Goal: Task Accomplishment & Management: Manage account settings

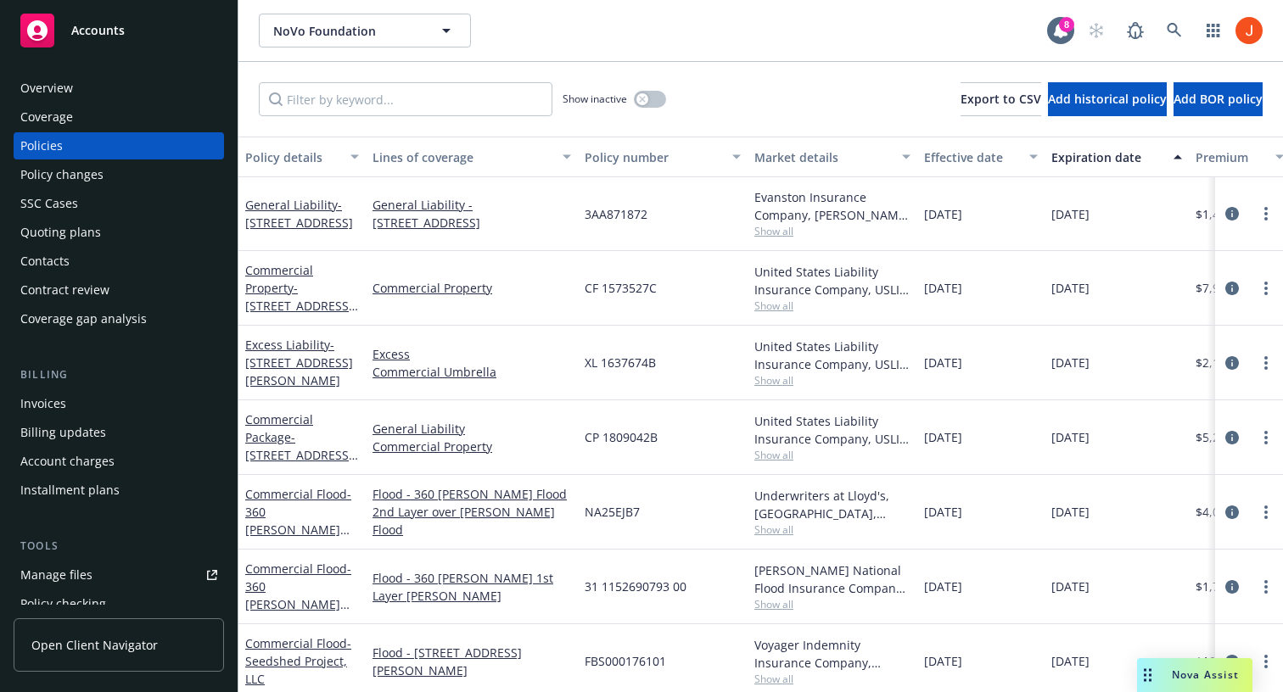
scroll to position [421, 0]
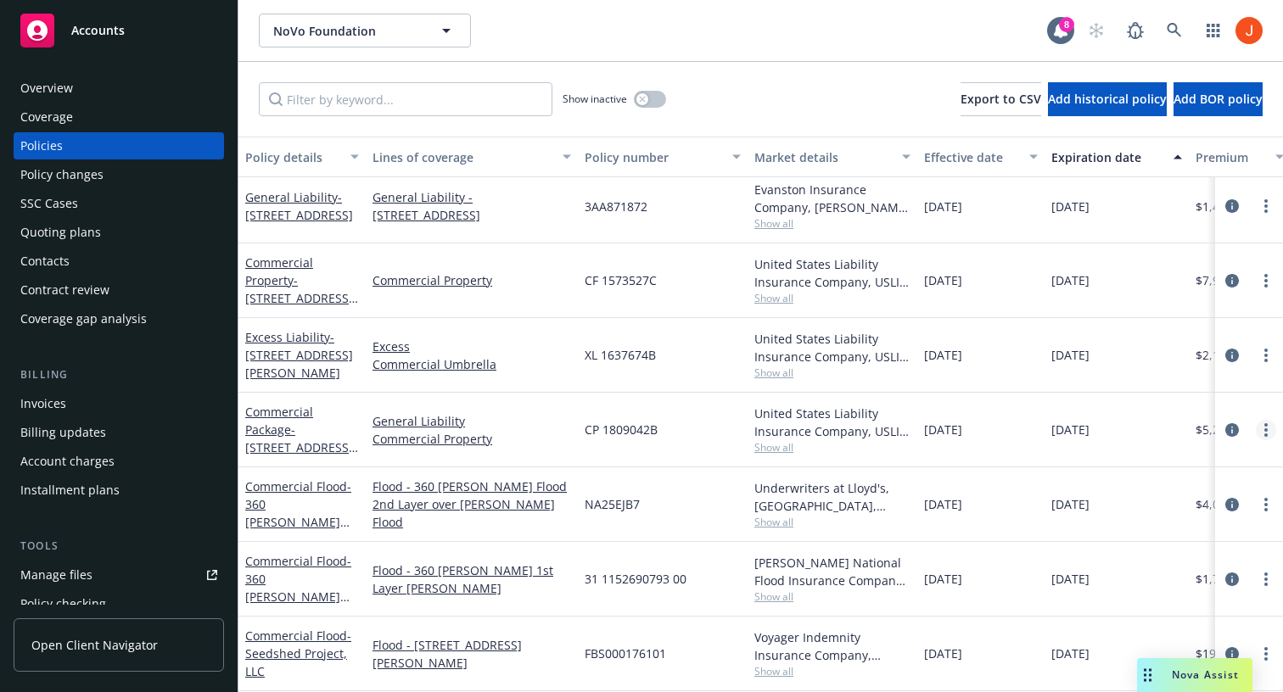
click at [1264, 430] on icon "more" at bounding box center [1265, 430] width 3 height 14
click at [1234, 428] on icon "circleInformation" at bounding box center [1232, 430] width 14 height 14
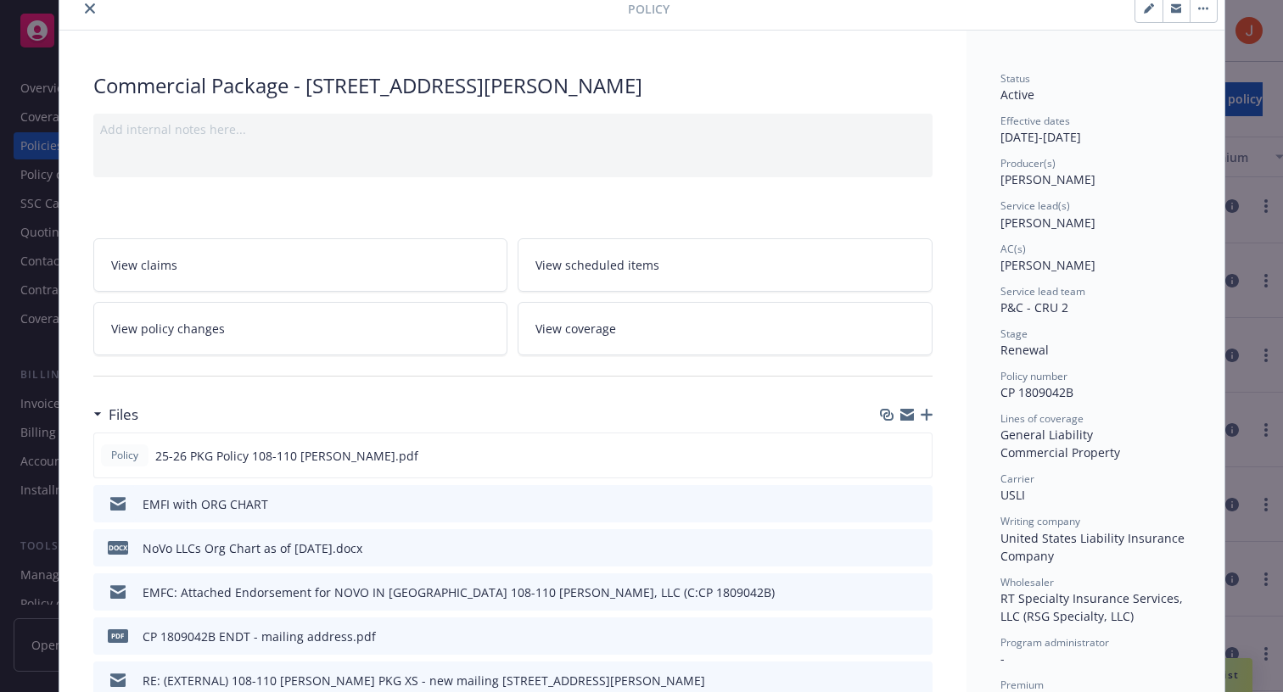
scroll to position [70, 0]
drag, startPoint x: 1076, startPoint y: 388, endPoint x: 999, endPoint y: 392, distance: 76.5
click at [1000, 392] on div "Policy number CP 1809042B" at bounding box center [1095, 383] width 190 height 32
copy span "CP 1809042B"
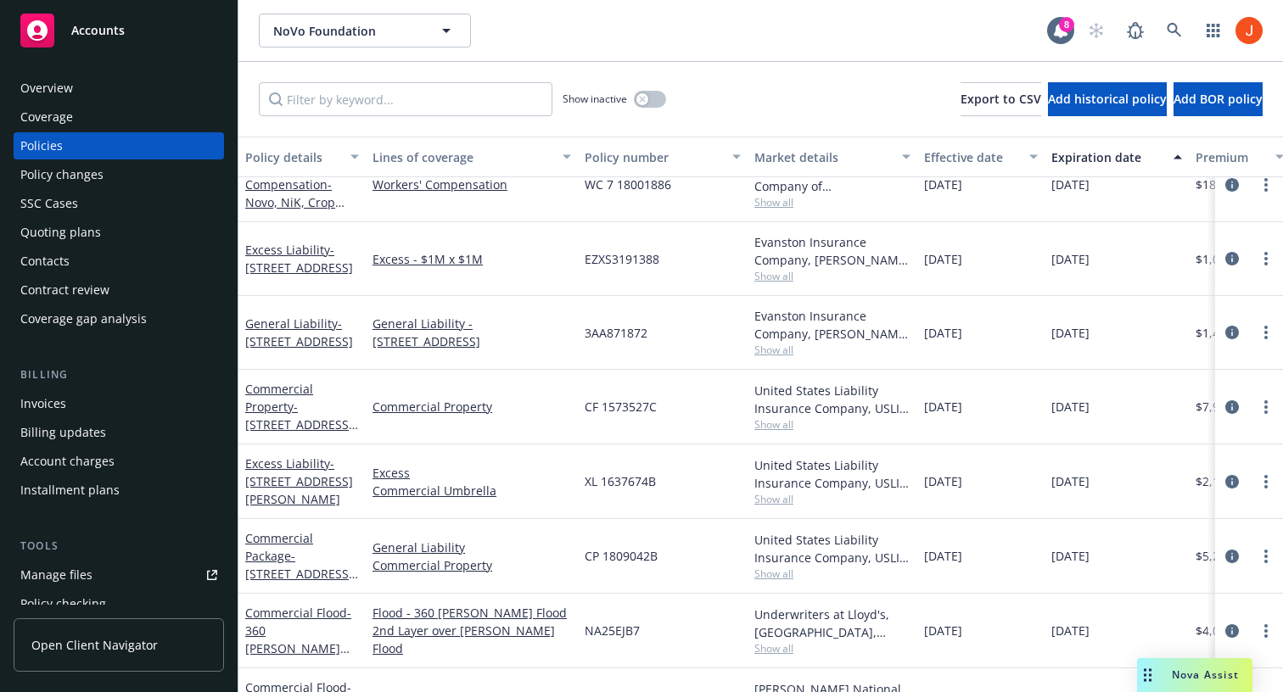
scroll to position [370, 0]
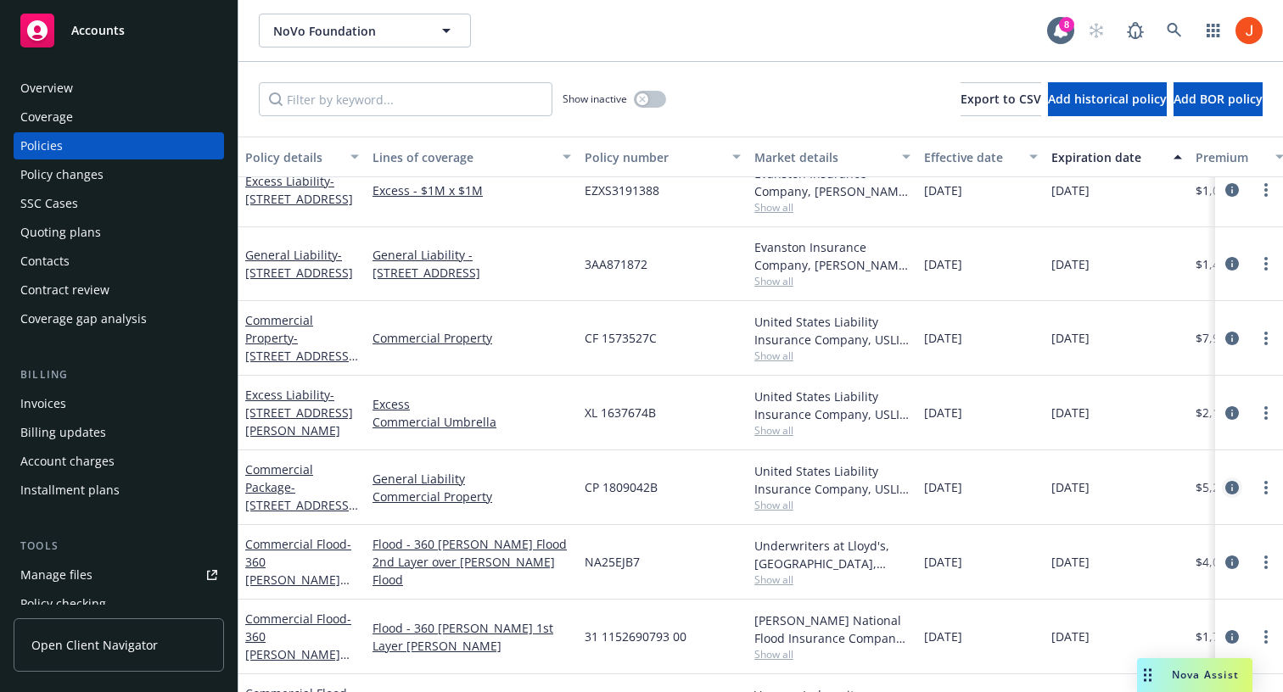
click at [1231, 484] on icon "circleInformation" at bounding box center [1232, 488] width 14 height 14
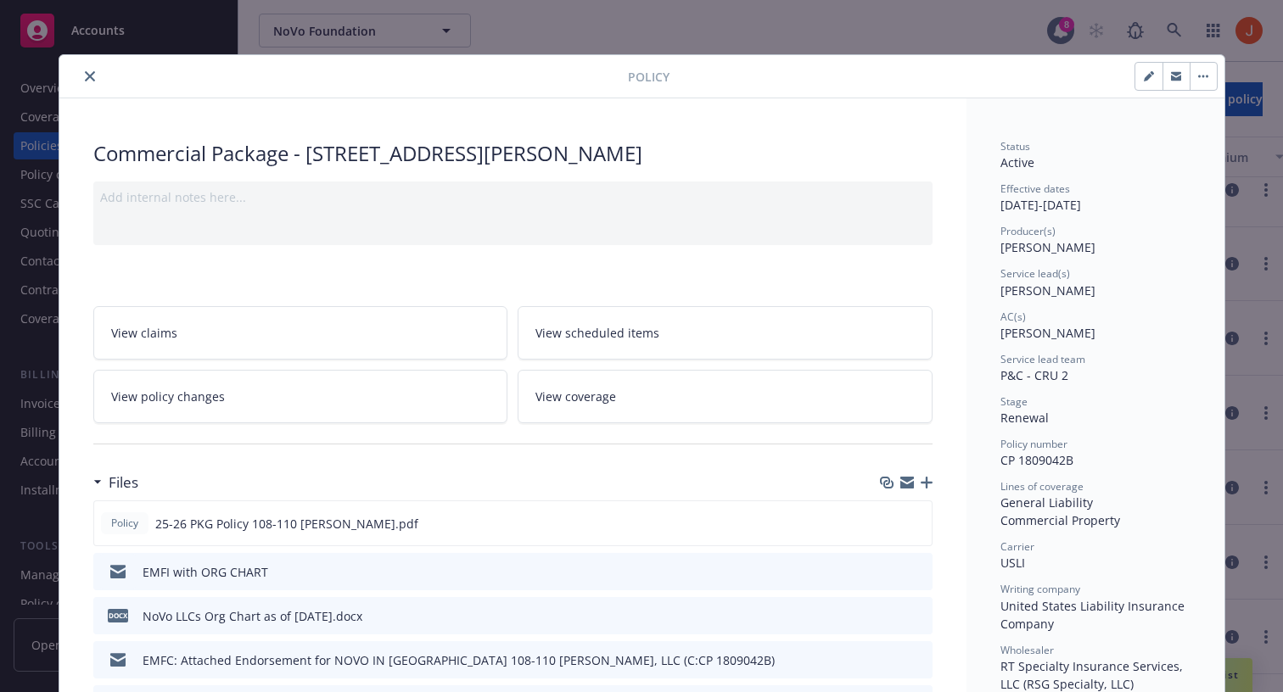
click at [1259, 367] on div "Policy Commercial Package - 108-110 Henry St Add internal notes here... View cl…" at bounding box center [641, 346] width 1283 height 692
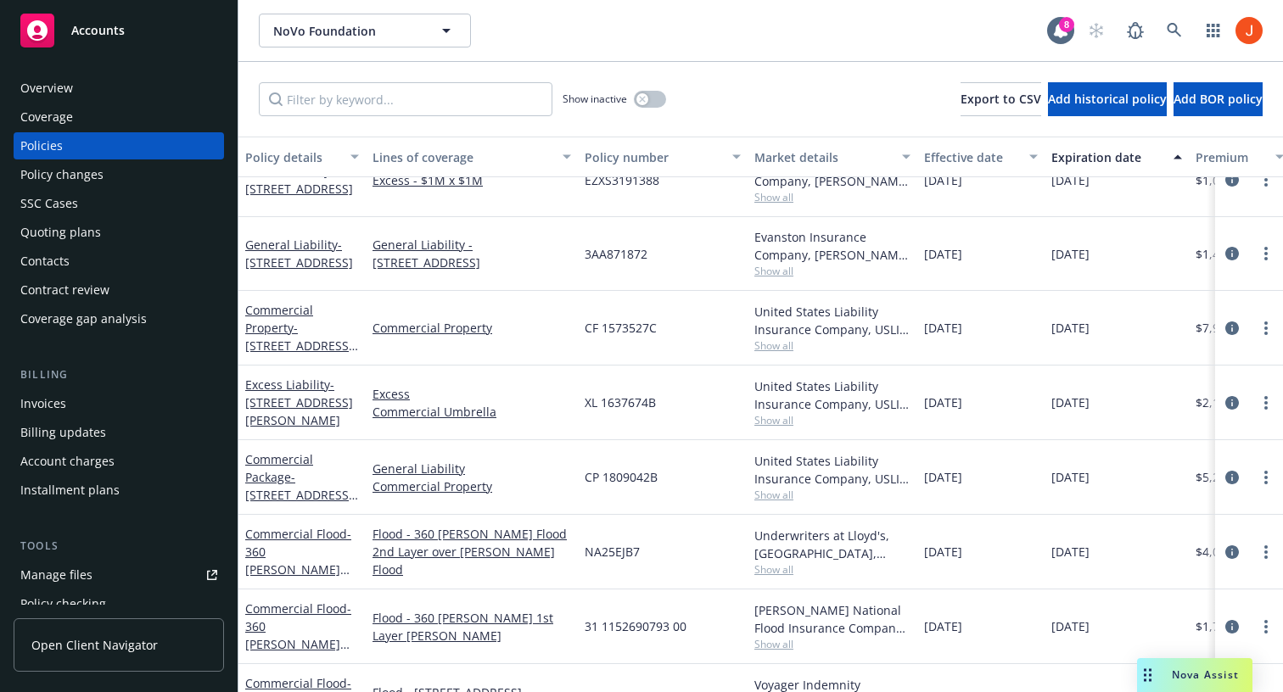
scroll to position [382, 0]
click at [1232, 400] on icon "circleInformation" at bounding box center [1232, 402] width 14 height 14
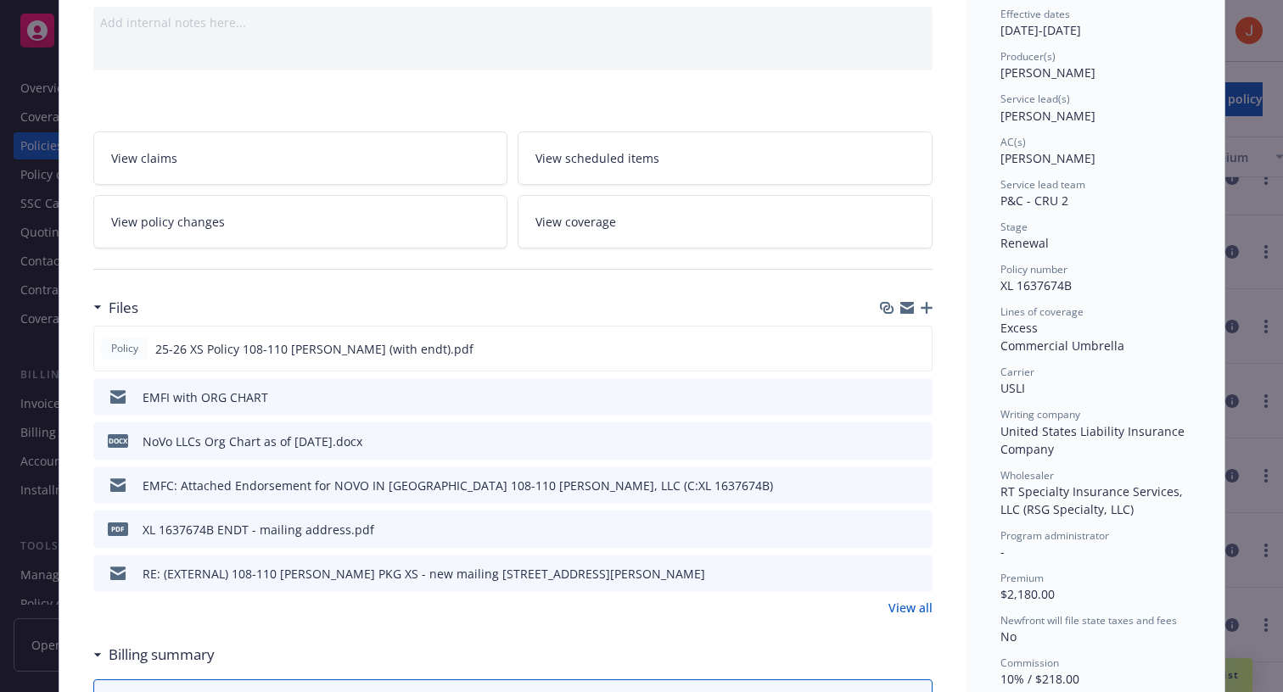
scroll to position [183, 0]
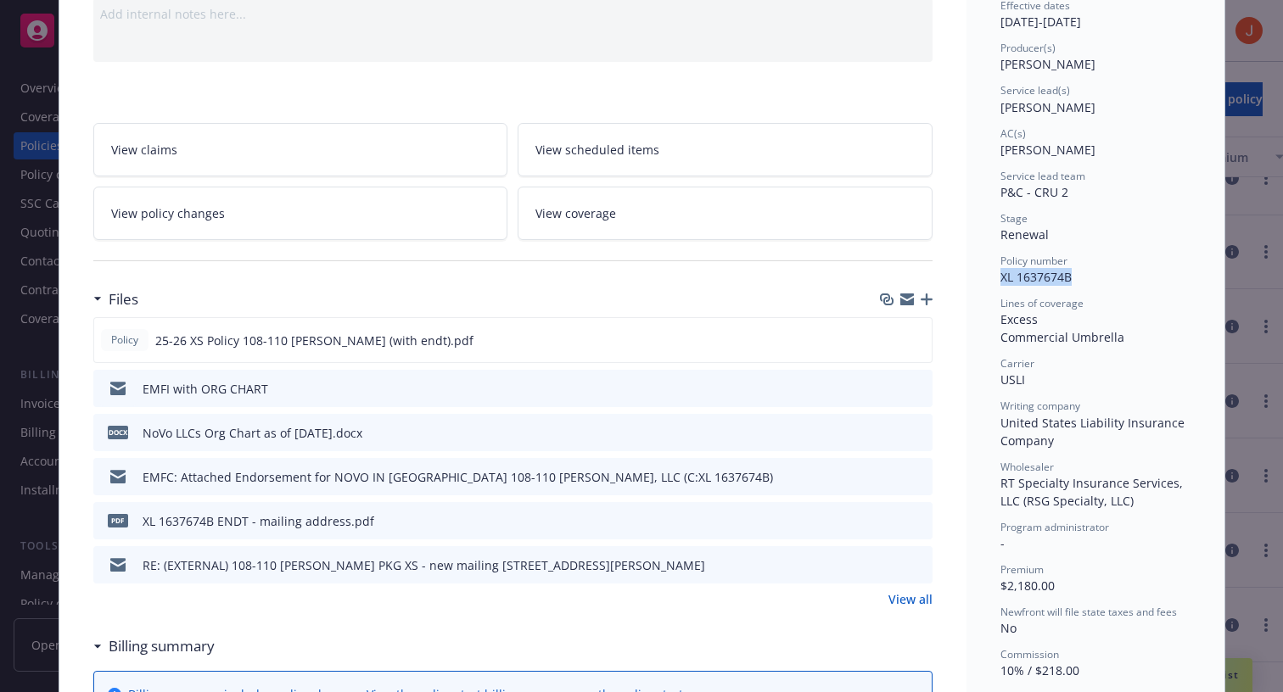
drag, startPoint x: 1071, startPoint y: 277, endPoint x: 999, endPoint y: 280, distance: 72.2
copy span "XL 1637674B"
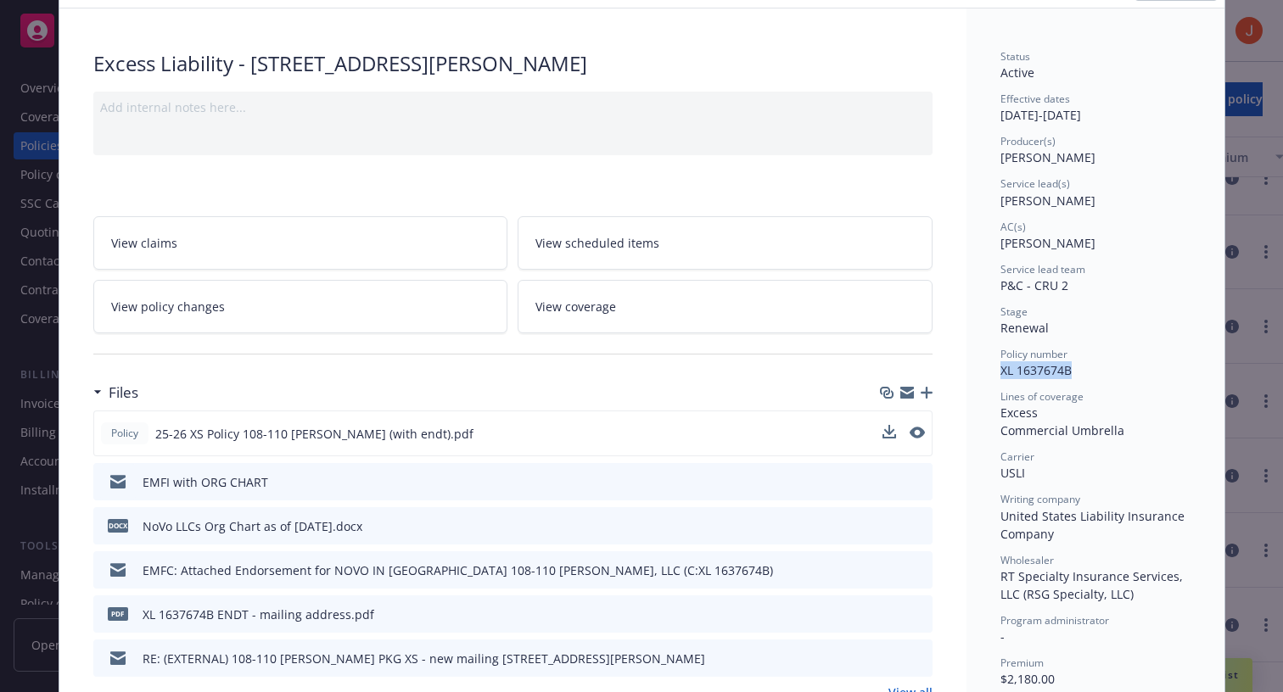
scroll to position [16, 0]
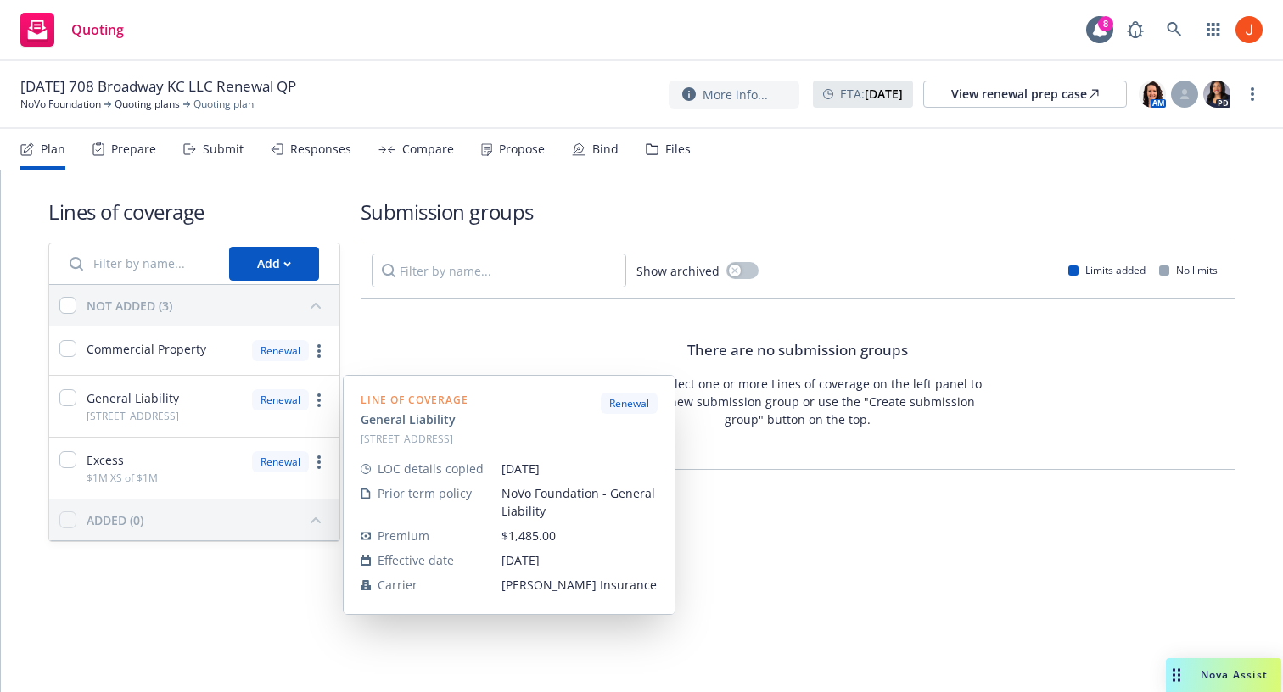
click at [214, 408] on div "General Liability [STREET_ADDRESS]" at bounding box center [194, 406] width 290 height 61
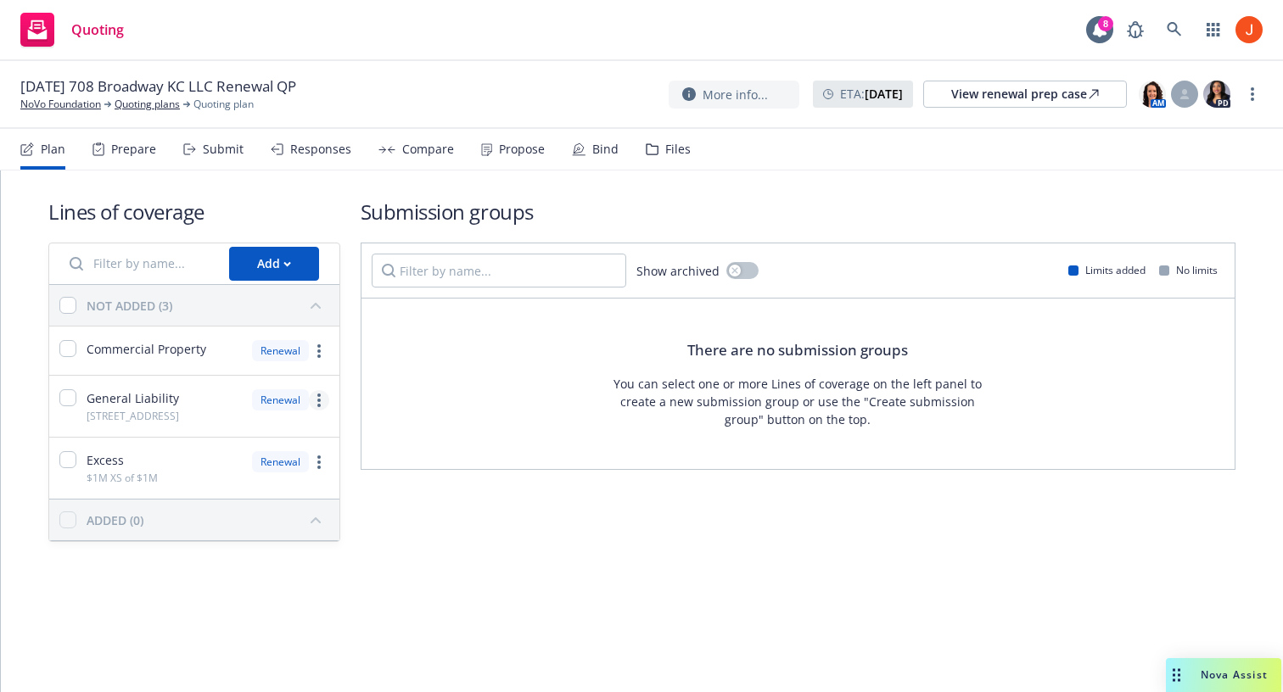
click at [317, 403] on icon "more" at bounding box center [318, 401] width 3 height 14
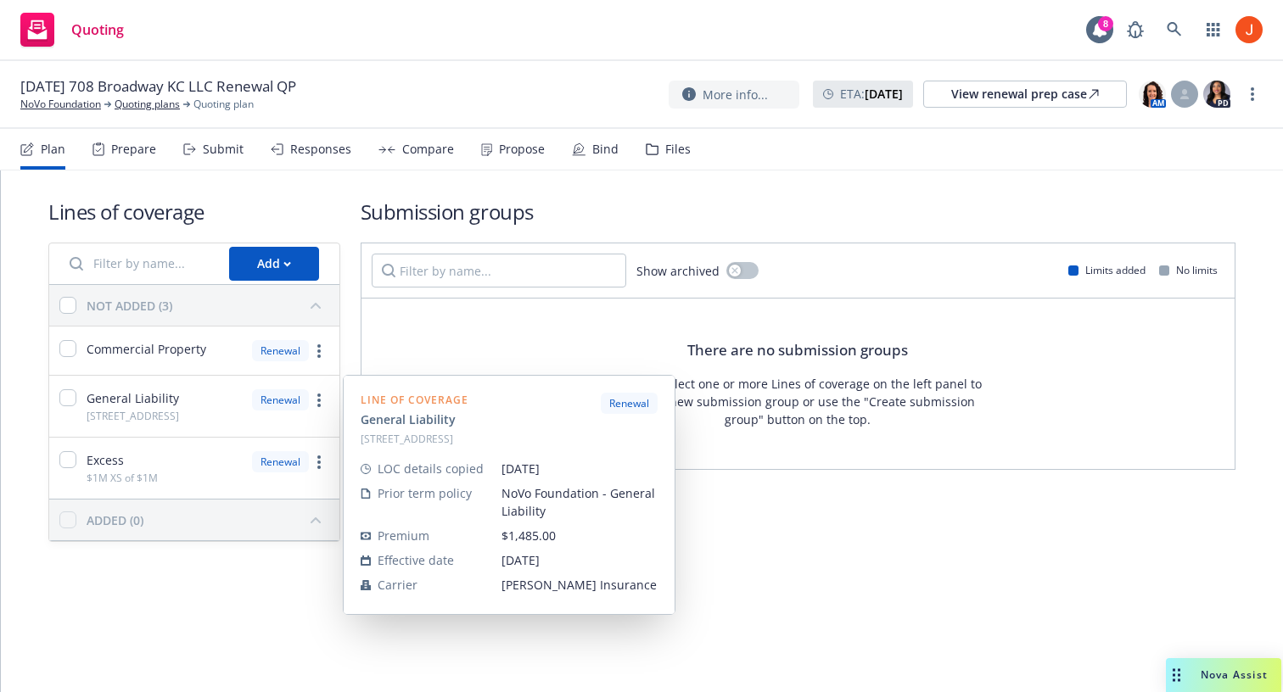
click at [431, 440] on div "[STREET_ADDRESS]" at bounding box center [415, 439] width 108 height 14
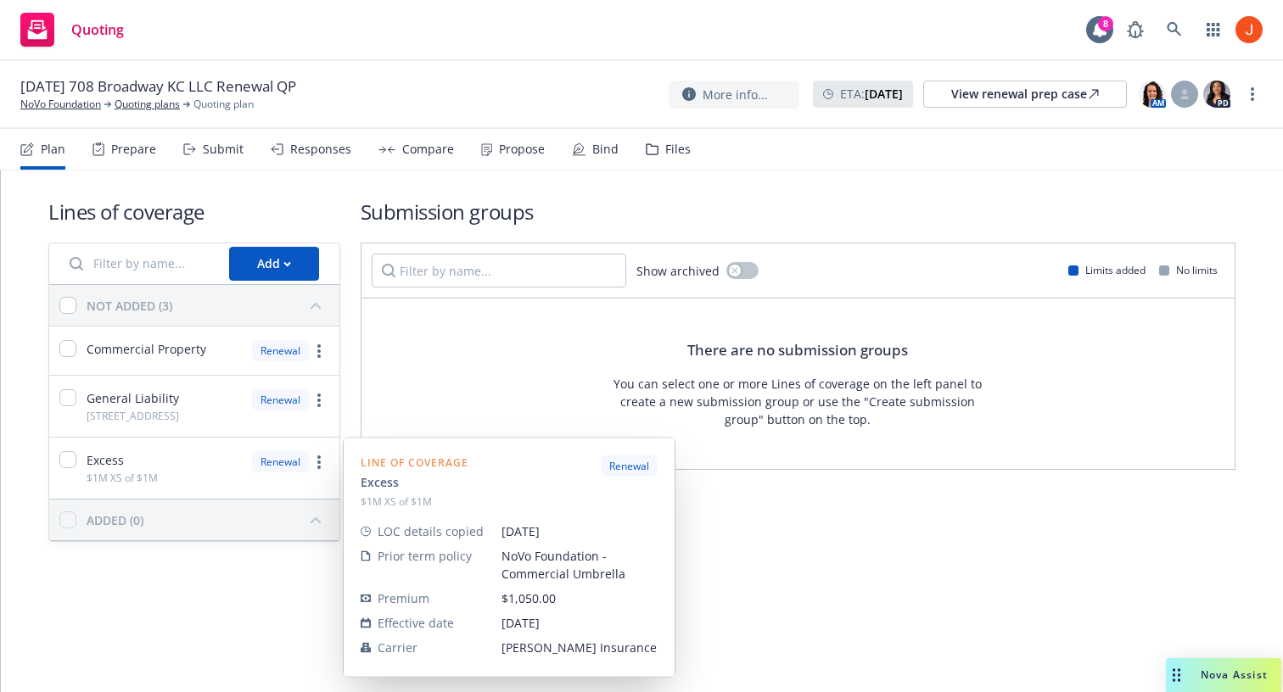
click at [237, 470] on div "Excess $1M XS of $1M Renewal" at bounding box center [194, 468] width 290 height 61
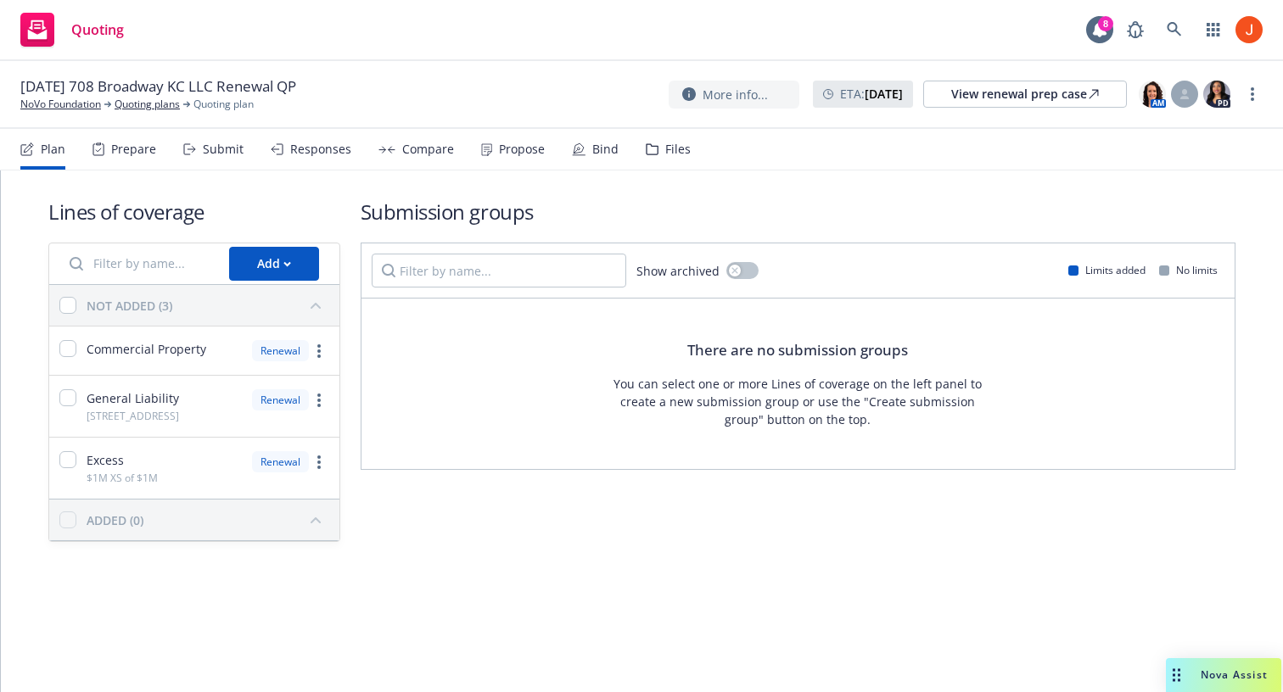
click at [221, 462] on div "Excess $1M XS of $1M Renewal" at bounding box center [194, 468] width 290 height 61
click at [86, 108] on link "NoVo Foundation" at bounding box center [60, 104] width 81 height 15
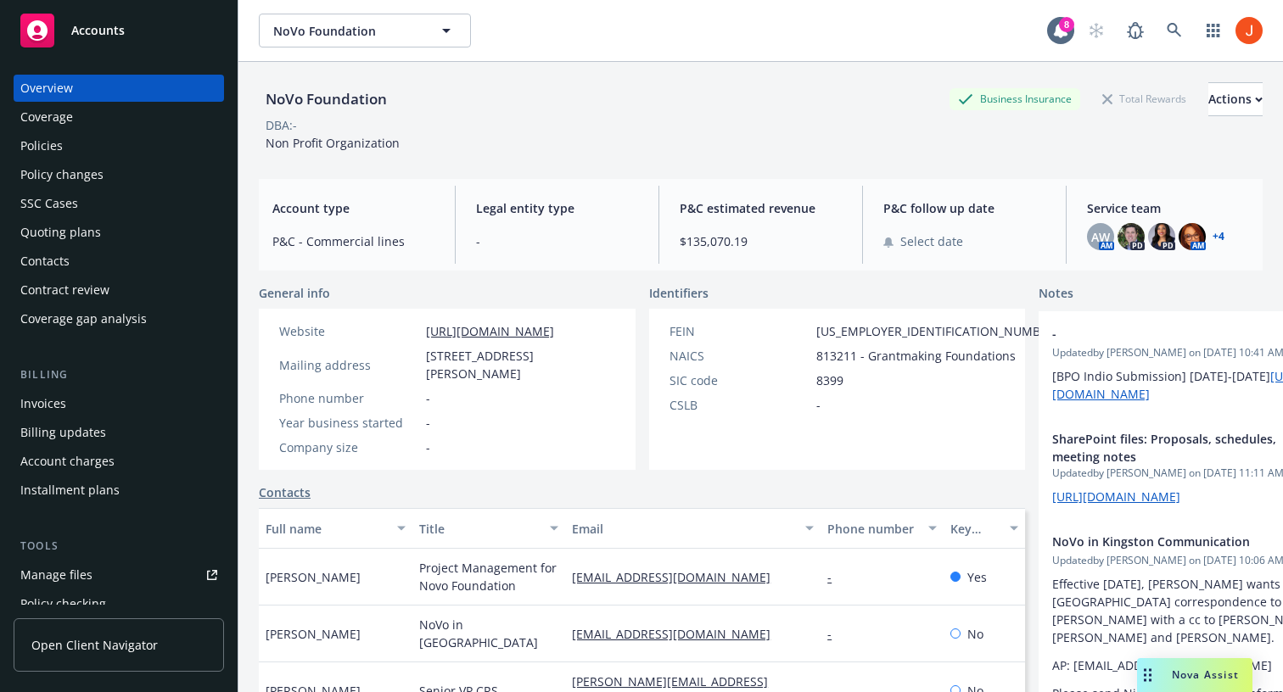
click at [738, 248] on span "$135,070.19" at bounding box center [761, 241] width 162 height 18
drag, startPoint x: 768, startPoint y: 247, endPoint x: 683, endPoint y: 238, distance: 85.4
click at [683, 238] on span "$135,070.19" at bounding box center [761, 241] width 162 height 18
drag, startPoint x: 683, startPoint y: 238, endPoint x: 758, endPoint y: 246, distance: 75.1
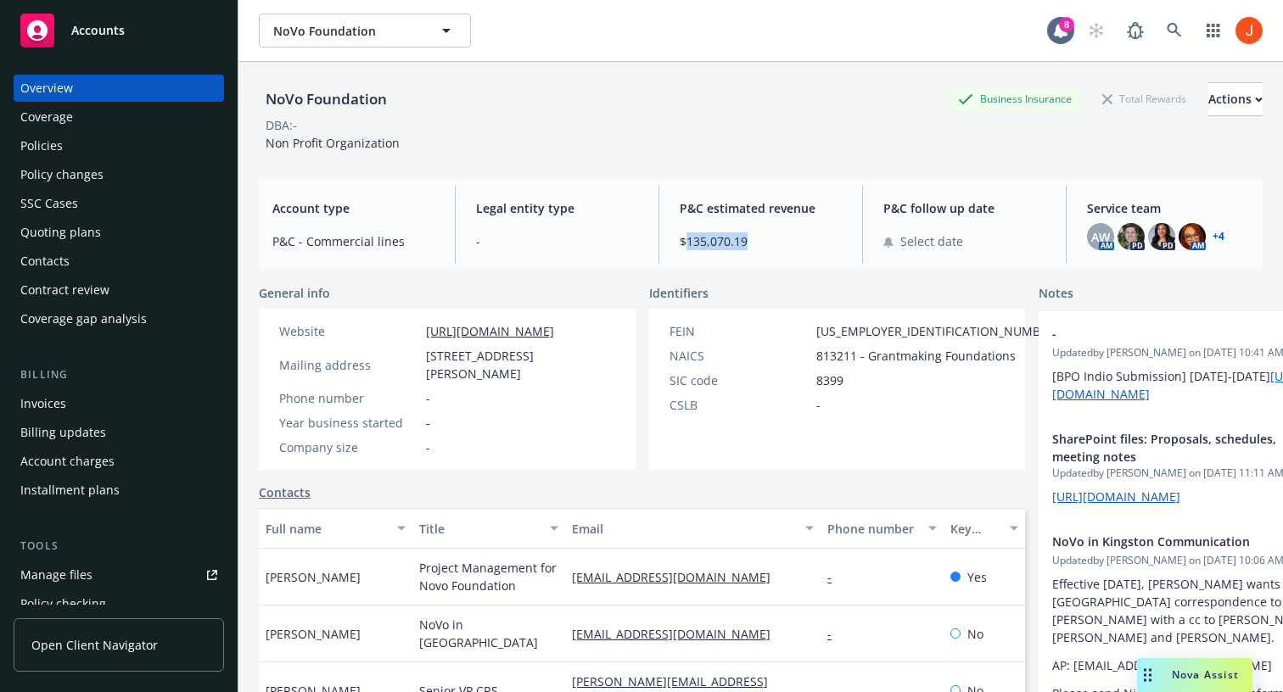
click at [758, 246] on span "$135,070.19" at bounding box center [761, 241] width 162 height 18
drag, startPoint x: 753, startPoint y: 250, endPoint x: 683, endPoint y: 242, distance: 70.1
click at [683, 242] on div "P&C estimated revenue $135,070.19" at bounding box center [760, 225] width 189 height 78
click at [683, 242] on span "$135,070.19" at bounding box center [761, 241] width 162 height 18
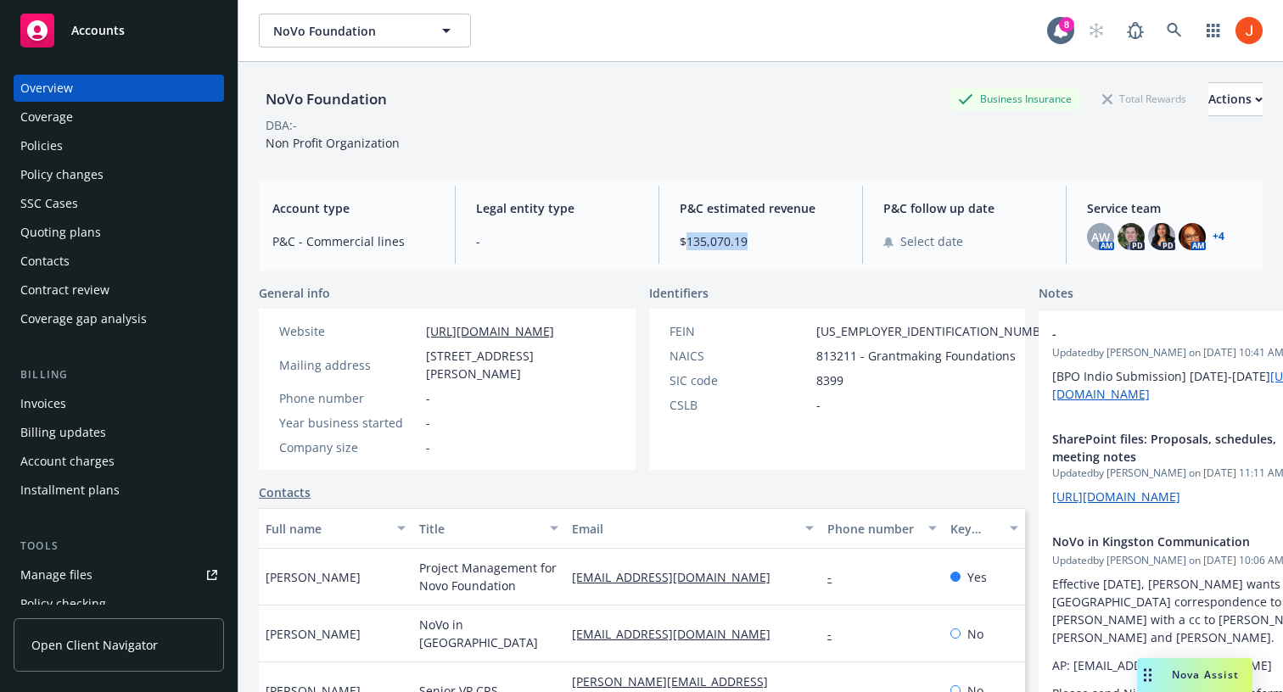
drag, startPoint x: 683, startPoint y: 242, endPoint x: 764, endPoint y: 249, distance: 81.7
click at [764, 249] on span "$135,070.19" at bounding box center [761, 241] width 162 height 18
drag, startPoint x: 758, startPoint y: 246, endPoint x: 689, endPoint y: 238, distance: 69.2
click at [691, 238] on span "$135,070.19" at bounding box center [761, 241] width 162 height 18
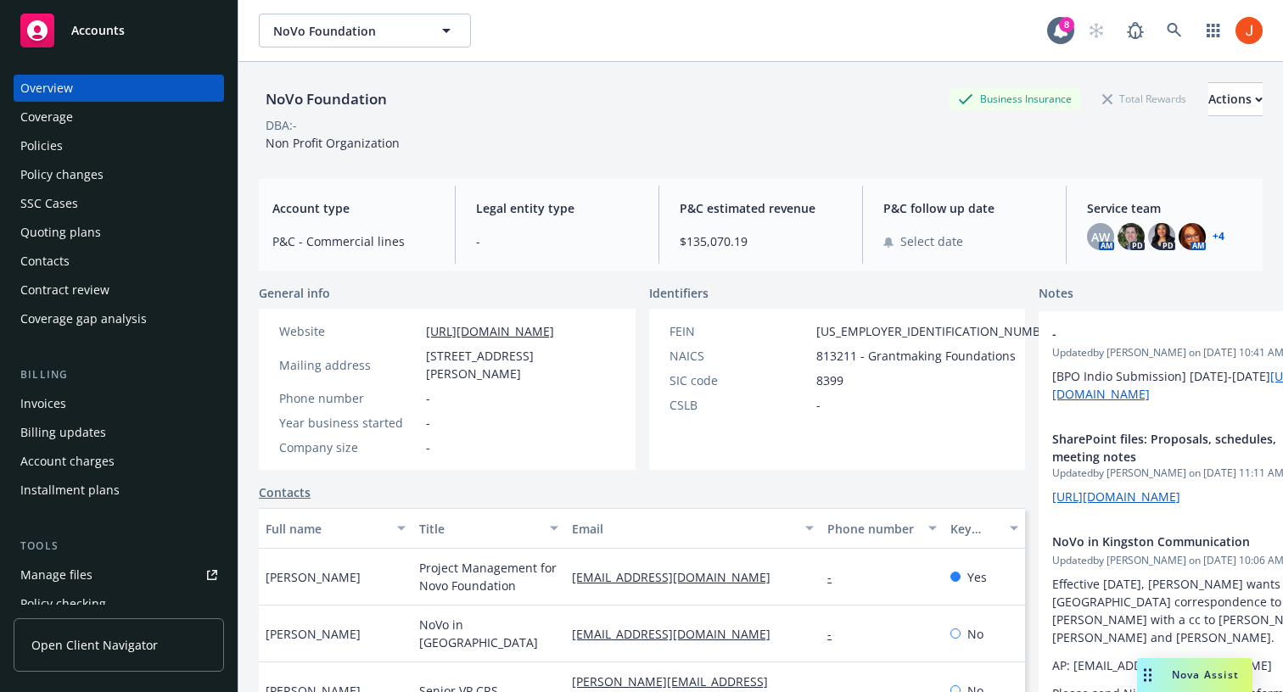
click at [689, 238] on span "$135,070.19" at bounding box center [761, 241] width 162 height 18
drag, startPoint x: 407, startPoint y: 249, endPoint x: 314, endPoint y: 237, distance: 94.2
click at [314, 237] on span "P&C - Commercial lines" at bounding box center [353, 241] width 162 height 18
drag, startPoint x: 285, startPoint y: 247, endPoint x: 372, endPoint y: 251, distance: 87.5
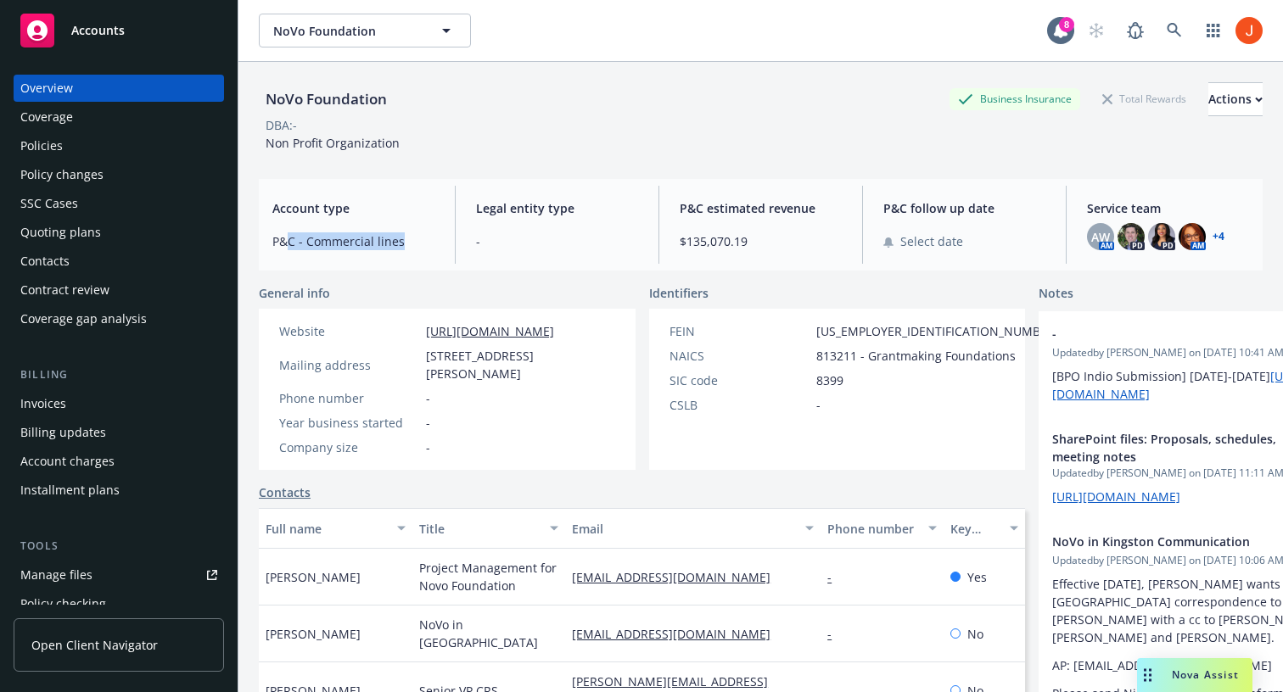
click at [372, 251] on div "Account type P&C - Commercial lines" at bounding box center [353, 225] width 189 height 78
drag, startPoint x: 401, startPoint y: 246, endPoint x: 271, endPoint y: 236, distance: 131.1
click at [271, 236] on div "Account type P&C - Commercial lines" at bounding box center [353, 225] width 189 height 78
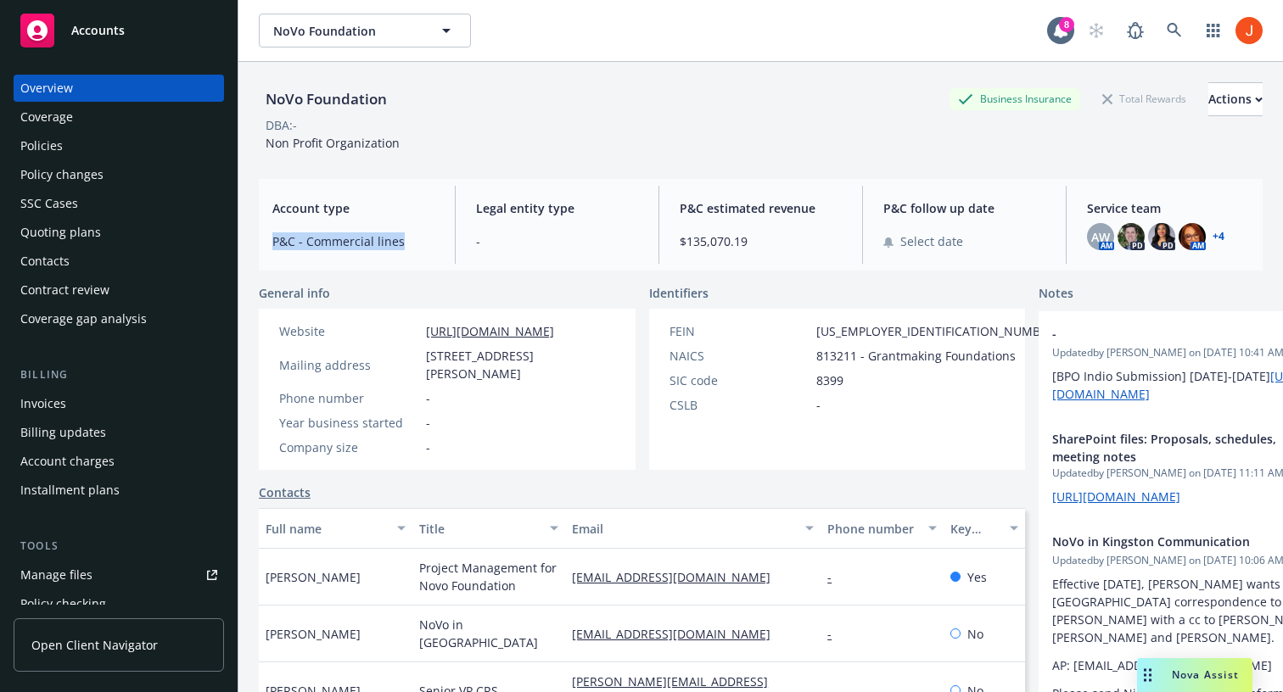
drag, startPoint x: 271, startPoint y: 236, endPoint x: 434, endPoint y: 272, distance: 167.8
click at [434, 272] on div "NoVo Foundation Business Insurance Total Rewards Actions DBA: - Non Profit Orga…" at bounding box center [761, 398] width 1004 height 672
click at [87, 229] on div "Quoting plans" at bounding box center [60, 232] width 81 height 27
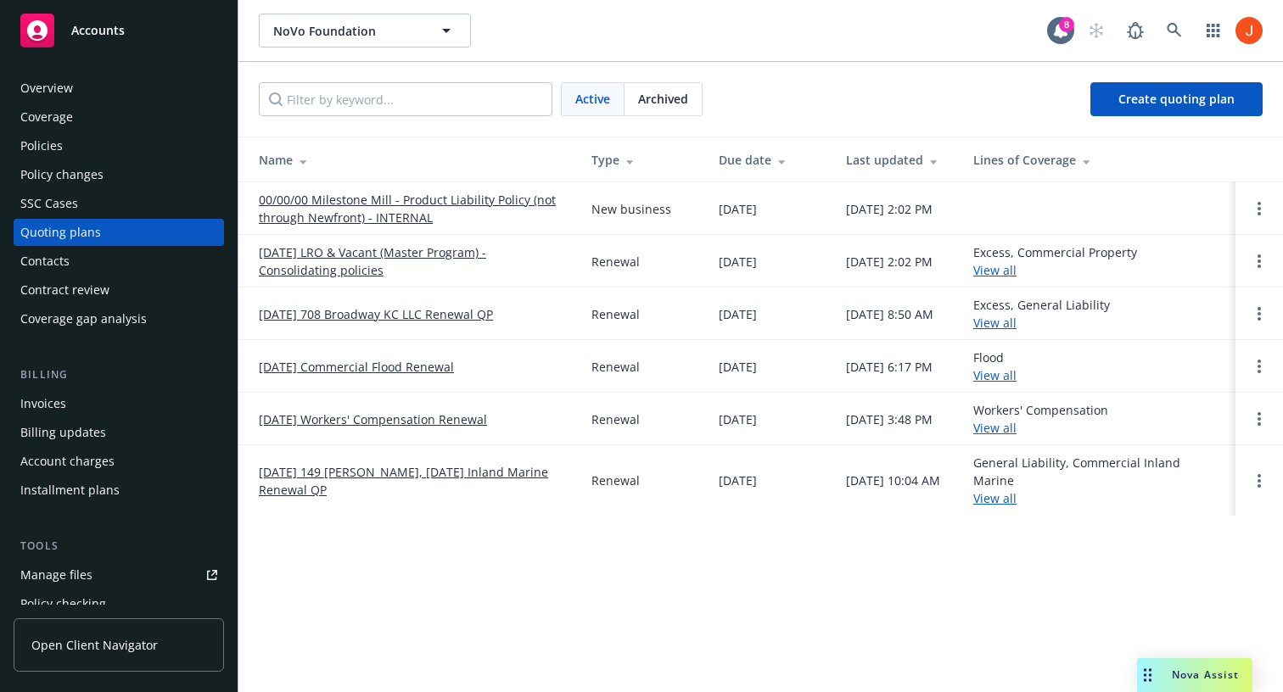
click at [678, 111] on div "Archived" at bounding box center [662, 99] width 77 height 32
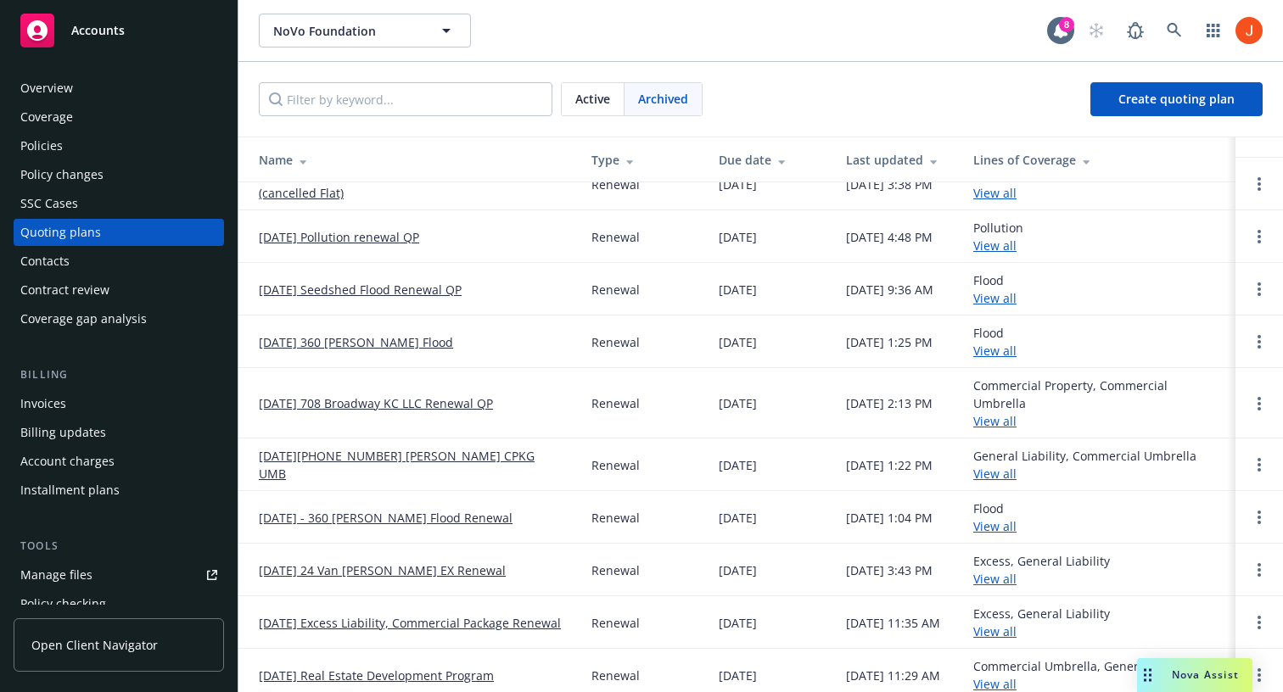
scroll to position [517, 0]
click at [428, 460] on link "03/01/25 108-110 Henry CPKG UMB" at bounding box center [411, 464] width 305 height 36
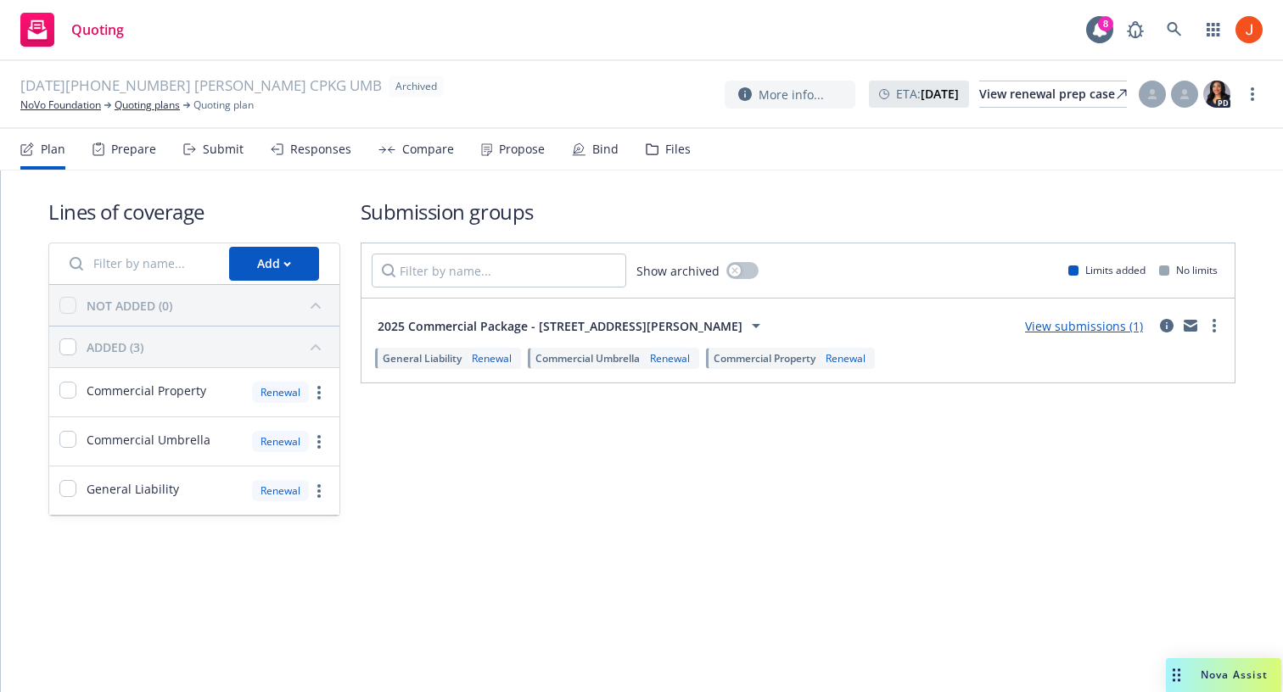
click at [504, 327] on span "2025 Commercial Package - 108-110 Henry St" at bounding box center [560, 326] width 365 height 18
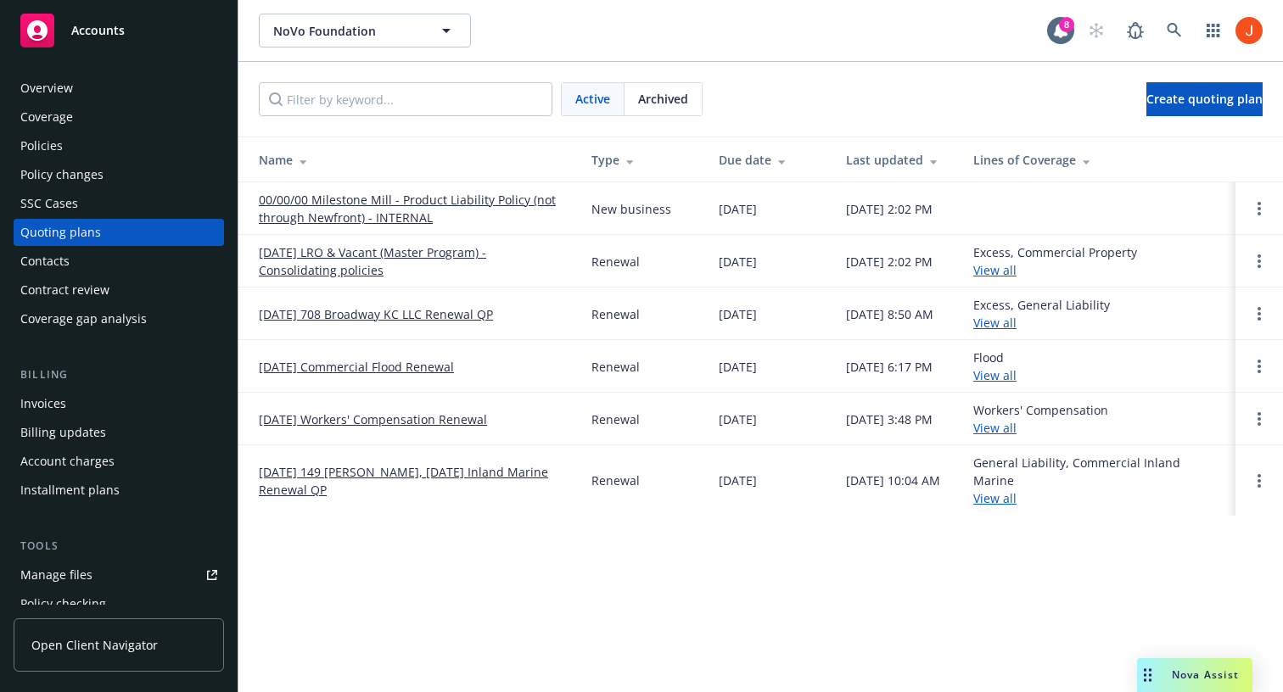
click at [652, 104] on span "Archived" at bounding box center [663, 99] width 50 height 18
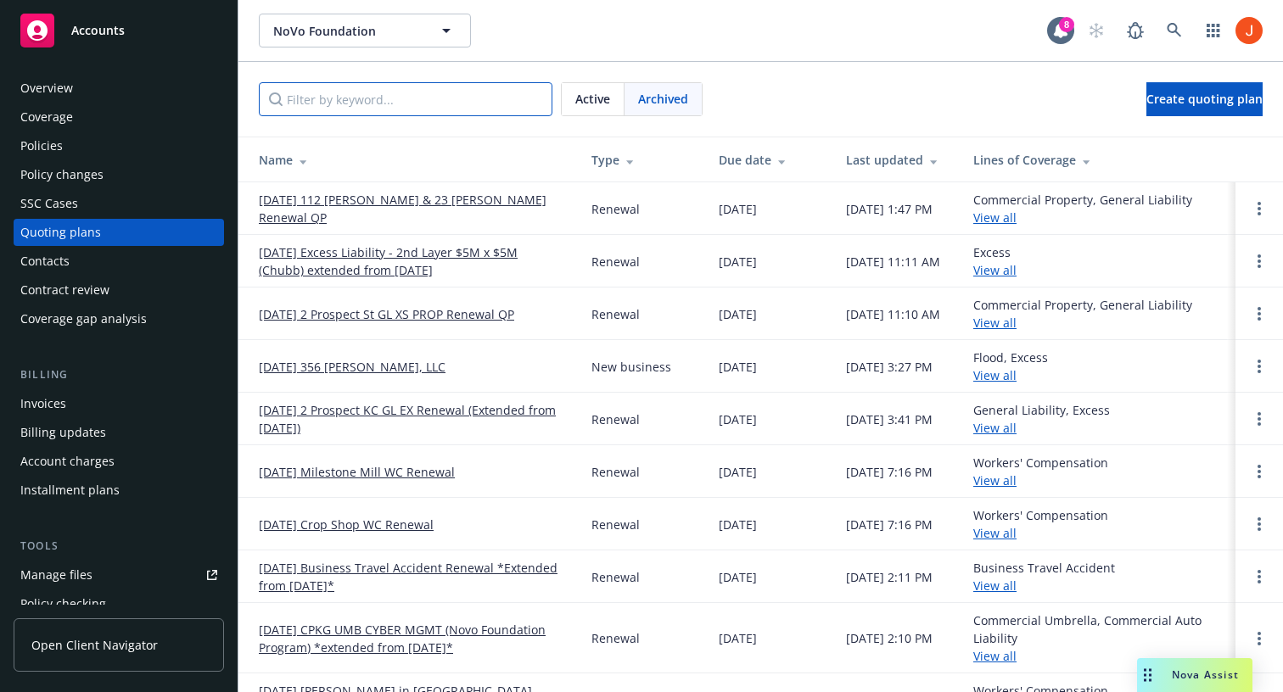
click at [456, 91] on input "Filter by keyword..." at bounding box center [406, 99] width 294 height 34
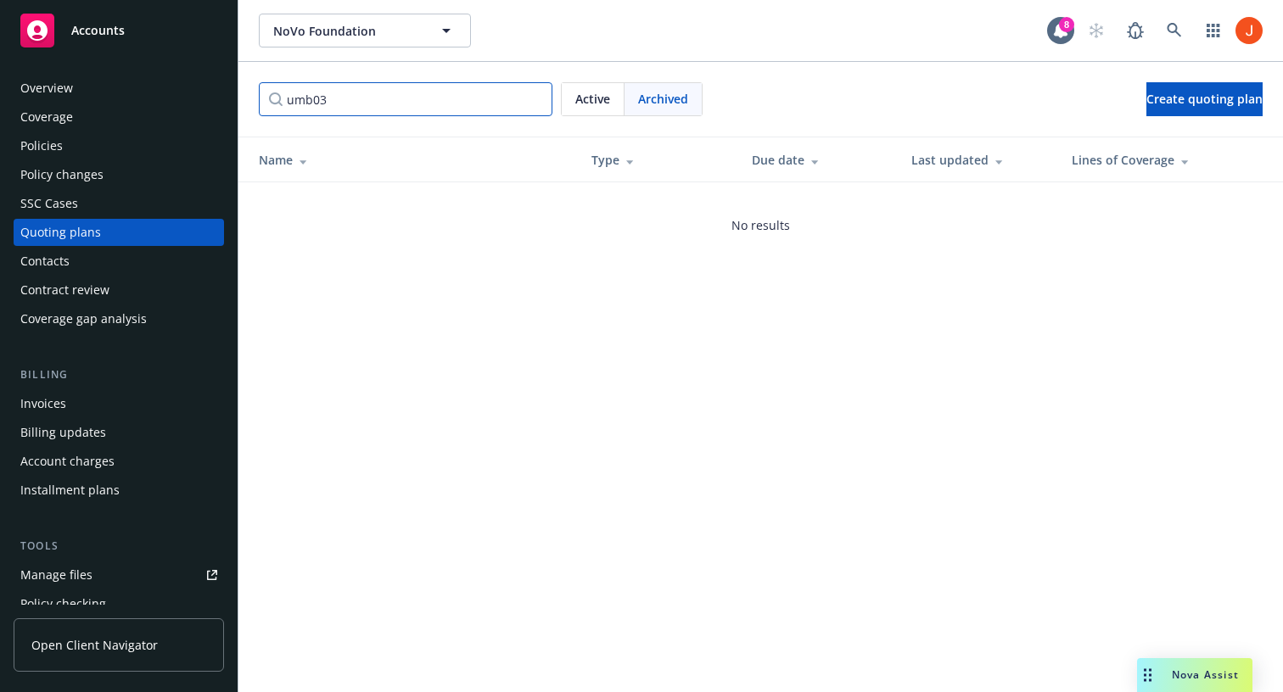
type input "umb03/"
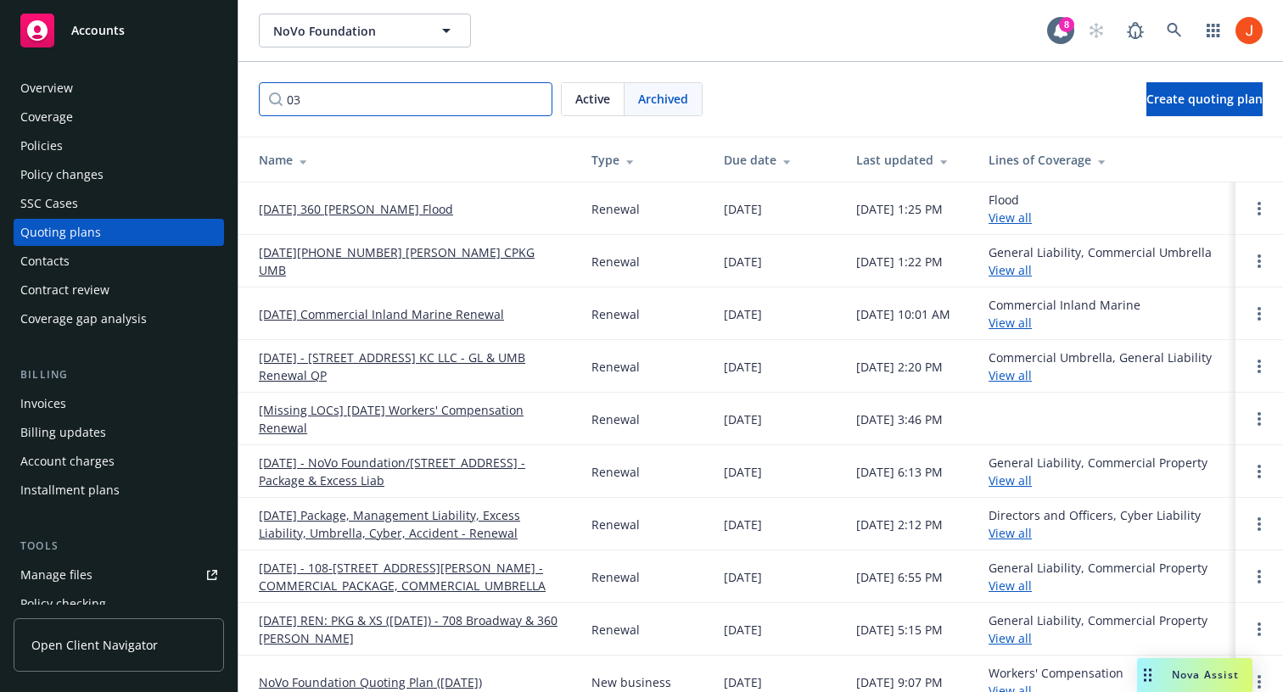
type input "0"
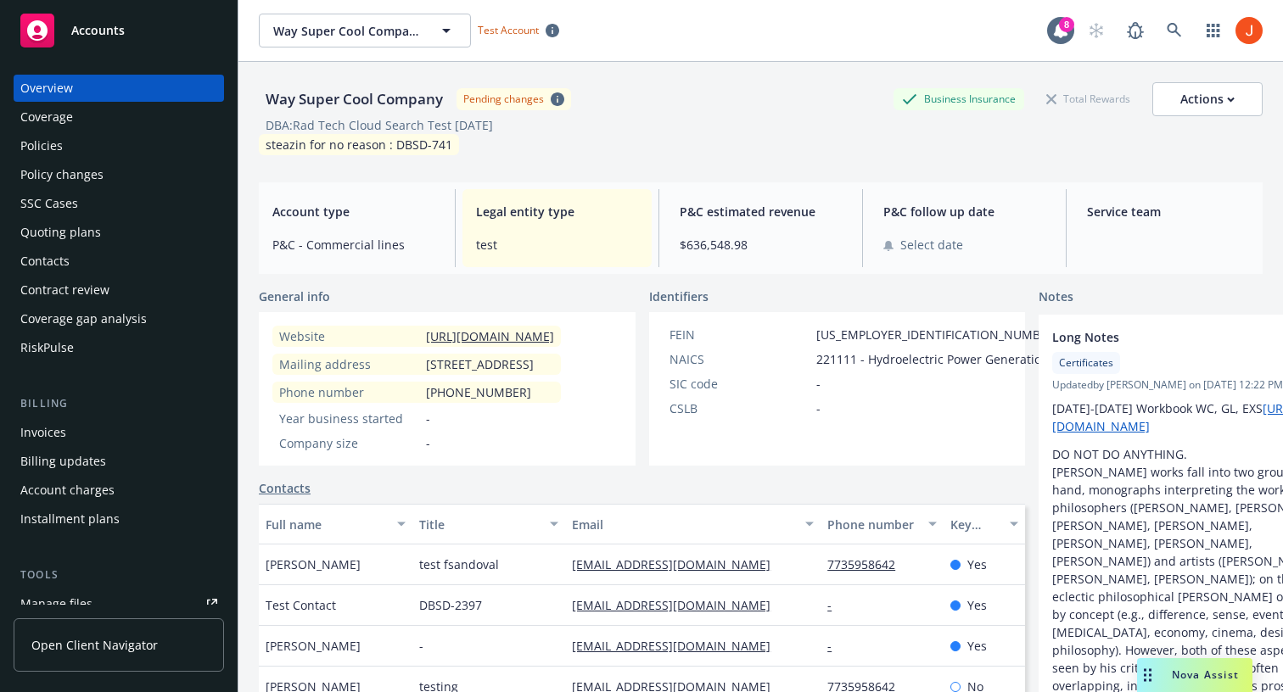
click at [77, 267] on div "Contacts" at bounding box center [118, 261] width 197 height 27
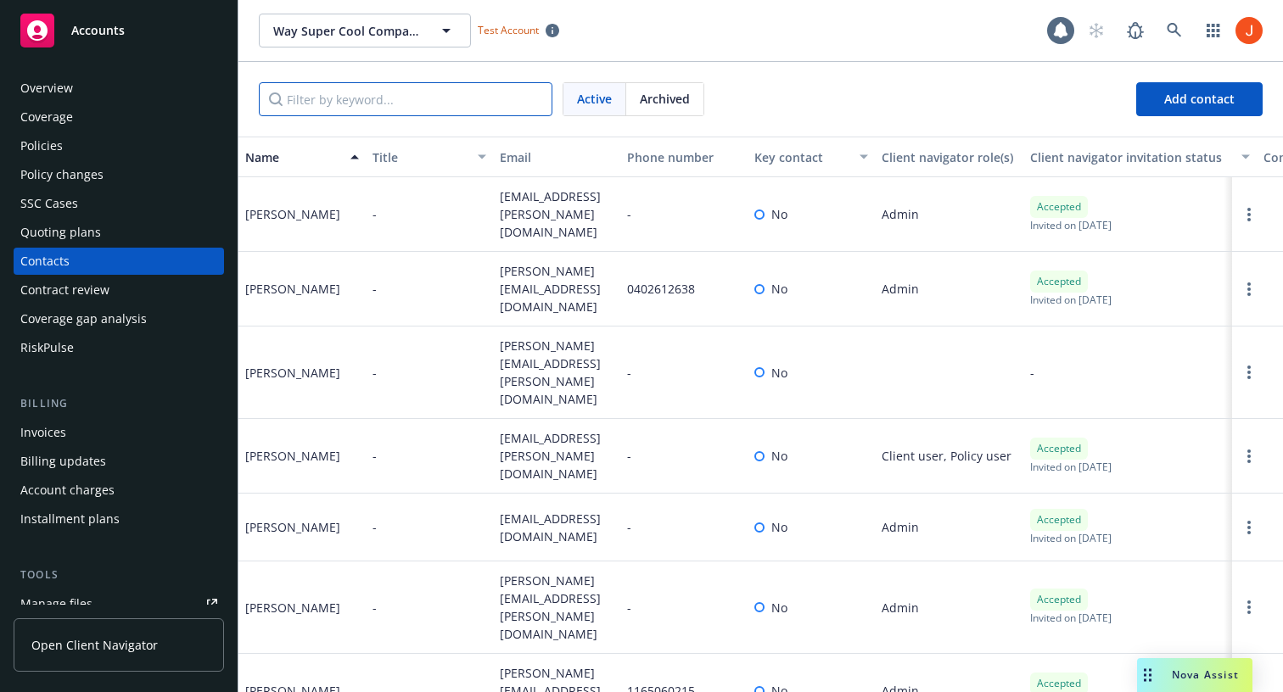
click at [424, 95] on input "Filter by keyword..." at bounding box center [406, 99] width 294 height 34
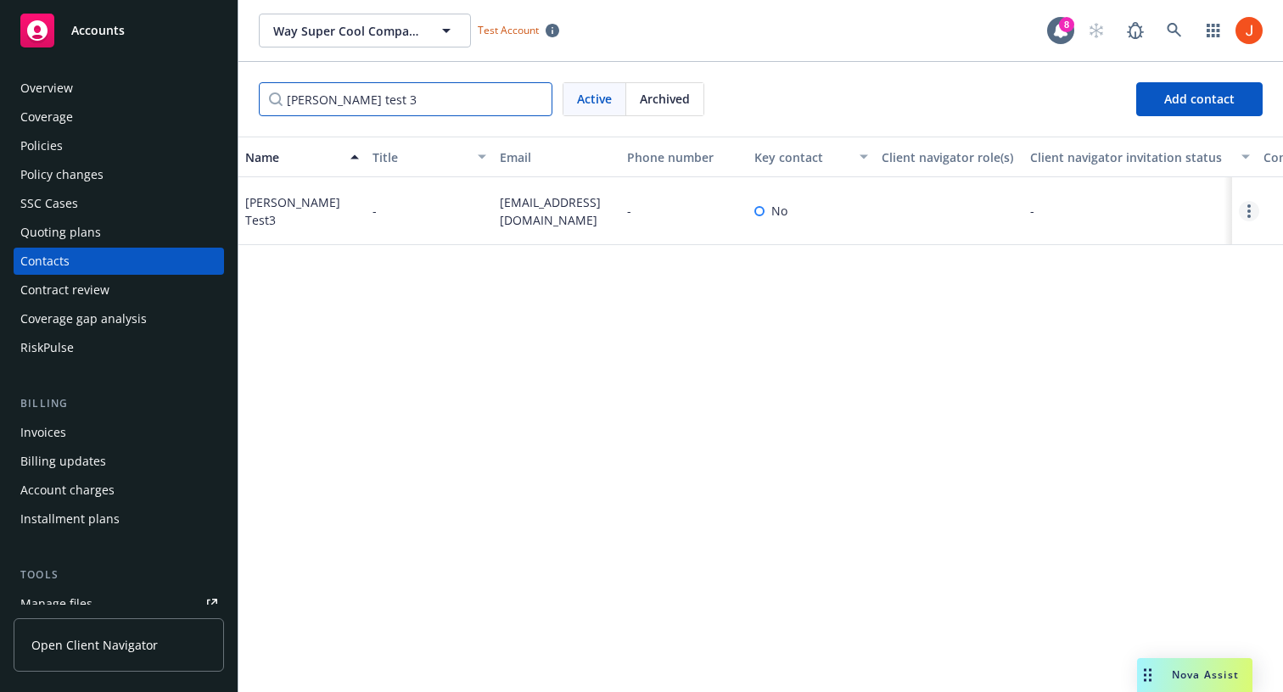
type input "joe test 3"
click at [1251, 210] on link "Open options" at bounding box center [1249, 211] width 20 height 20
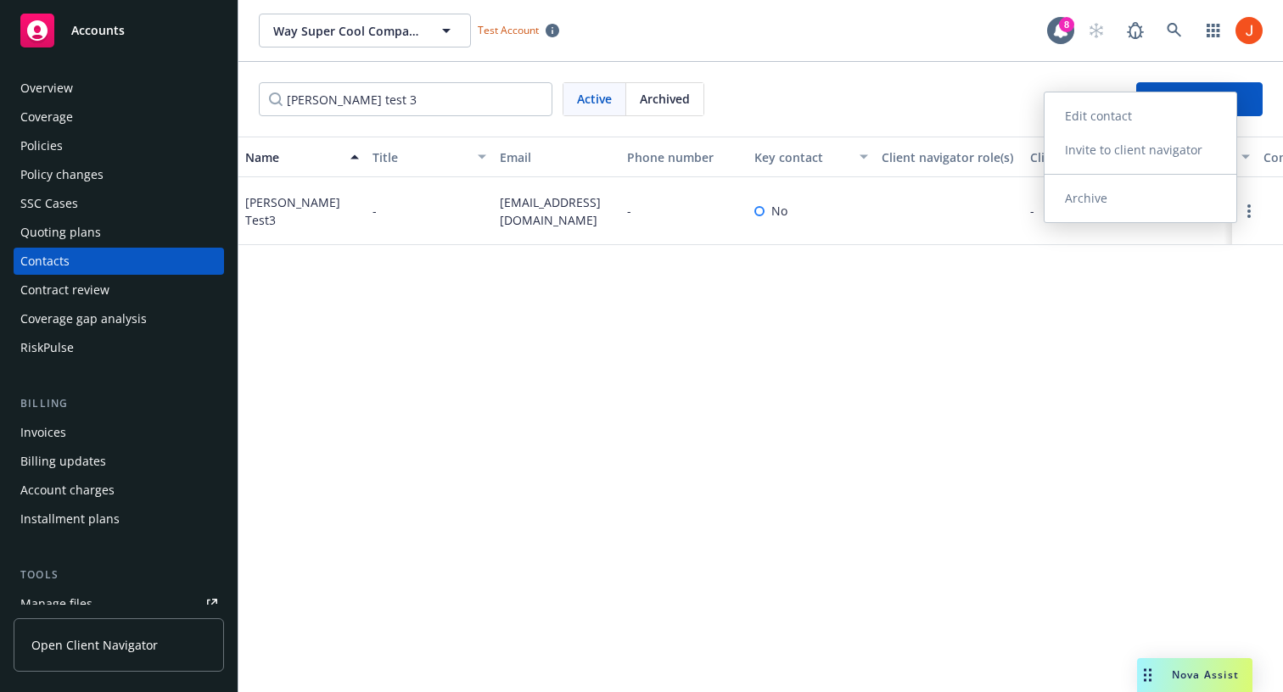
click at [1112, 193] on link "Archive" at bounding box center [1140, 199] width 192 height 34
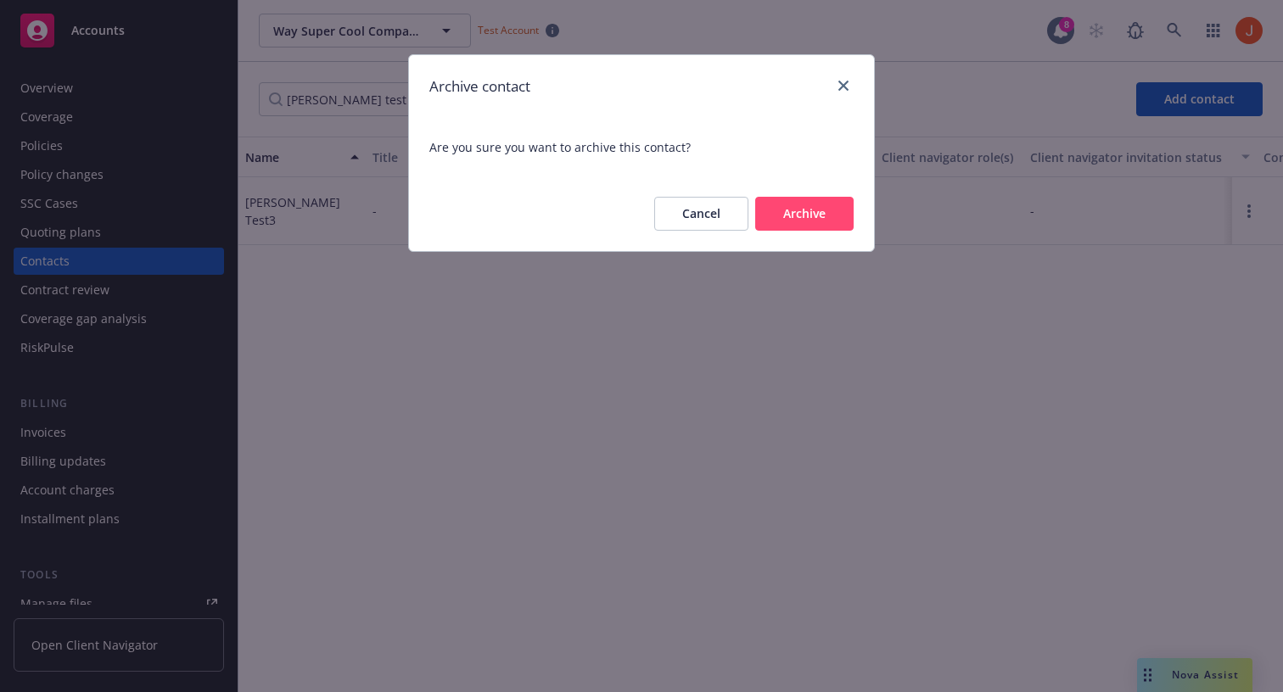
click at [694, 226] on button "Cancel" at bounding box center [701, 214] width 94 height 34
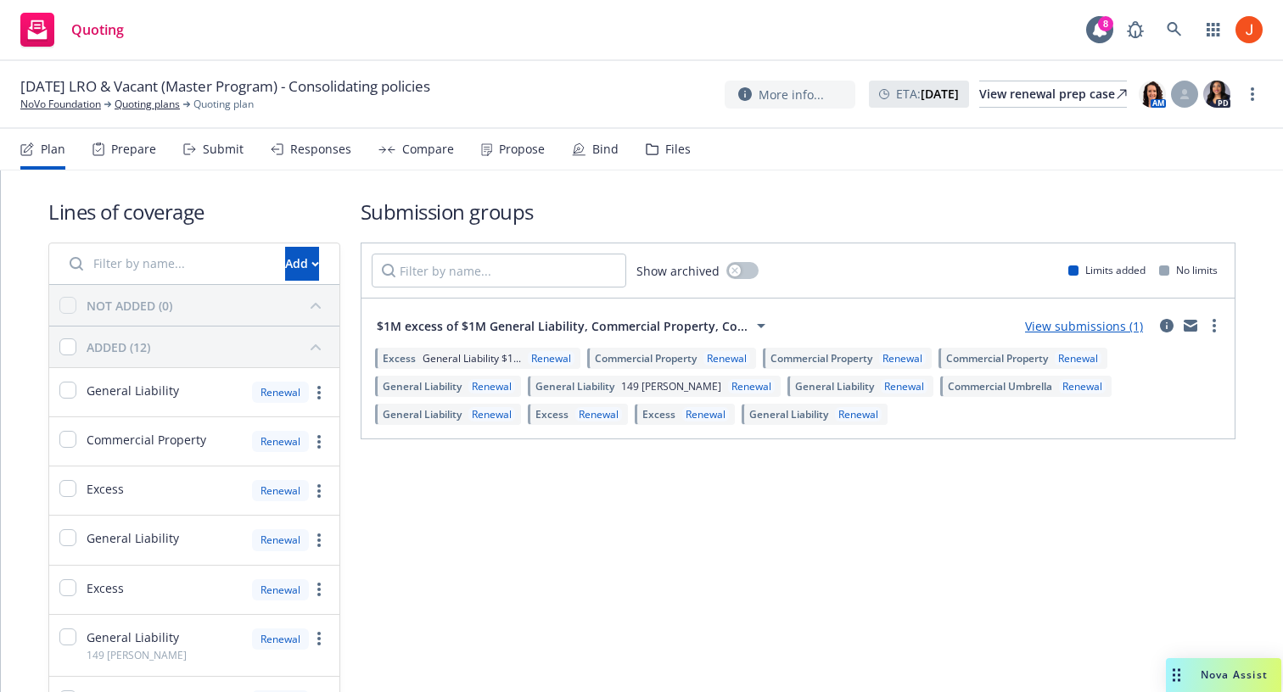
click at [859, 203] on h1 "Submission groups" at bounding box center [798, 212] width 875 height 28
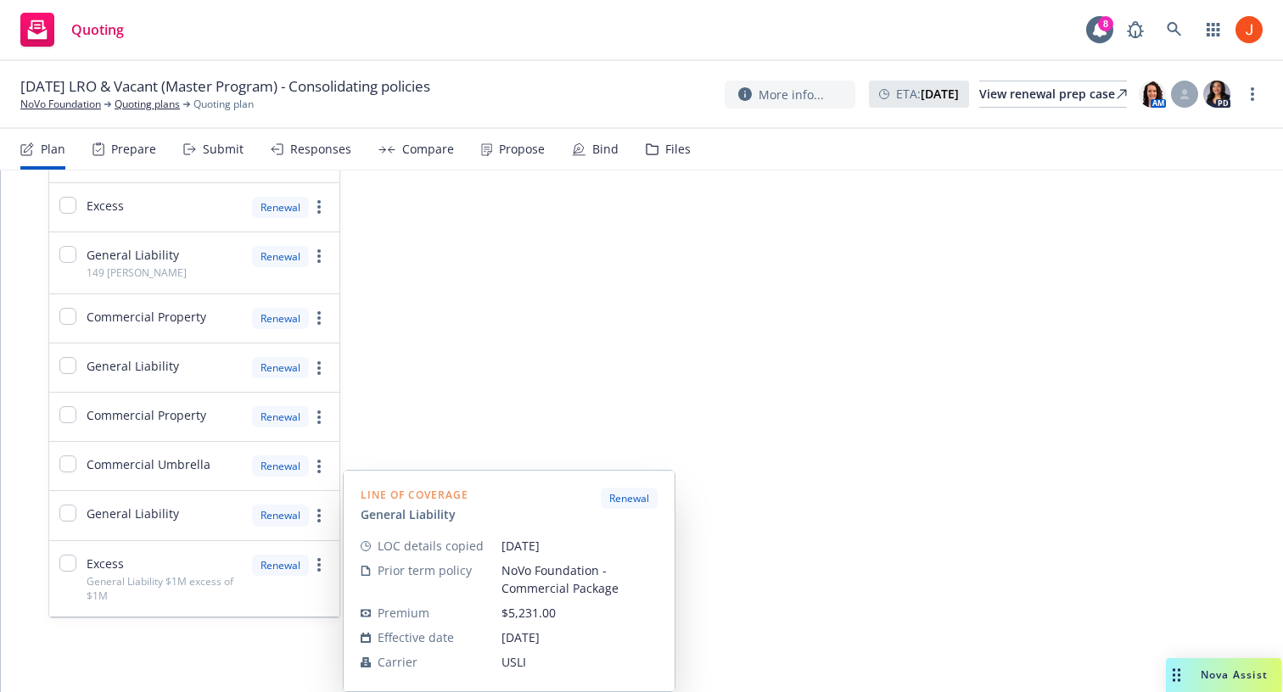
scroll to position [383, 0]
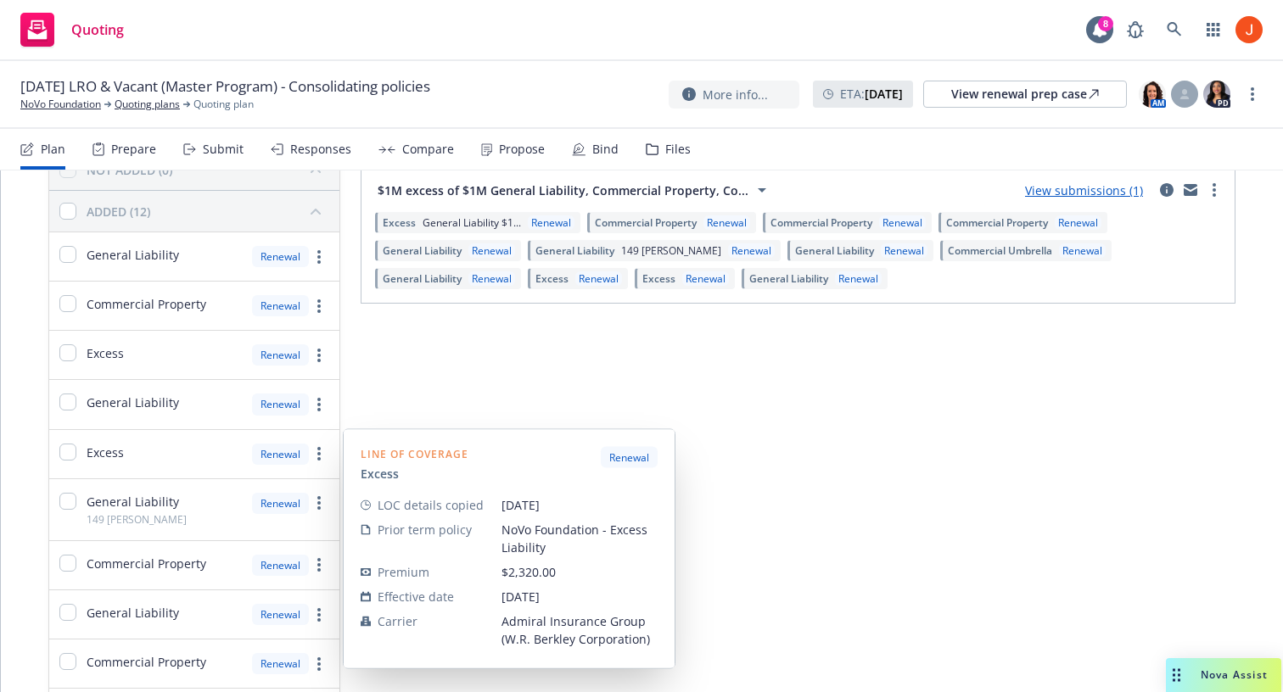
scroll to position [139, 0]
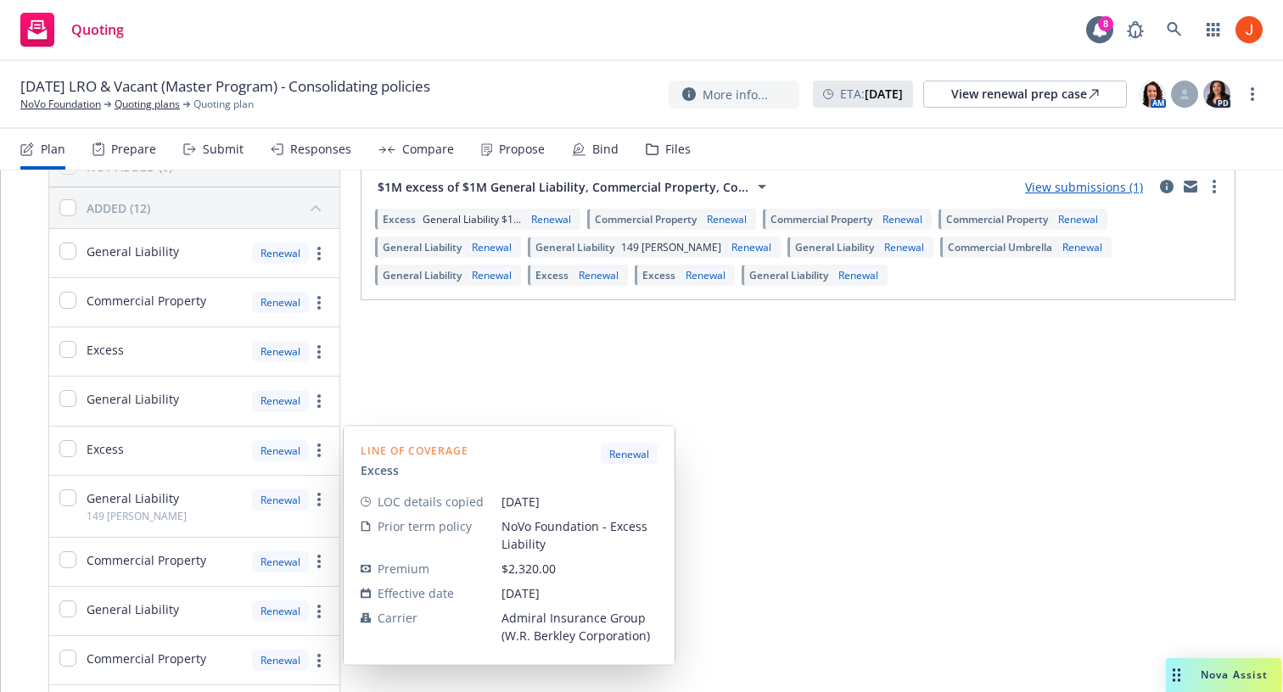
click at [197, 446] on div "Excess Renewal" at bounding box center [194, 451] width 290 height 48
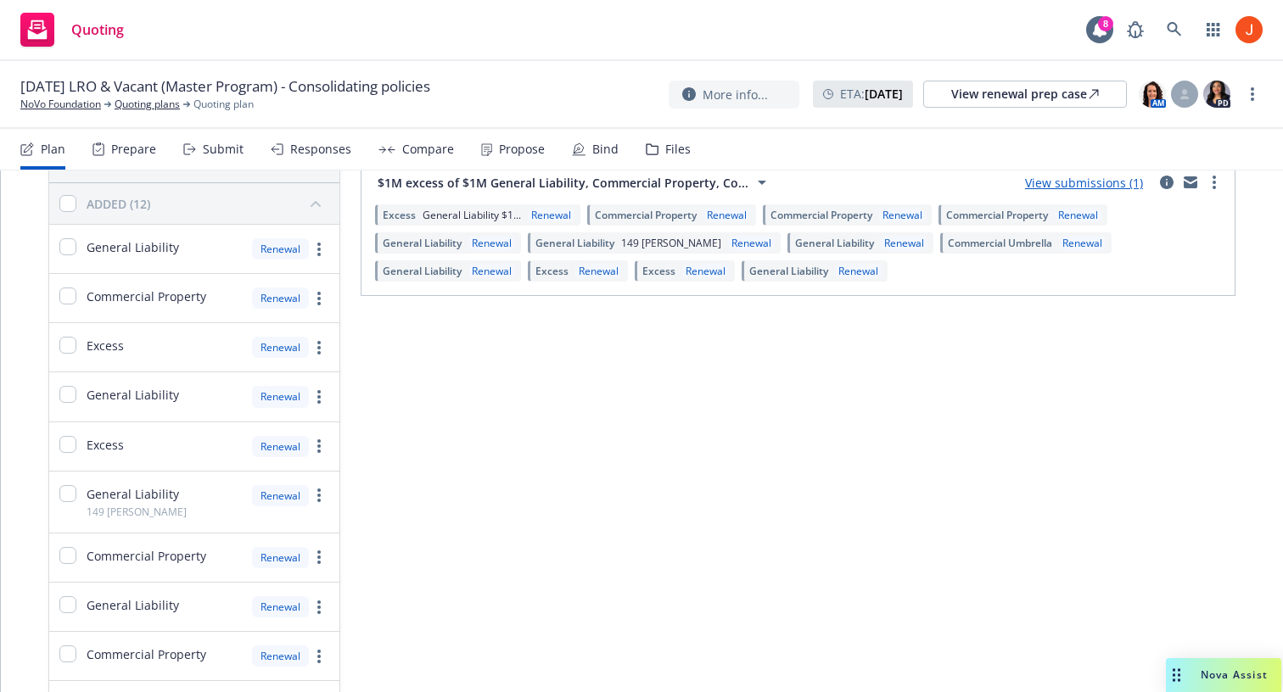
scroll to position [0, 0]
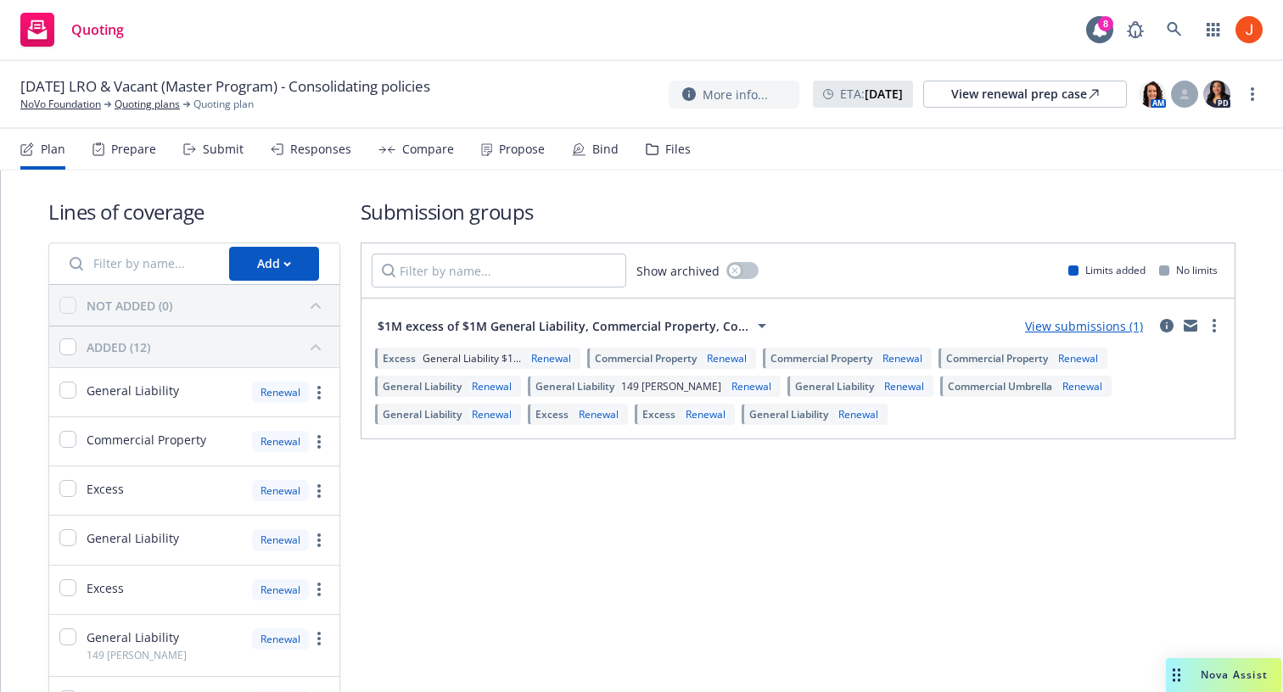
click at [596, 96] on div "12/2/25 LRO & Vacant (Master Program) - Consolidating policies NoVo Foundation …" at bounding box center [641, 94] width 1242 height 36
click at [162, 109] on link "Quoting plans" at bounding box center [147, 104] width 65 height 15
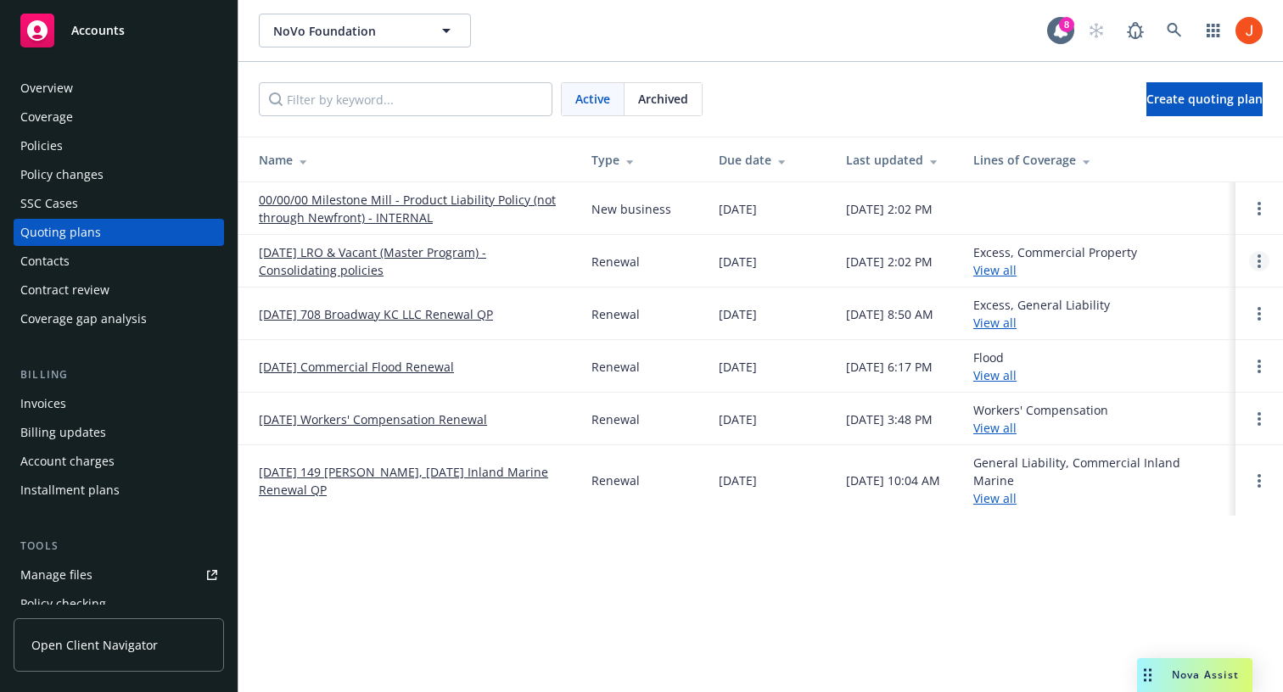
click at [1259, 259] on icon "Open options" at bounding box center [1258, 262] width 3 height 14
click at [985, 104] on div "Active Archived Create quoting plan" at bounding box center [761, 99] width 1004 height 34
click at [86, 144] on div "Policies" at bounding box center [118, 145] width 197 height 27
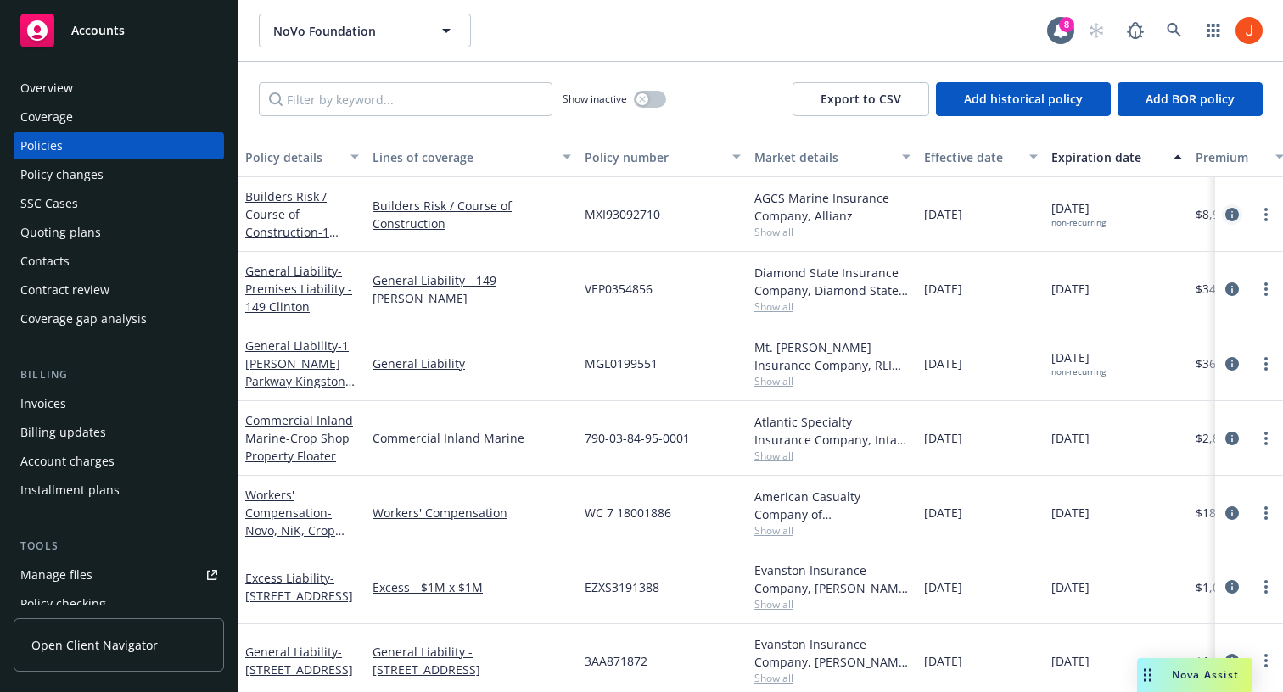
click at [1232, 215] on icon "circleInformation" at bounding box center [1232, 215] width 14 height 14
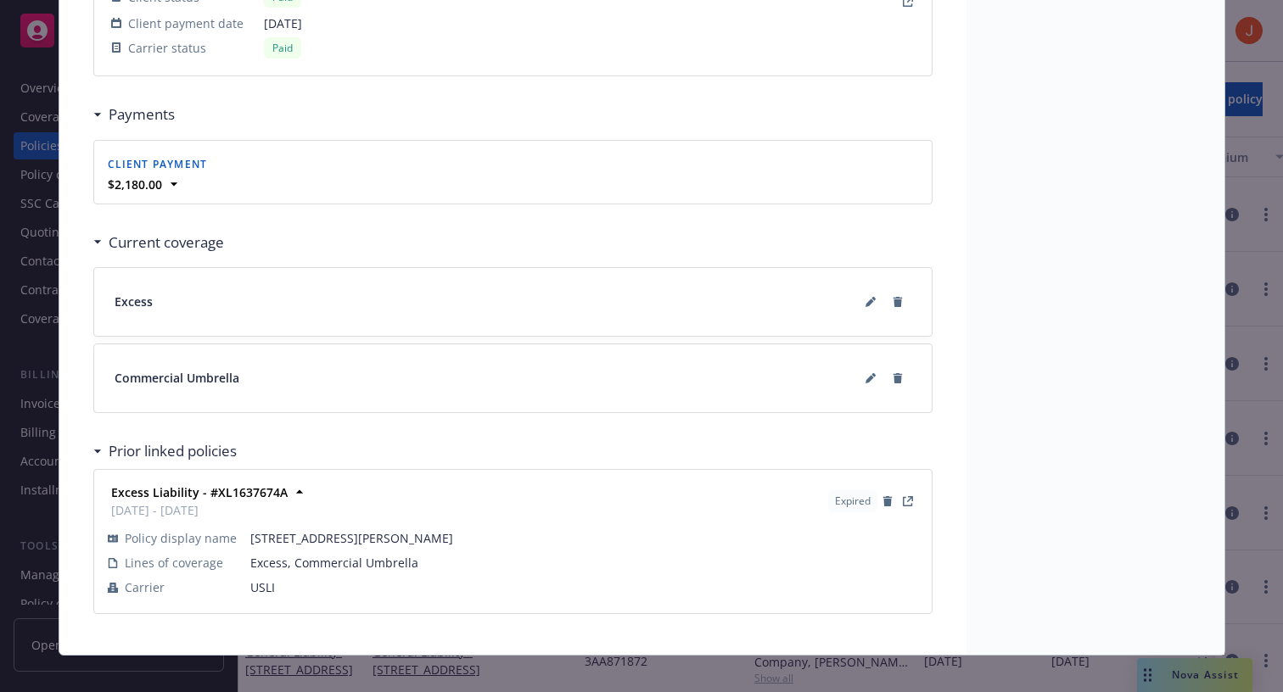
scroll to position [1711, 0]
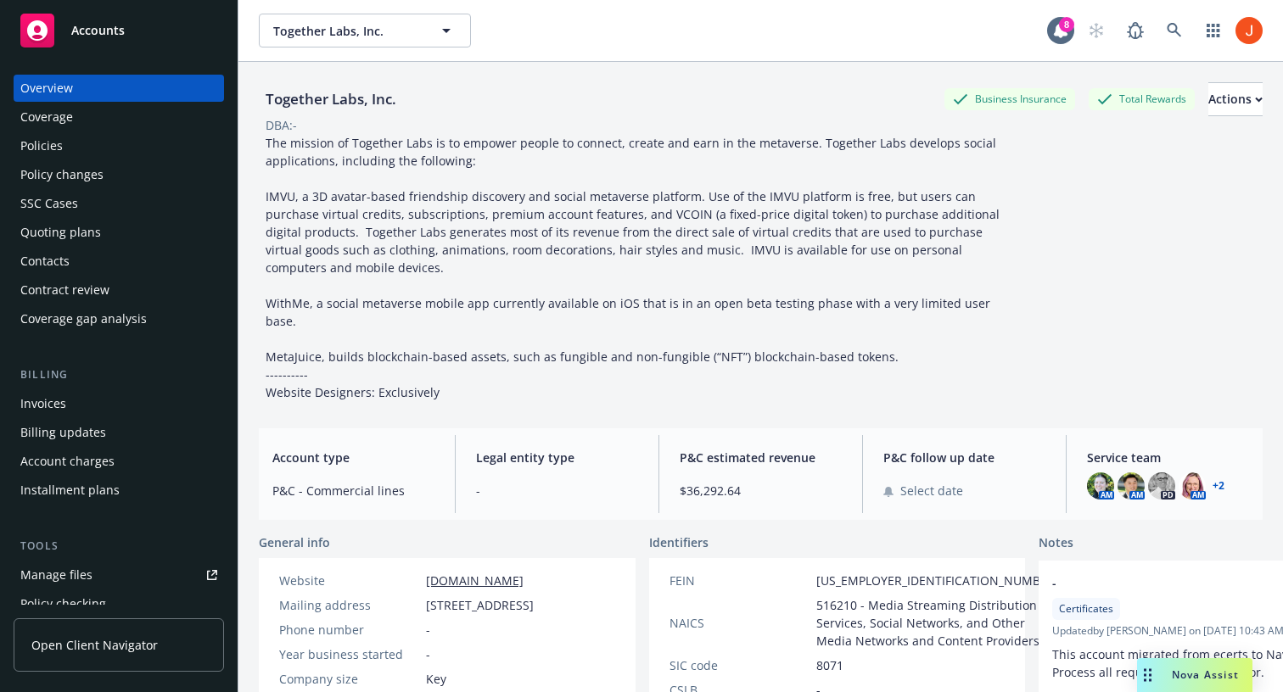
scroll to position [471, 0]
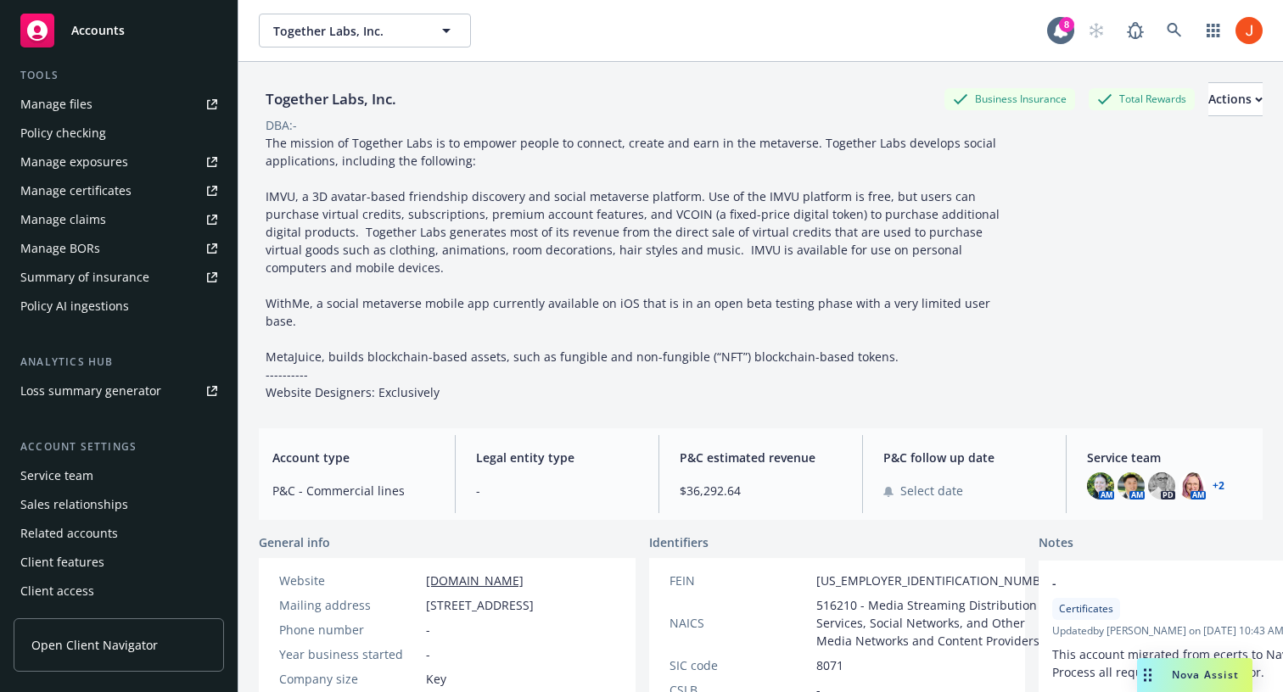
click at [103, 478] on div "Service team" at bounding box center [118, 475] width 197 height 27
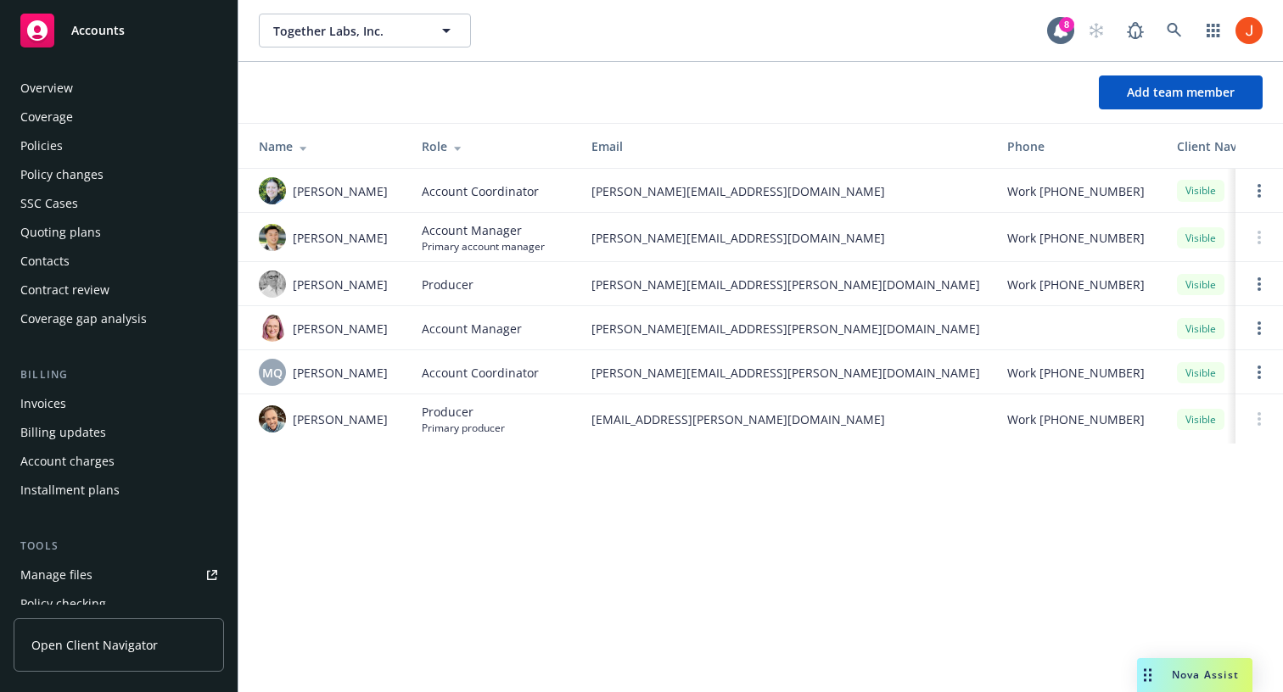
click at [86, 93] on div "Overview" at bounding box center [118, 88] width 197 height 27
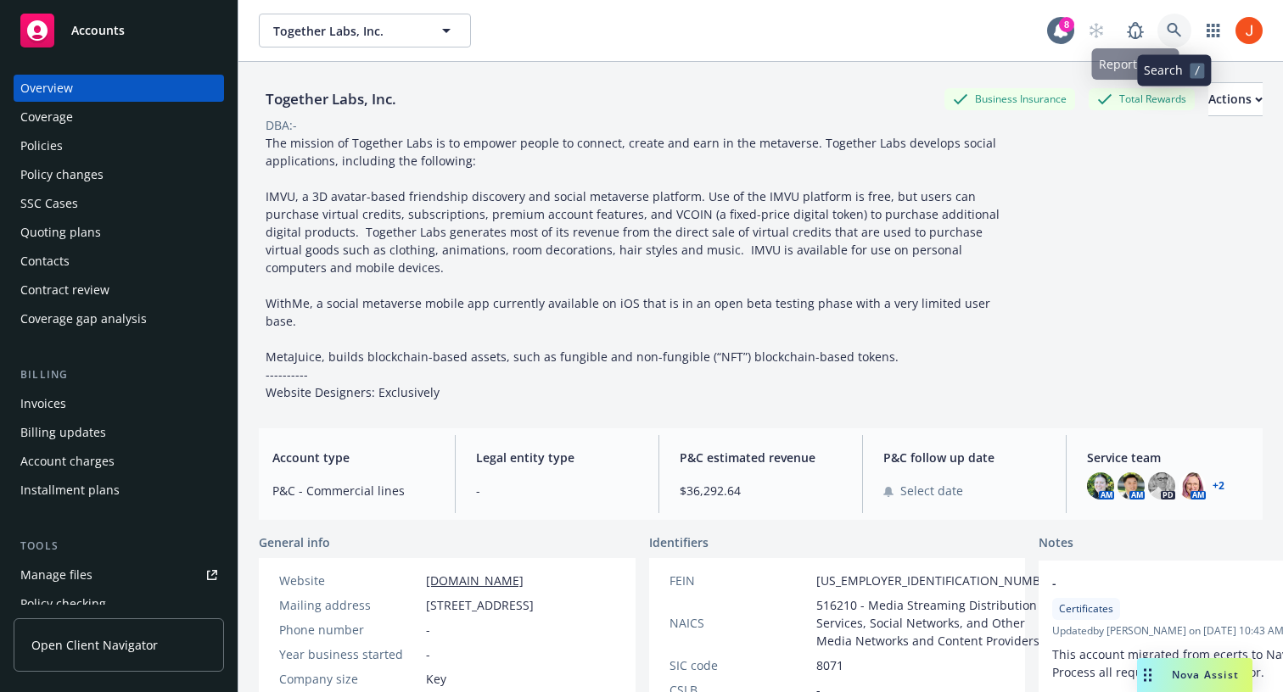
click at [1177, 20] on link at bounding box center [1174, 31] width 34 height 34
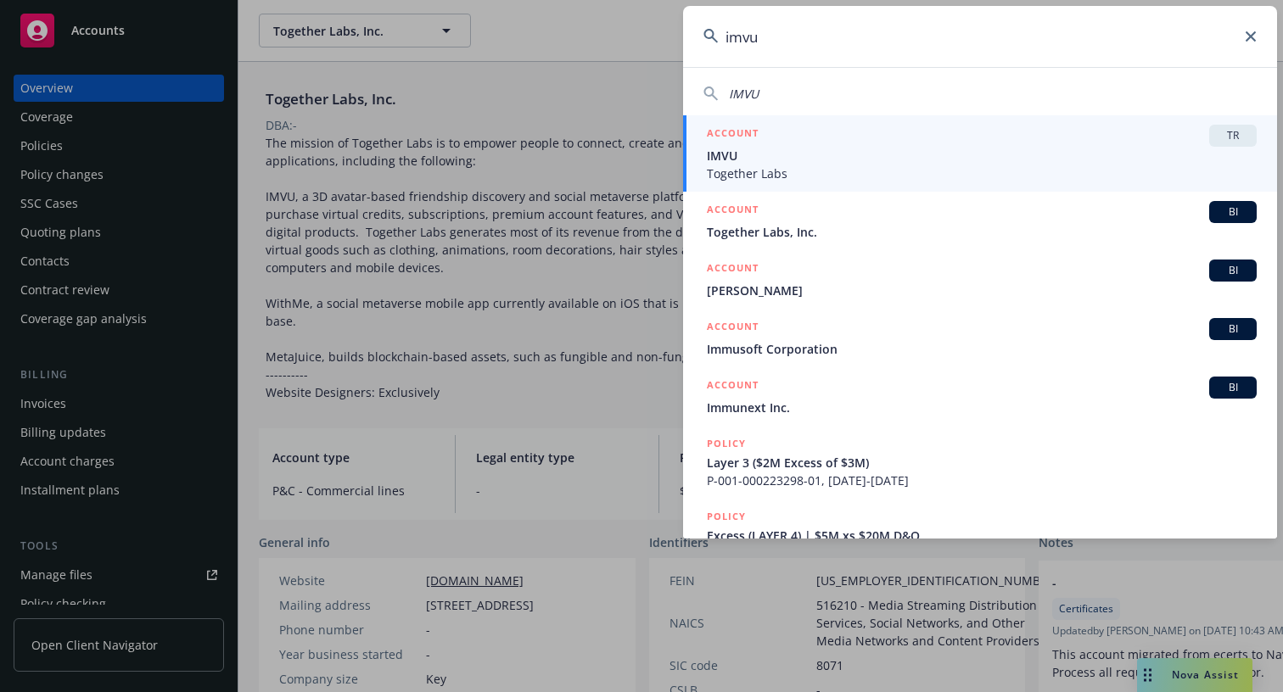
type input "imvu"
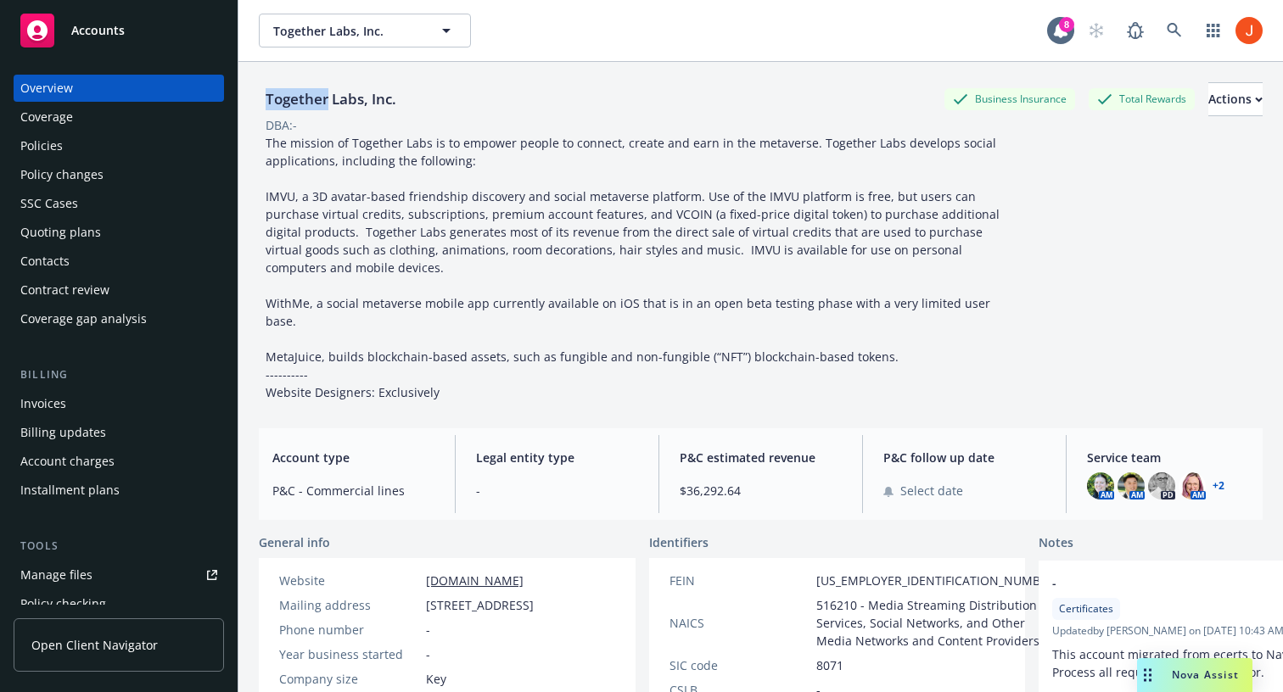
click at [646, 73] on div "Together Labs, Inc. Business Insurance Total Rewards Actions DBA: -" at bounding box center [761, 238] width 1004 height 353
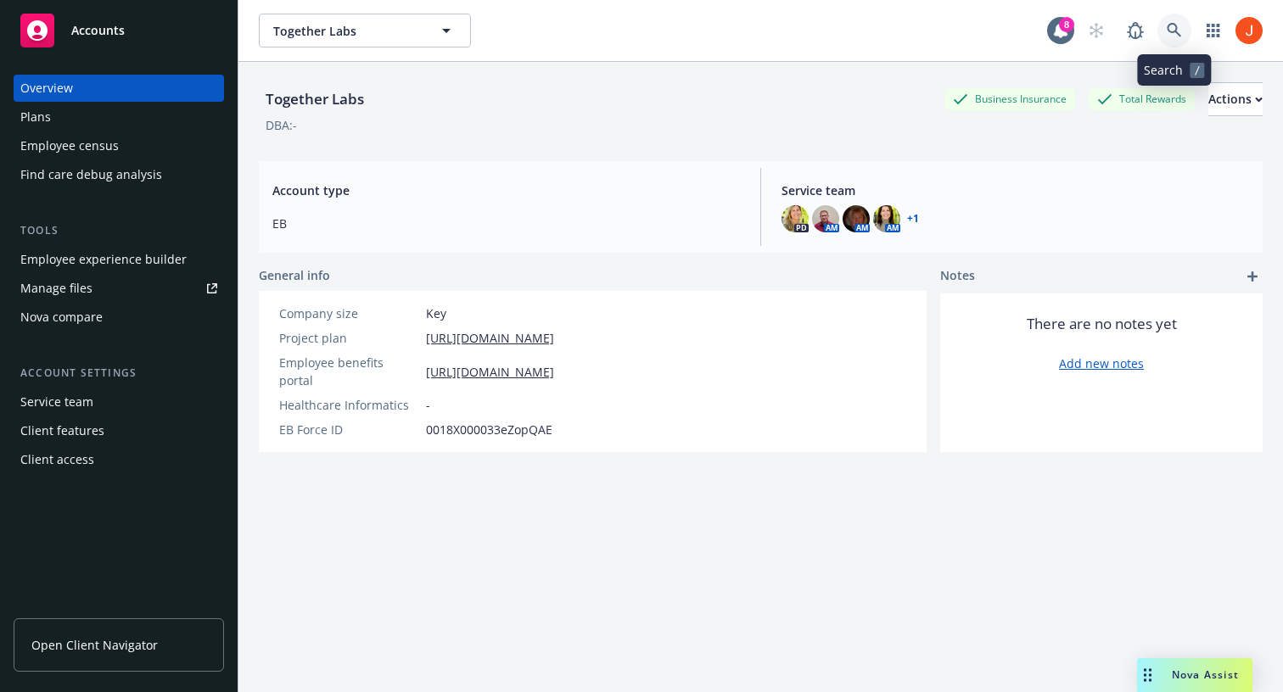
click at [1170, 31] on icon at bounding box center [1174, 30] width 14 height 14
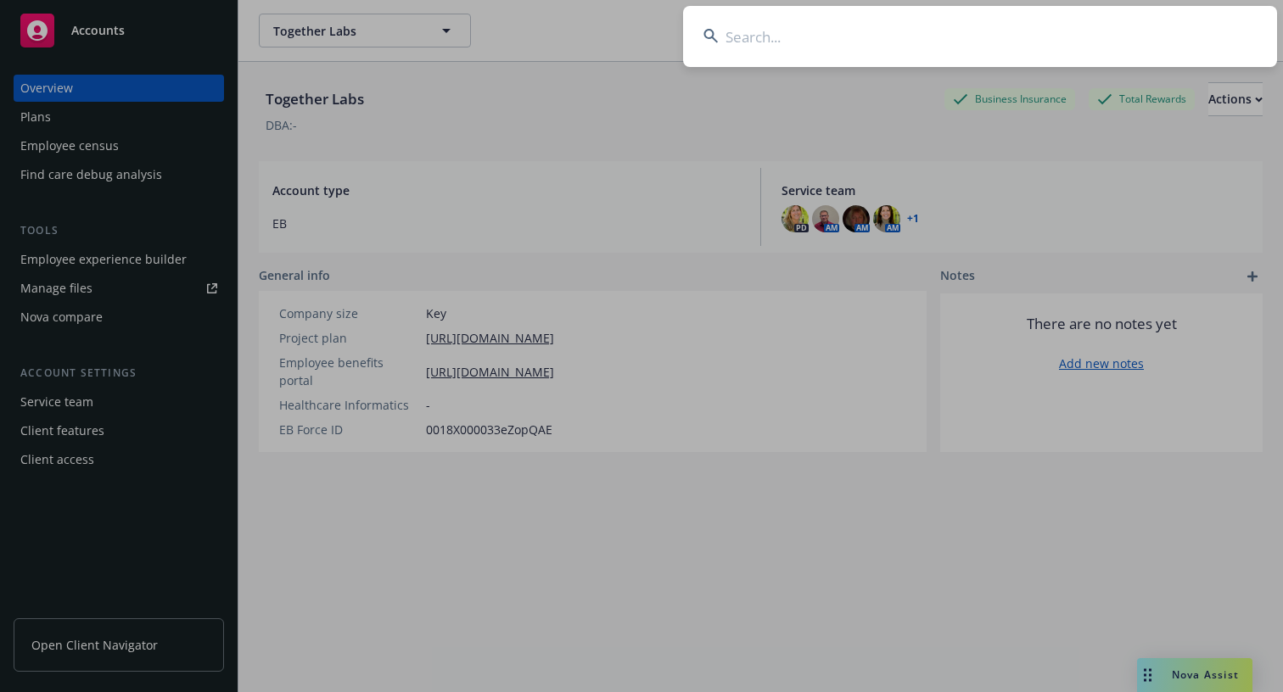
click at [1008, 28] on input at bounding box center [980, 36] width 594 height 61
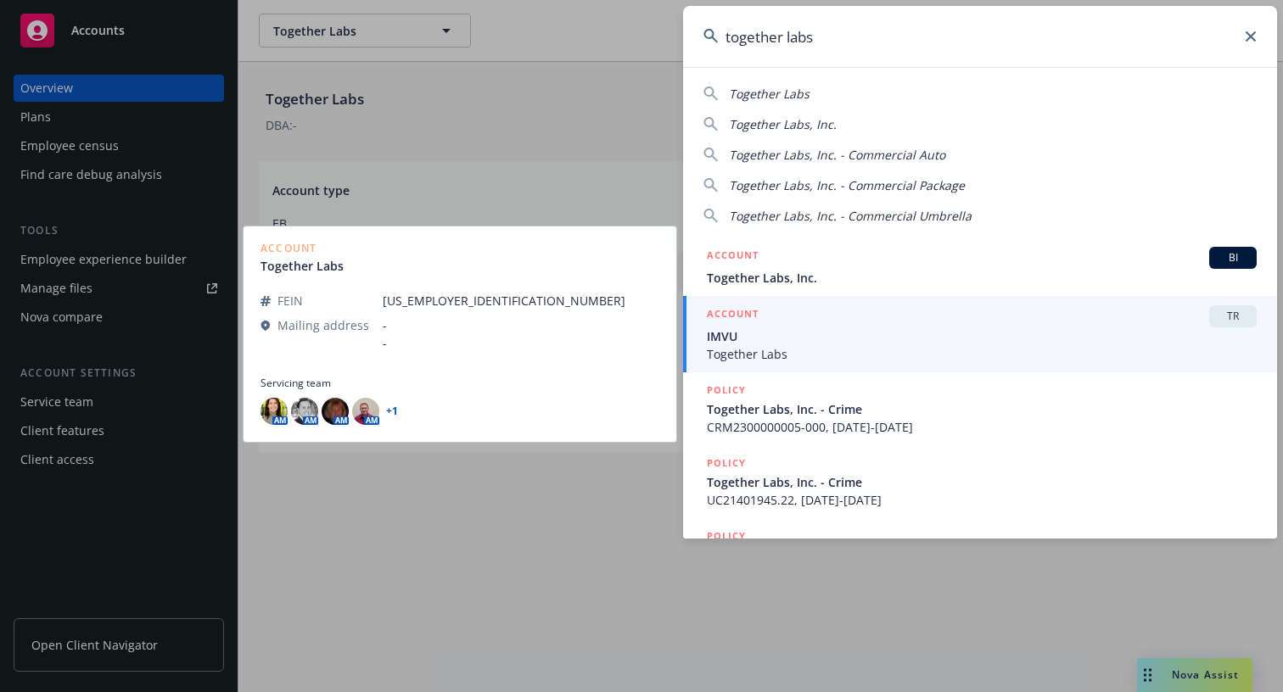
type input "together labs"
click at [858, 349] on span "Together Labs" at bounding box center [982, 354] width 550 height 18
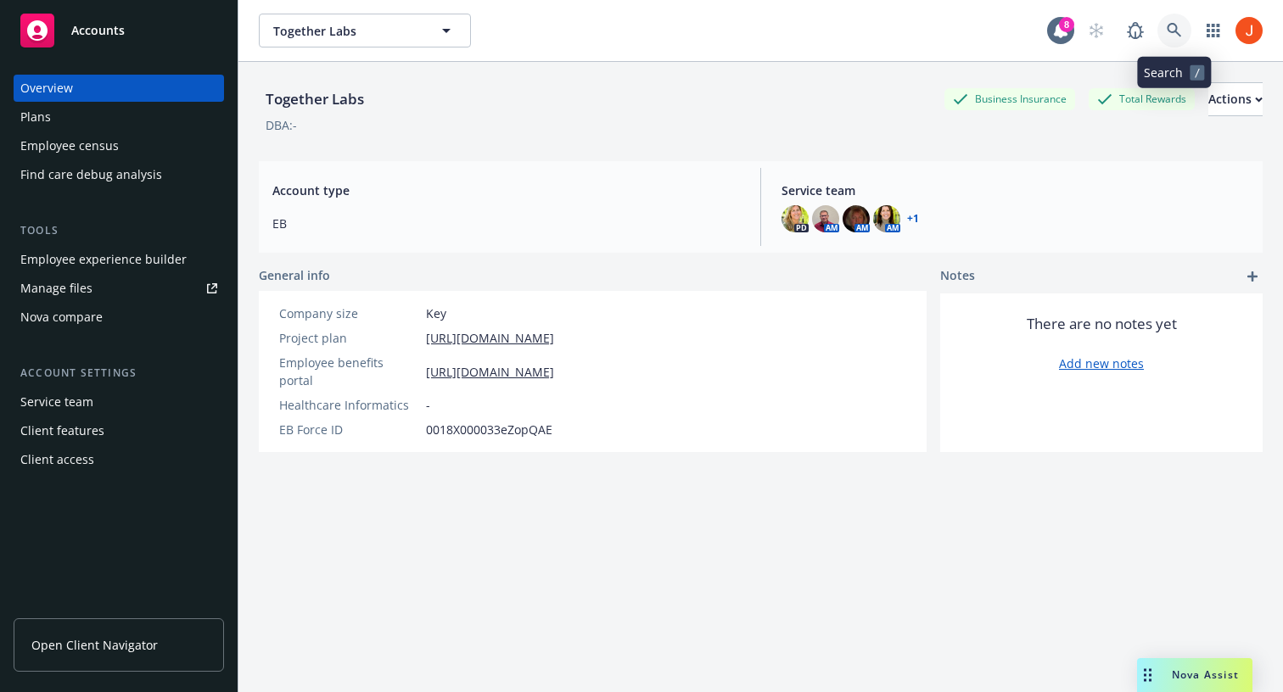
click at [1173, 31] on icon at bounding box center [1174, 30] width 15 height 15
click at [1218, 36] on icon "button" at bounding box center [1212, 31] width 13 height 14
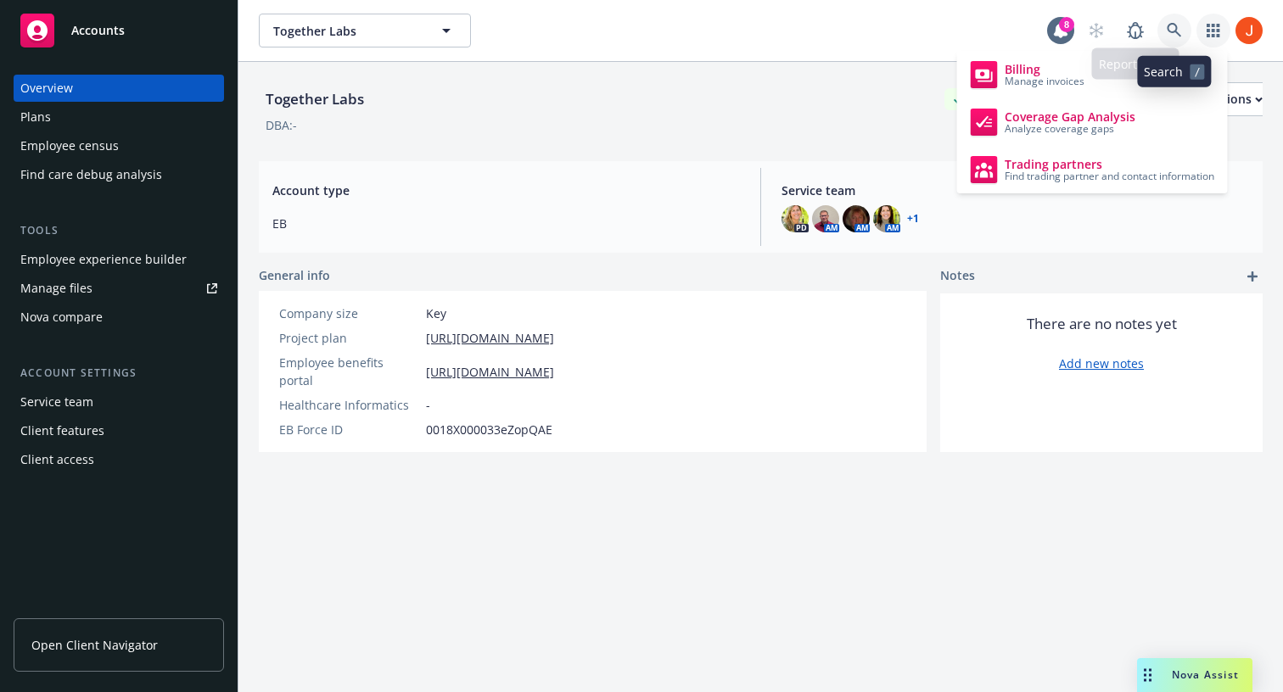
click at [1182, 31] on link at bounding box center [1174, 31] width 34 height 34
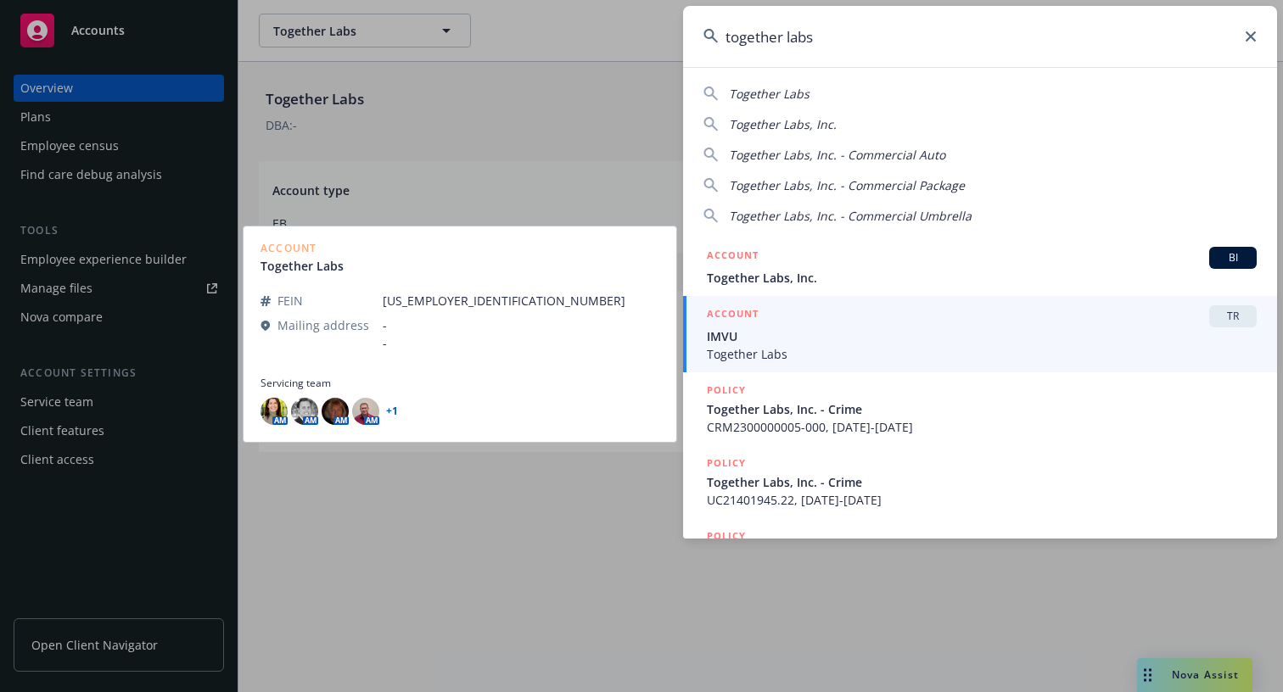
click at [355, 261] on div "Account Together Labs" at bounding box center [459, 259] width 399 height 31
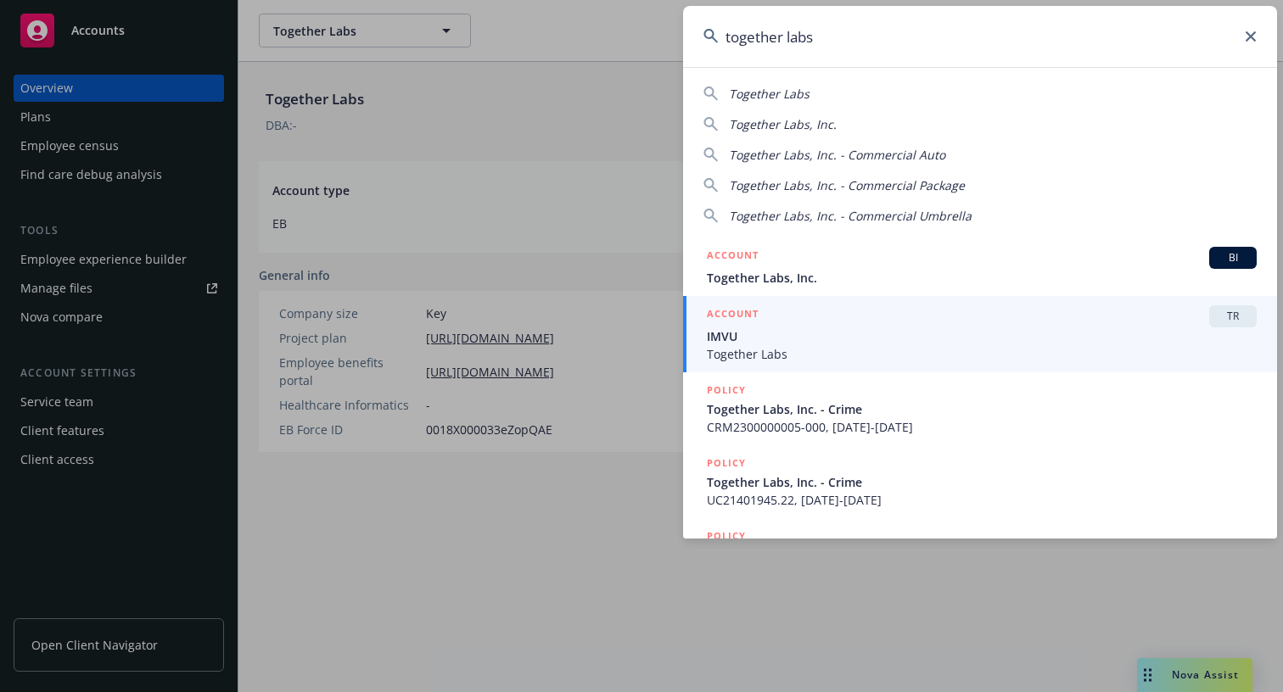
click at [1250, 42] on input "together labs" at bounding box center [980, 36] width 594 height 61
click at [1211, 35] on input "together labs" at bounding box center [980, 36] width 594 height 61
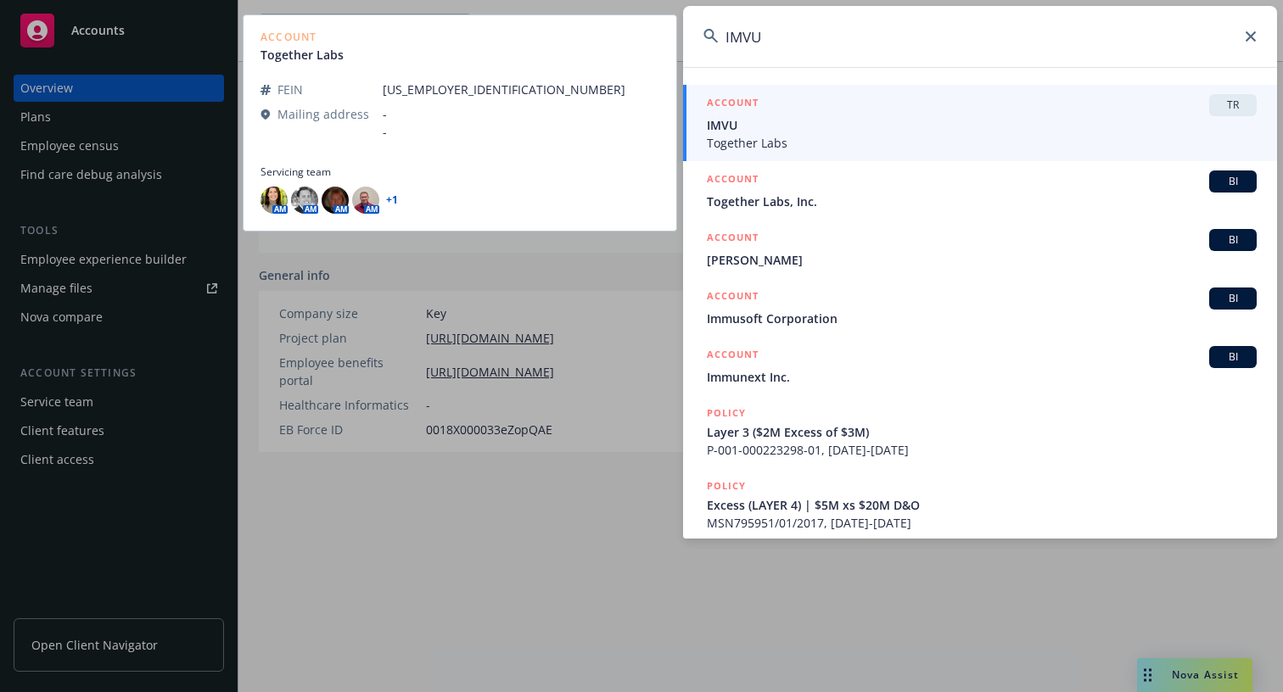
type input "IMVU"
click at [745, 124] on span "IMVU" at bounding box center [982, 125] width 550 height 18
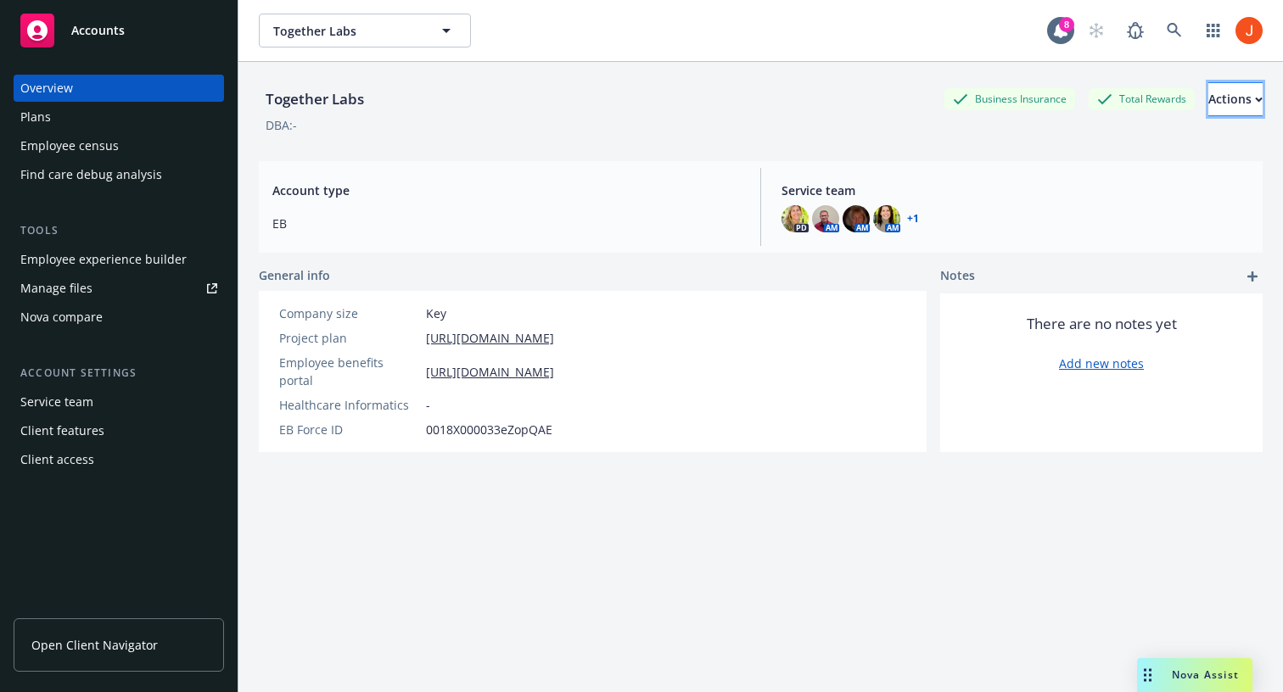
click at [1230, 115] on button "Actions" at bounding box center [1235, 99] width 54 height 34
click at [1206, 145] on link "Edit account summary" at bounding box center [1171, 141] width 182 height 34
select select "US"
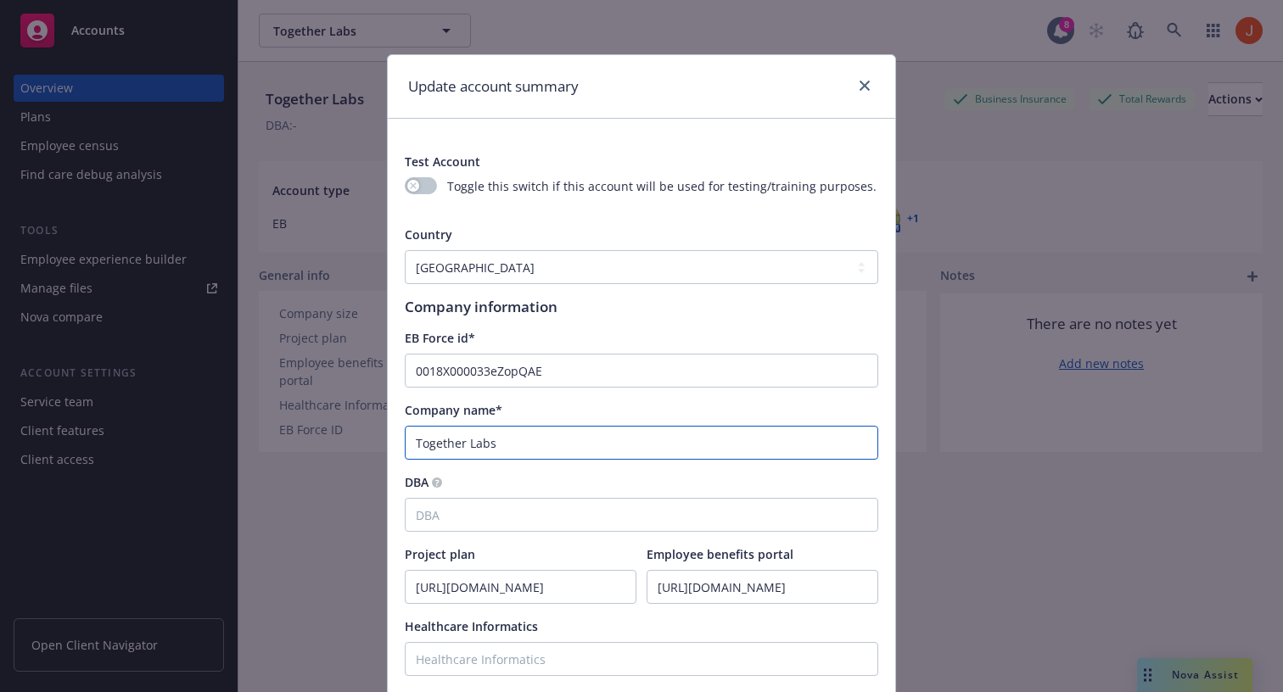
click at [536, 436] on input "Together Labs" at bounding box center [641, 443] width 473 height 34
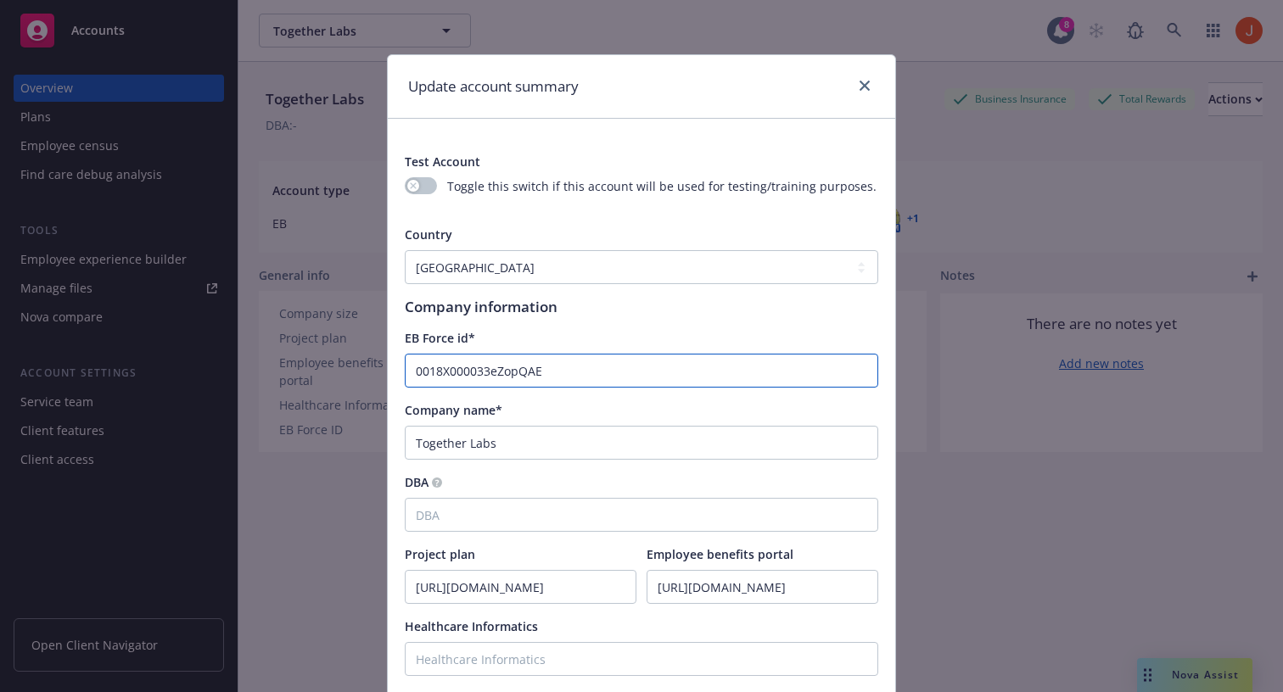
click at [566, 367] on input "0018X000033eZopQAE" at bounding box center [641, 371] width 473 height 34
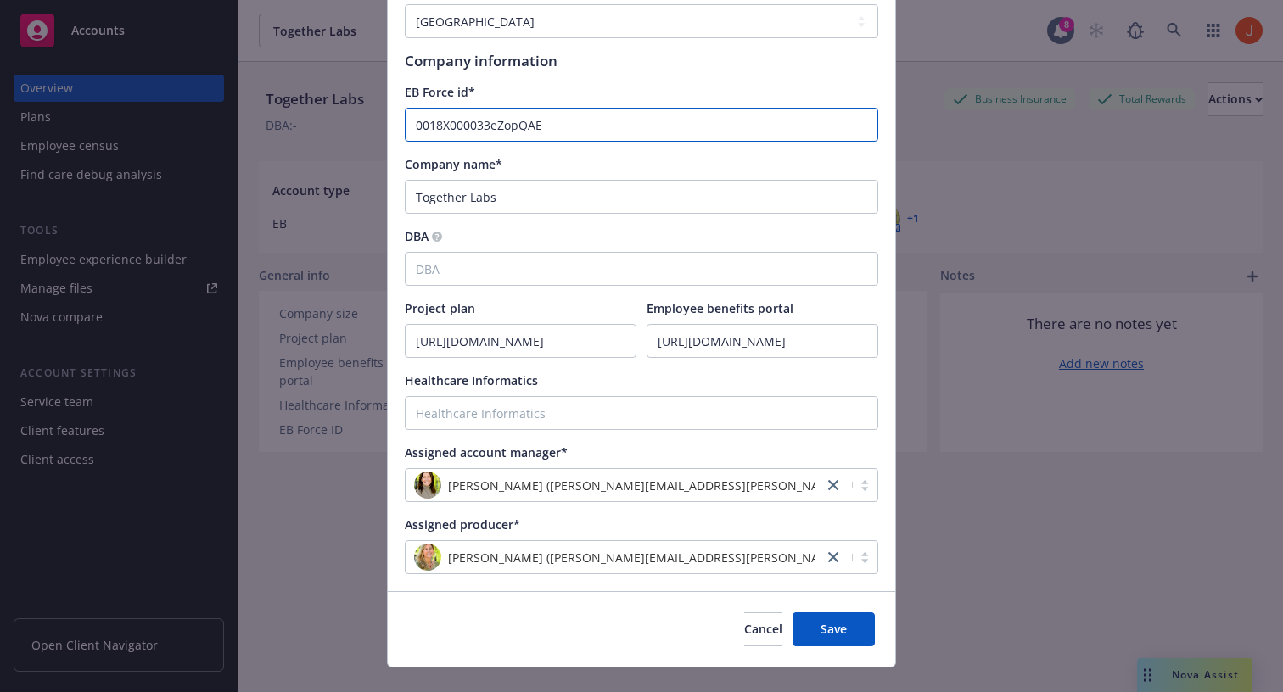
scroll to position [276, 0]
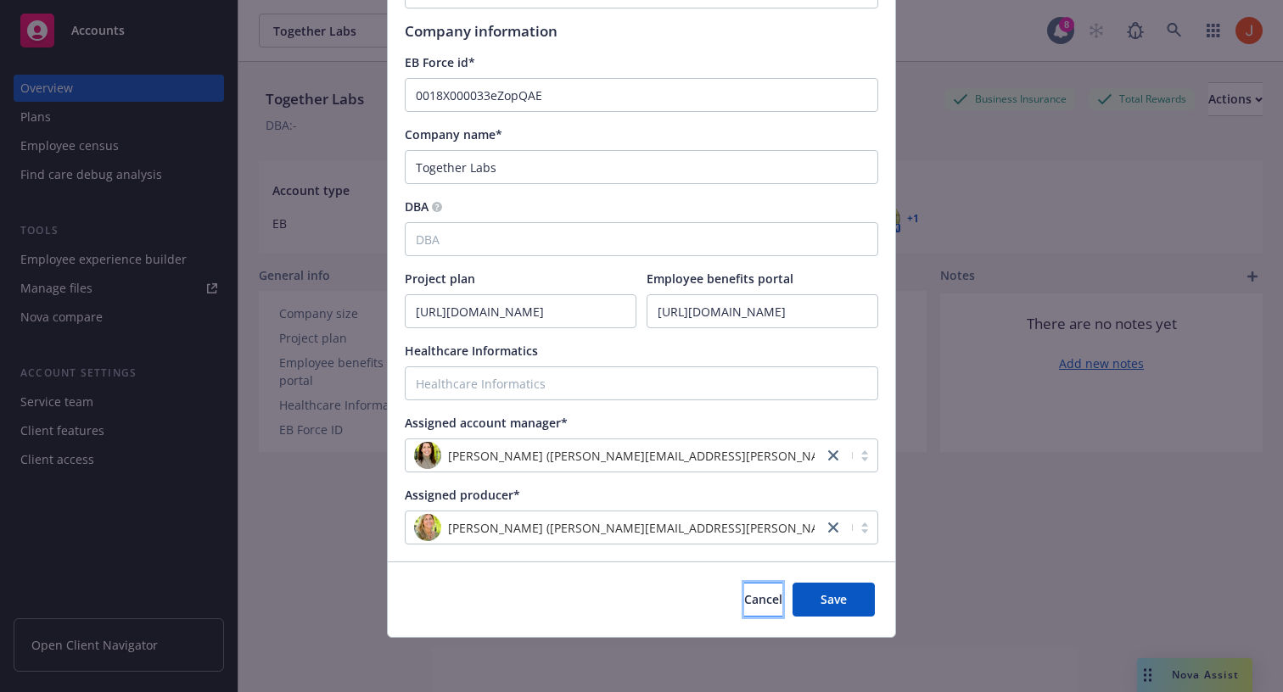
click at [745, 604] on span "Cancel" at bounding box center [763, 599] width 38 height 16
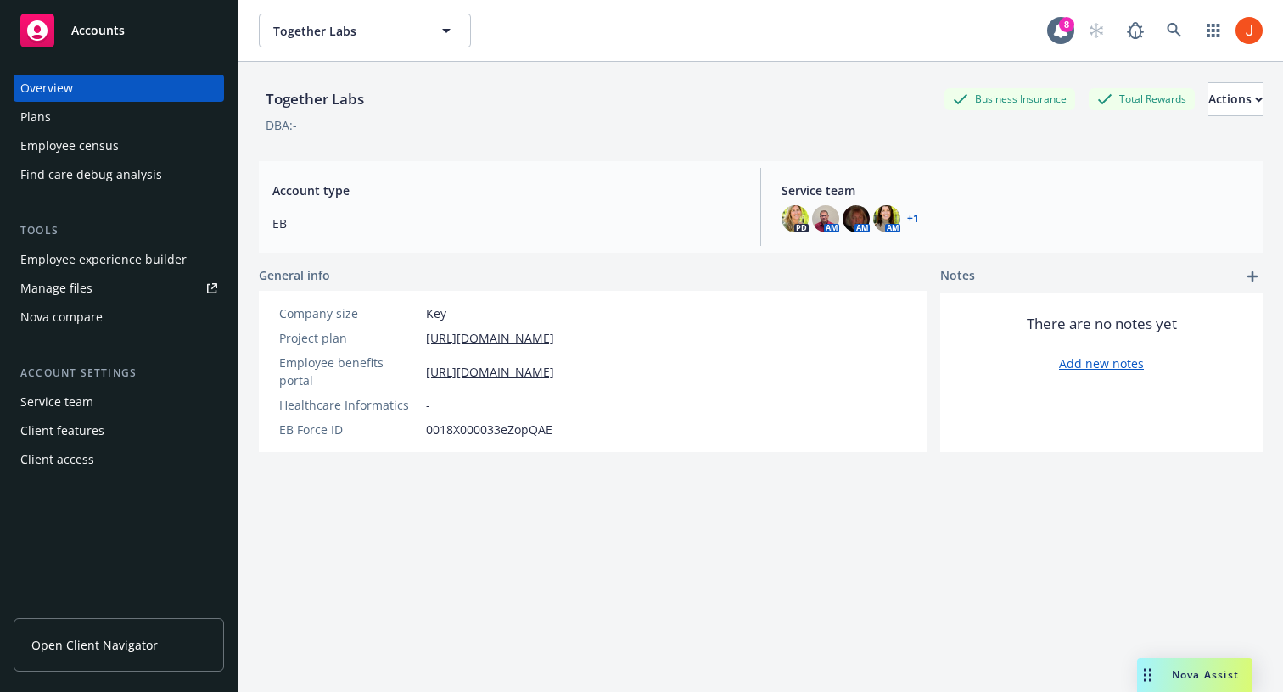
click at [698, 532] on div "Together Labs Business Insurance Total Rewards Actions DBA: - Account type EB S…" at bounding box center [761, 398] width 1004 height 672
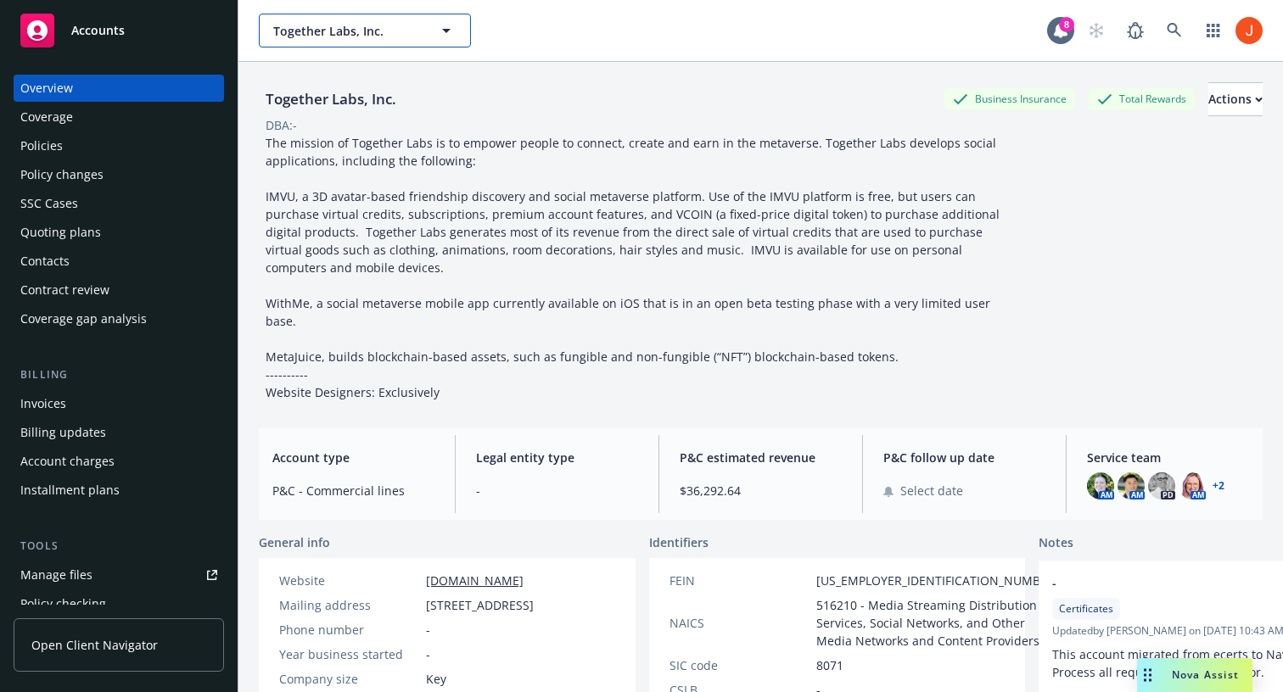
click at [436, 30] on icon "button" at bounding box center [446, 30] width 20 height 20
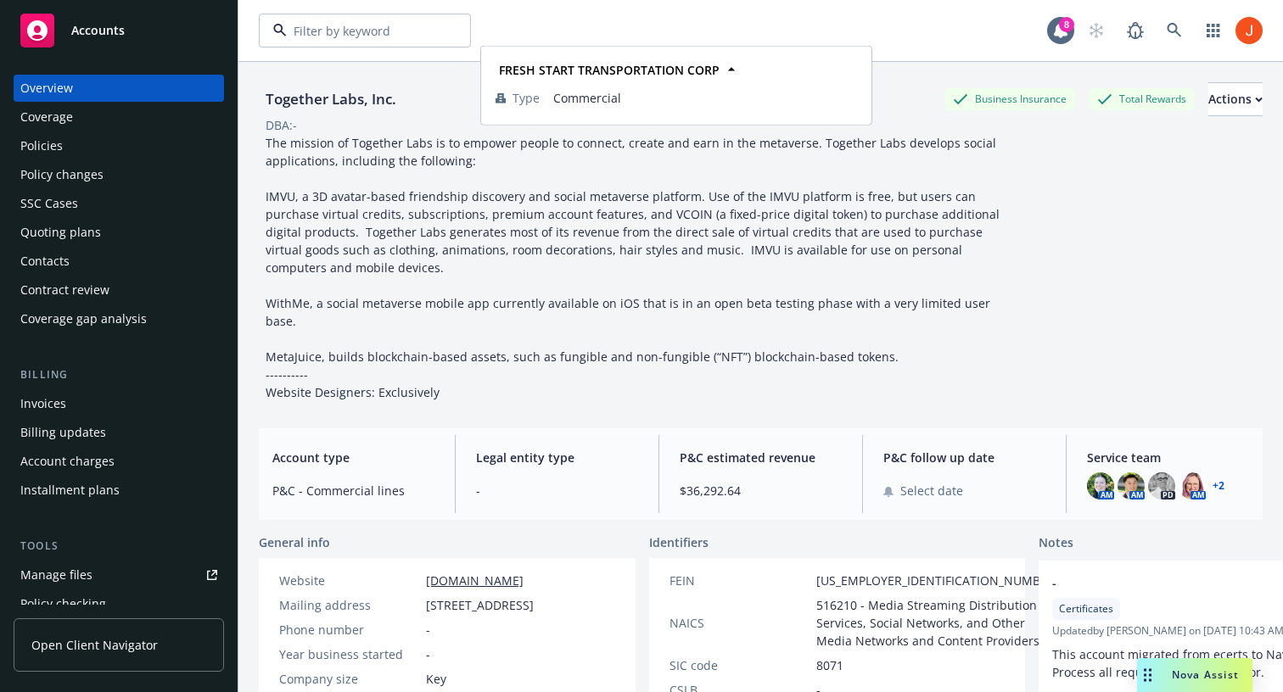
click at [400, 92] on strong "FRESH START TRANSPORTATION CORP" at bounding box center [348, 87] width 142 height 34
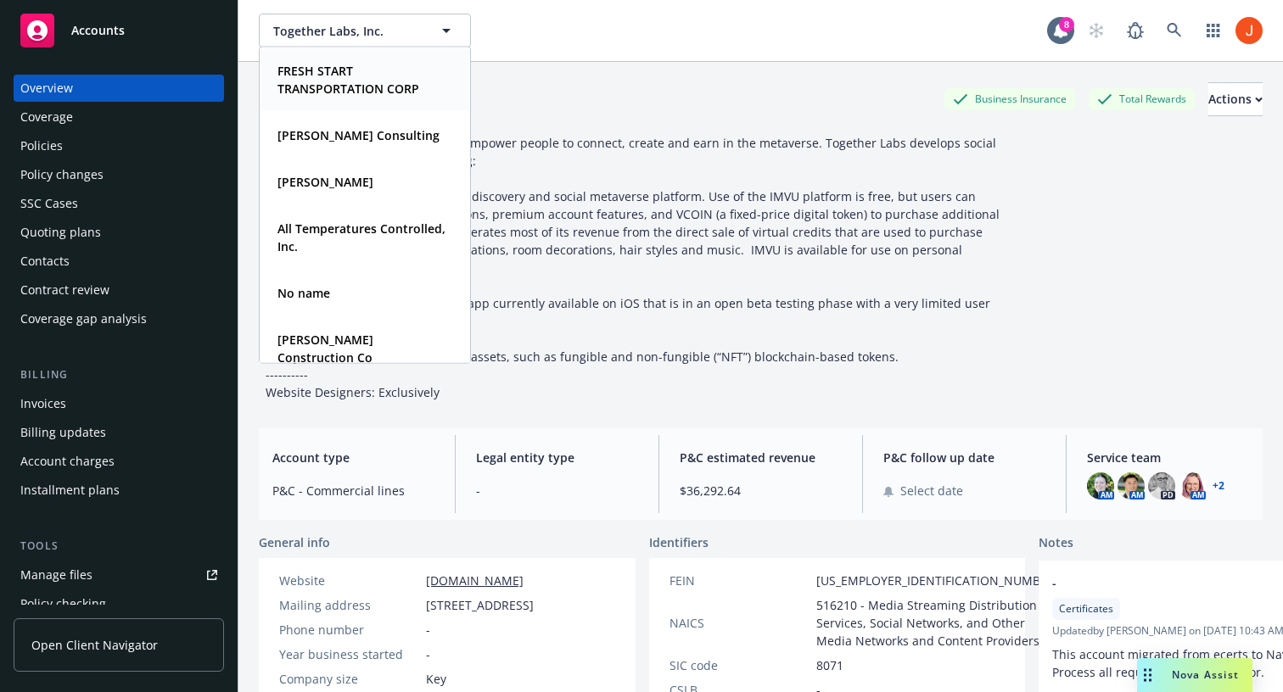
type input "FRESH START TRANSPORTATION CORP"
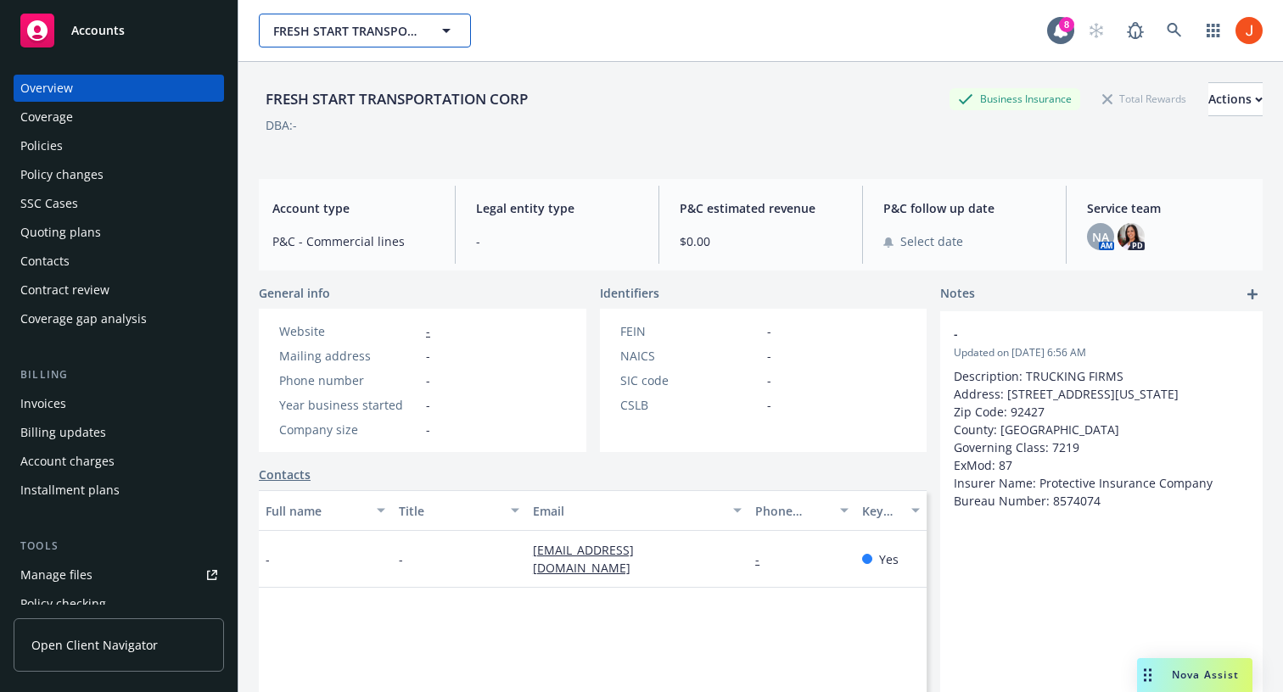
click at [393, 36] on span "FRESH START TRANSPORTATION CORP" at bounding box center [346, 31] width 147 height 18
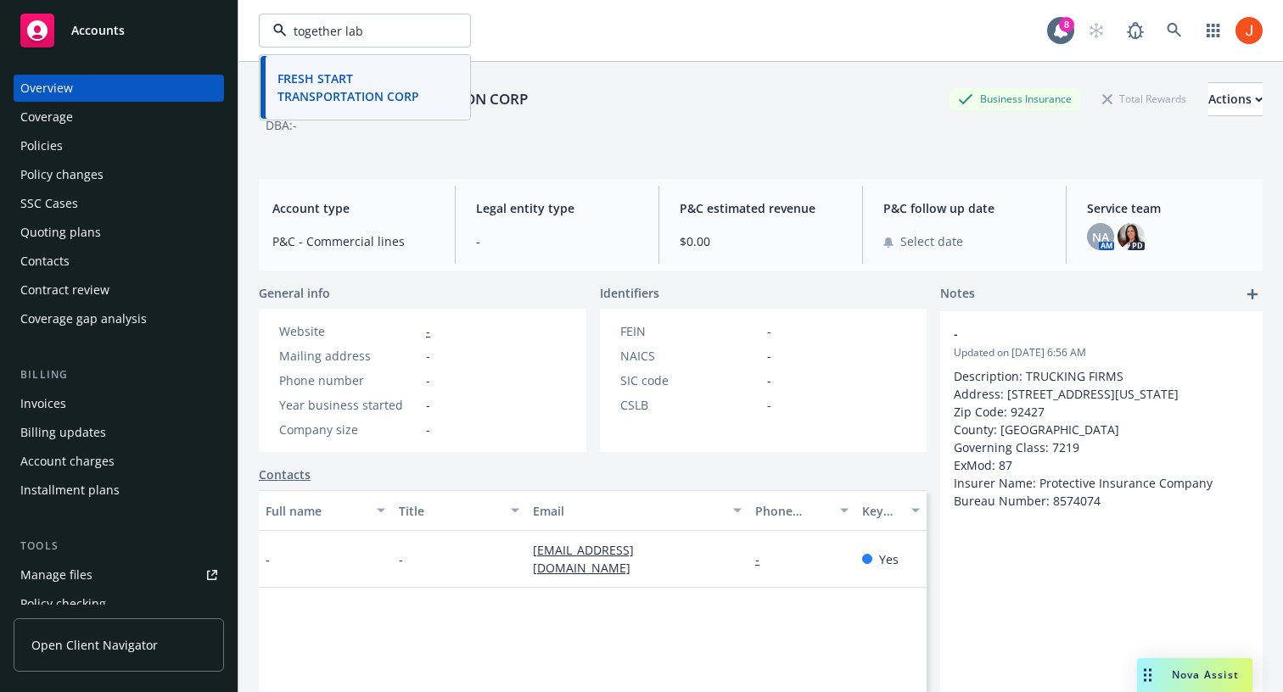
type input "together labs"
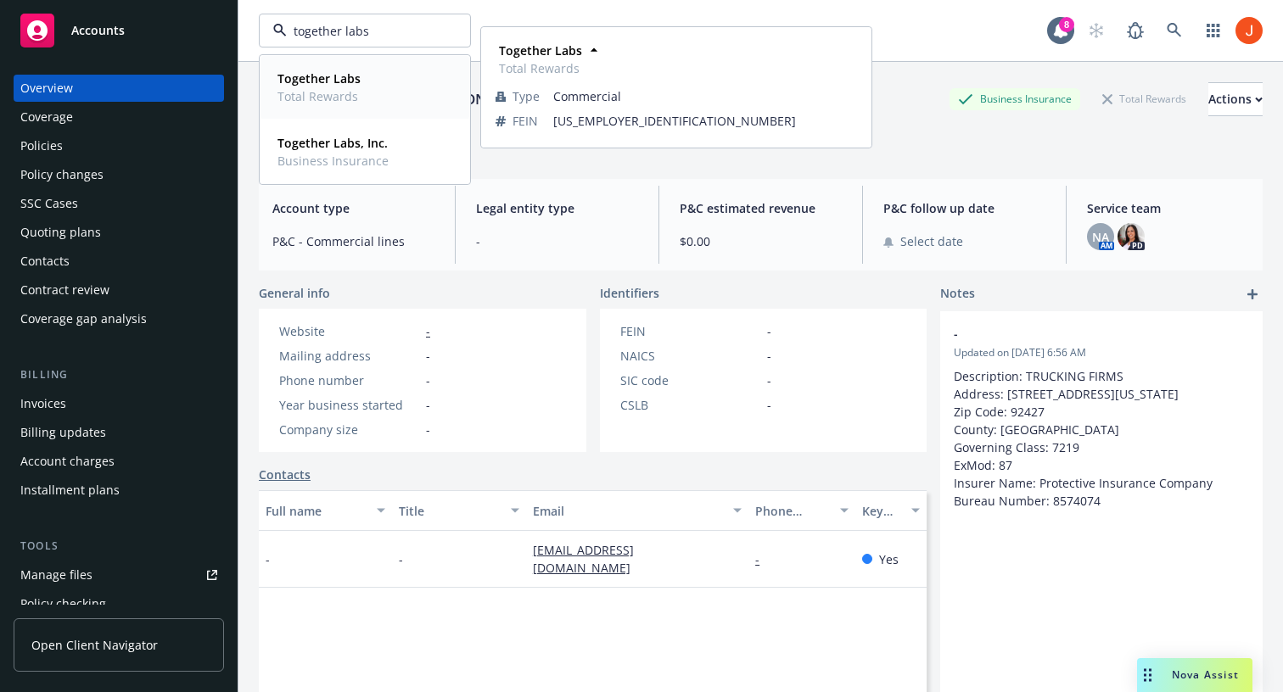
click at [363, 82] on div "Together Labs Total Rewards" at bounding box center [365, 87] width 188 height 42
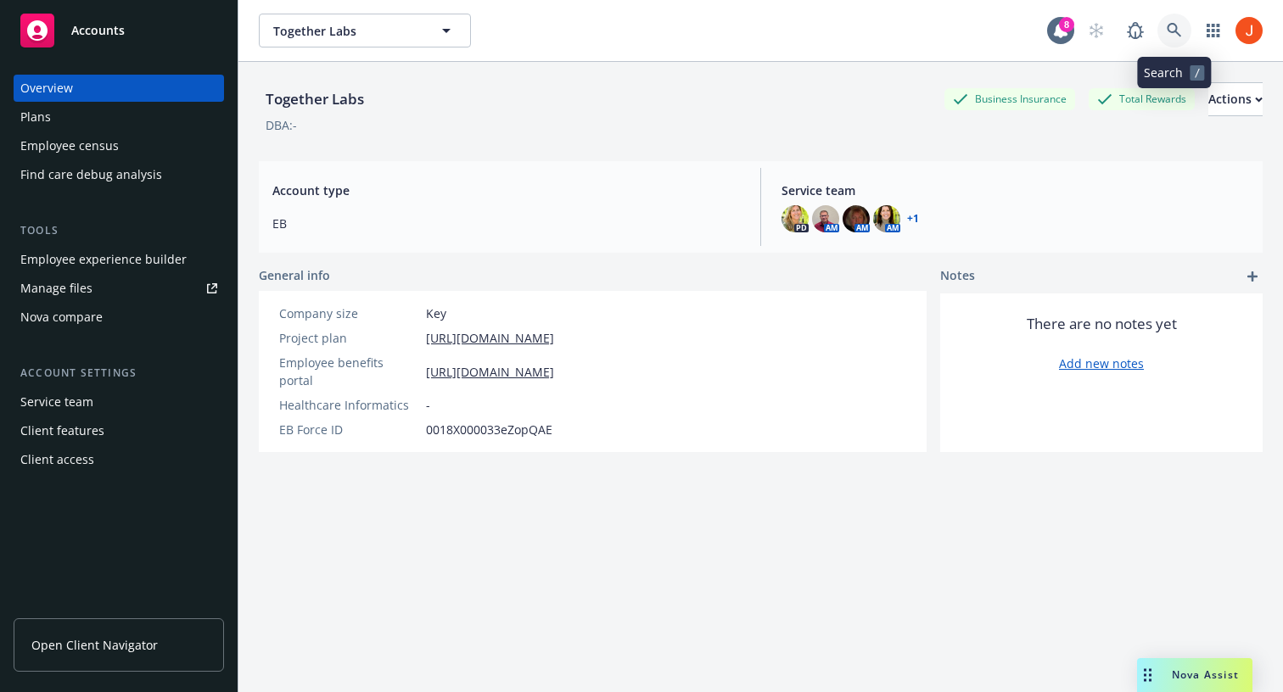
click at [1162, 31] on link at bounding box center [1174, 31] width 34 height 34
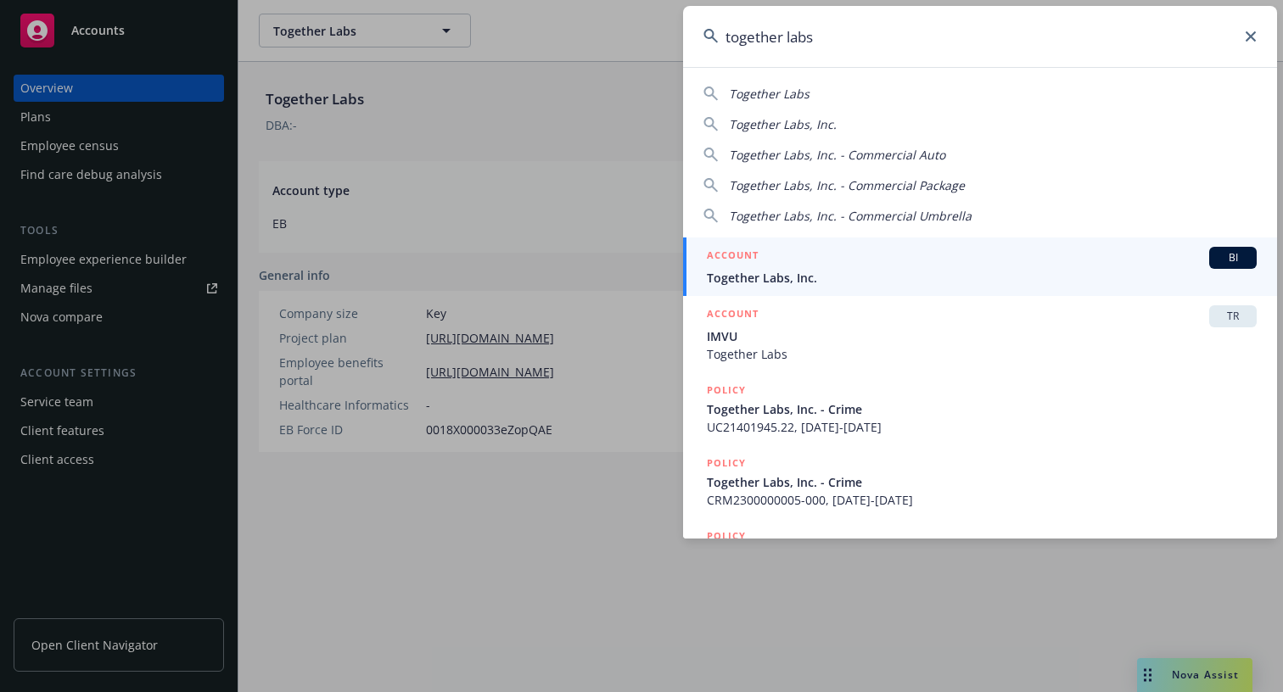
type input "i"
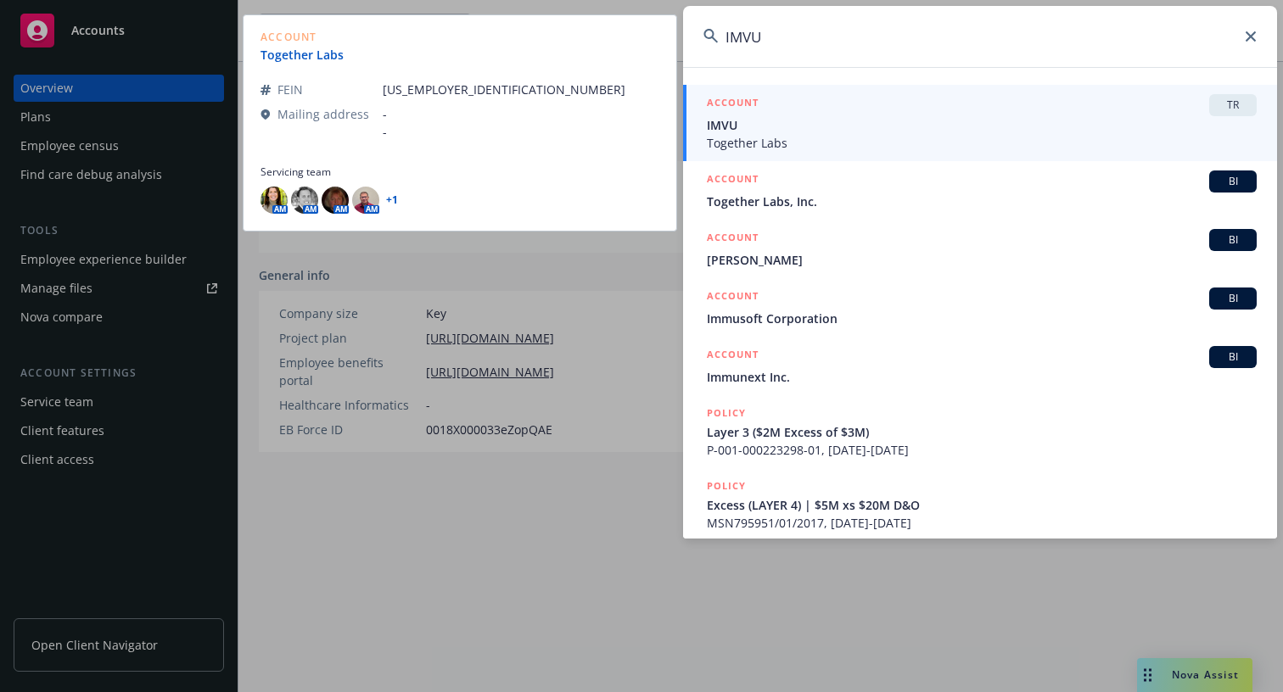
type input "IMVU"
click at [317, 54] on link "Together Labs" at bounding box center [308, 55] width 97 height 18
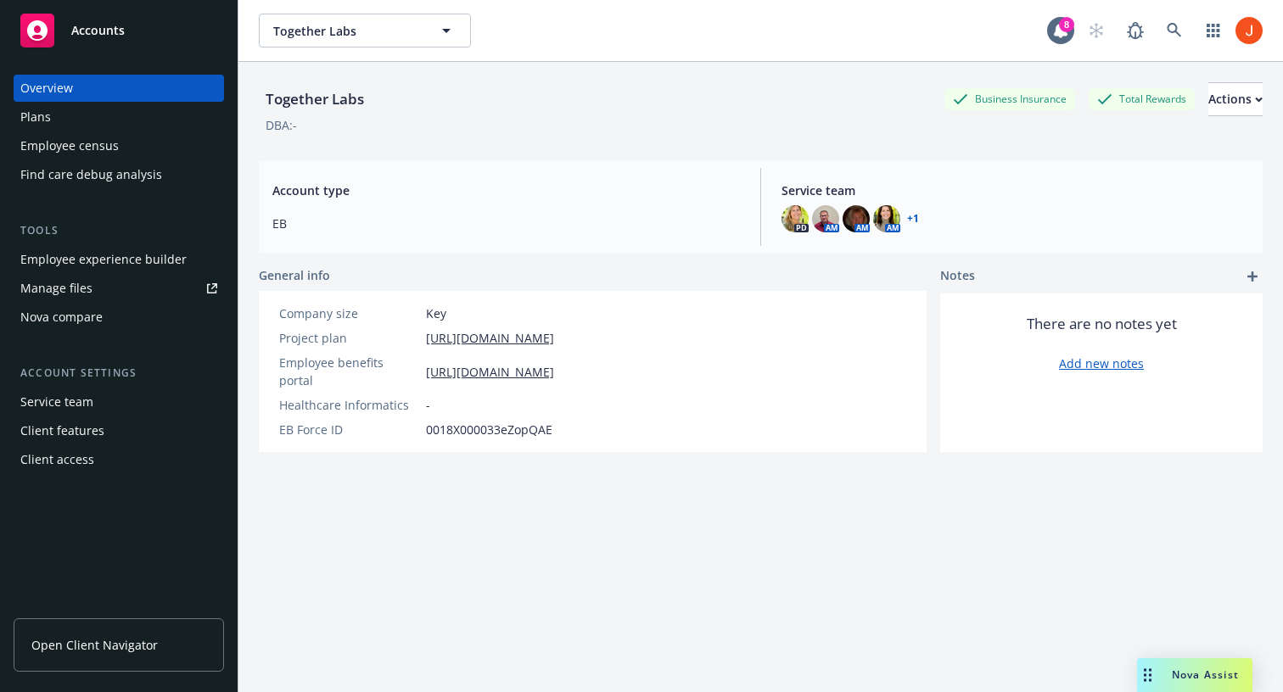
click at [111, 396] on div "Service team" at bounding box center [118, 402] width 197 height 27
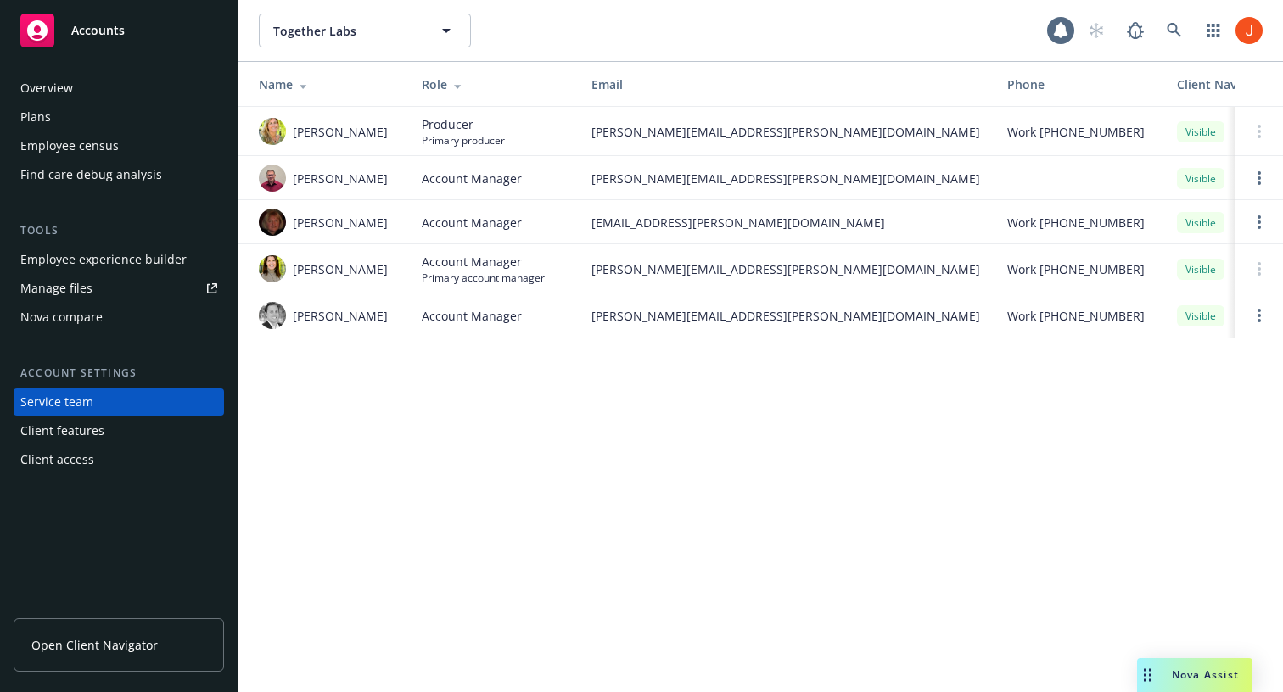
click at [110, 82] on div "Overview" at bounding box center [118, 88] width 197 height 27
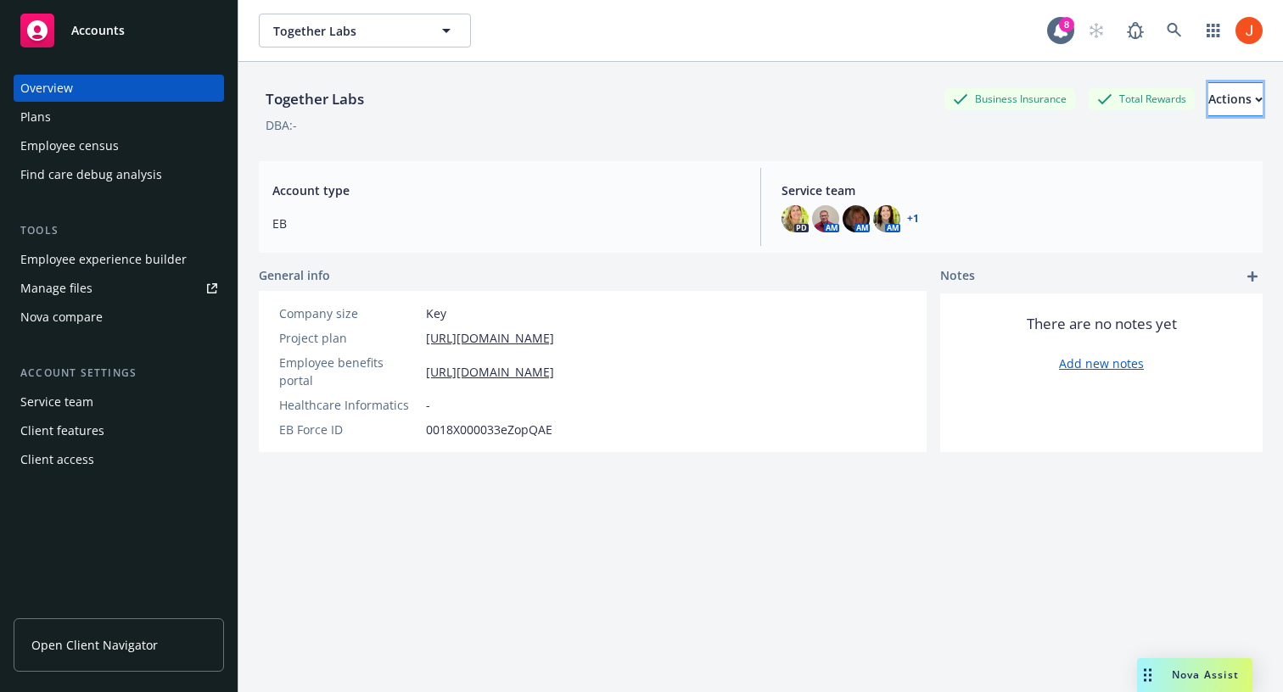
click at [1228, 95] on div "Actions" at bounding box center [1235, 99] width 54 height 32
click at [1186, 126] on link "Edit account summary" at bounding box center [1171, 141] width 182 height 34
select select "US"
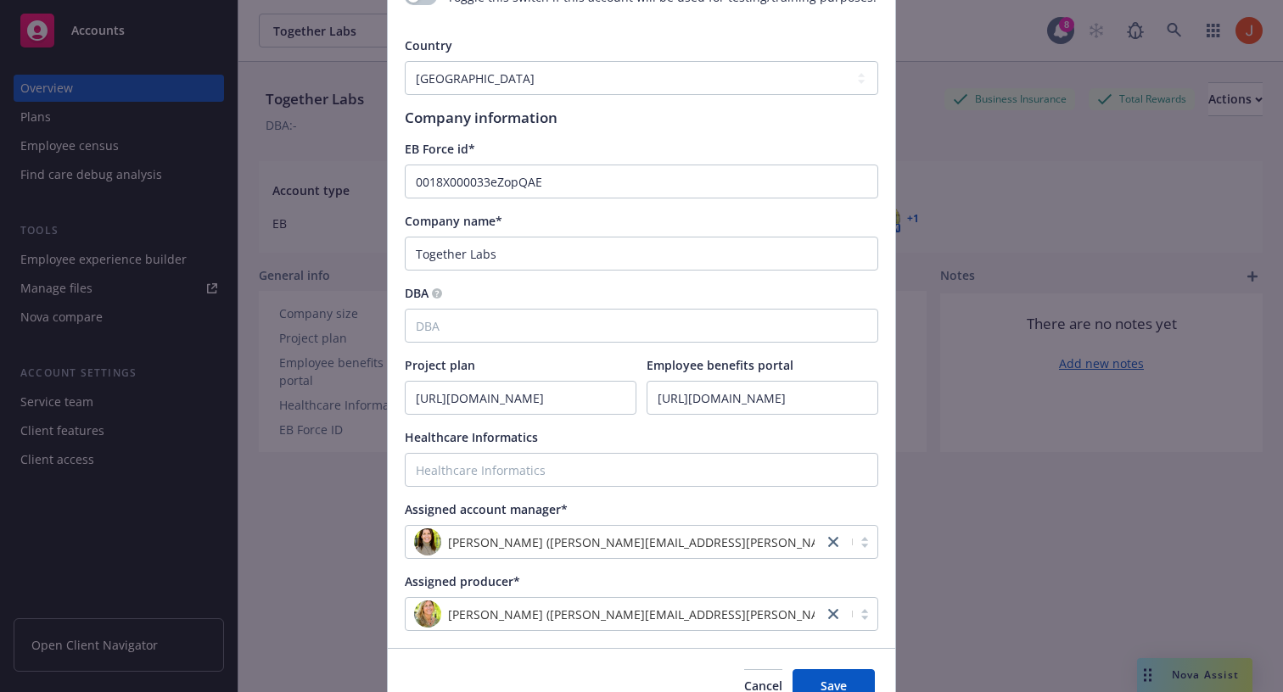
scroll to position [276, 0]
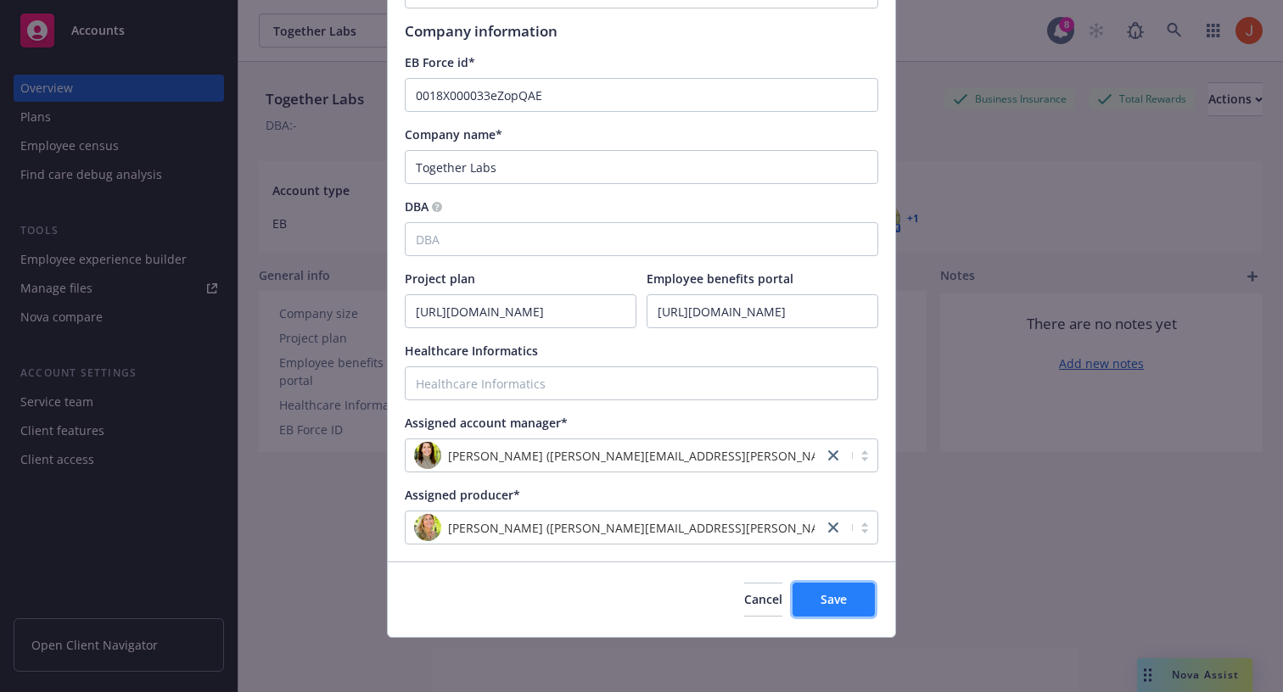
click at [821, 592] on span "Save" at bounding box center [833, 599] width 26 height 16
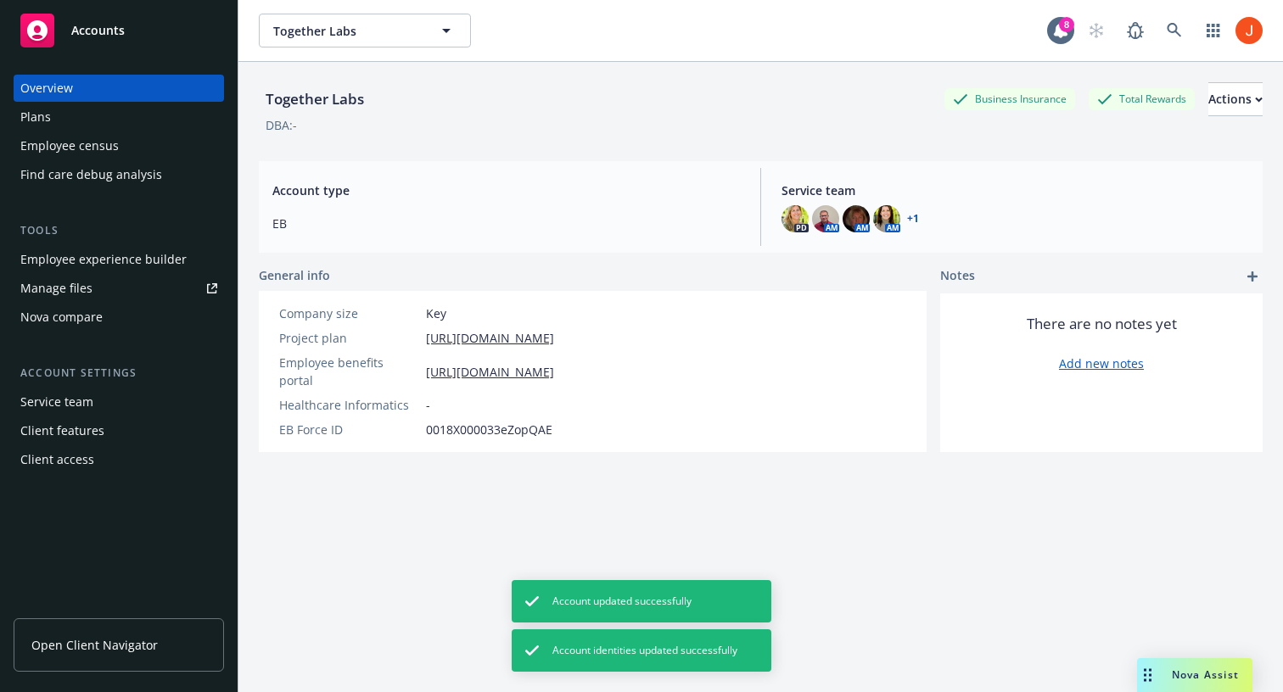
click at [816, 486] on div "Together Labs Business Insurance Total Rewards Actions DBA: - Account type EB S…" at bounding box center [761, 398] width 1004 height 672
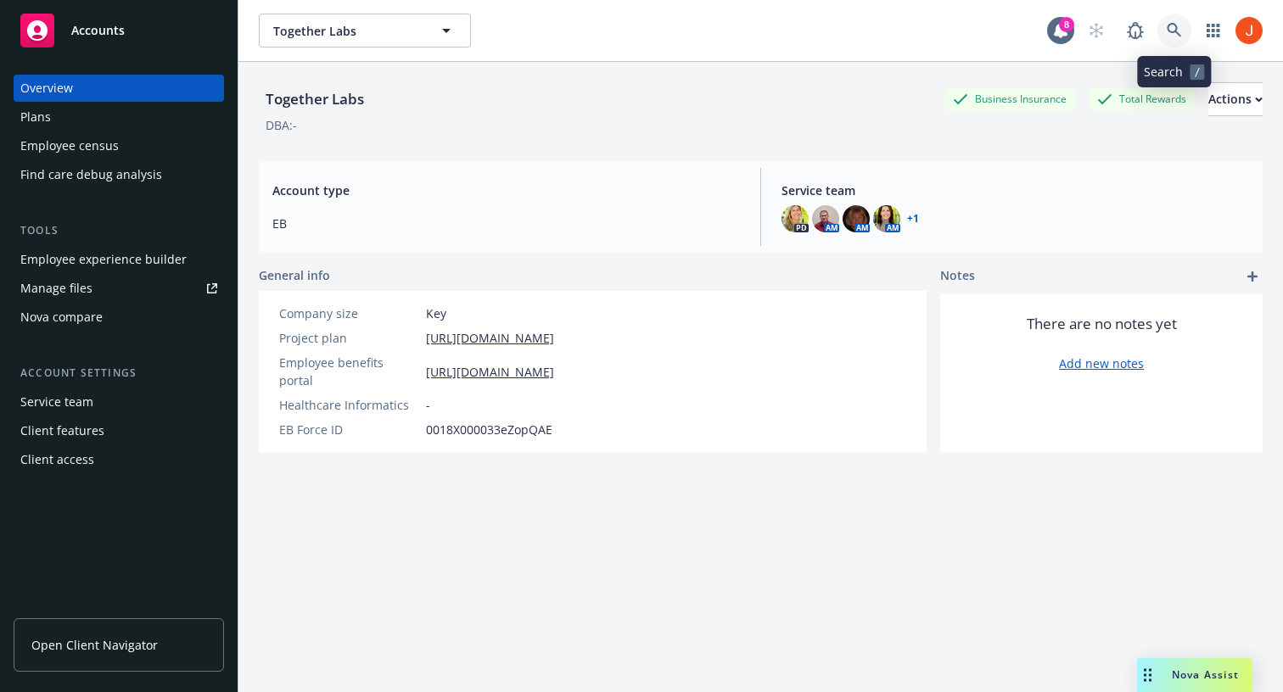
click at [1173, 28] on icon at bounding box center [1174, 30] width 15 height 15
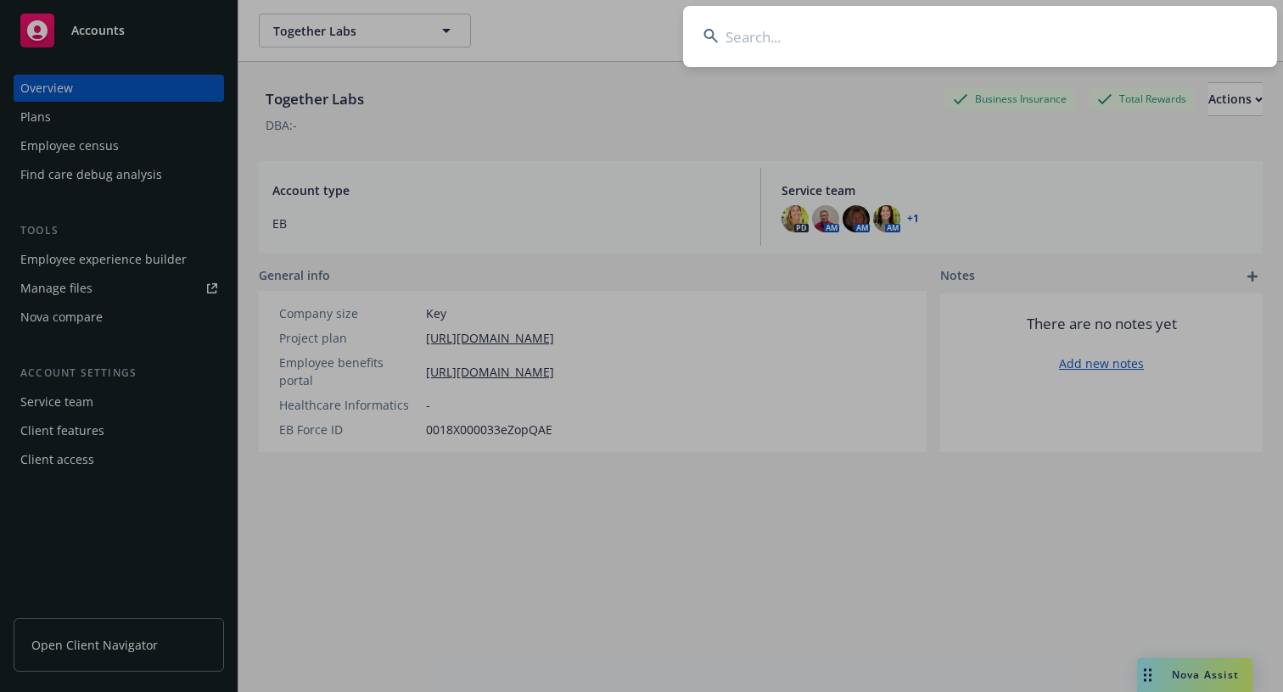
click at [993, 58] on input at bounding box center [980, 36] width 594 height 61
type input "imvu"
type input "together labs"
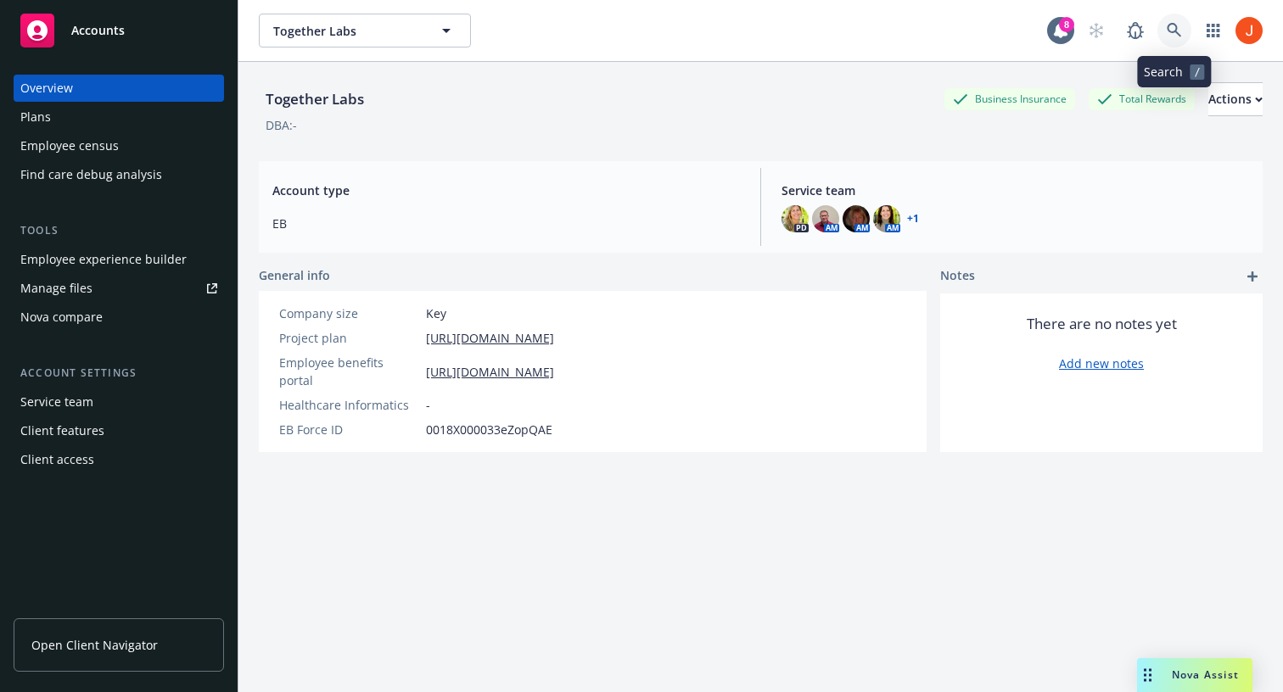
click at [1180, 32] on icon at bounding box center [1174, 30] width 15 height 15
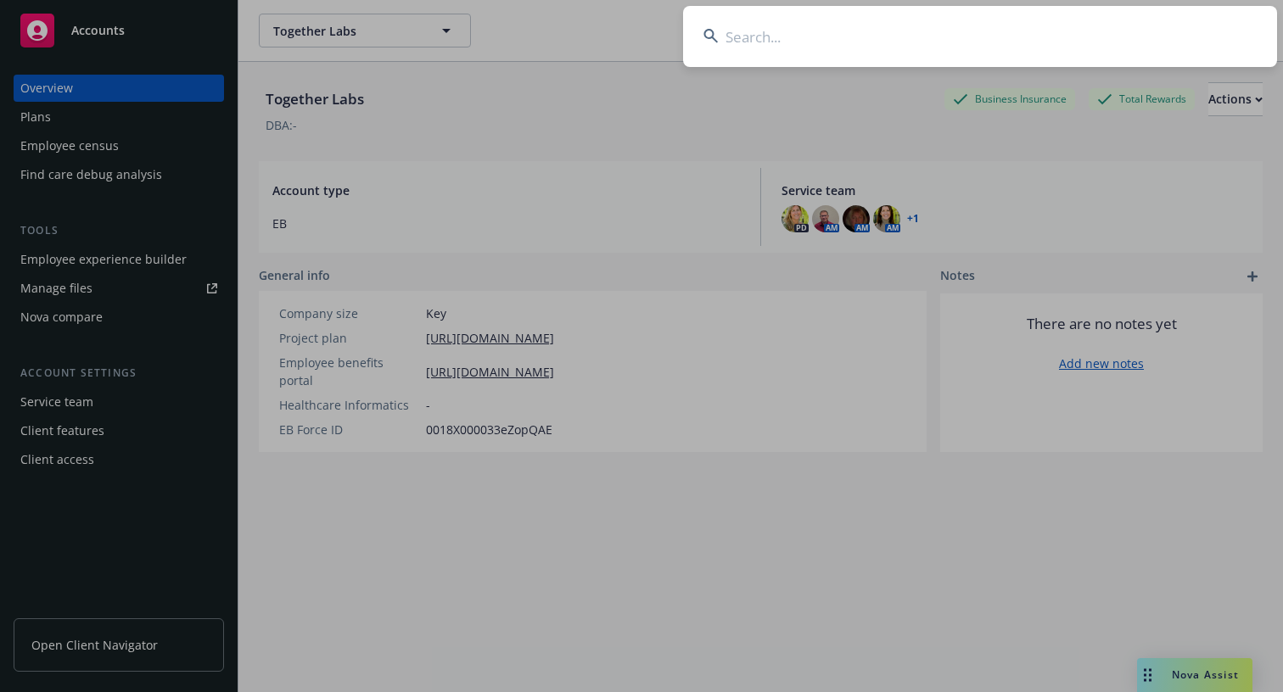
type input "O"
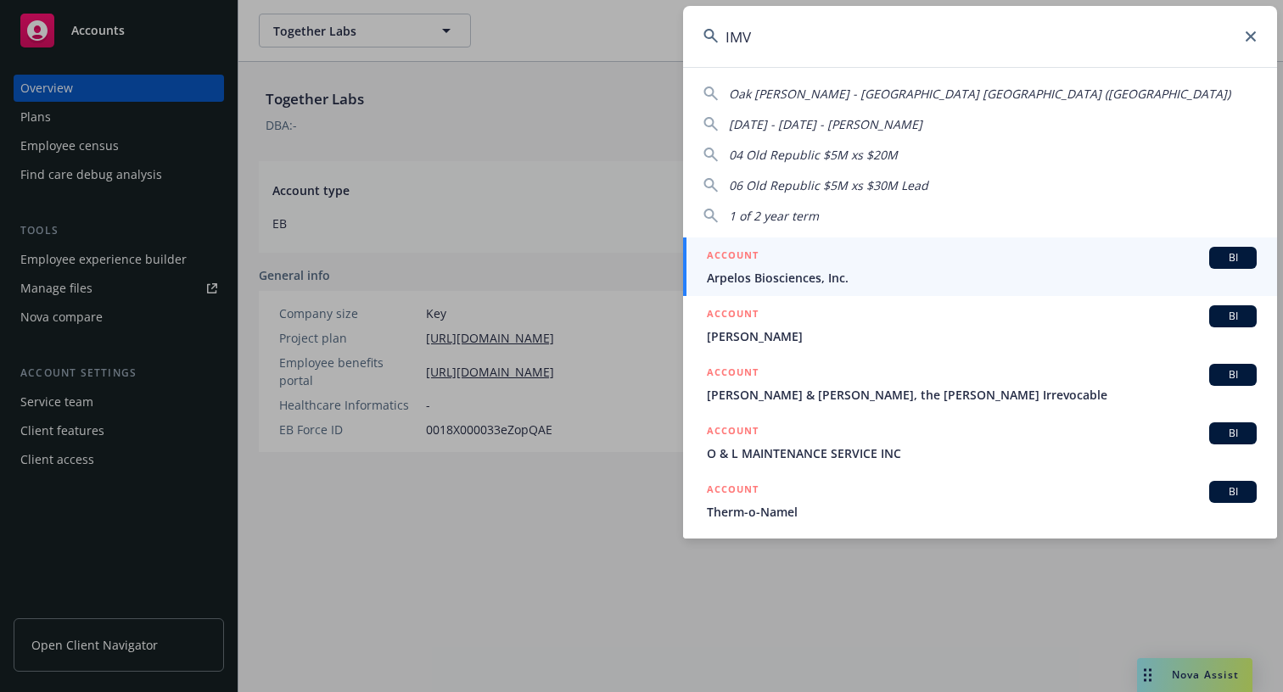
type input "IMVU"
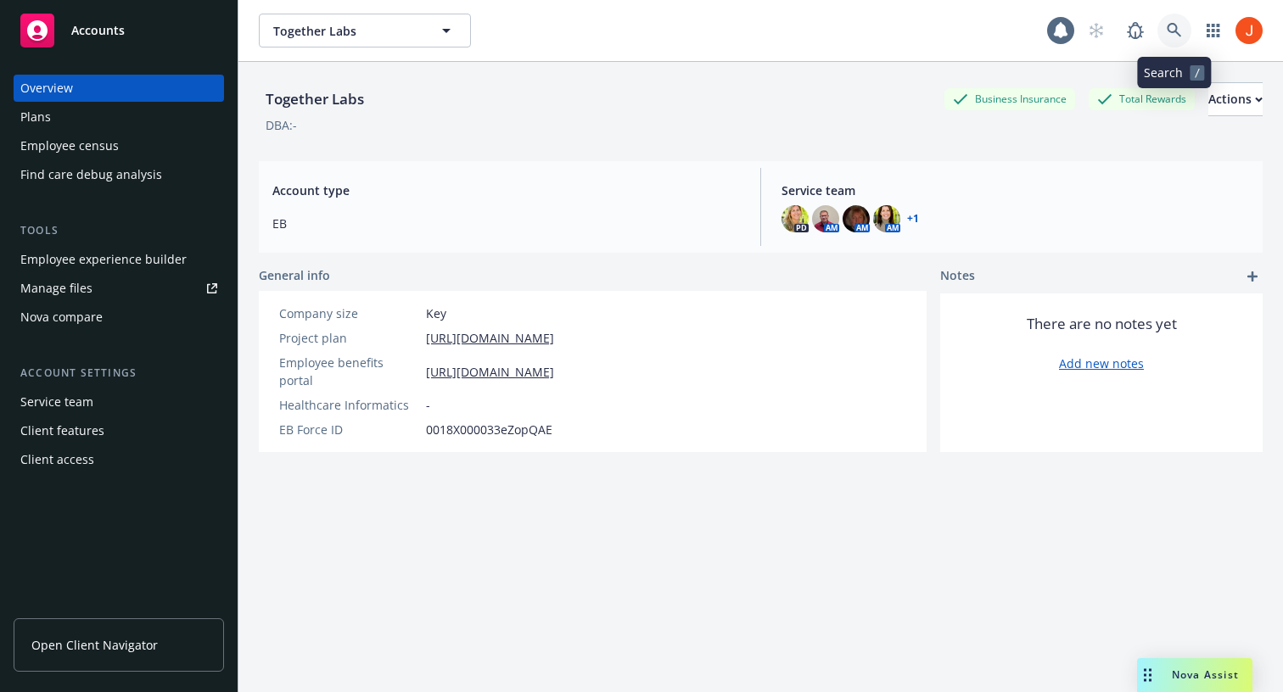
click at [1182, 29] on link at bounding box center [1174, 31] width 34 height 34
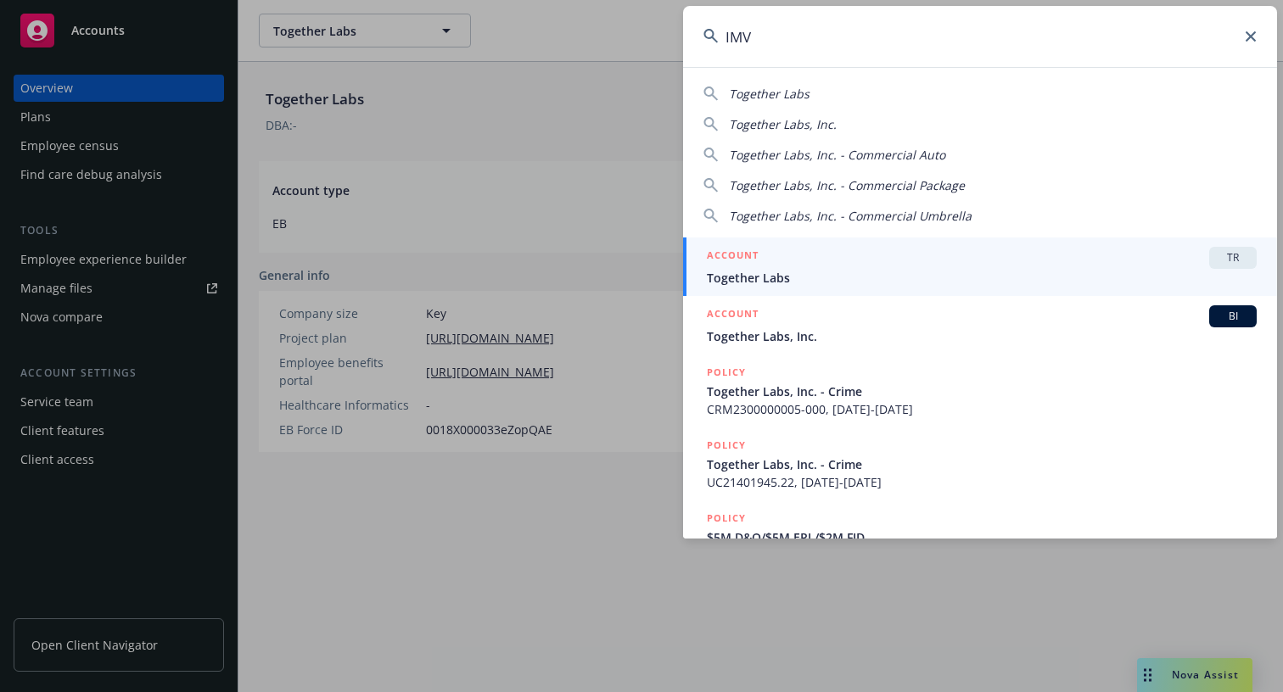
type input "IMVU"
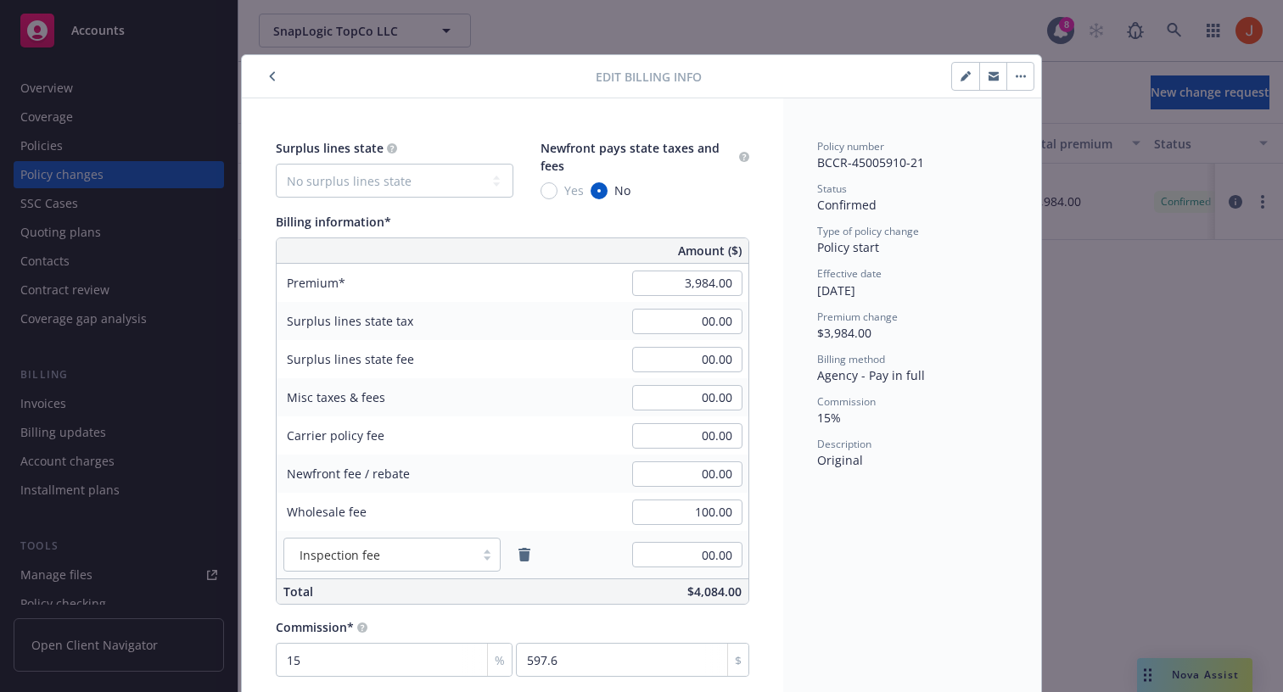
click at [1022, 86] on button "button" at bounding box center [1019, 76] width 27 height 27
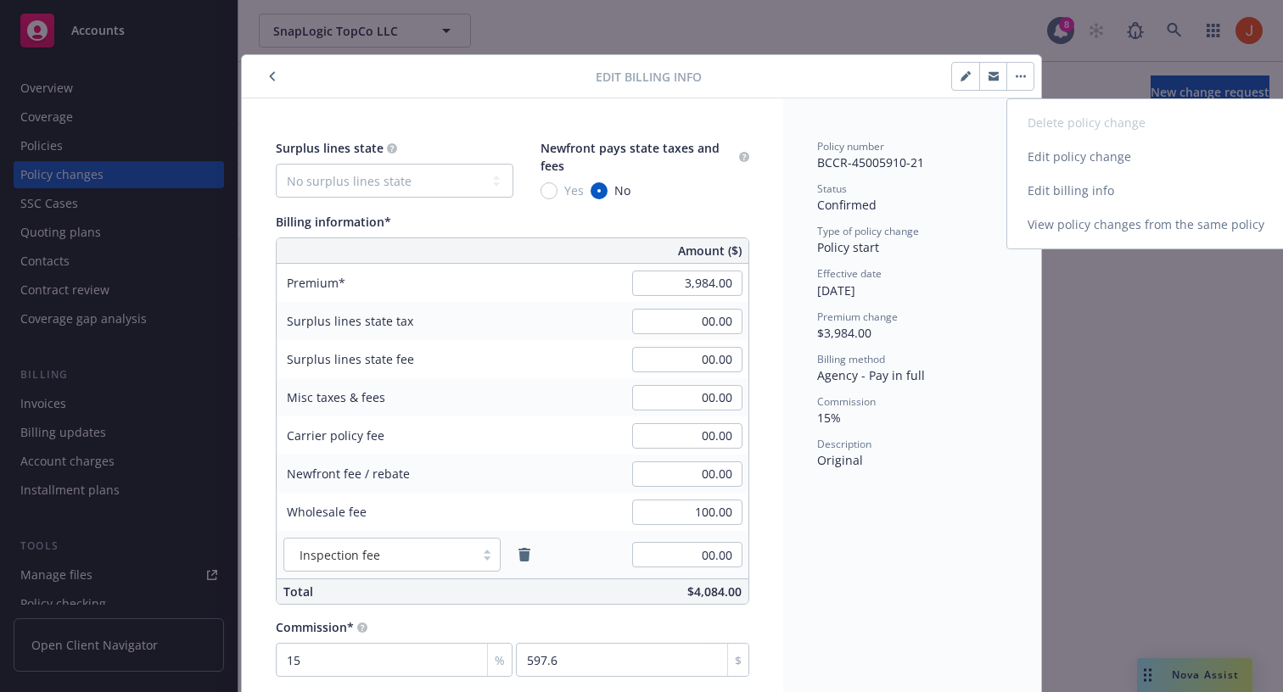
click at [1063, 182] on link "Edit billing info" at bounding box center [1152, 191] width 291 height 34
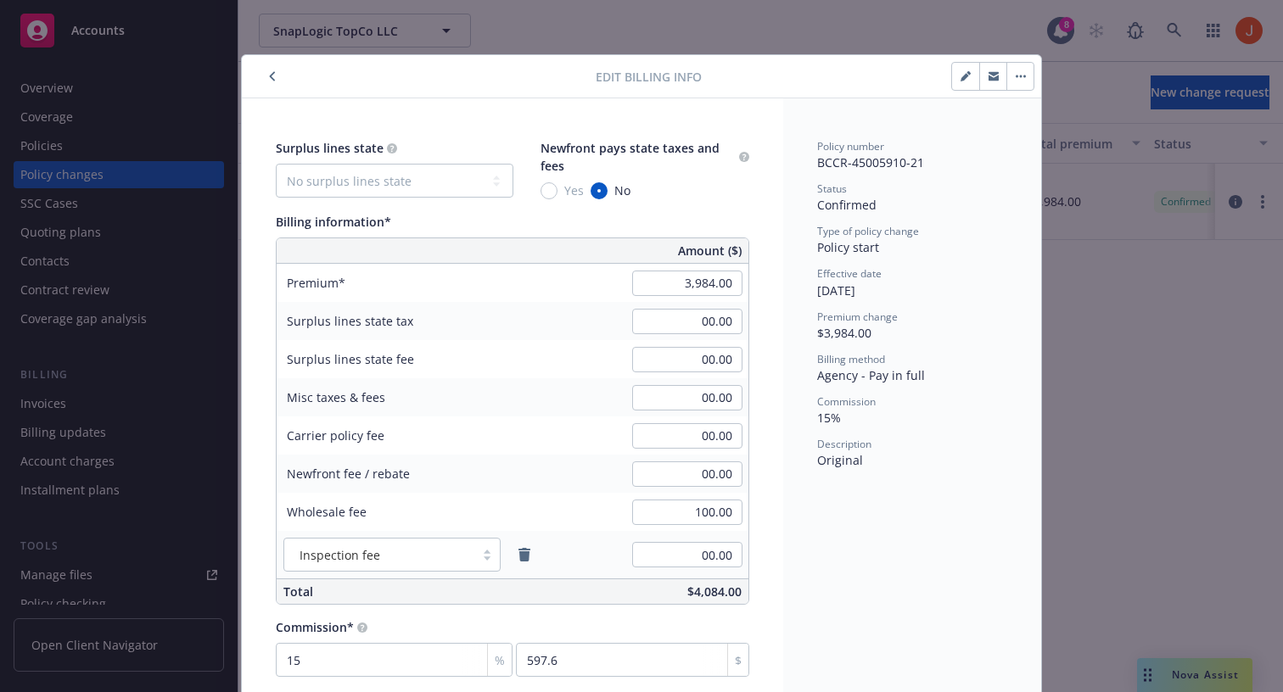
click at [938, 185] on div "Status" at bounding box center [912, 189] width 190 height 14
click at [947, 84] on div at bounding box center [868, 76] width 333 height 29
click at [956, 84] on button "button" at bounding box center [965, 76] width 27 height 27
type textarea "x"
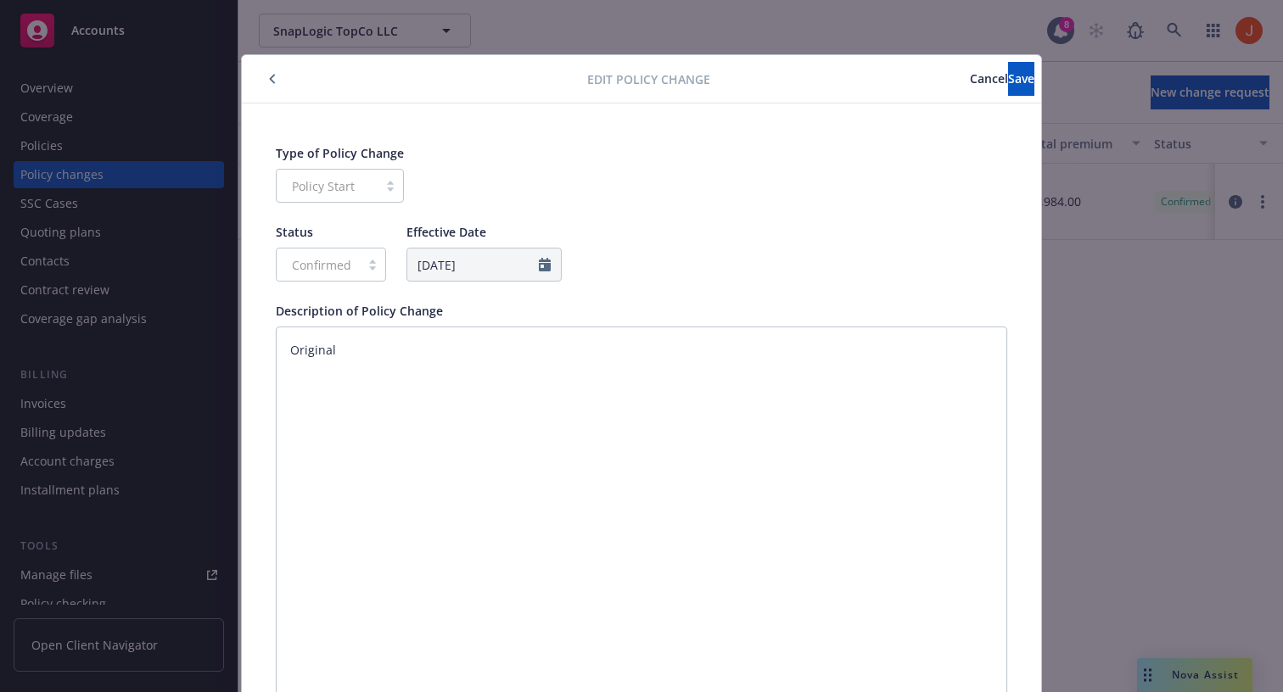
click at [970, 82] on span "Cancel" at bounding box center [989, 78] width 38 height 16
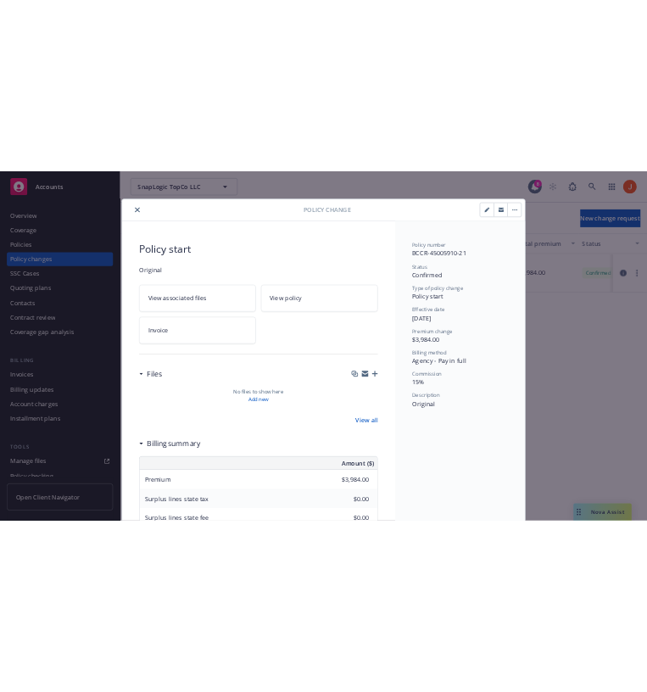
scroll to position [327, 0]
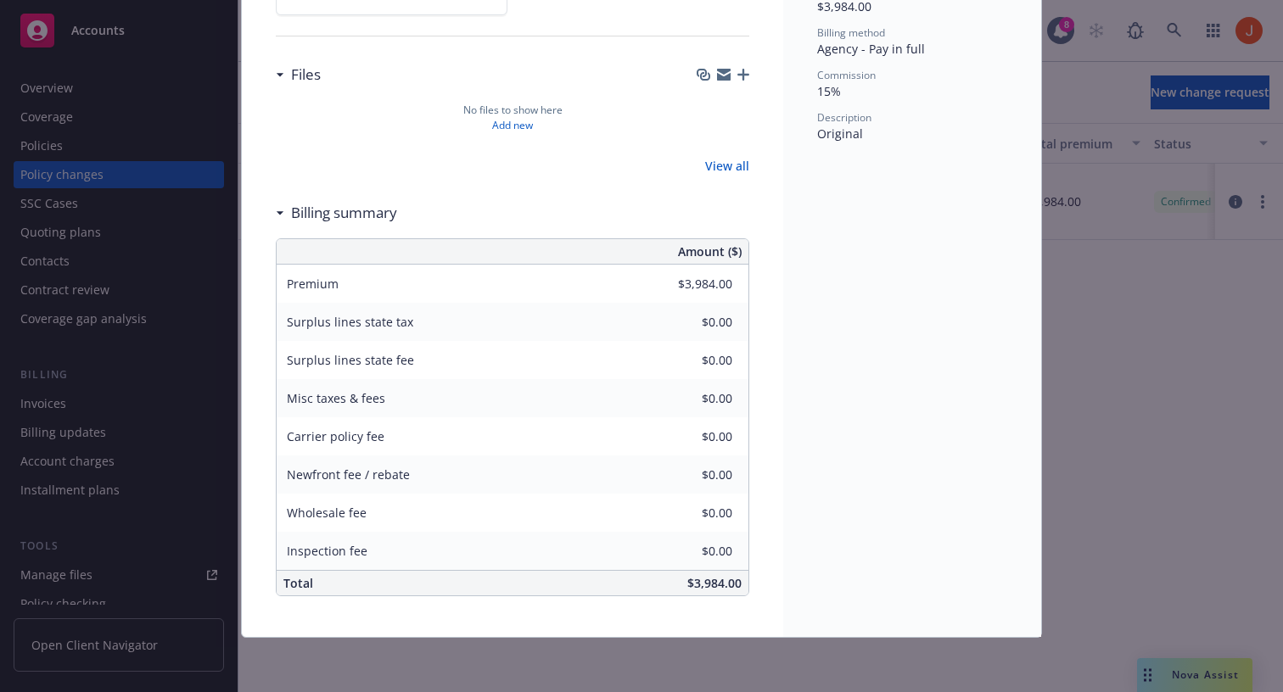
click at [792, 309] on div "Policy number BCCR-45005910-21 Status Confirmed Type of policy change Policy st…" at bounding box center [912, 204] width 258 height 865
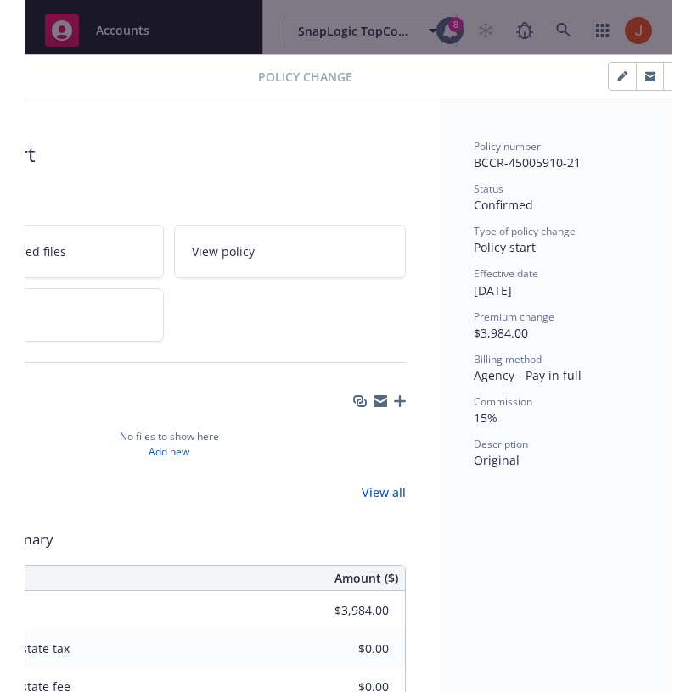
scroll to position [0, 154]
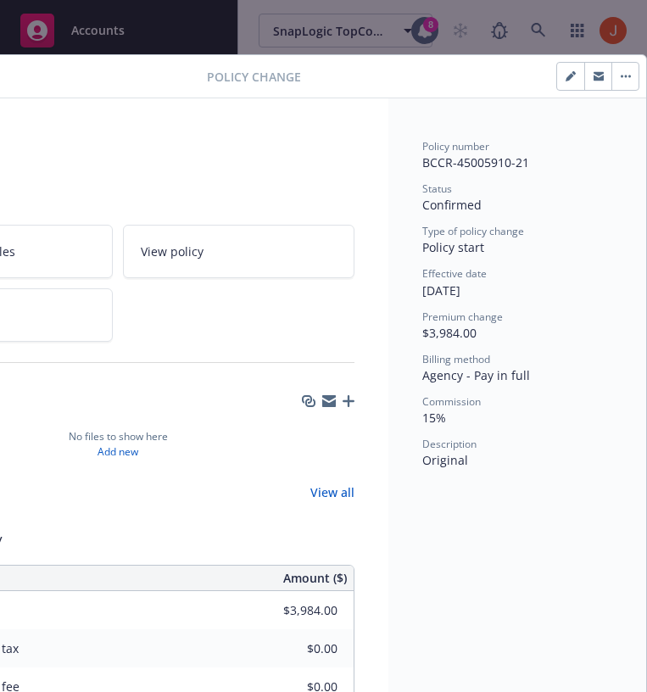
click at [627, 76] on icon "button" at bounding box center [626, 76] width 10 height 3
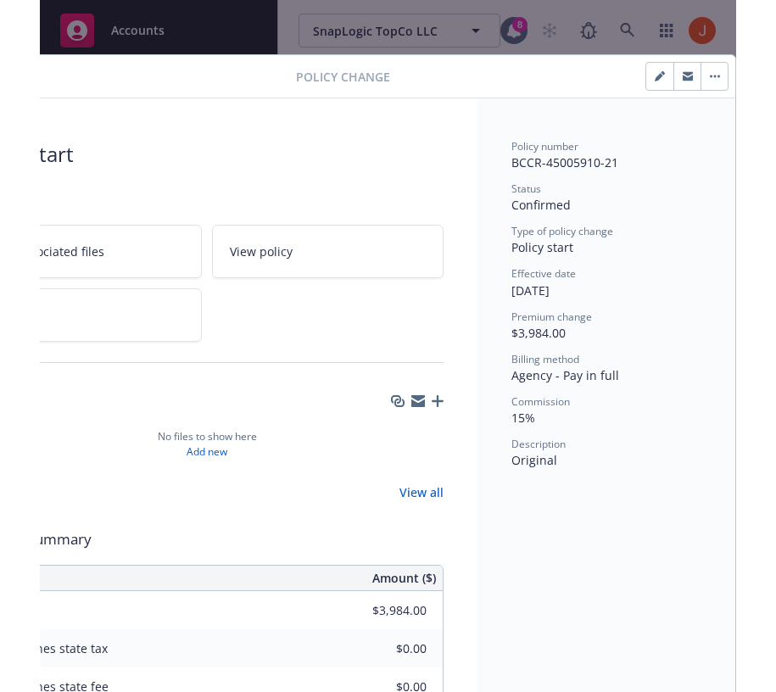
scroll to position [0, 25]
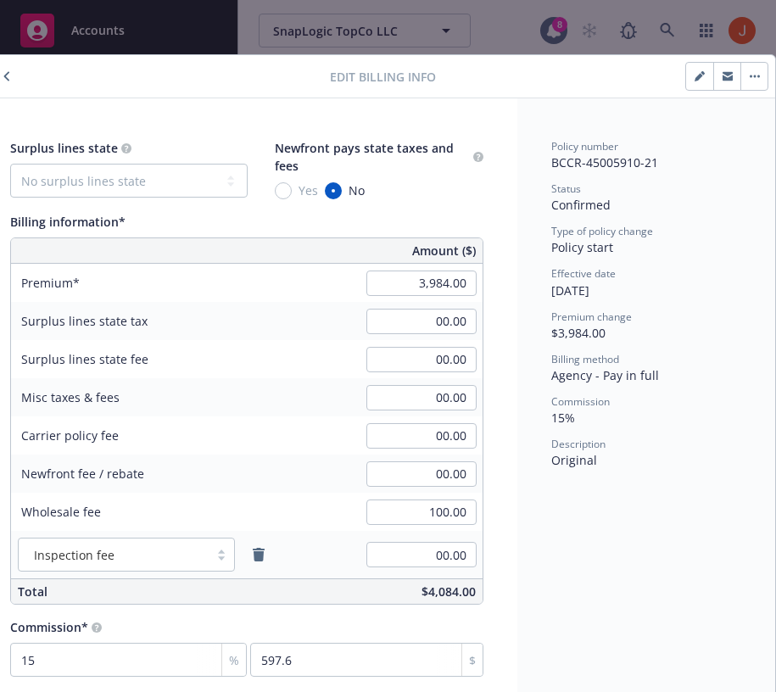
scroll to position [81, 25]
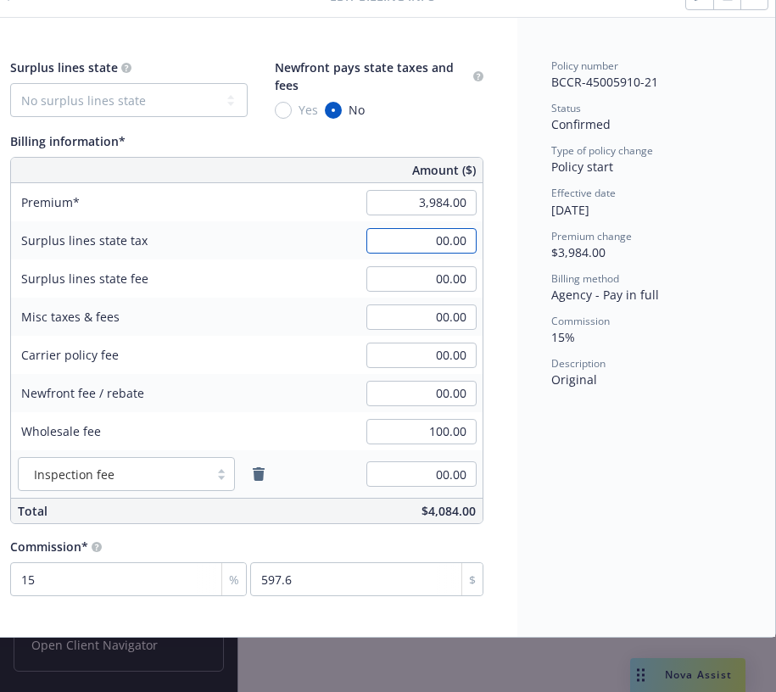
click at [438, 241] on input "00.00" at bounding box center [422, 240] width 110 height 25
click at [442, 204] on input "3,984.00" at bounding box center [422, 202] width 110 height 25
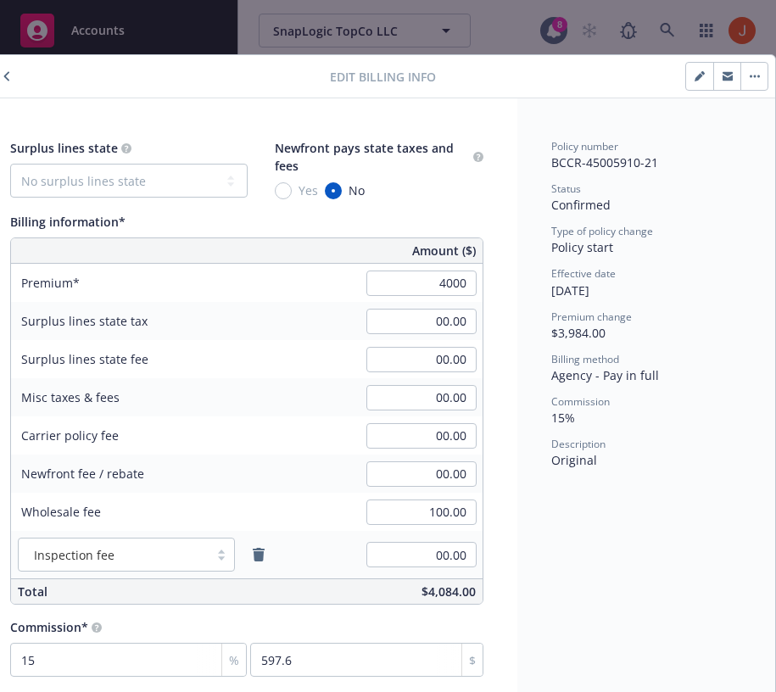
type input "4,000.00"
type input "600"
click at [630, 523] on div "Policy number BCCR-45005910-21 Status Confirmed Type of policy change Policy st…" at bounding box center [647, 407] width 258 height 619
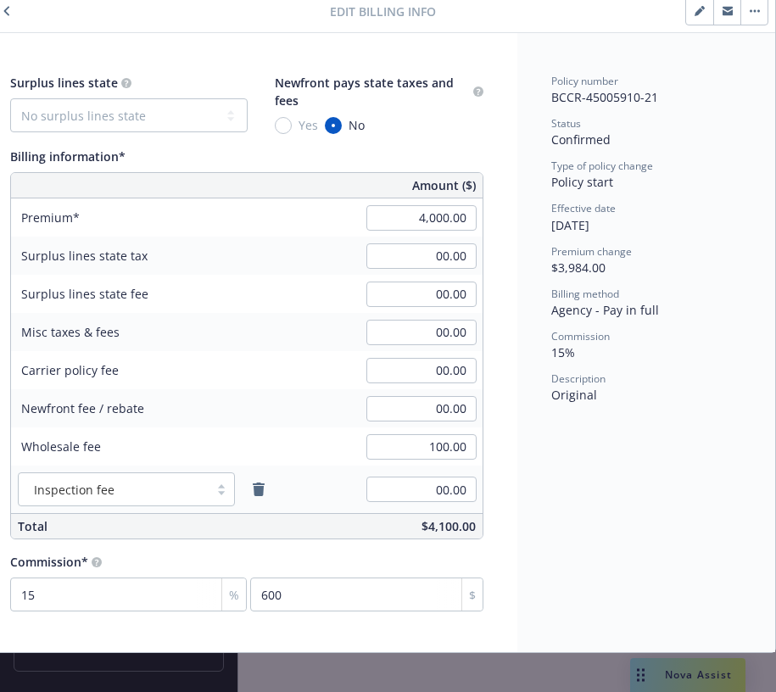
scroll to position [81, 25]
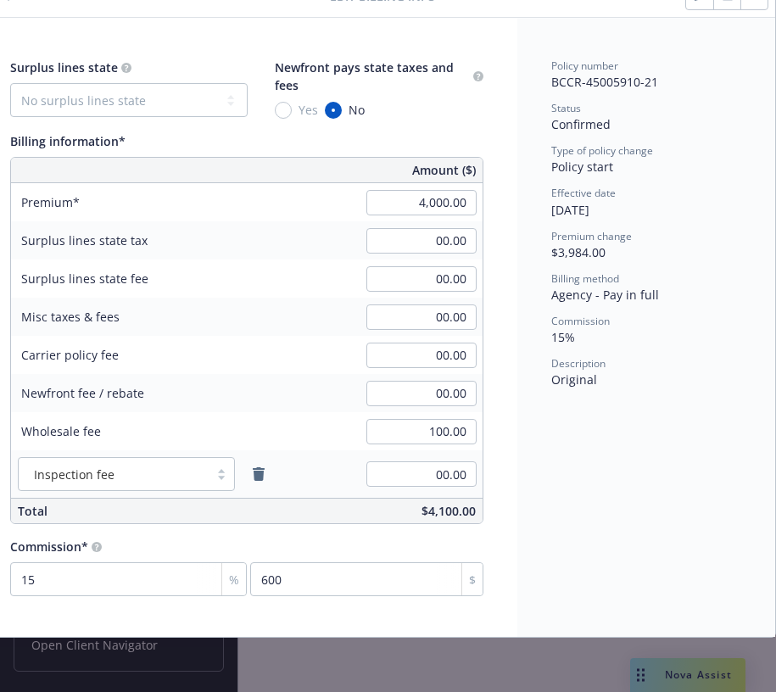
click at [630, 523] on div "Policy number BCCR-45005910-21 Status Confirmed Type of policy change Policy st…" at bounding box center [647, 327] width 258 height 619
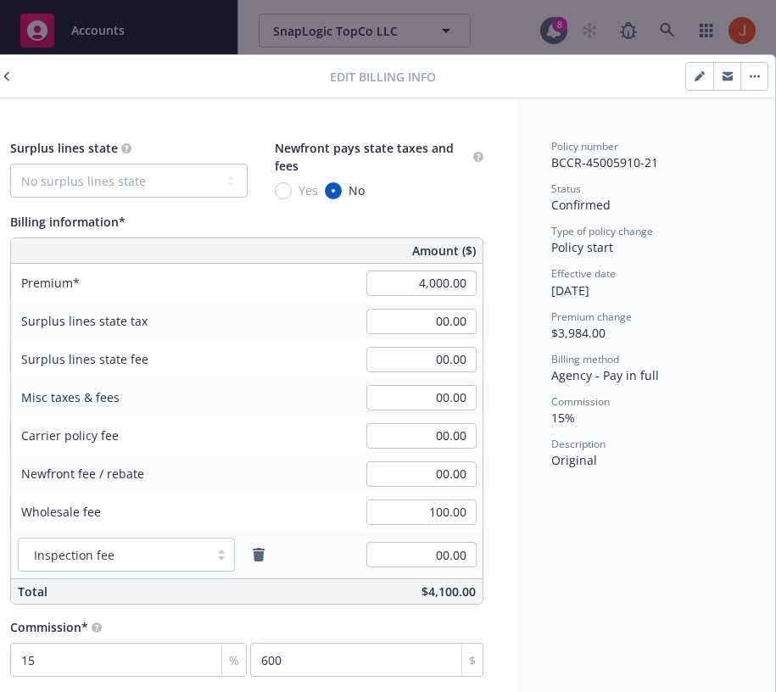
click at [748, 77] on button "button" at bounding box center [754, 76] width 27 height 27
click at [664, 345] on div "Policy number BCCR-45005910-21 Status Confirmed Type of policy change Policy st…" at bounding box center [646, 304] width 190 height 330
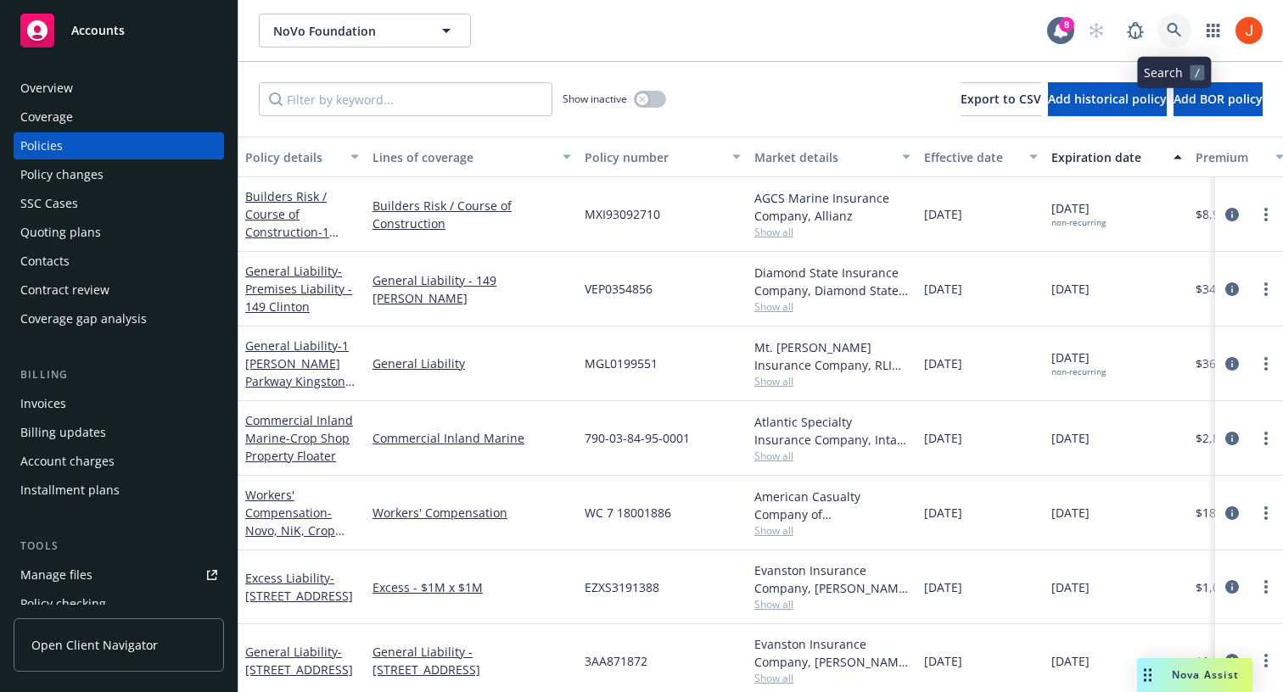
click at [1170, 33] on icon at bounding box center [1174, 30] width 15 height 15
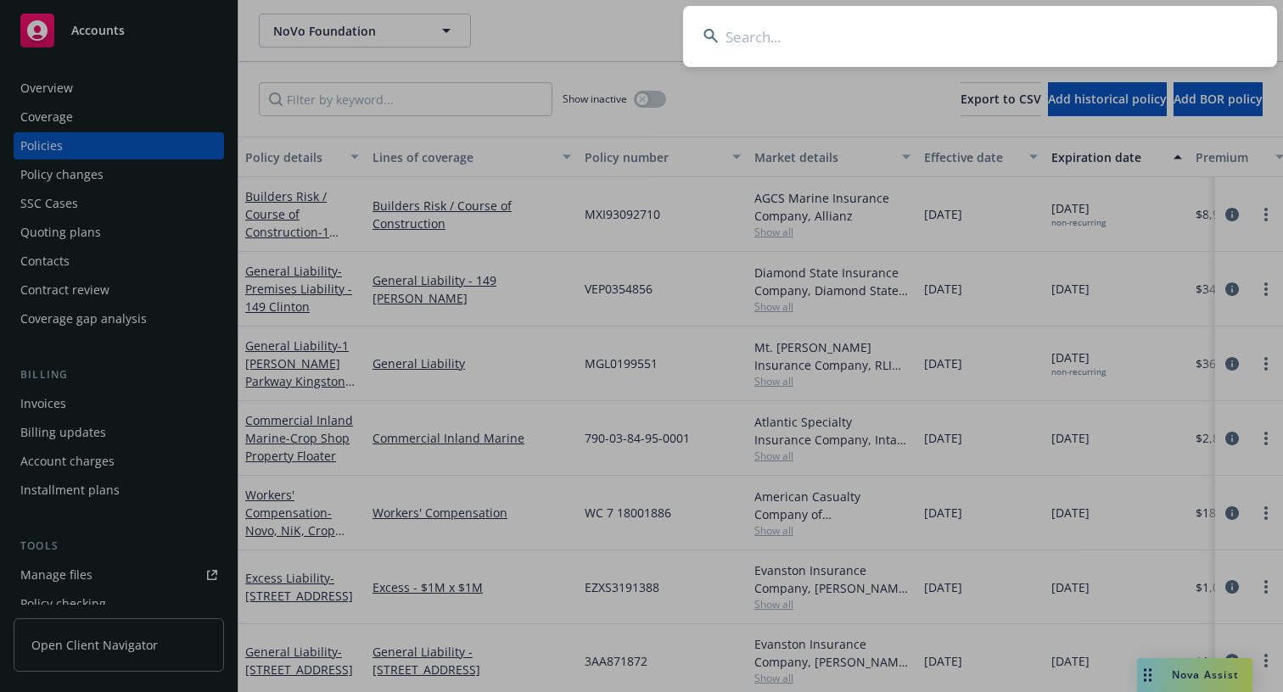
click at [796, 41] on input at bounding box center [980, 36] width 594 height 61
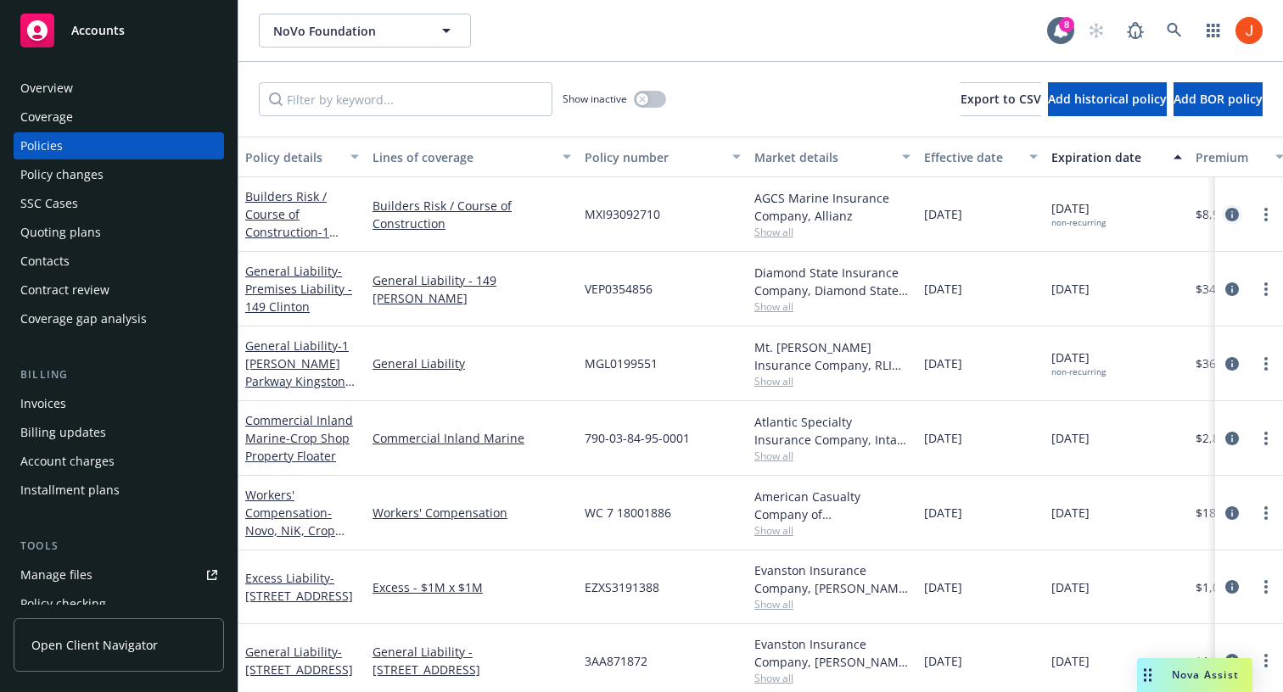
click at [1234, 220] on icon "circleInformation" at bounding box center [1232, 215] width 14 height 14
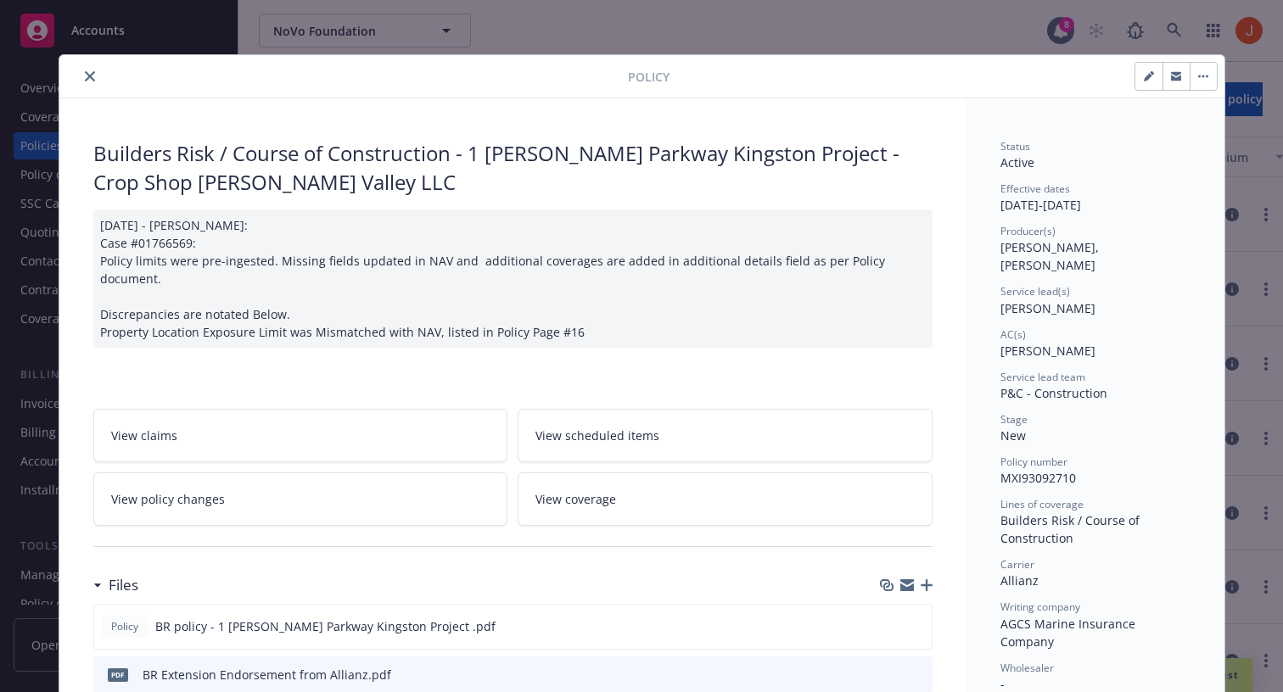
click at [401, 483] on link "View policy changes" at bounding box center [300, 499] width 415 height 53
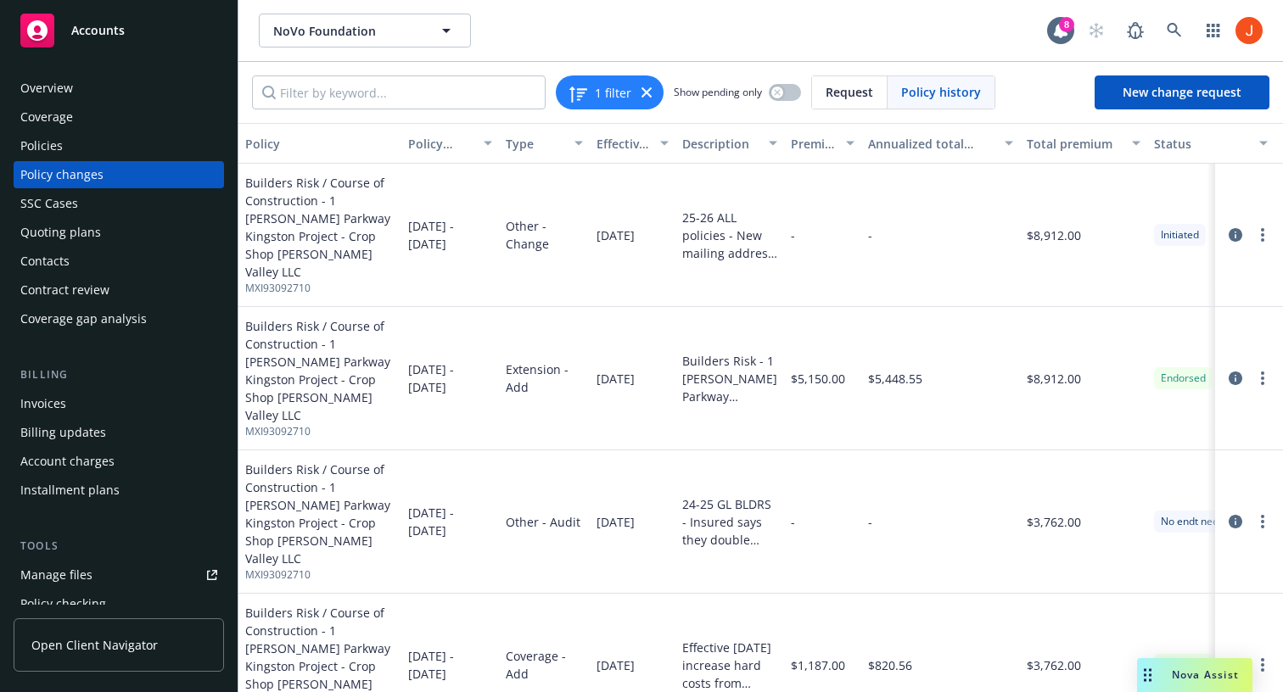
scroll to position [99, 0]
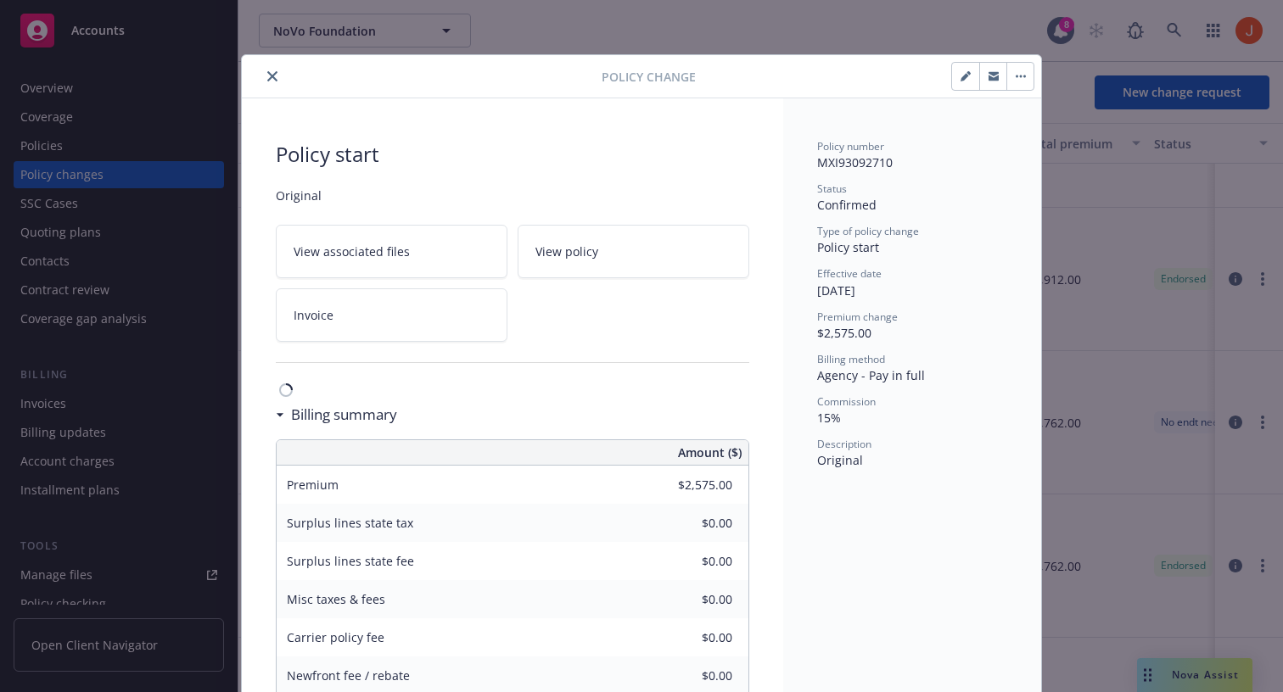
scroll to position [51, 0]
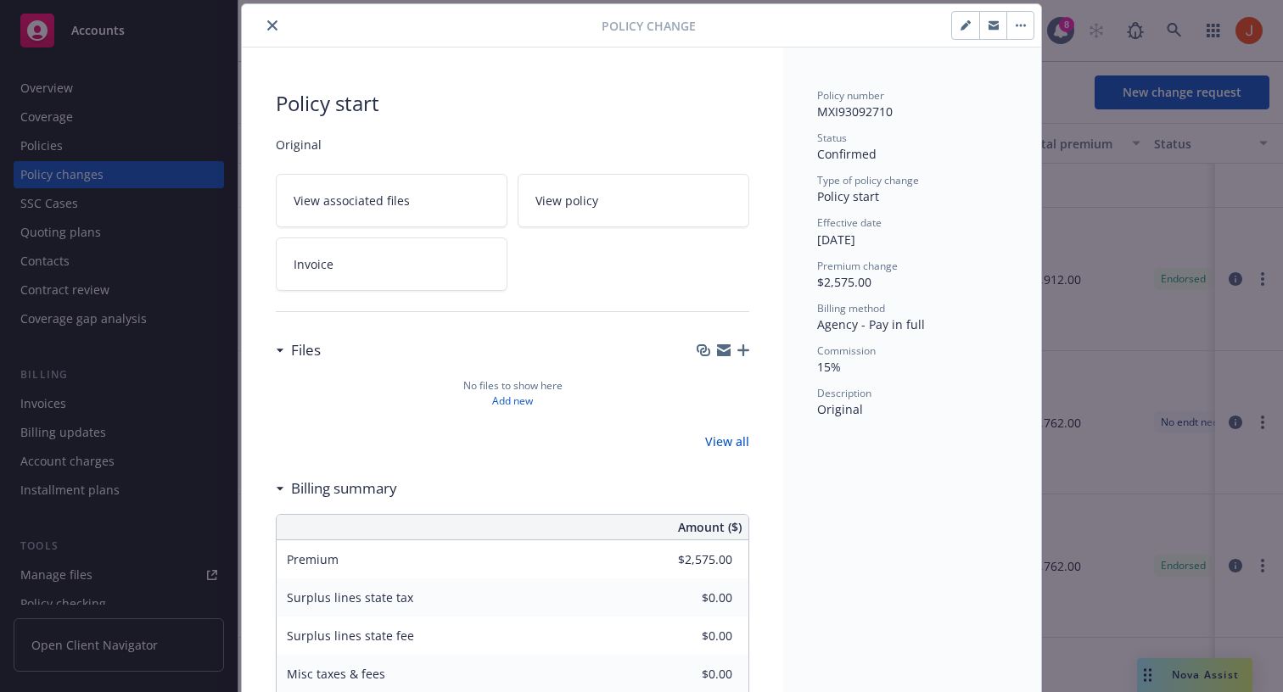
click at [1026, 31] on button "button" at bounding box center [1019, 25] width 27 height 27
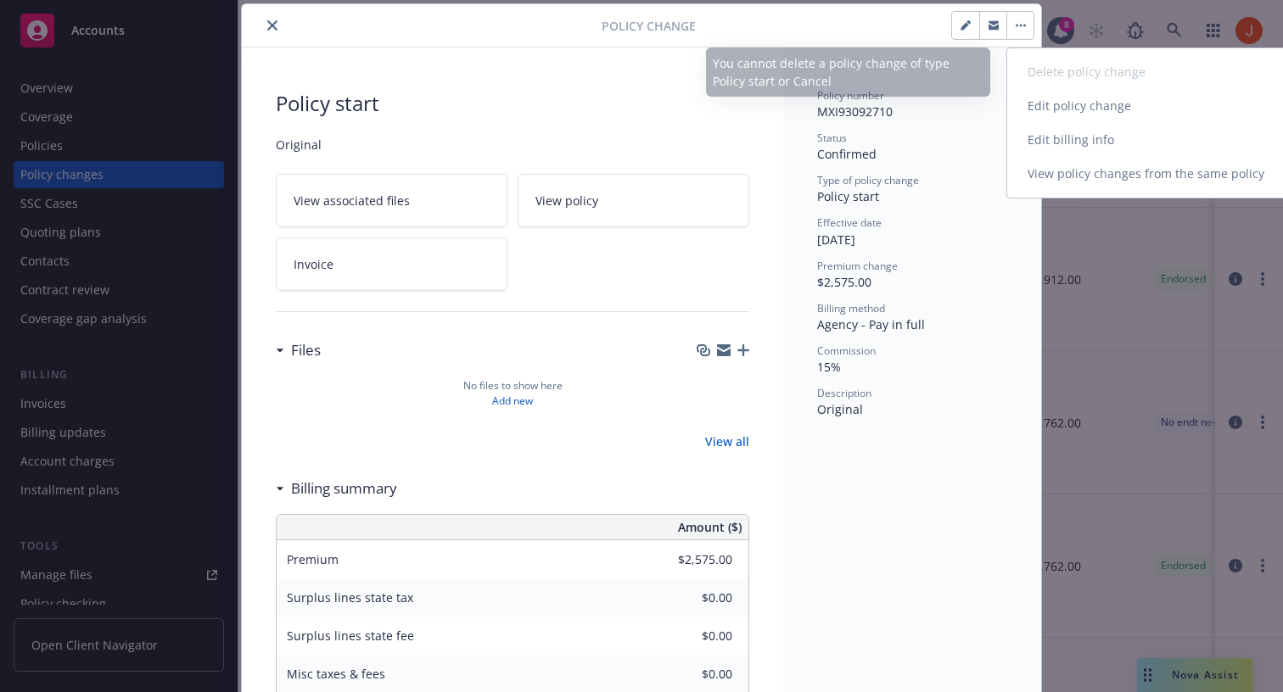
click at [1058, 132] on link "Edit billing info" at bounding box center [1152, 140] width 291 height 34
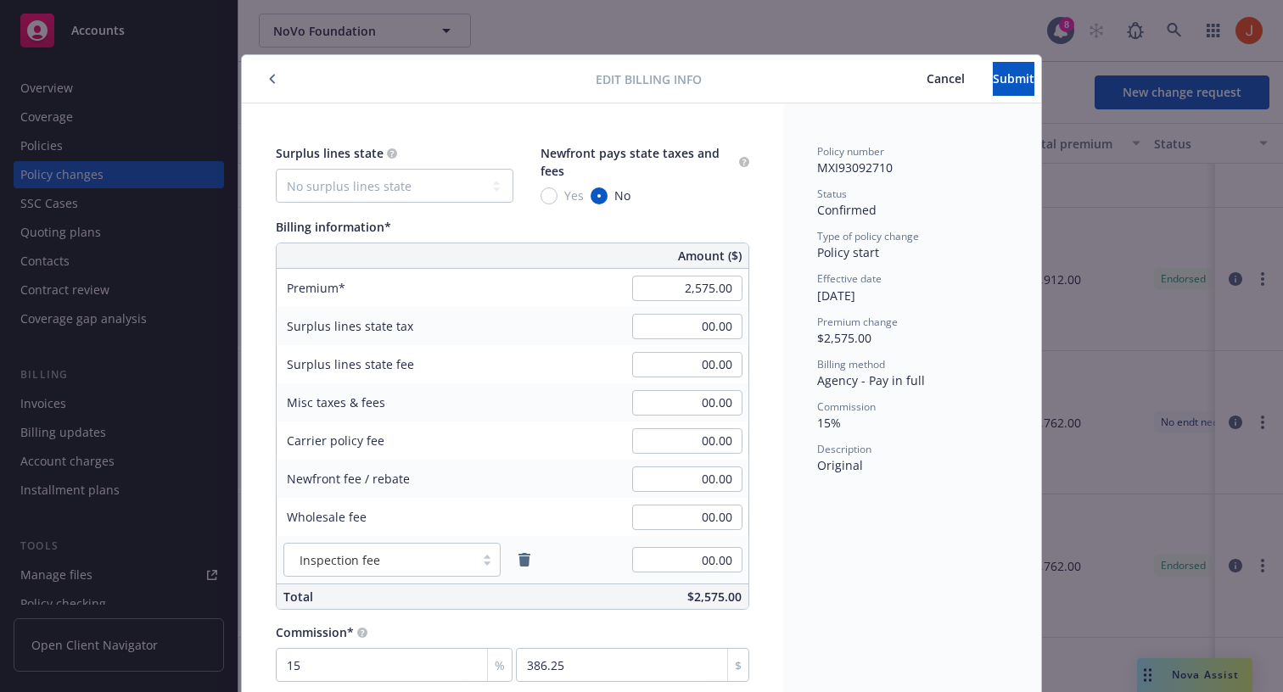
click at [926, 78] on span "Cancel" at bounding box center [945, 78] width 38 height 16
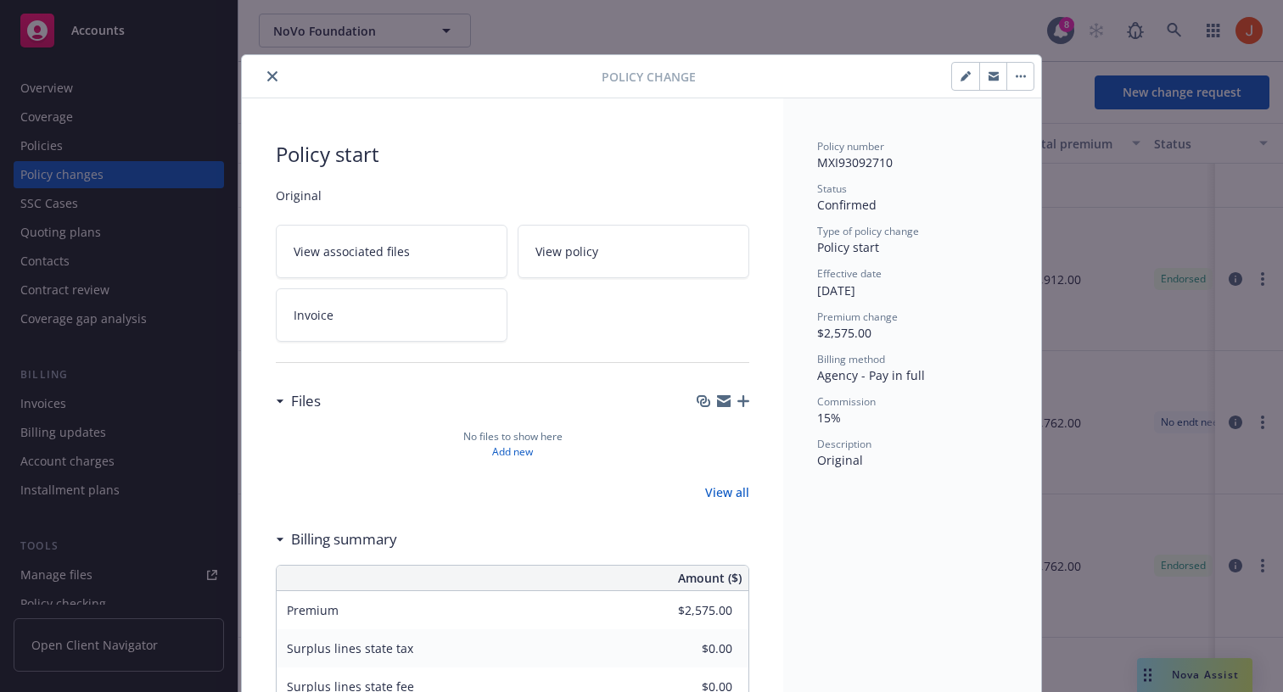
click at [1023, 90] on div at bounding box center [992, 76] width 83 height 29
click at [1022, 84] on button "button" at bounding box center [1019, 76] width 27 height 27
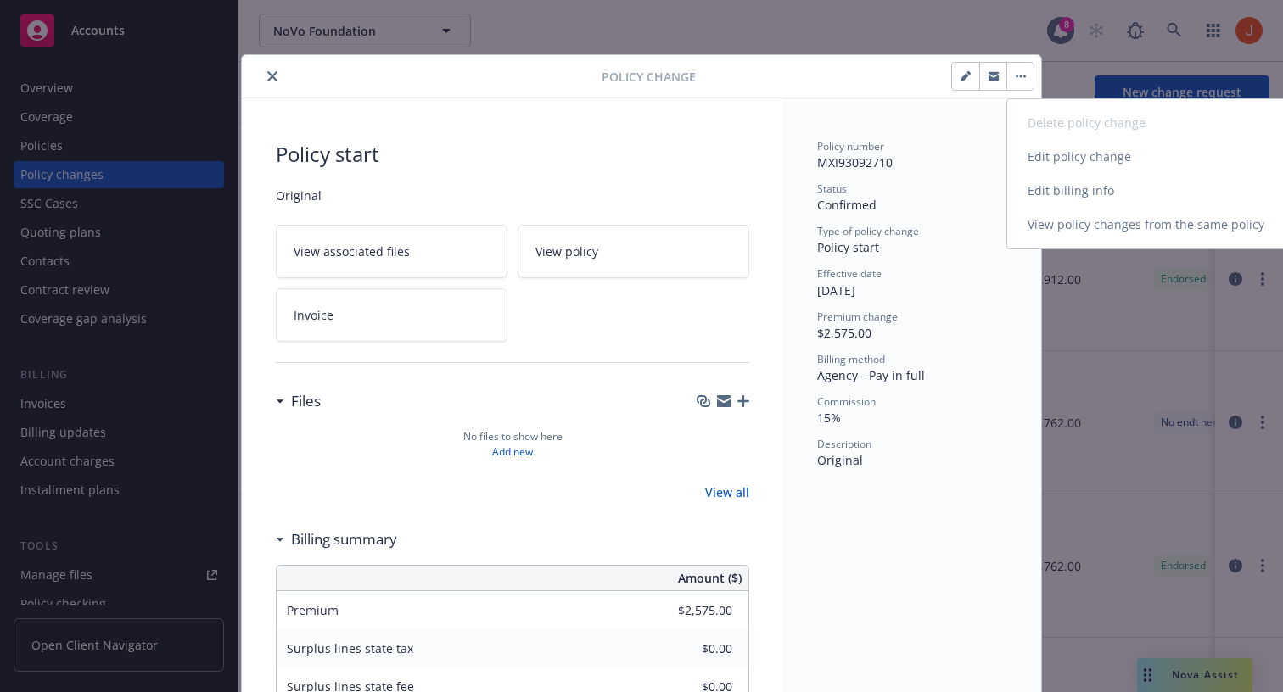
click at [1053, 184] on link "Edit billing info" at bounding box center [1152, 191] width 291 height 34
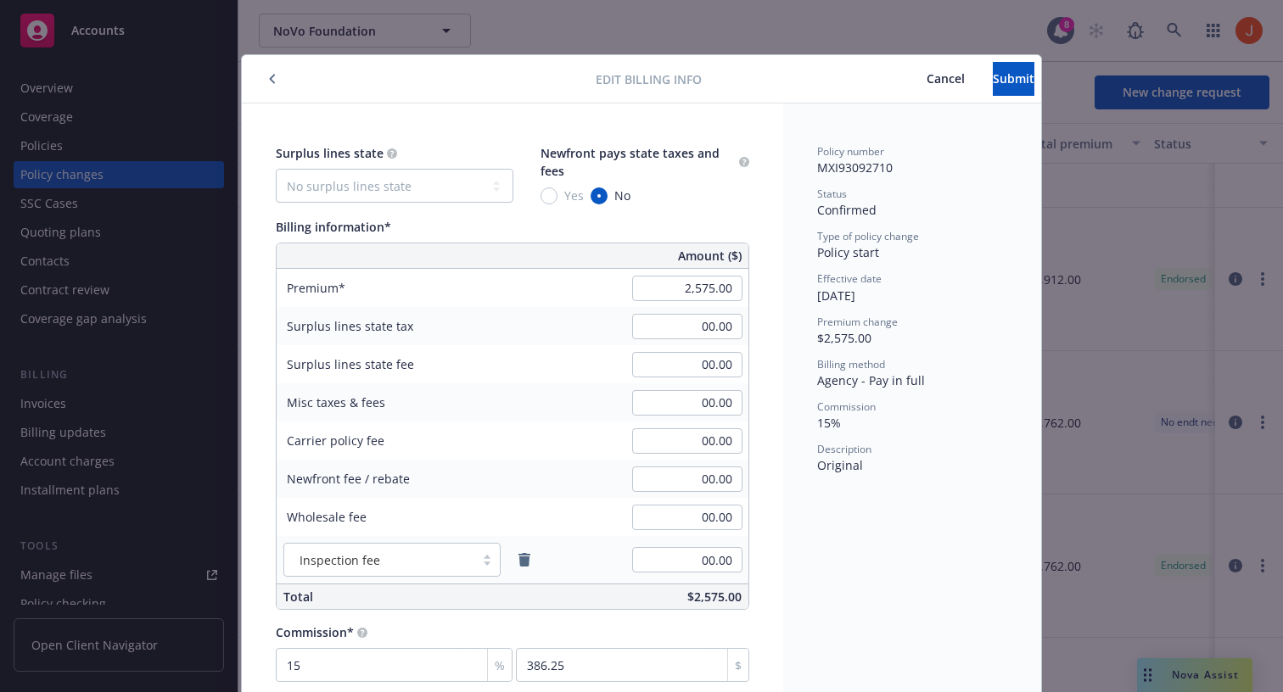
click at [899, 65] on button "Cancel" at bounding box center [946, 79] width 94 height 34
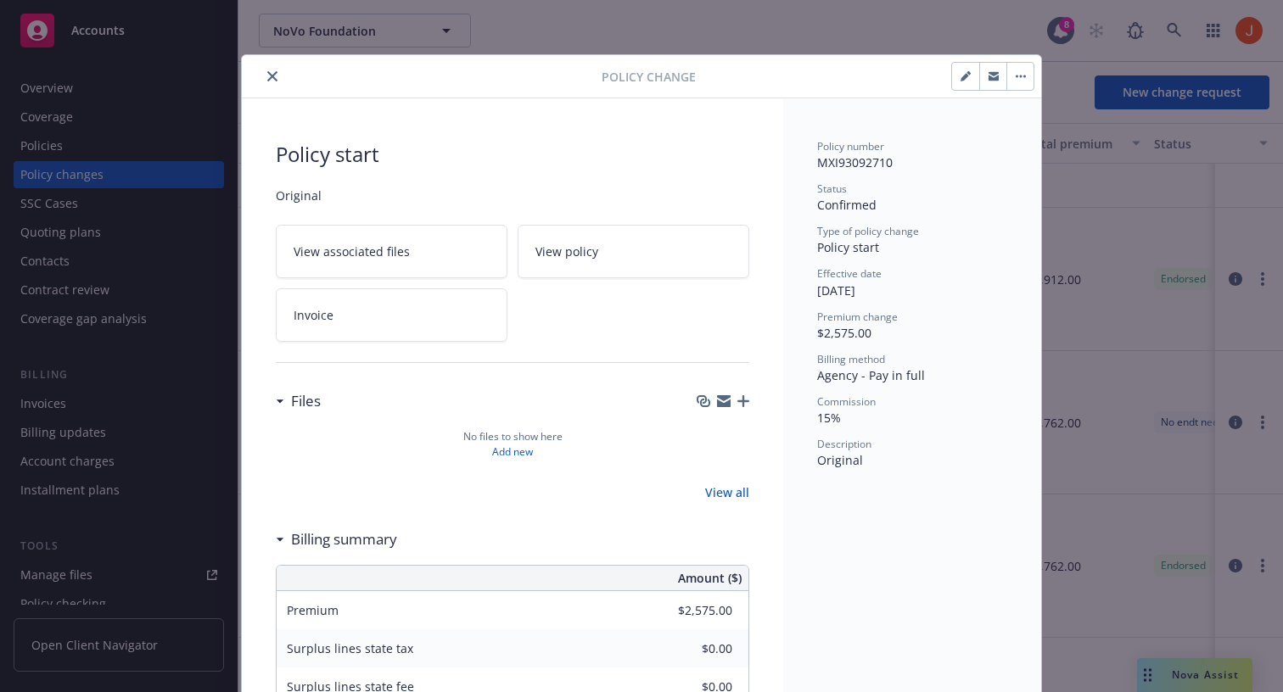
click at [1017, 70] on button "button" at bounding box center [1019, 76] width 27 height 27
click at [1041, 182] on link "Edit billing info" at bounding box center [1152, 191] width 291 height 34
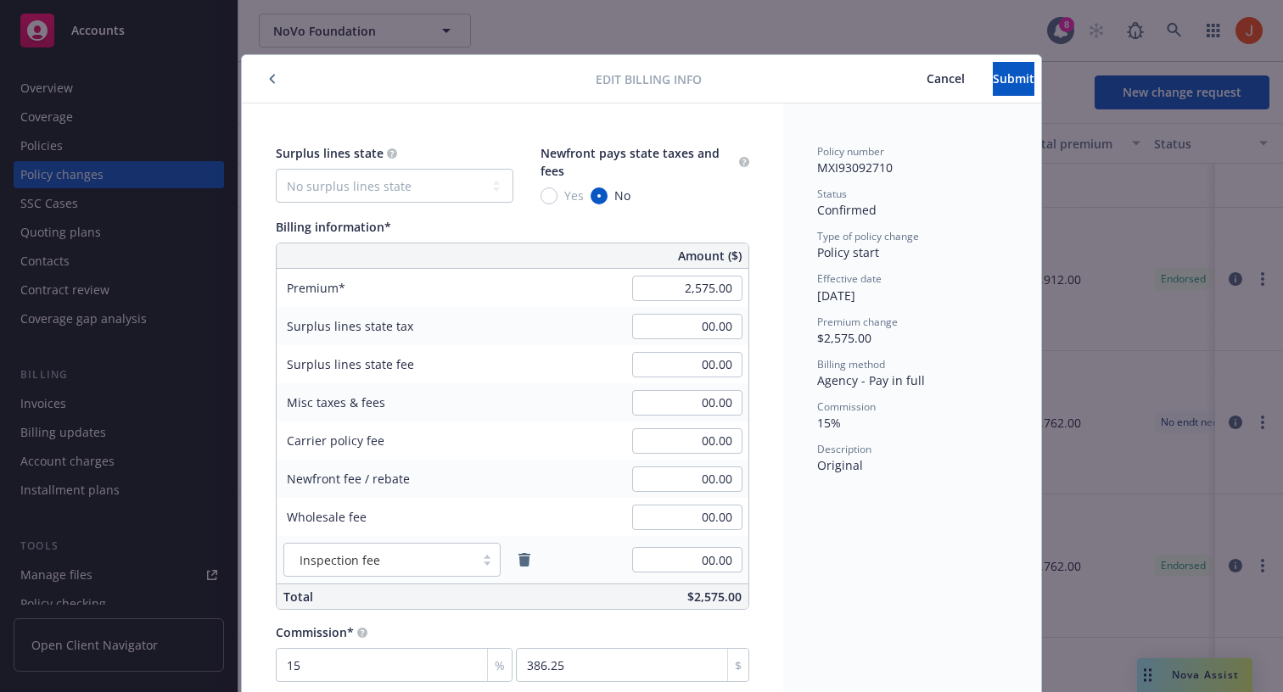
click at [899, 83] on button "Cancel" at bounding box center [946, 79] width 94 height 34
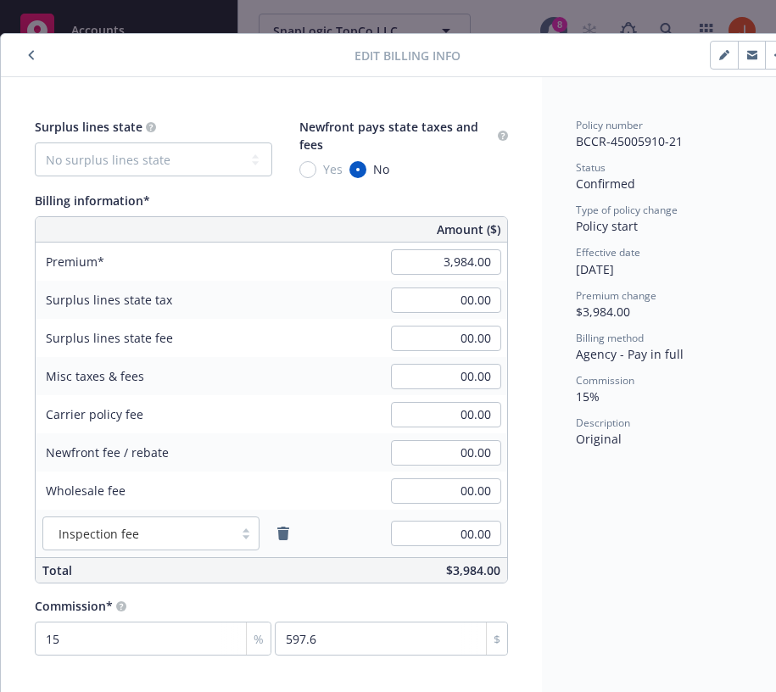
scroll to position [21, 25]
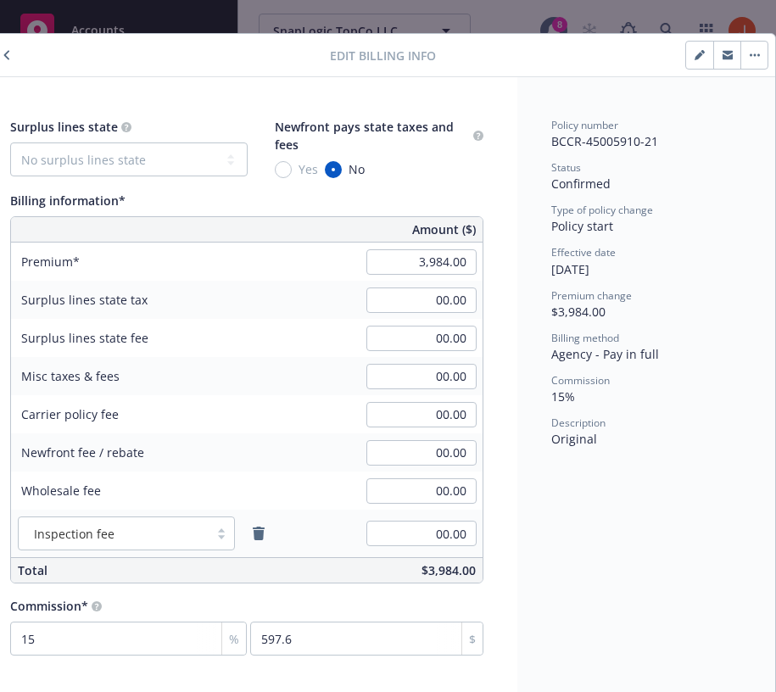
click at [763, 49] on button "button" at bounding box center [754, 55] width 27 height 27
click at [692, 54] on button "button" at bounding box center [699, 55] width 27 height 27
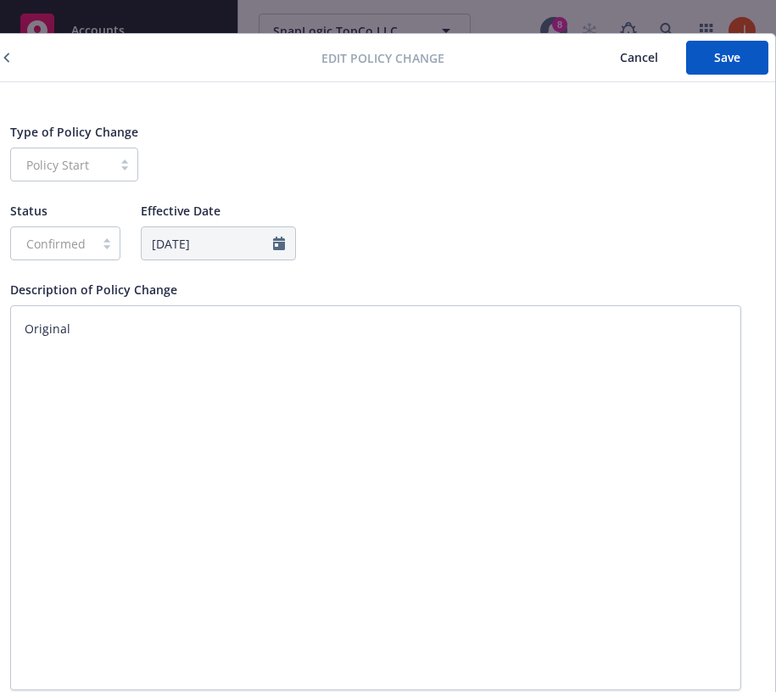
scroll to position [0, 25]
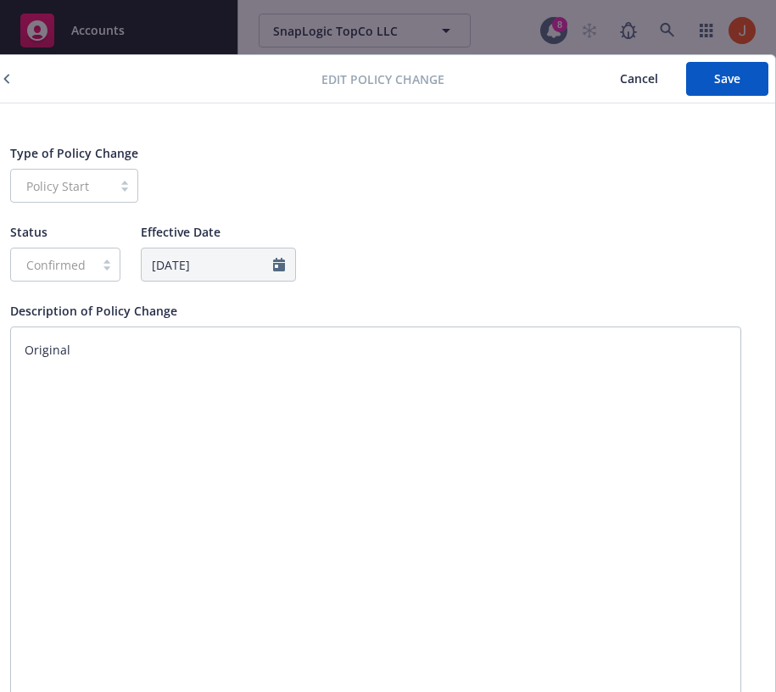
click at [626, 81] on span "Cancel" at bounding box center [639, 78] width 38 height 16
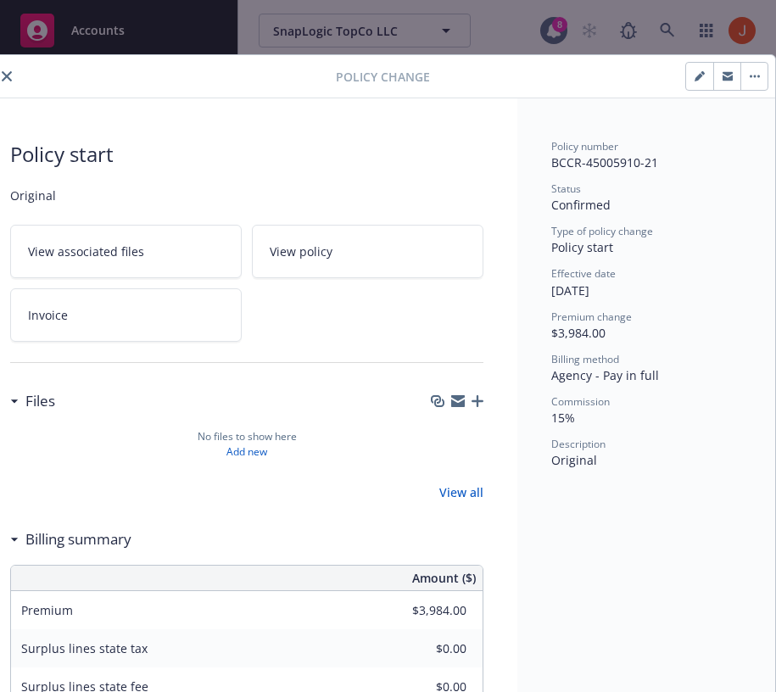
click at [7, 79] on icon "close" at bounding box center [7, 76] width 10 height 10
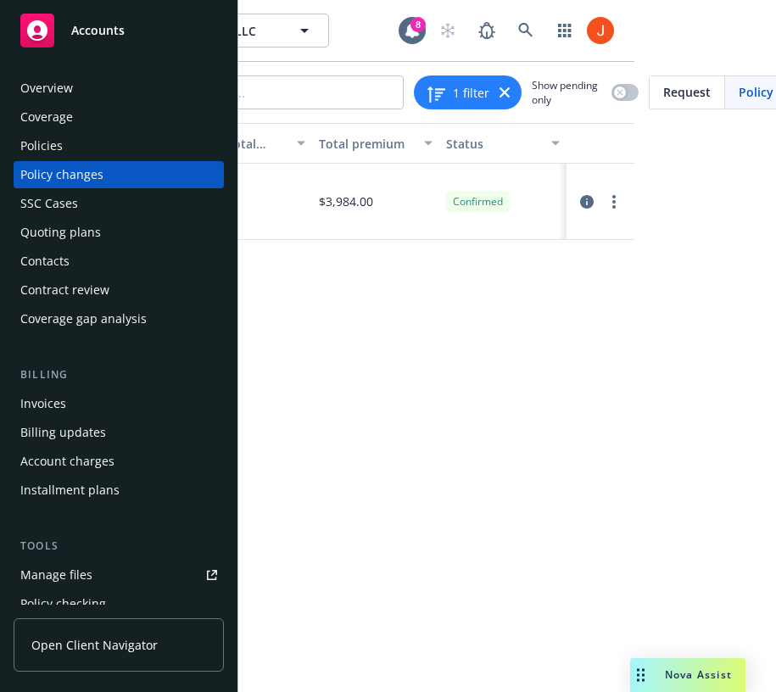
scroll to position [0, 104]
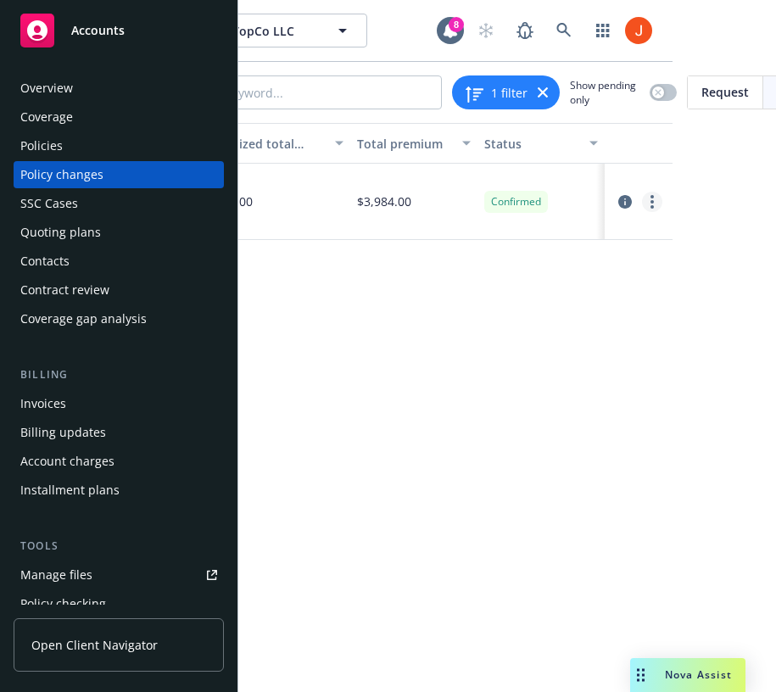
click at [651, 196] on circle "more" at bounding box center [652, 196] width 3 height 3
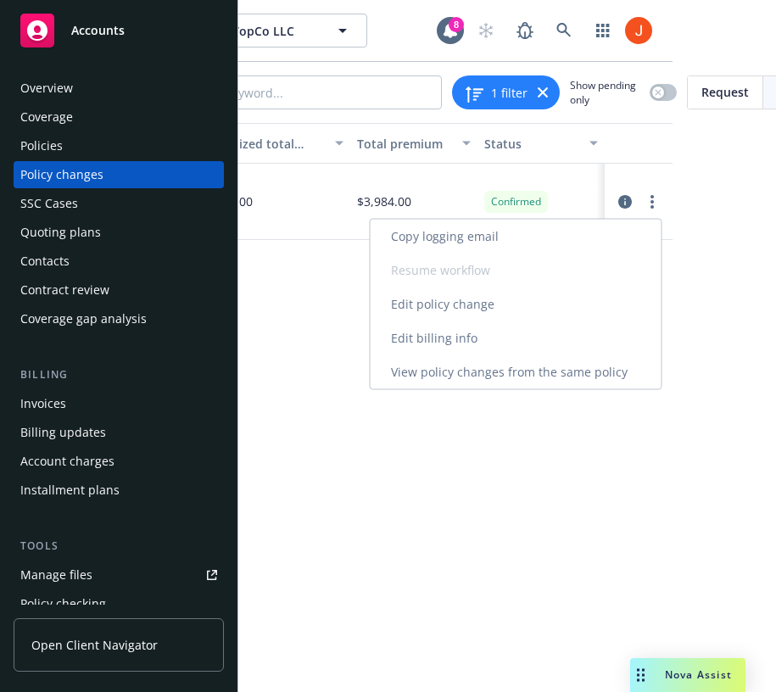
click at [550, 327] on link "Edit billing info" at bounding box center [516, 339] width 291 height 34
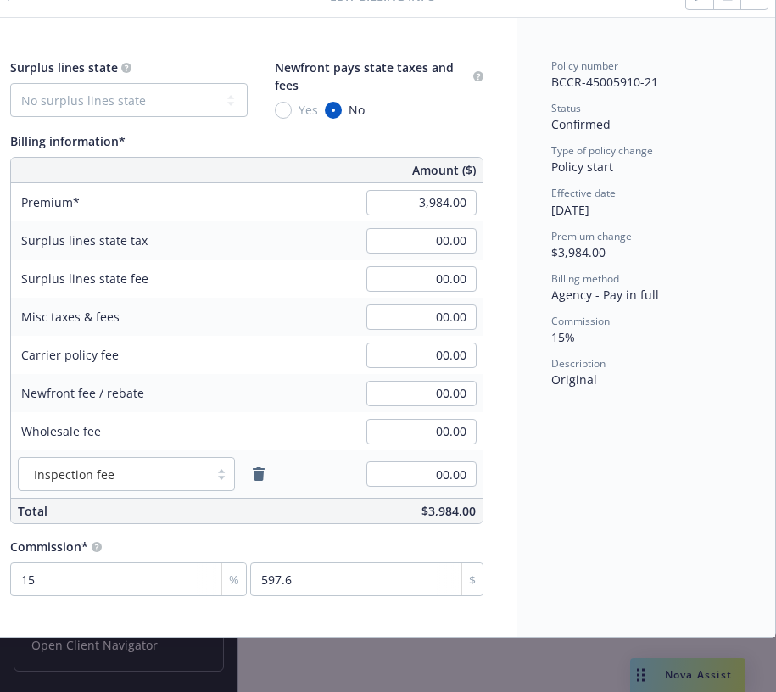
scroll to position [0, 25]
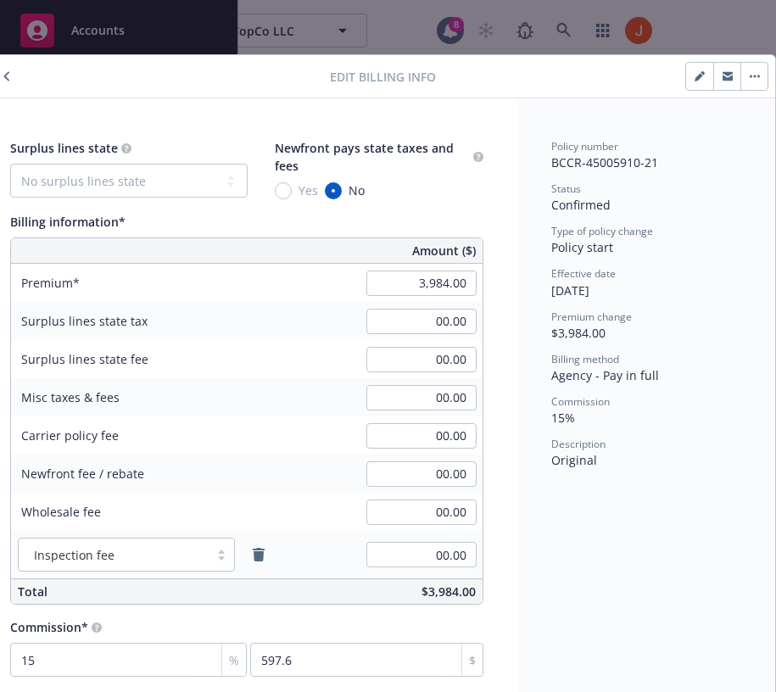
click at [746, 74] on button "button" at bounding box center [754, 76] width 27 height 27
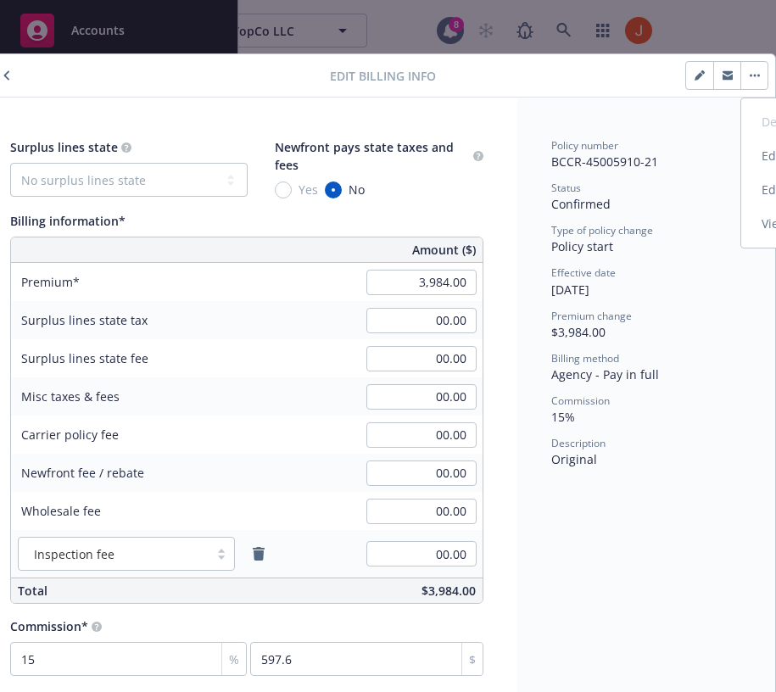
click at [422, 278] on input "3,984.00" at bounding box center [422, 282] width 110 height 25
click at [696, 371] on div "Billing method Agency - Pay in full" at bounding box center [646, 367] width 190 height 32
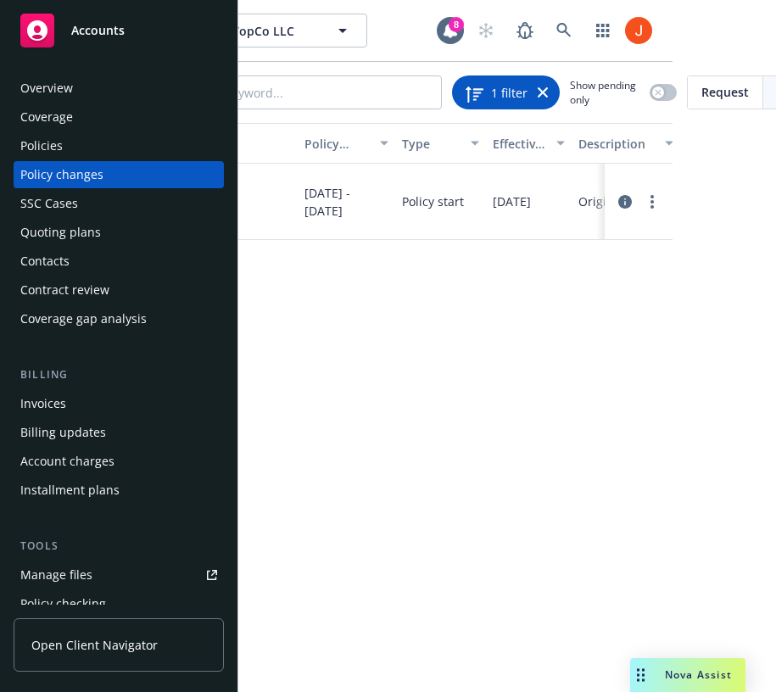
click at [543, 91] on icon at bounding box center [543, 92] width 10 height 10
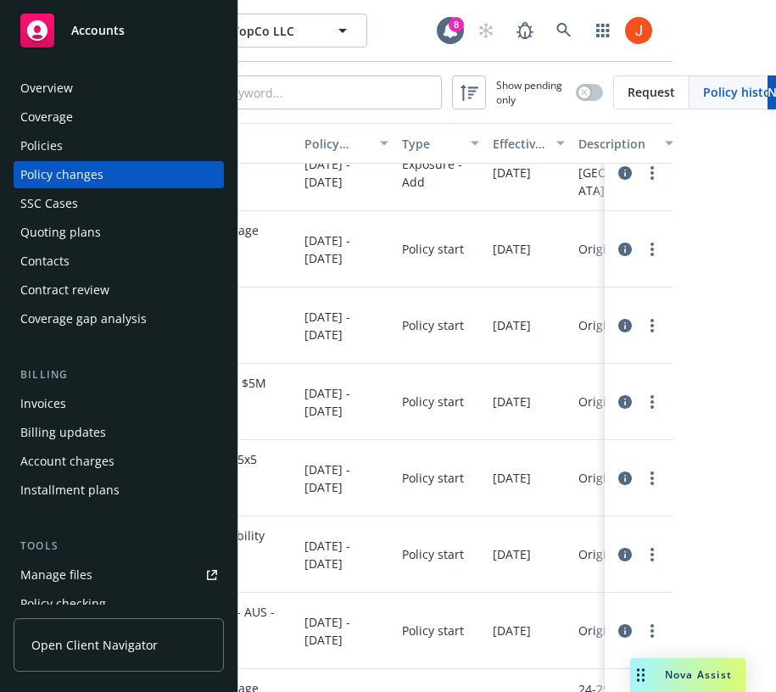
scroll to position [15, 0]
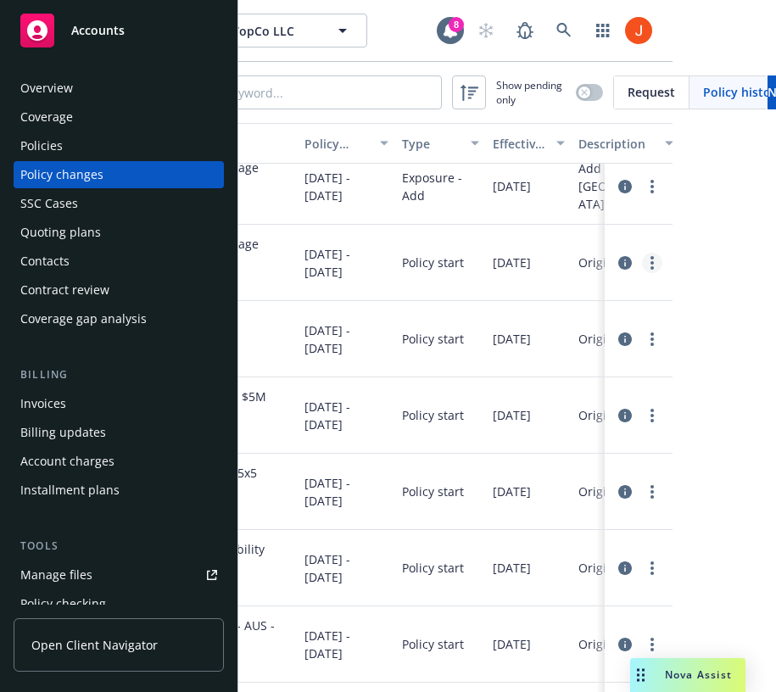
click at [648, 266] on link "more" at bounding box center [652, 263] width 20 height 20
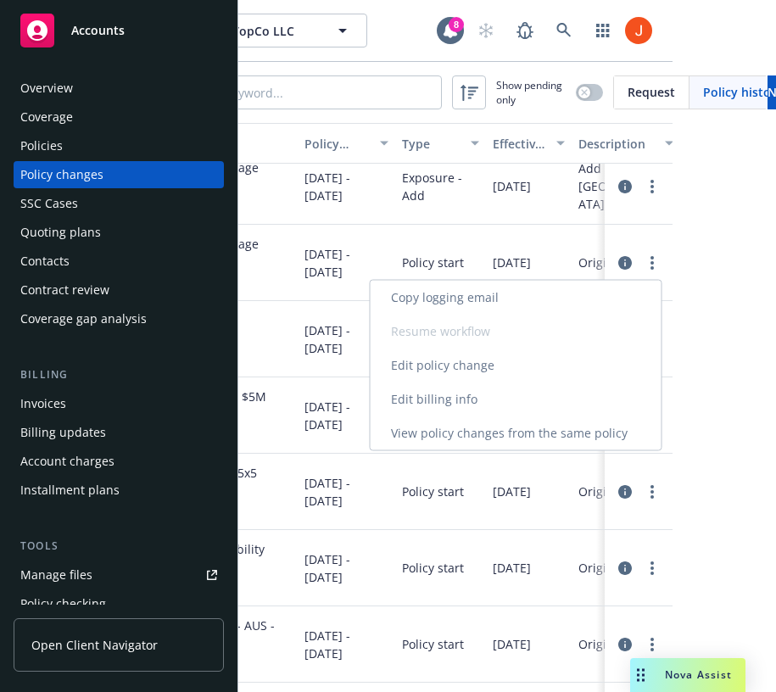
click at [552, 392] on link "Edit billing info" at bounding box center [516, 400] width 291 height 34
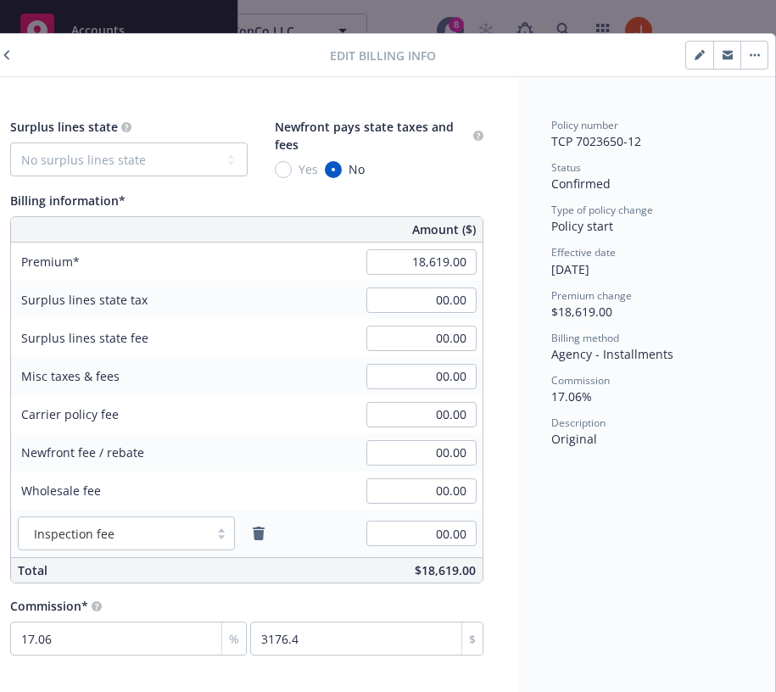
scroll to position [21, 0]
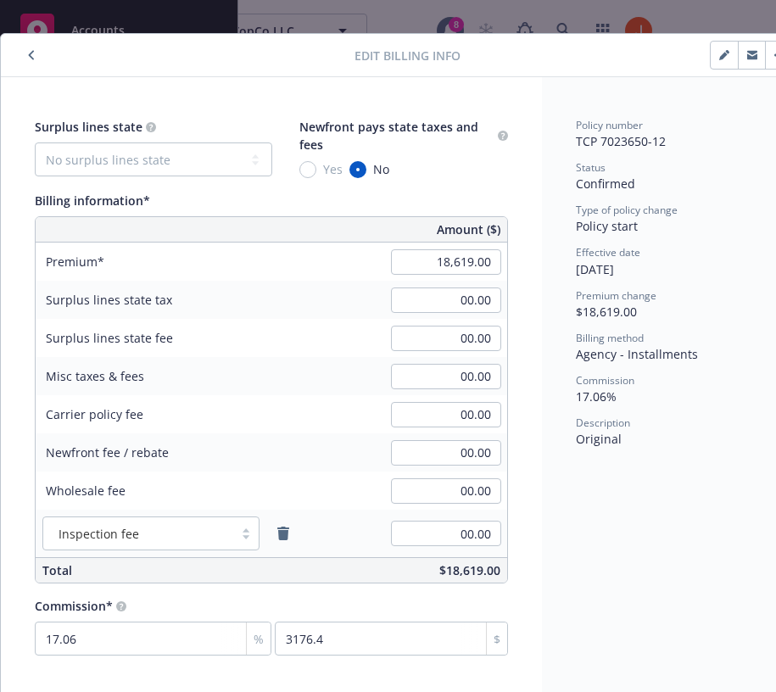
click at [35, 52] on button "button" at bounding box center [31, 55] width 20 height 20
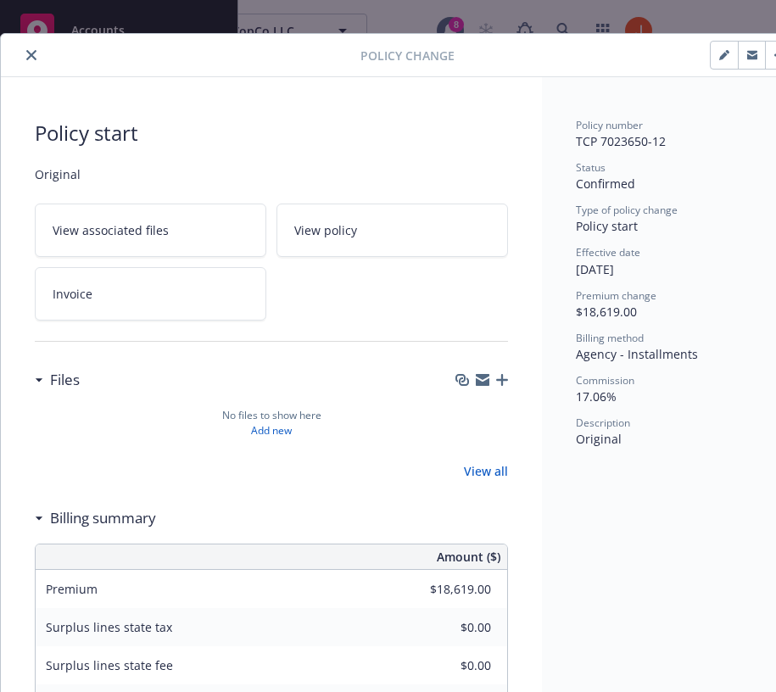
click at [36, 58] on icon "close" at bounding box center [31, 55] width 10 height 10
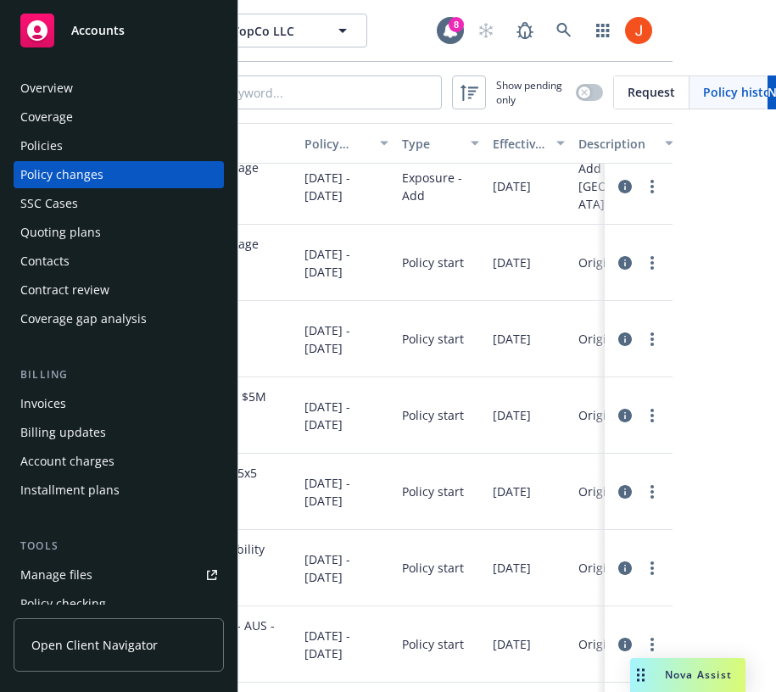
click at [104, 80] on div "Overview" at bounding box center [118, 88] width 197 height 27
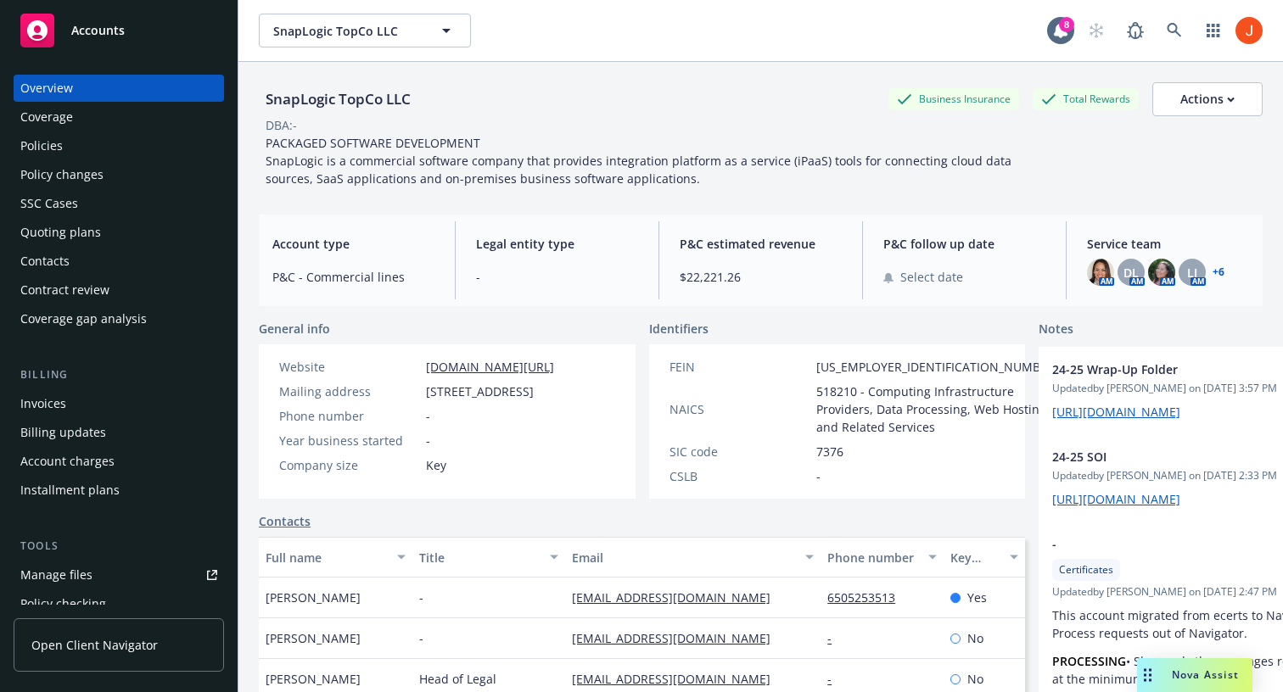
click at [775, 98] on div "Business Insurance" at bounding box center [953, 98] width 131 height 21
click at [775, 104] on icon at bounding box center [1048, 99] width 15 height 12
drag, startPoint x: 1048, startPoint y: 98, endPoint x: 1105, endPoint y: 100, distance: 56.9
click at [775, 100] on div "Total Rewards" at bounding box center [1086, 98] width 106 height 21
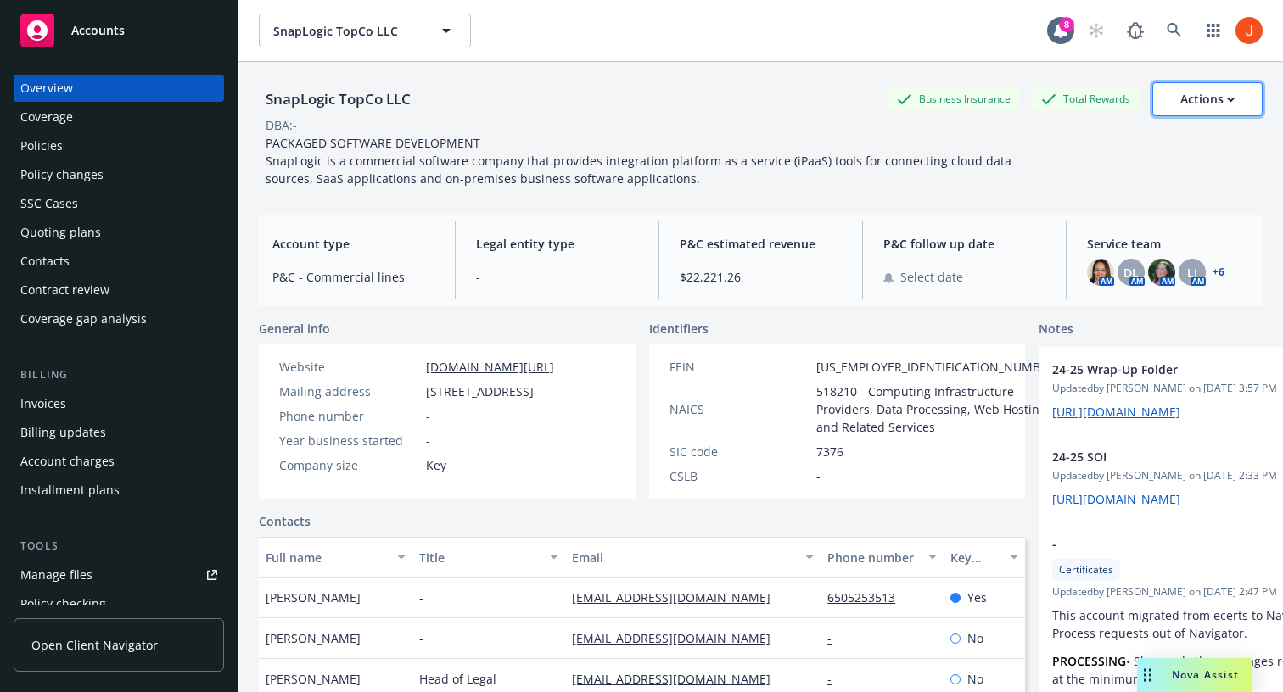
click at [775, 96] on div "Actions" at bounding box center [1207, 99] width 54 height 32
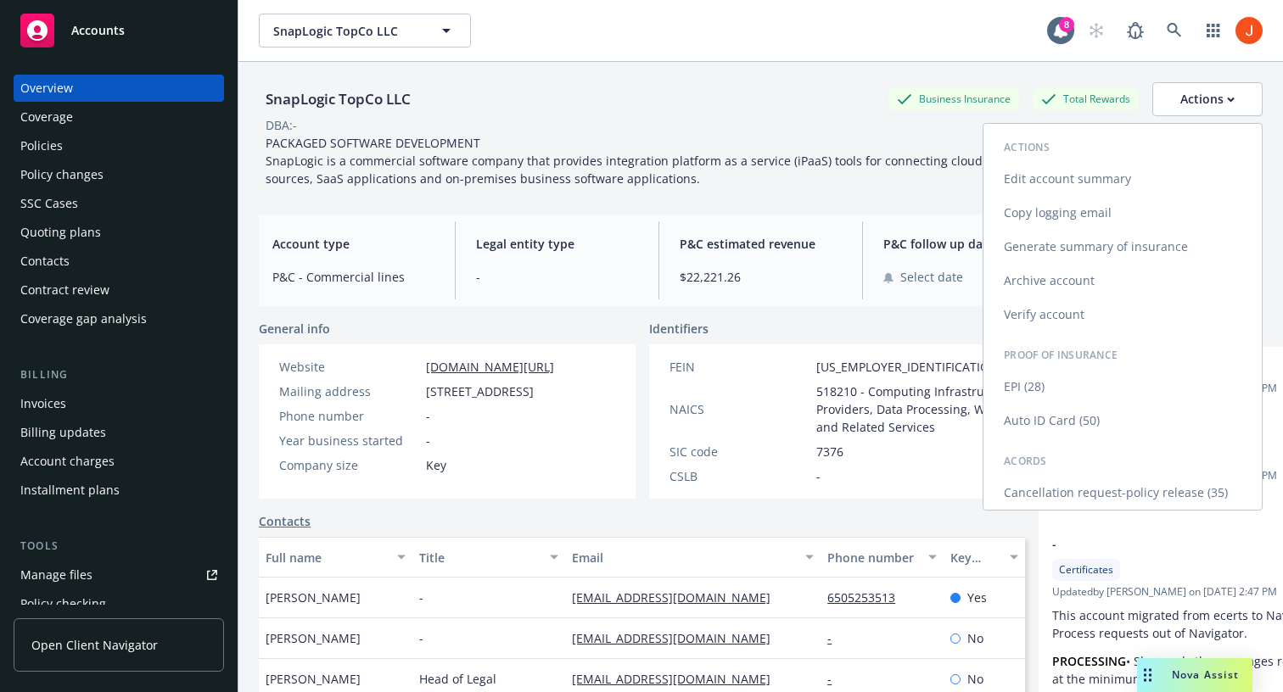
click at [775, 181] on link "Edit account summary" at bounding box center [1122, 179] width 278 height 34
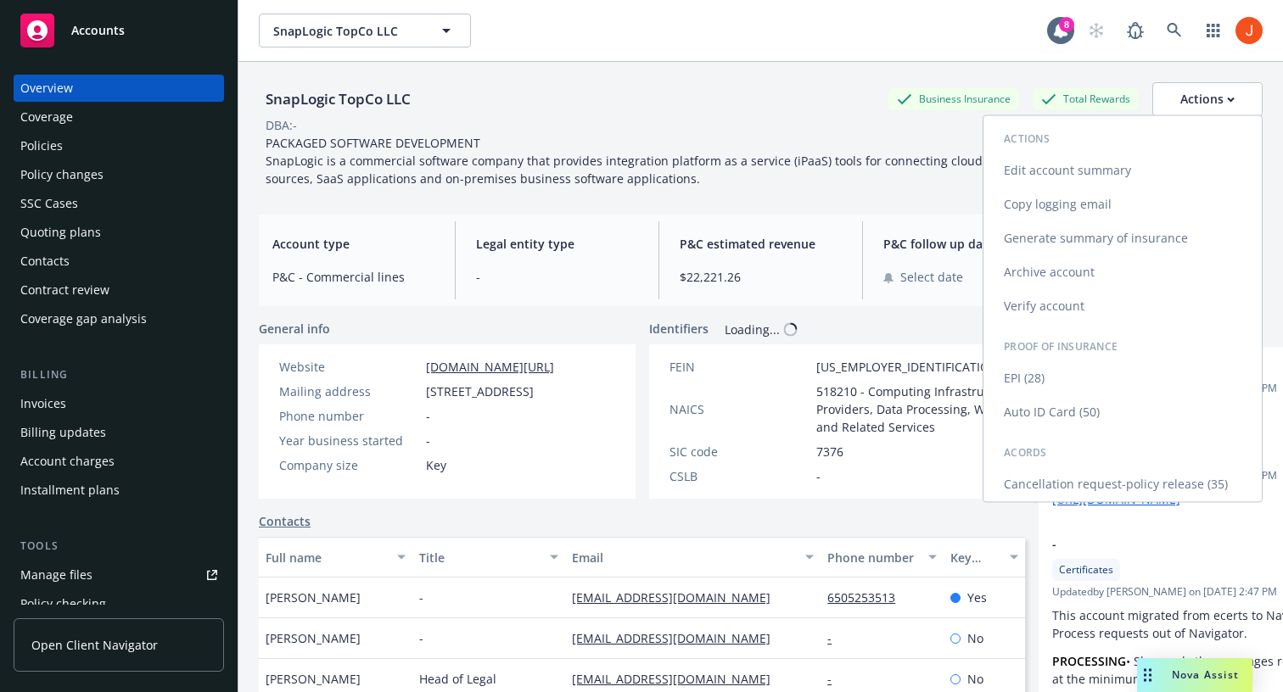
select select "US"
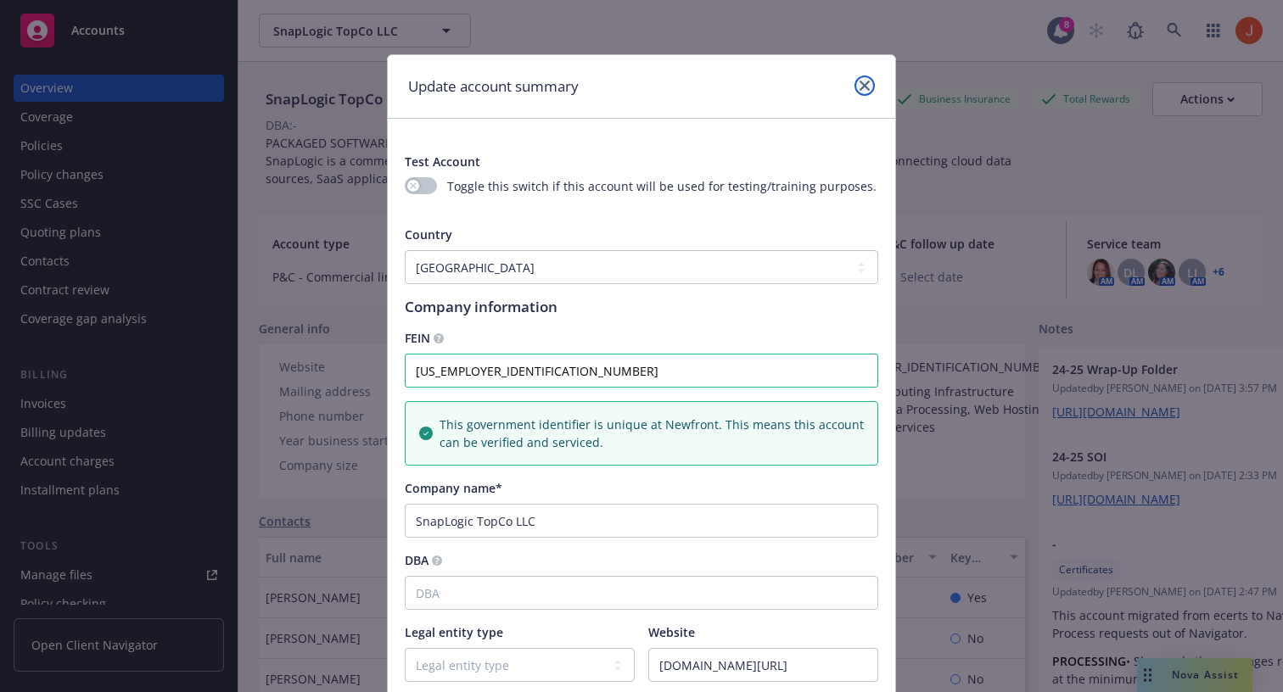
click at [775, 87] on icon "close" at bounding box center [864, 86] width 10 height 10
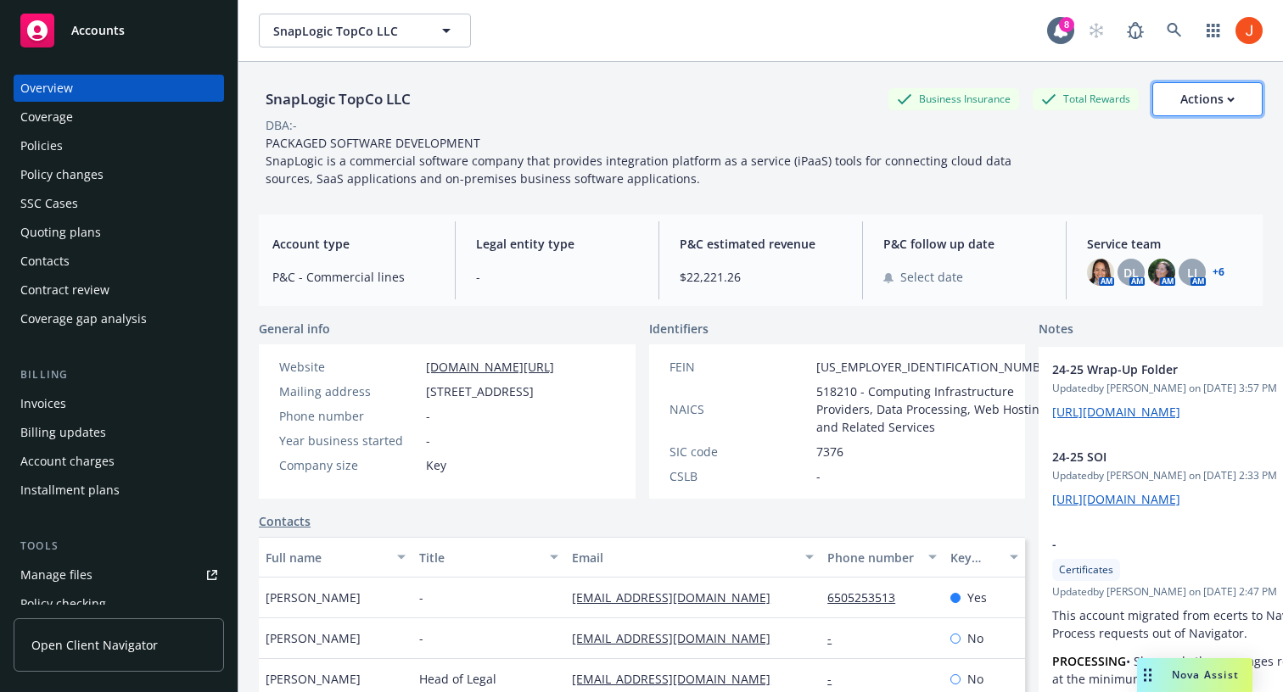
click at [775, 111] on div "Actions" at bounding box center [1207, 99] width 54 height 32
click at [775, 80] on div "SnapLogic TopCo LLC Business Insurance Total Rewards Actions Actions Edit accou…" at bounding box center [761, 131] width 1004 height 139
click at [107, 182] on div "Policy changes" at bounding box center [118, 174] width 197 height 27
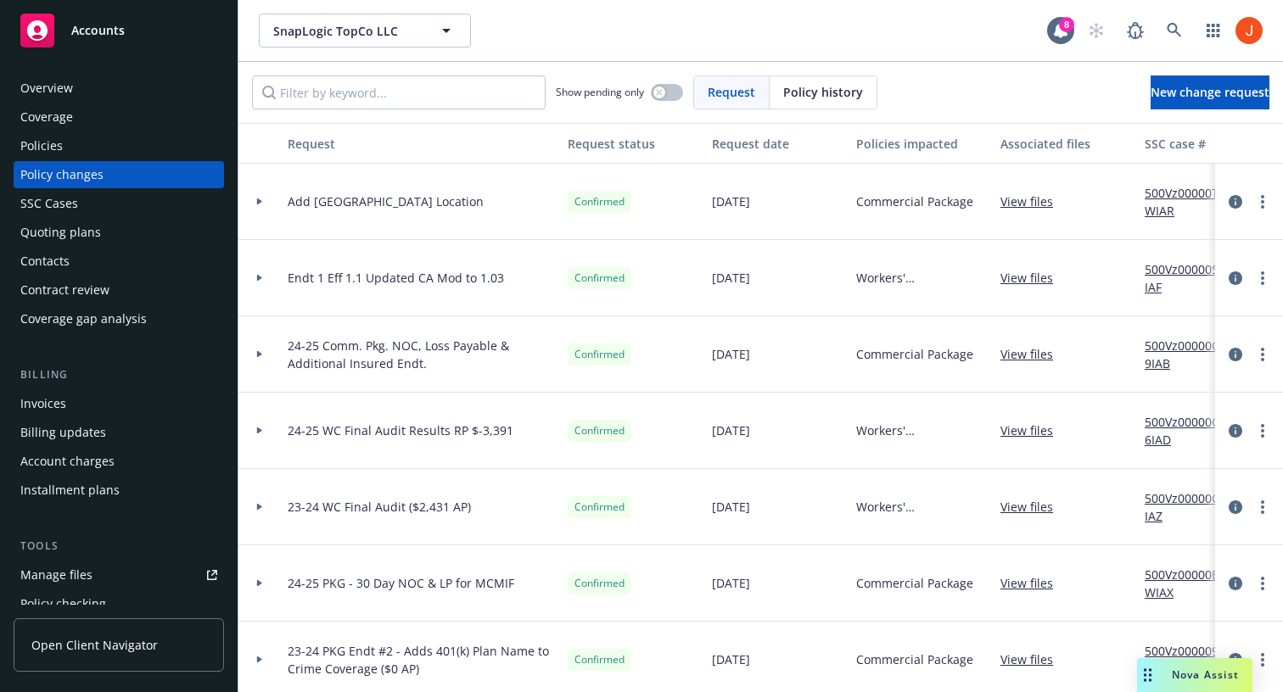
scroll to position [1, 0]
click at [259, 272] on div at bounding box center [259, 277] width 42 height 76
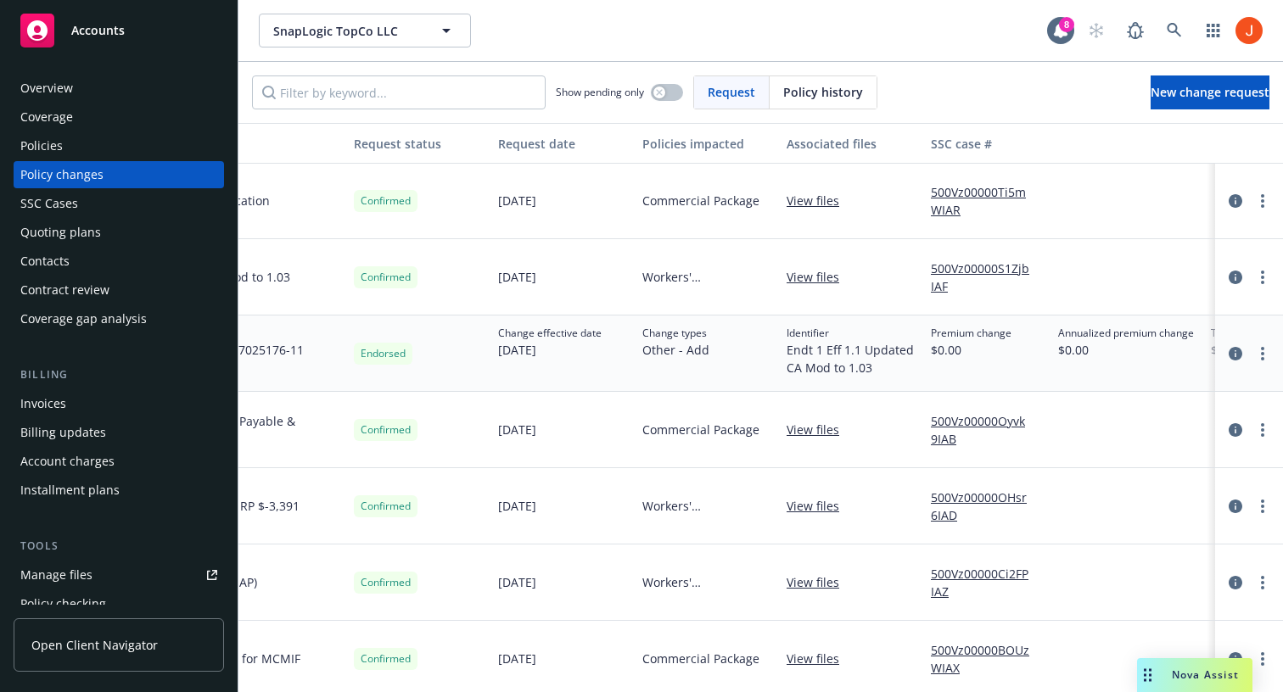
scroll to position [1, 252]
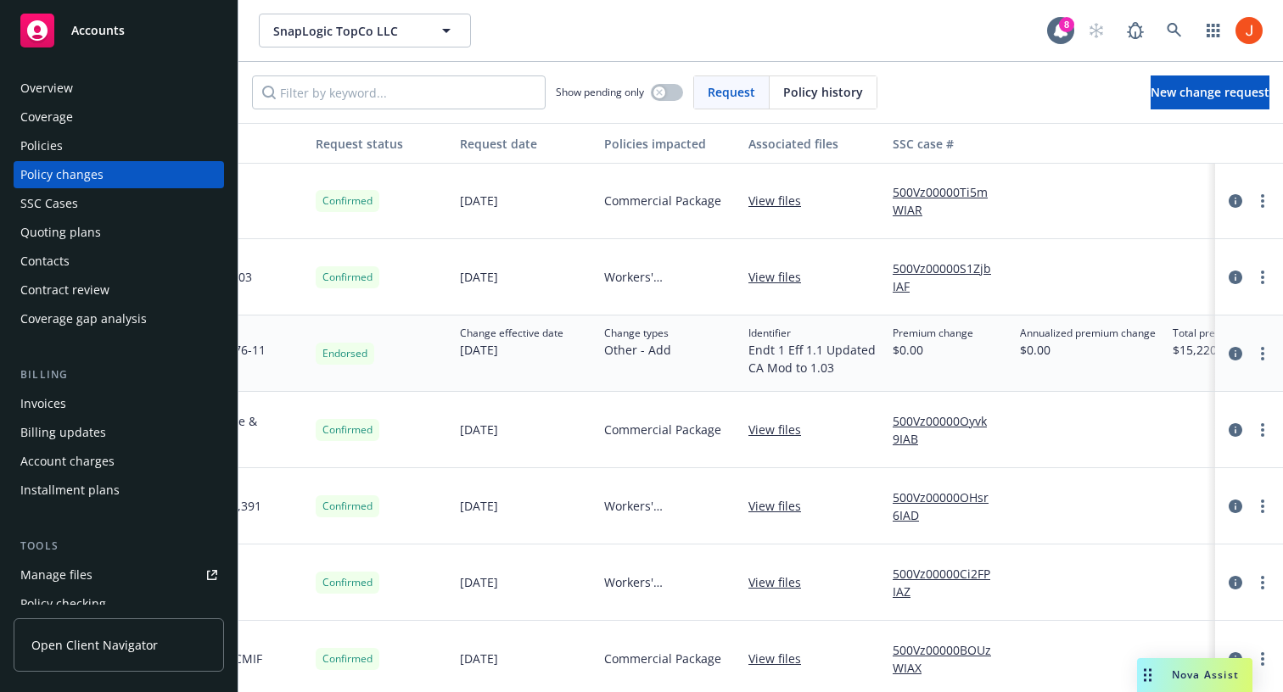
click at [775, 96] on span "Policy history" at bounding box center [823, 92] width 80 height 18
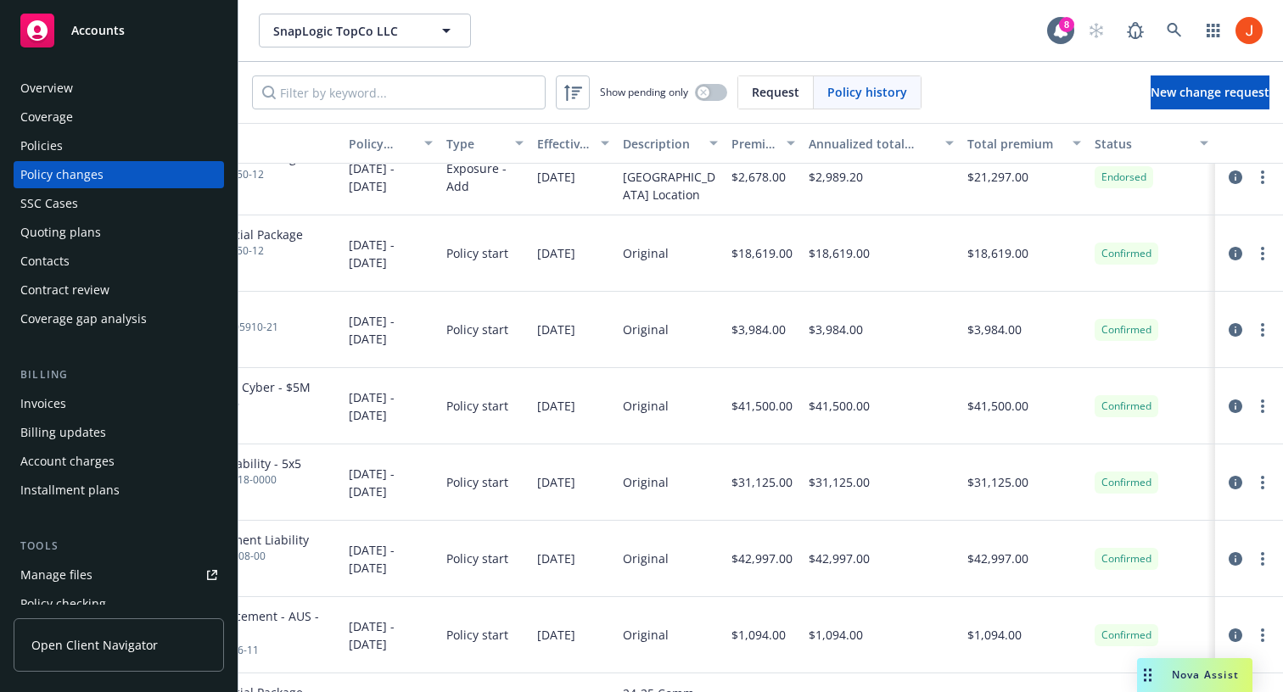
scroll to position [0, 59]
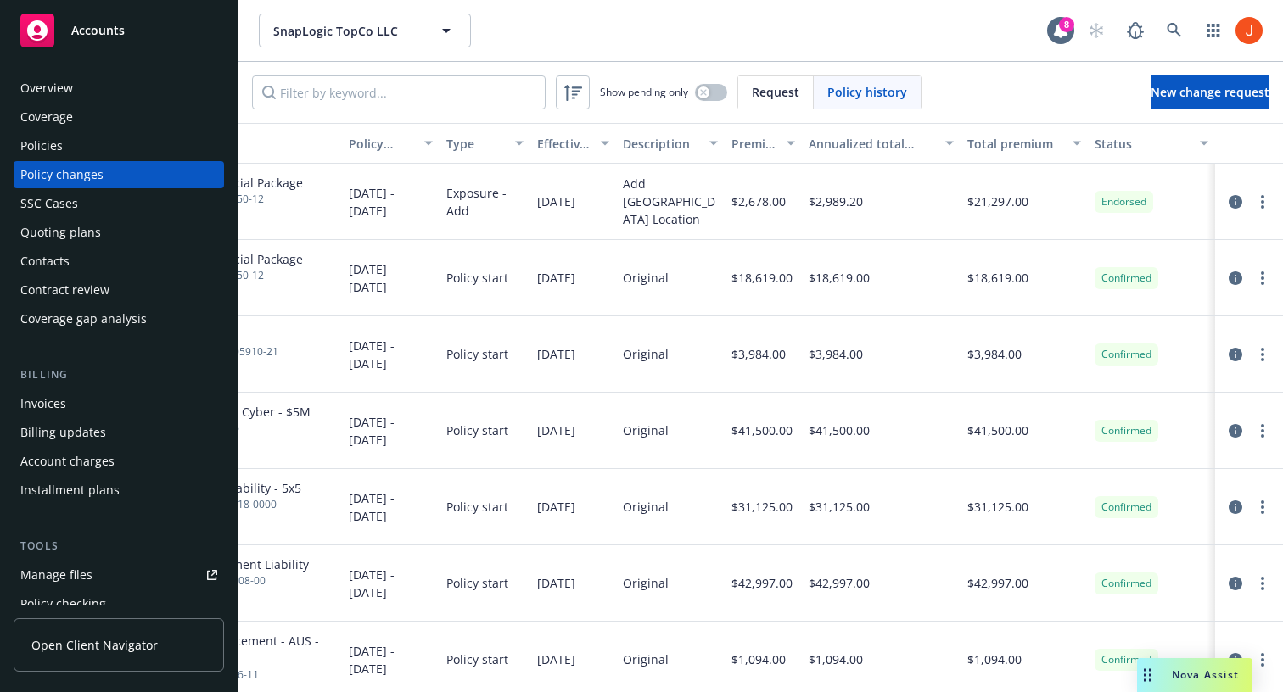
click at [479, 156] on button "Type" at bounding box center [484, 143] width 91 height 41
click at [478, 154] on button "Type" at bounding box center [484, 143] width 91 height 41
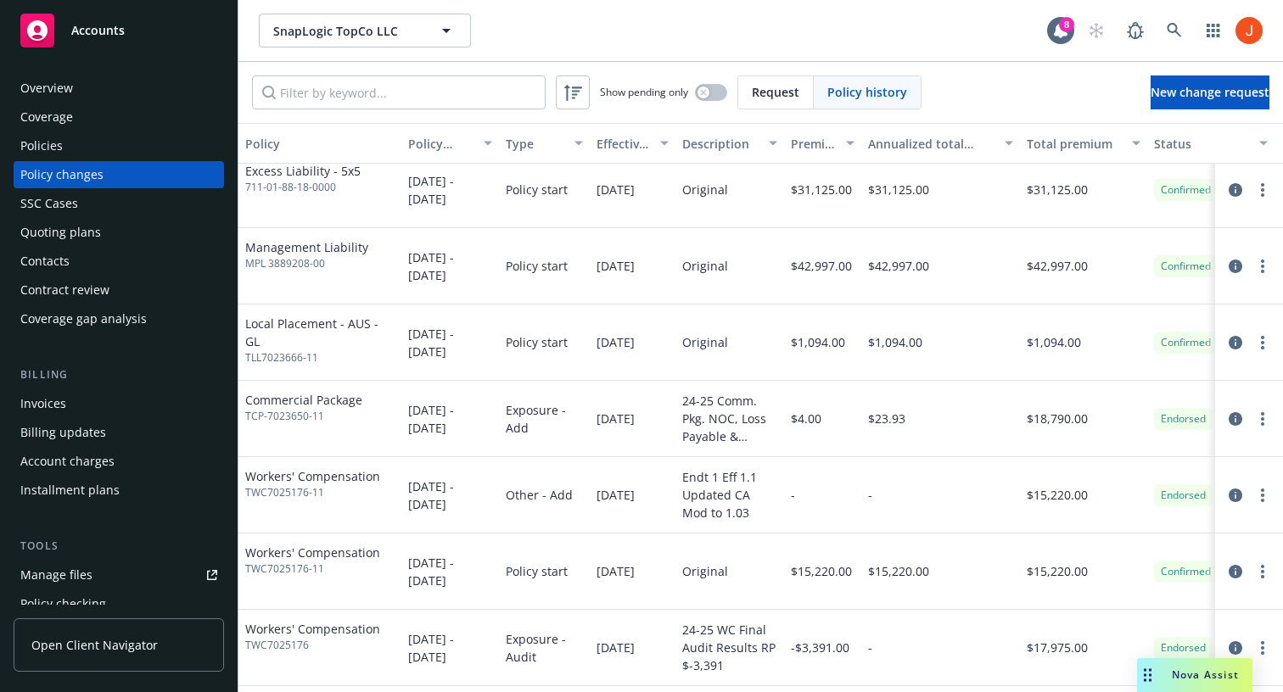
scroll to position [322, 0]
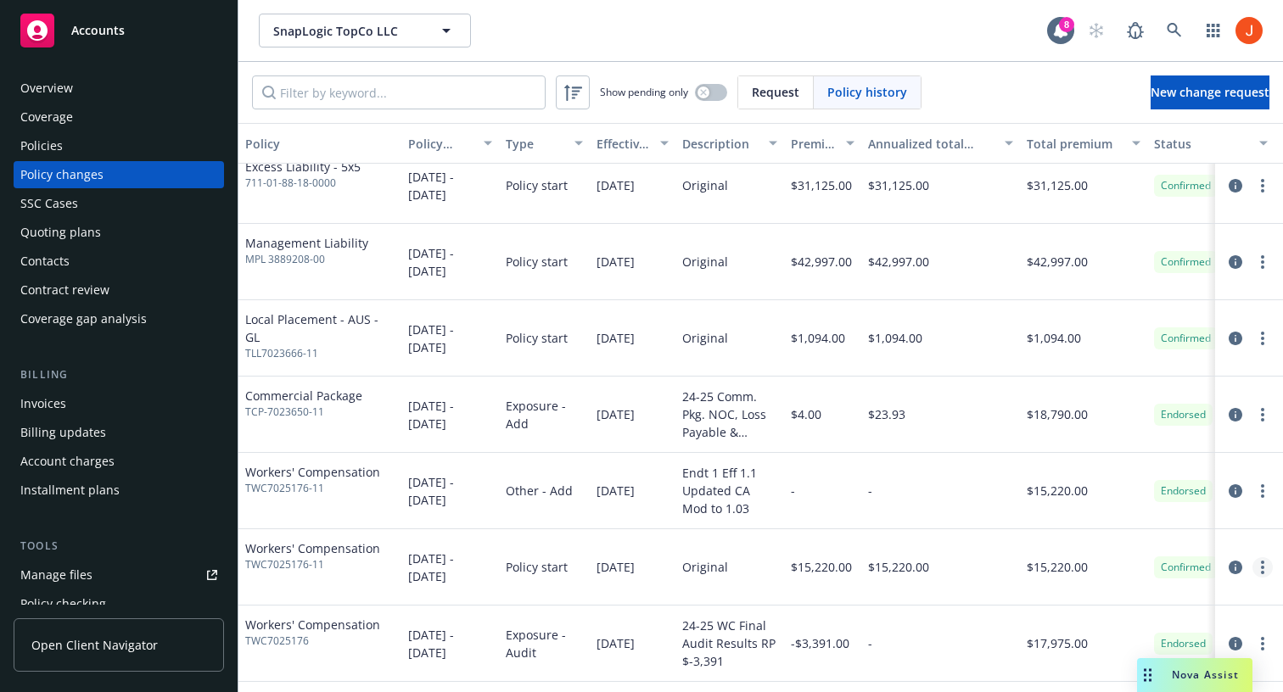
click at [775, 566] on link "more" at bounding box center [1262, 567] width 20 height 20
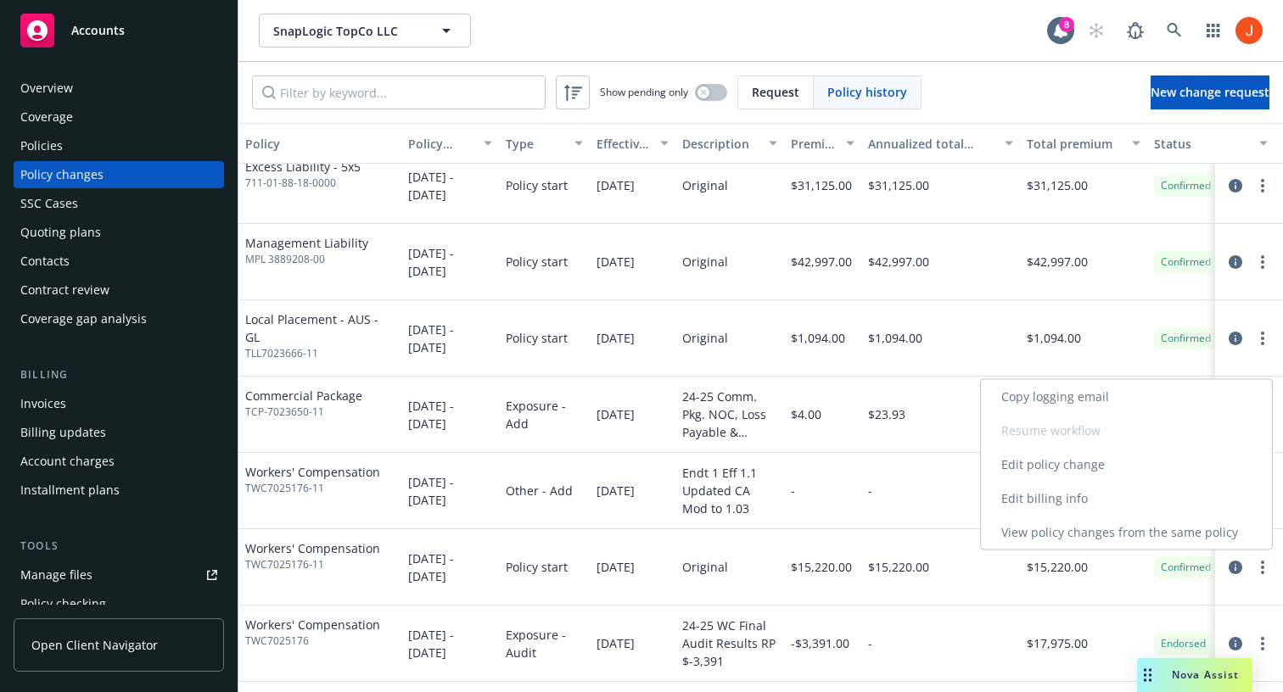
click at [775, 498] on link "Edit billing info" at bounding box center [1126, 499] width 291 height 34
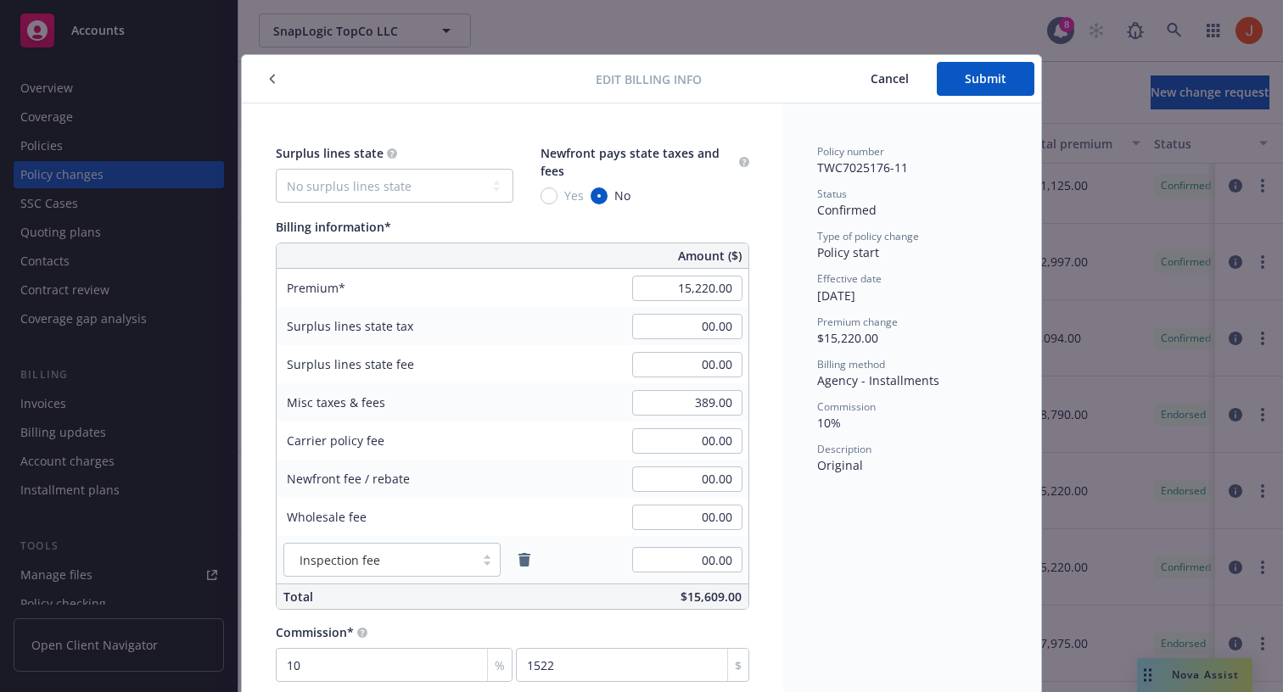
scroll to position [26, 0]
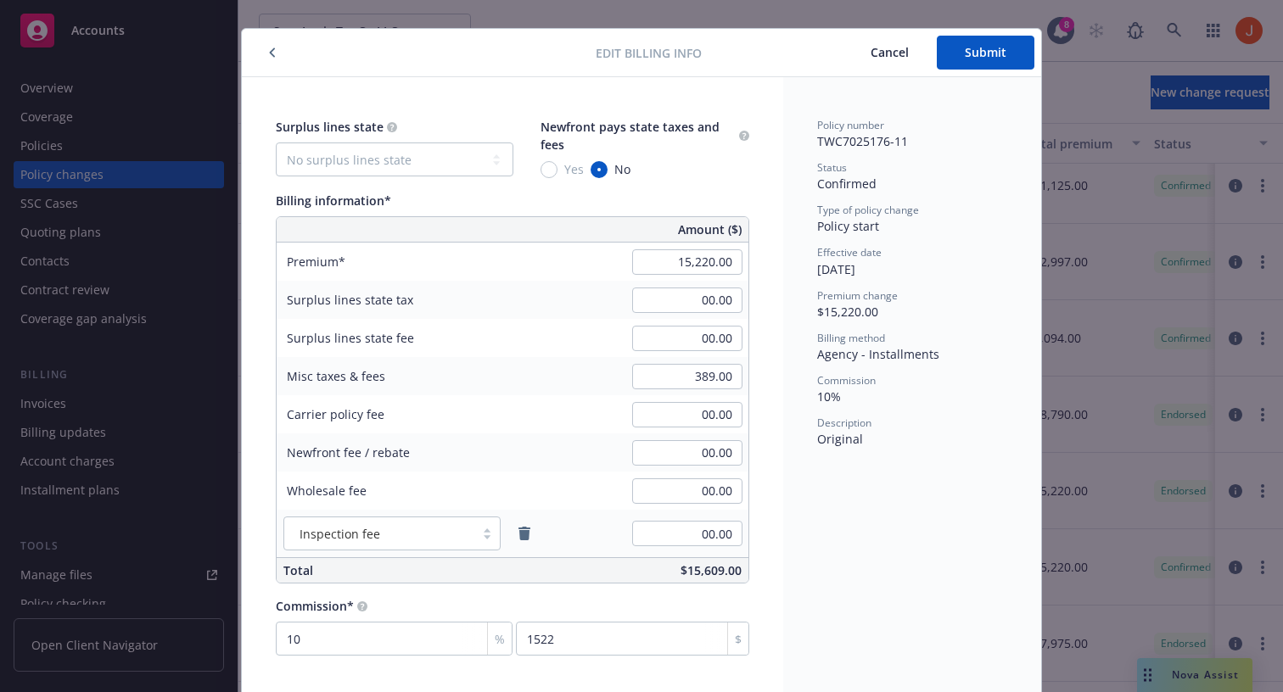
click at [775, 61] on button "Cancel" at bounding box center [890, 53] width 94 height 34
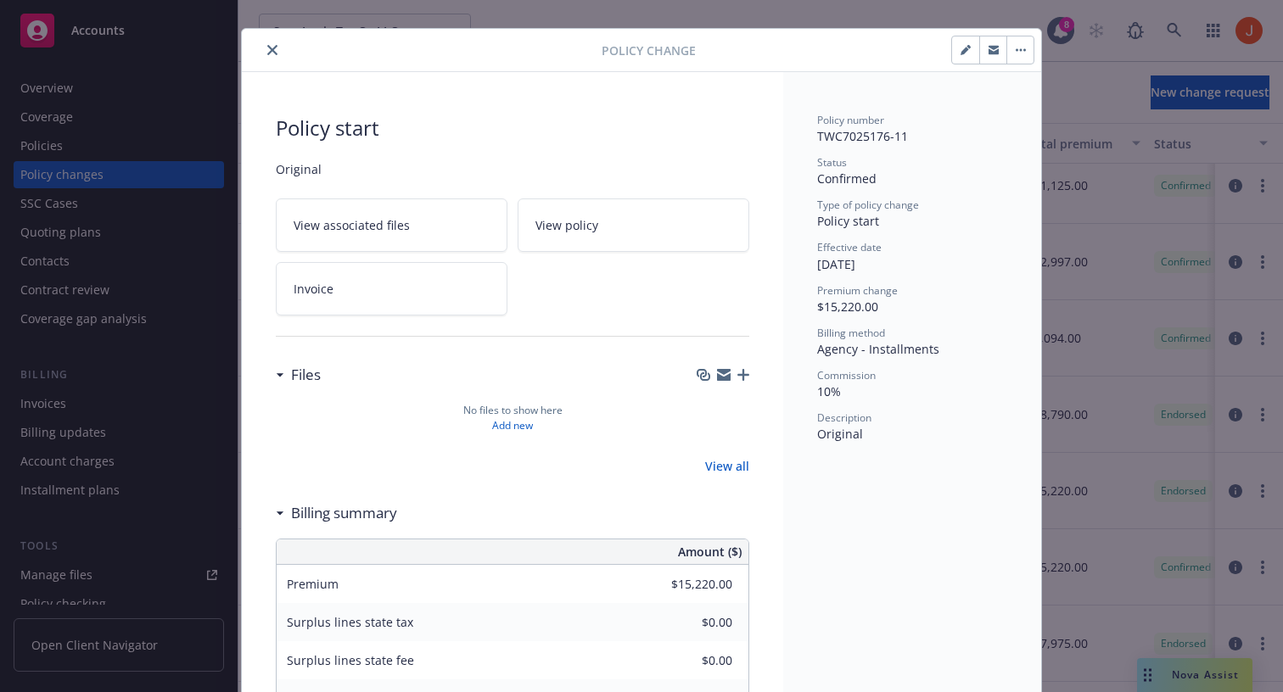
click at [277, 51] on icon "close" at bounding box center [272, 50] width 10 height 10
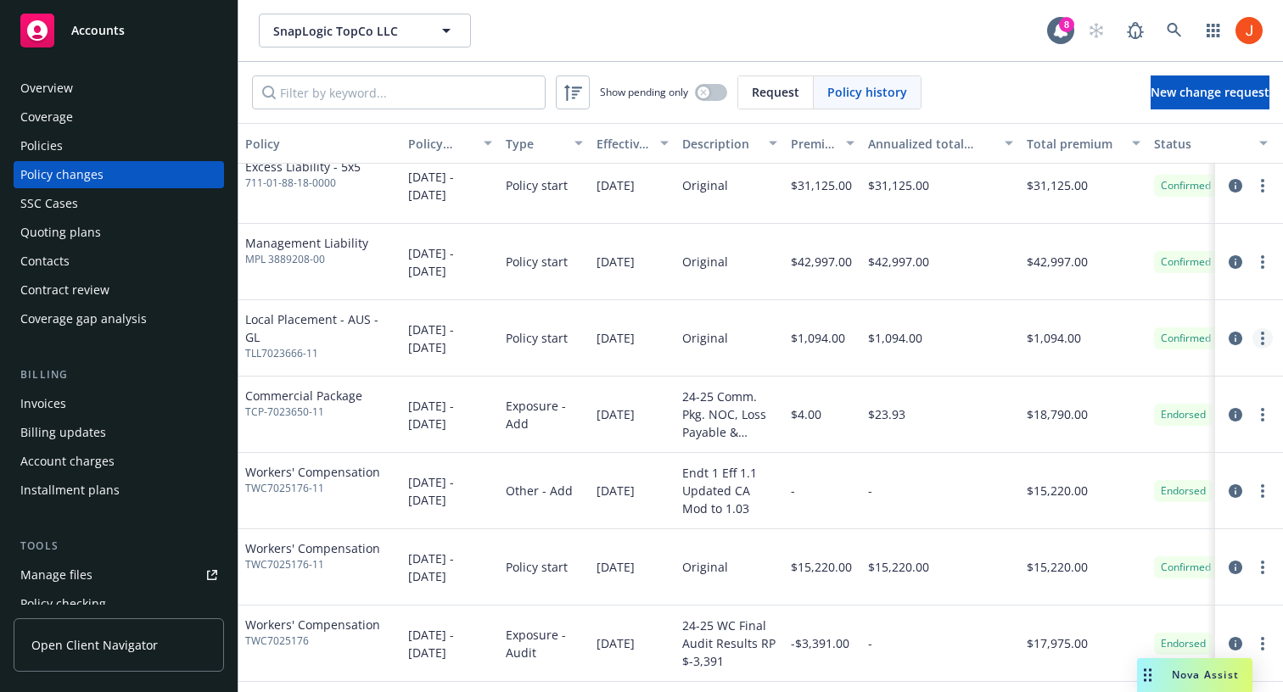
click at [775, 338] on link "more" at bounding box center [1262, 338] width 20 height 20
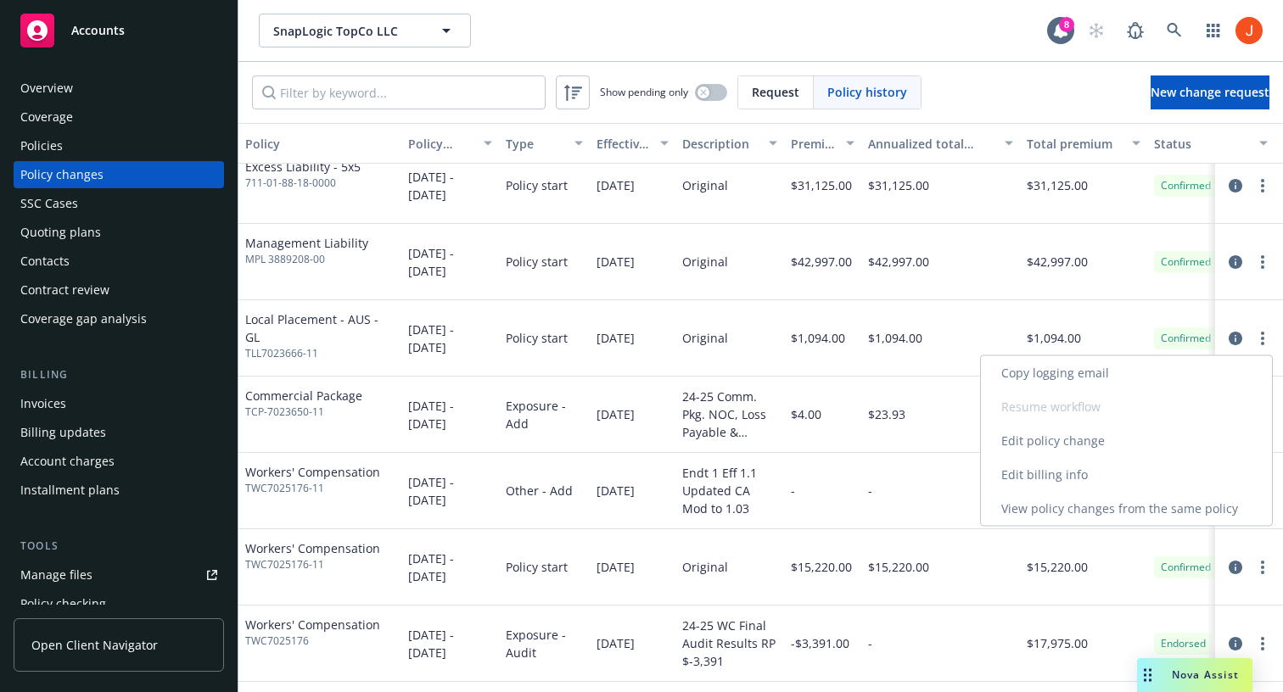
click at [775, 473] on link "Edit billing info" at bounding box center [1126, 475] width 291 height 34
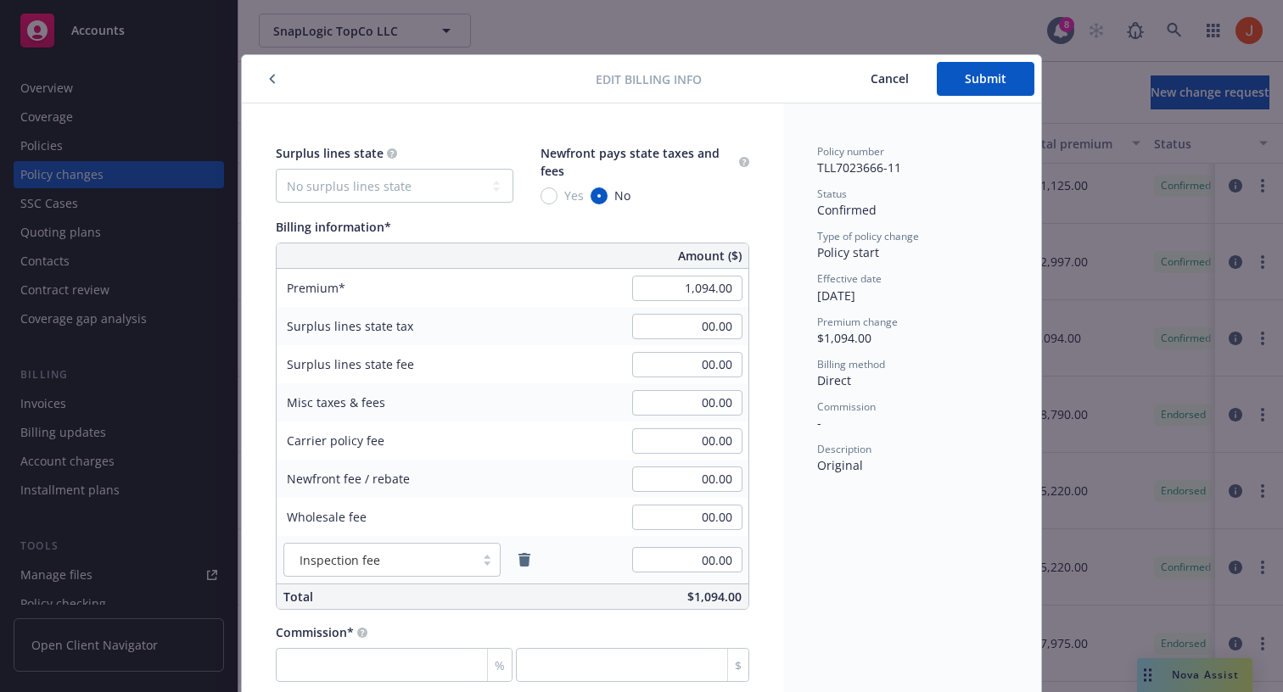
scroll to position [26, 0]
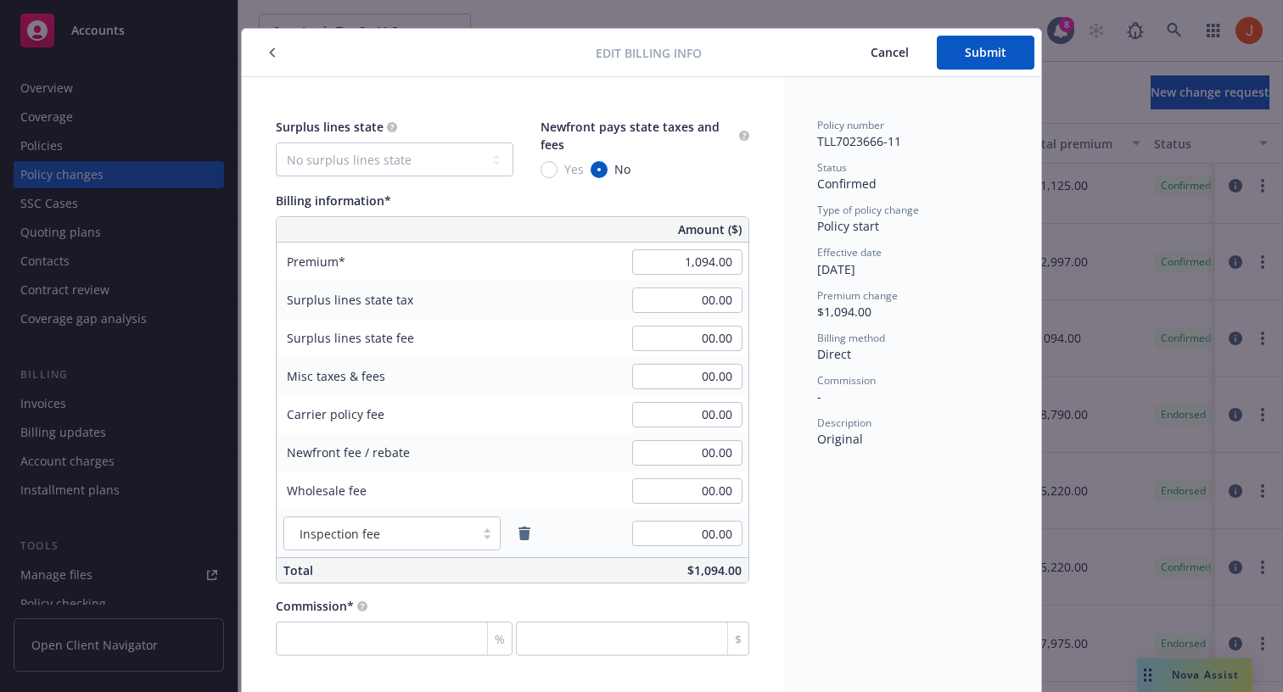
click at [275, 65] on div "Edit billing info Cancel Submit" at bounding box center [641, 53] width 799 height 48
click at [775, 68] on button "Cancel" at bounding box center [890, 53] width 94 height 34
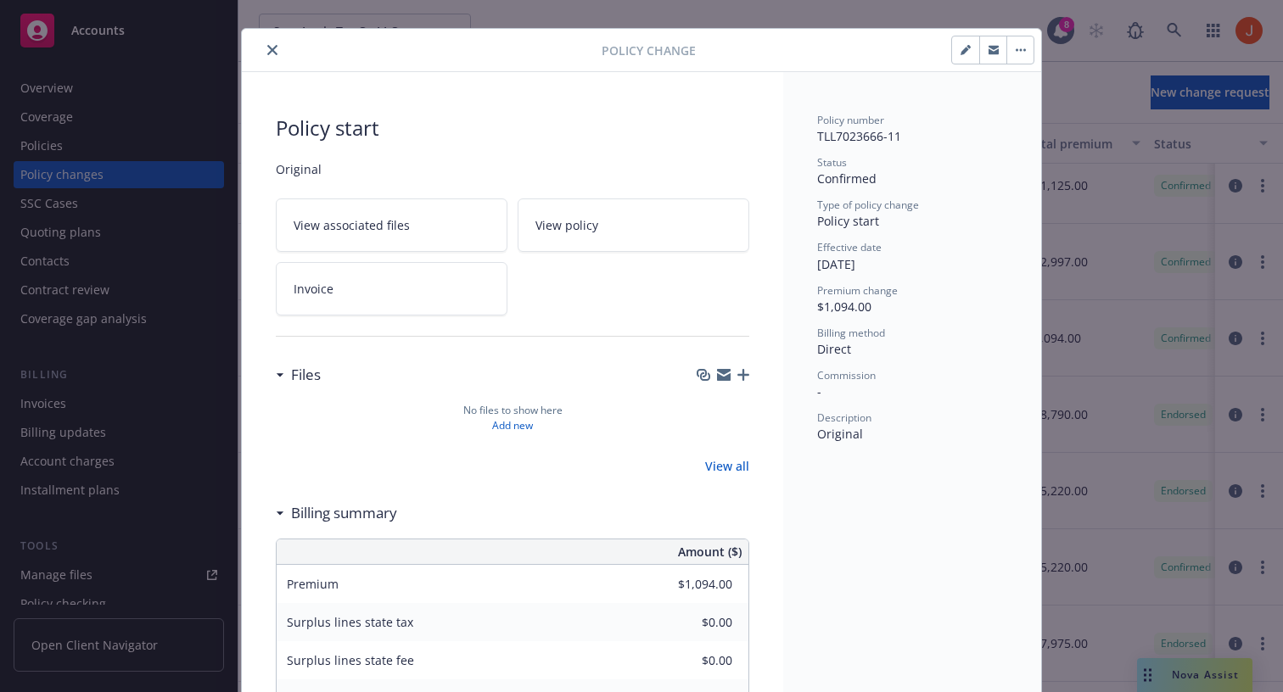
click at [273, 51] on icon "close" at bounding box center [272, 50] width 10 height 10
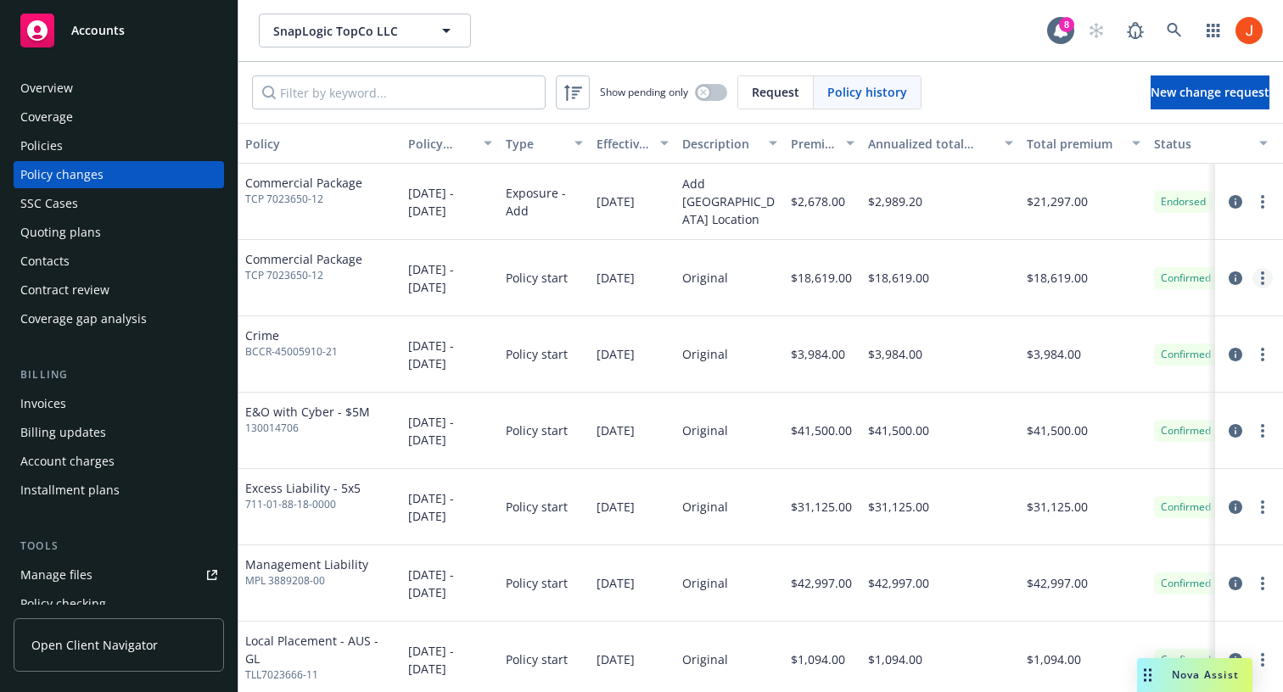
click at [775, 277] on link "more" at bounding box center [1262, 278] width 20 height 20
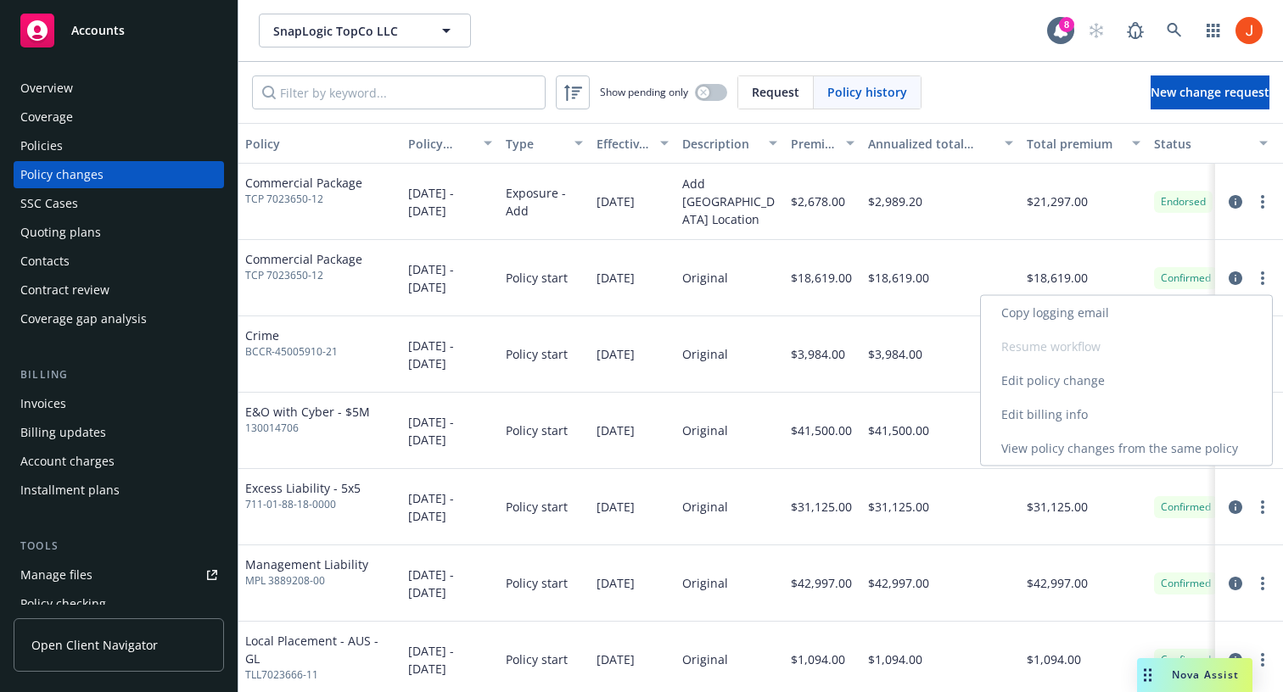
click at [775, 411] on link "Edit billing info" at bounding box center [1126, 415] width 291 height 34
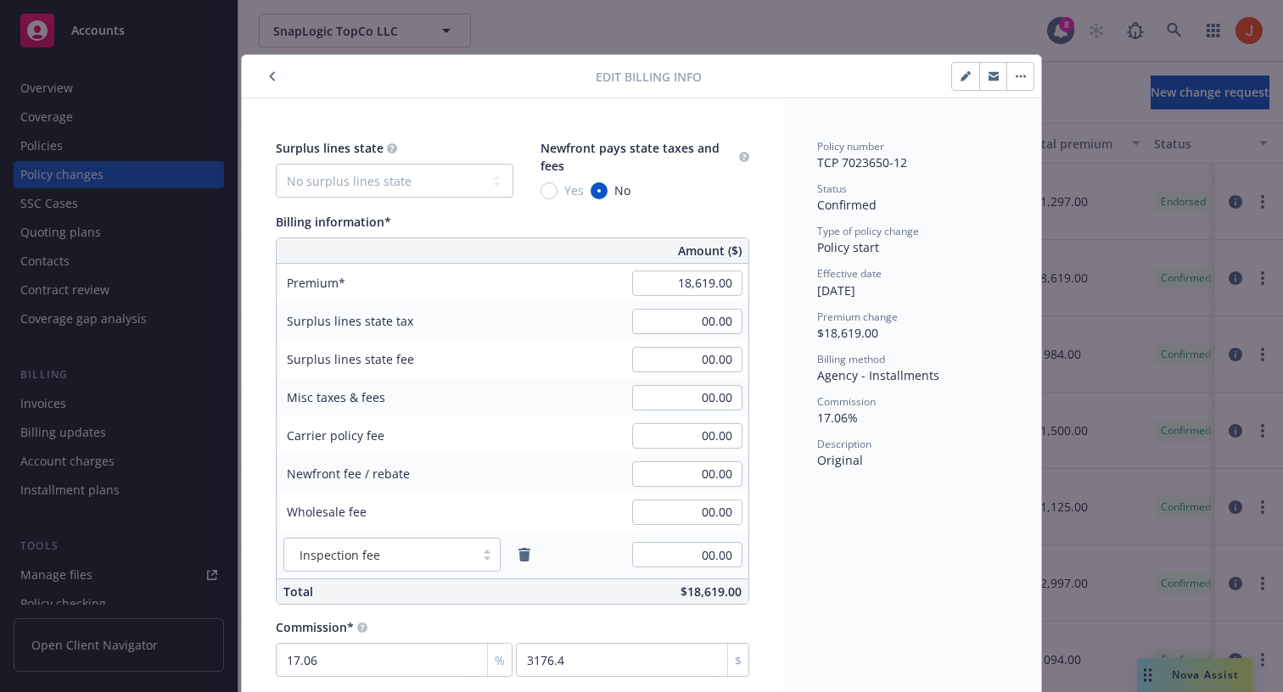
scroll to position [21, 0]
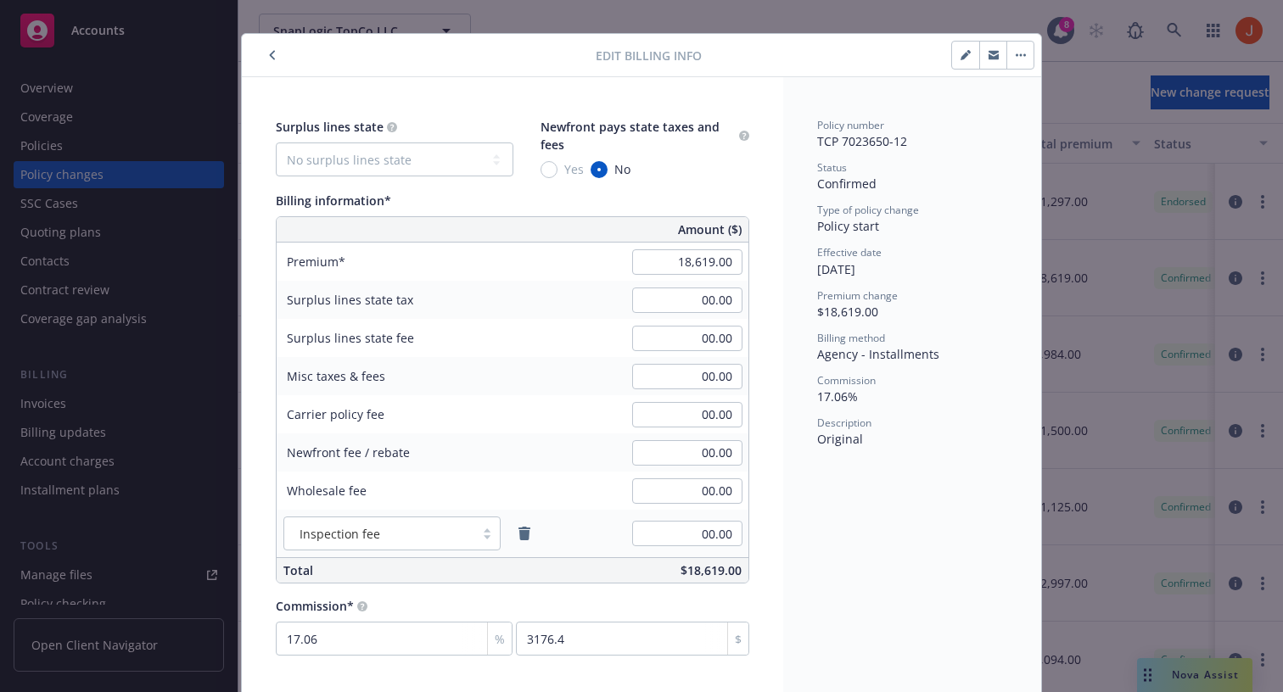
click at [775, 160] on div "Policy number TCP 7023650-12 Status Confirmed Type of policy change Policy star…" at bounding box center [912, 283] width 190 height 330
drag, startPoint x: 914, startPoint y: 143, endPoint x: 813, endPoint y: 145, distance: 101.0
click at [775, 145] on div "Policy number TCP 7023650-12 Status Confirmed Type of policy change Policy star…" at bounding box center [912, 386] width 258 height 619
copy span "TCP 7023650-12"
click at [272, 52] on icon "button" at bounding box center [272, 55] width 5 height 9
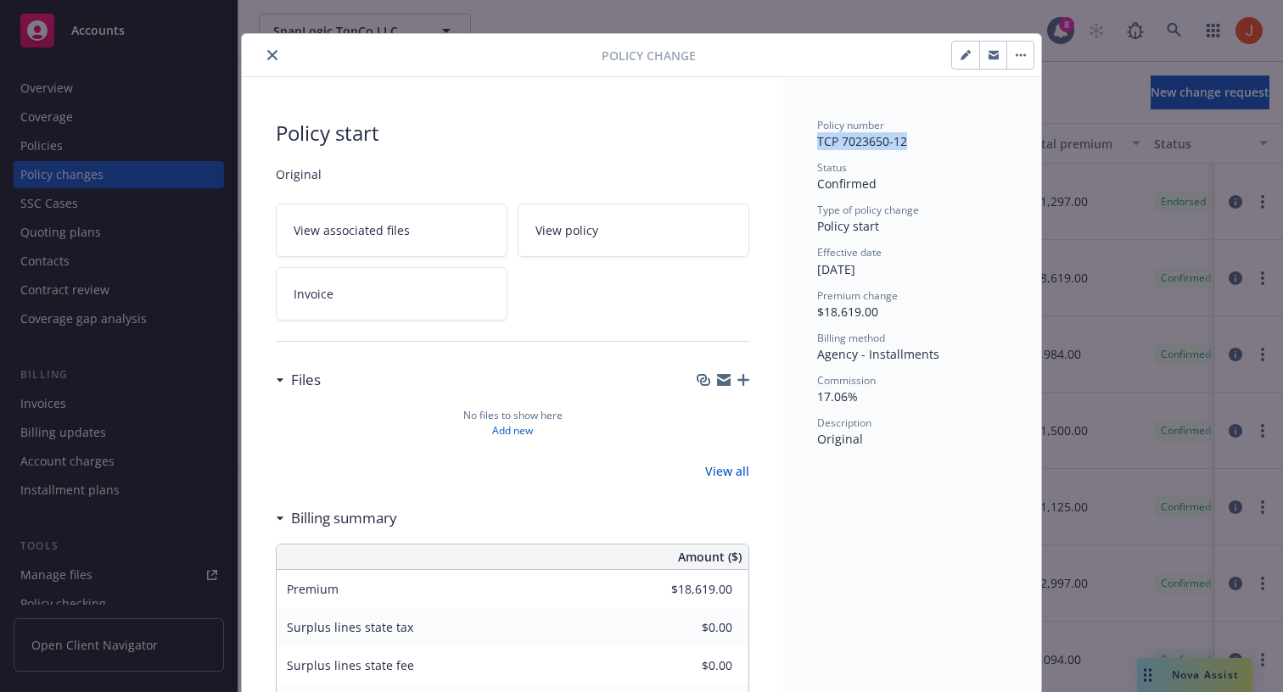
click at [272, 57] on icon "close" at bounding box center [272, 55] width 10 height 10
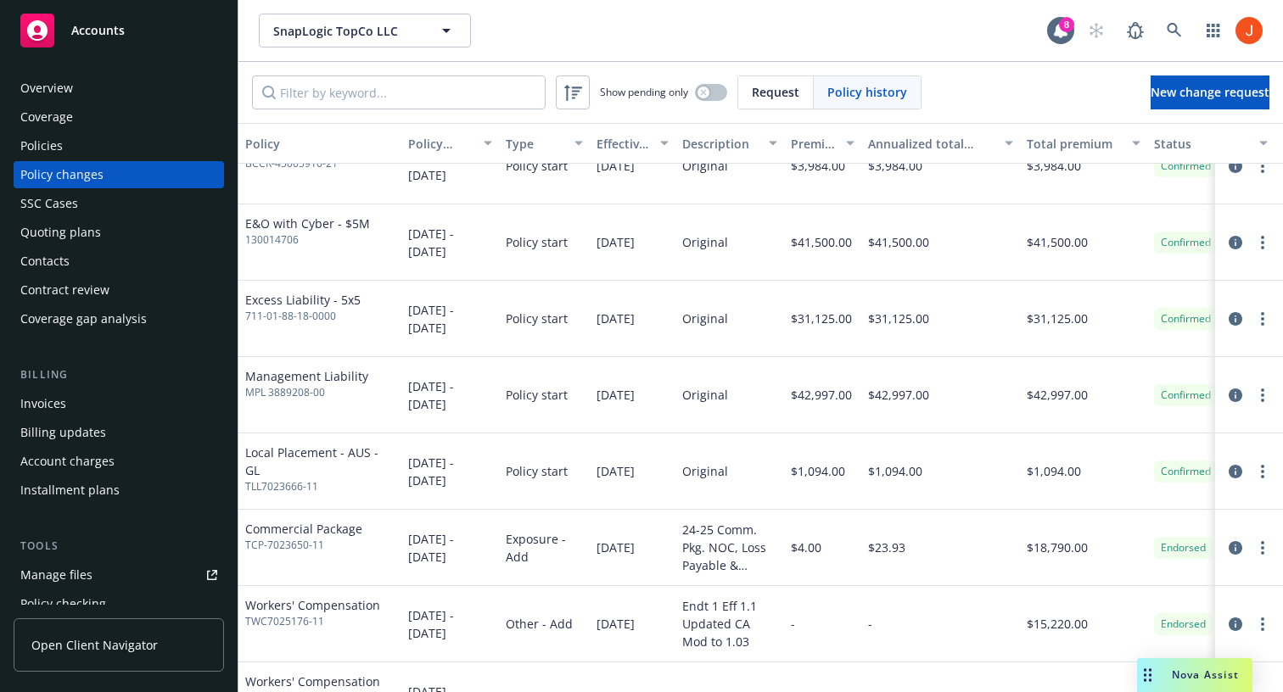
scroll to position [232, 0]
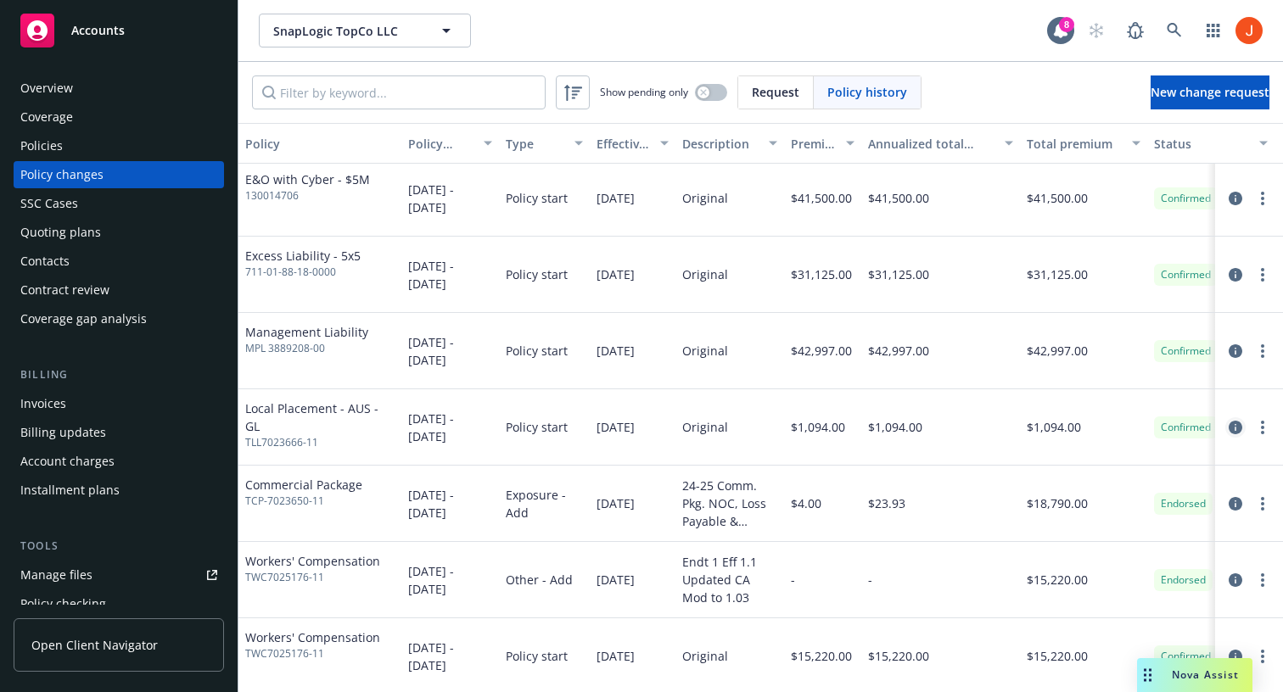
click at [775, 426] on icon "circleInformation" at bounding box center [1236, 428] width 14 height 14
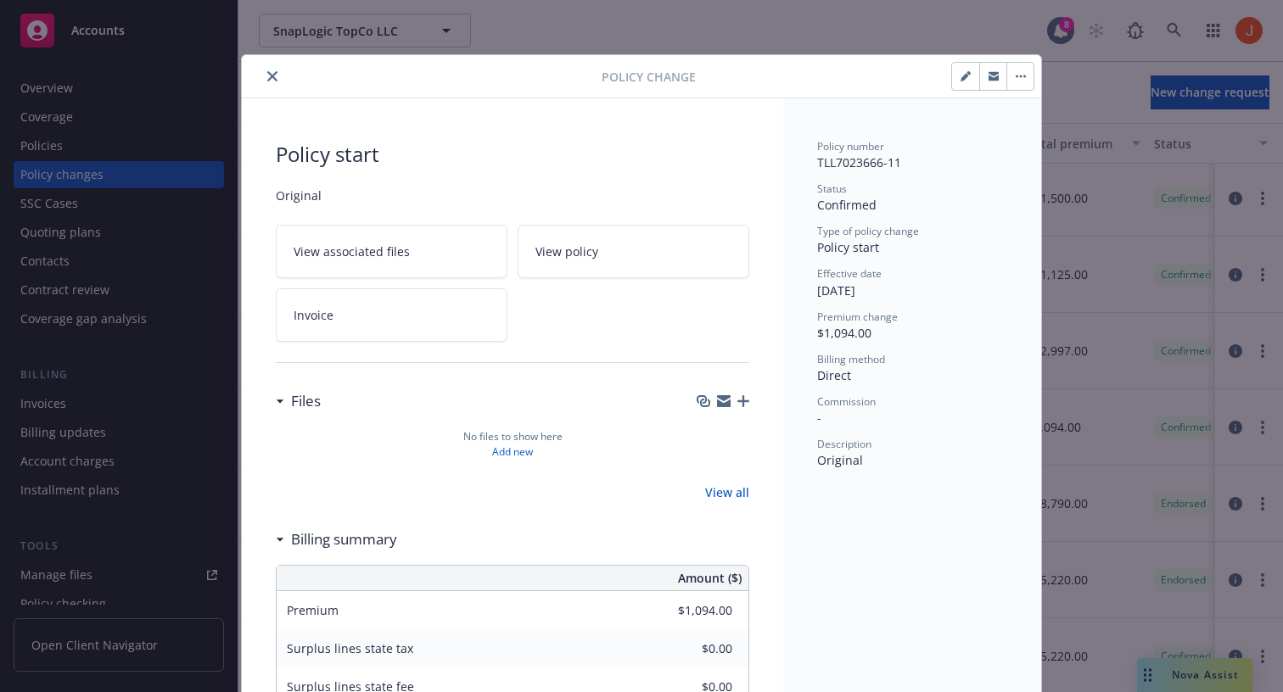
scroll to position [51, 0]
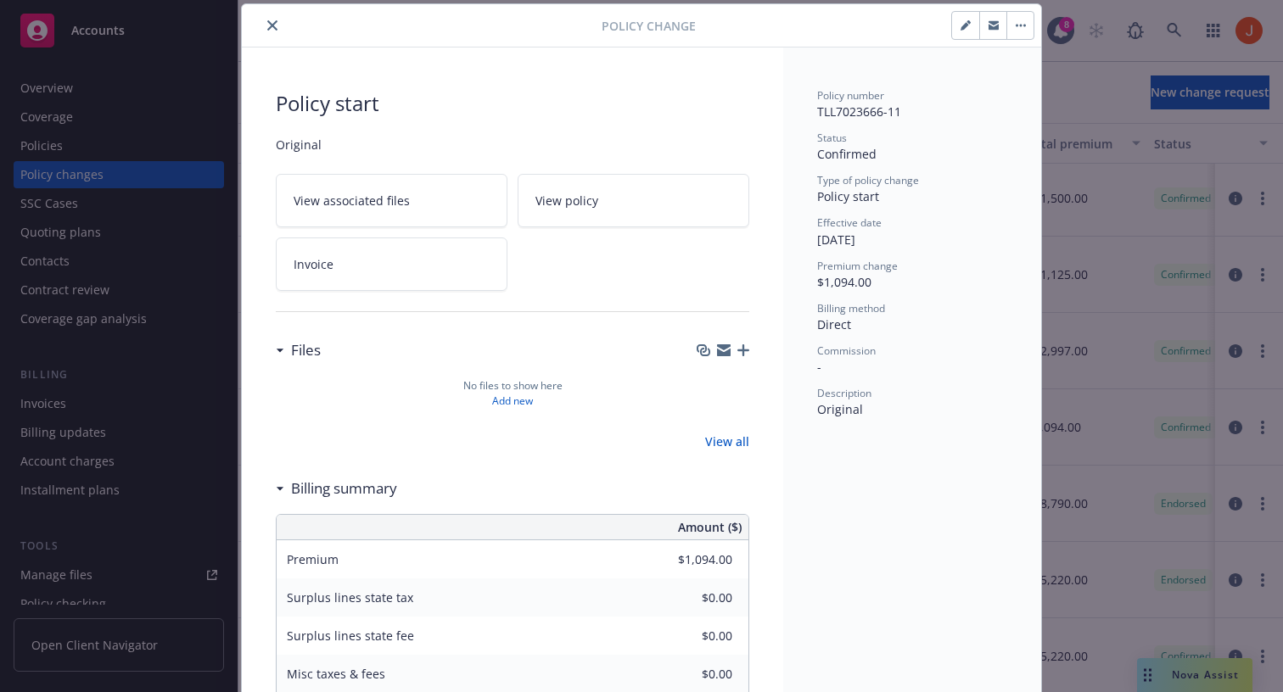
click at [775, 30] on button "button" at bounding box center [1019, 25] width 27 height 27
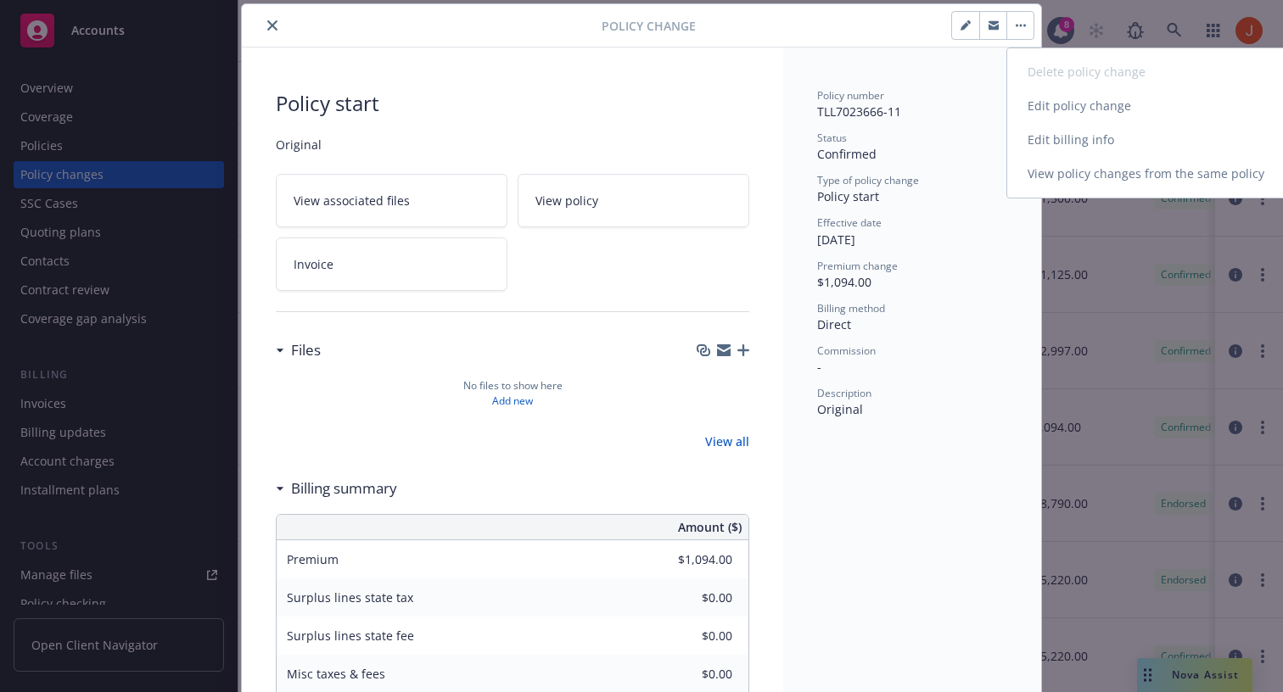
click at [775, 141] on link "Edit billing info" at bounding box center [1152, 140] width 291 height 34
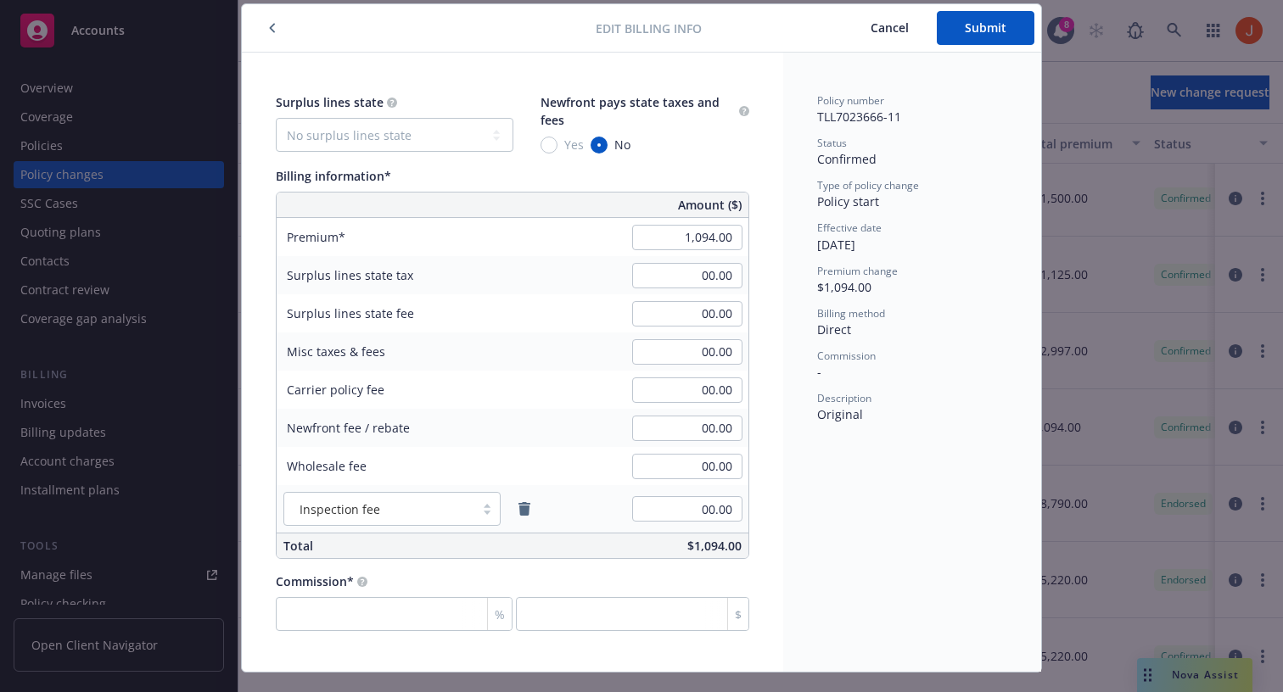
click at [775, 16] on button "Cancel" at bounding box center [890, 28] width 94 height 34
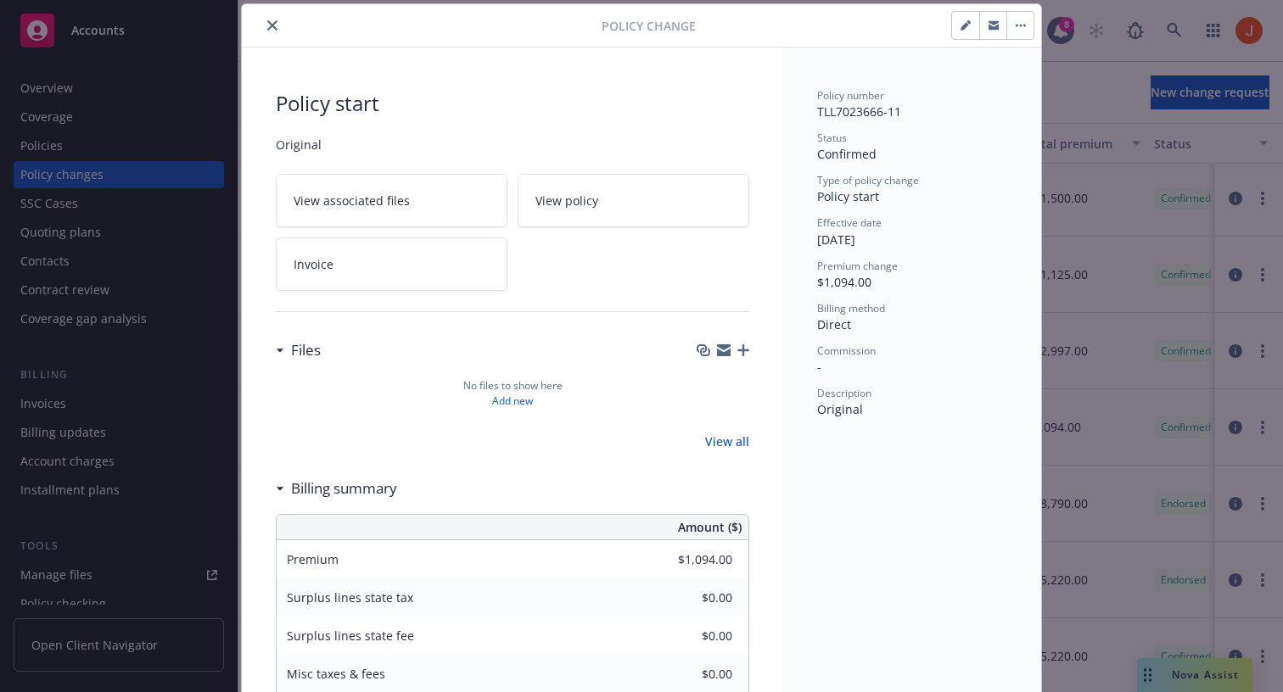
click at [271, 26] on icon "close" at bounding box center [272, 25] width 10 height 10
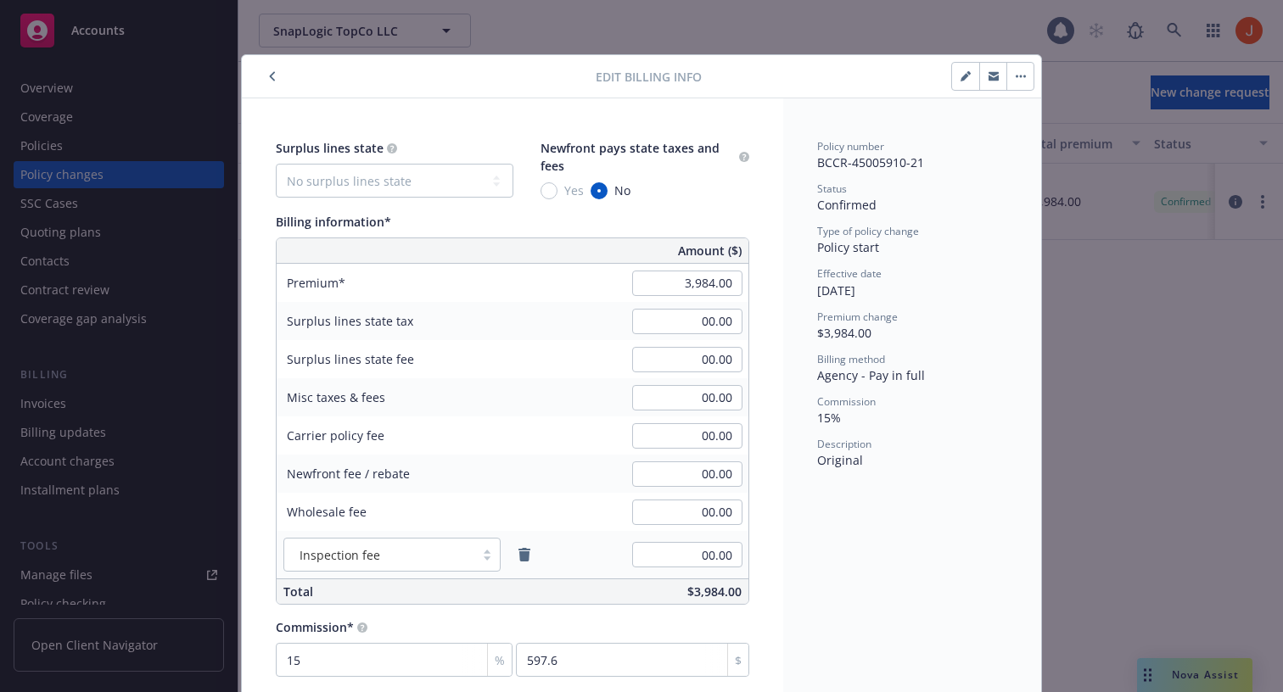
scroll to position [21, 0]
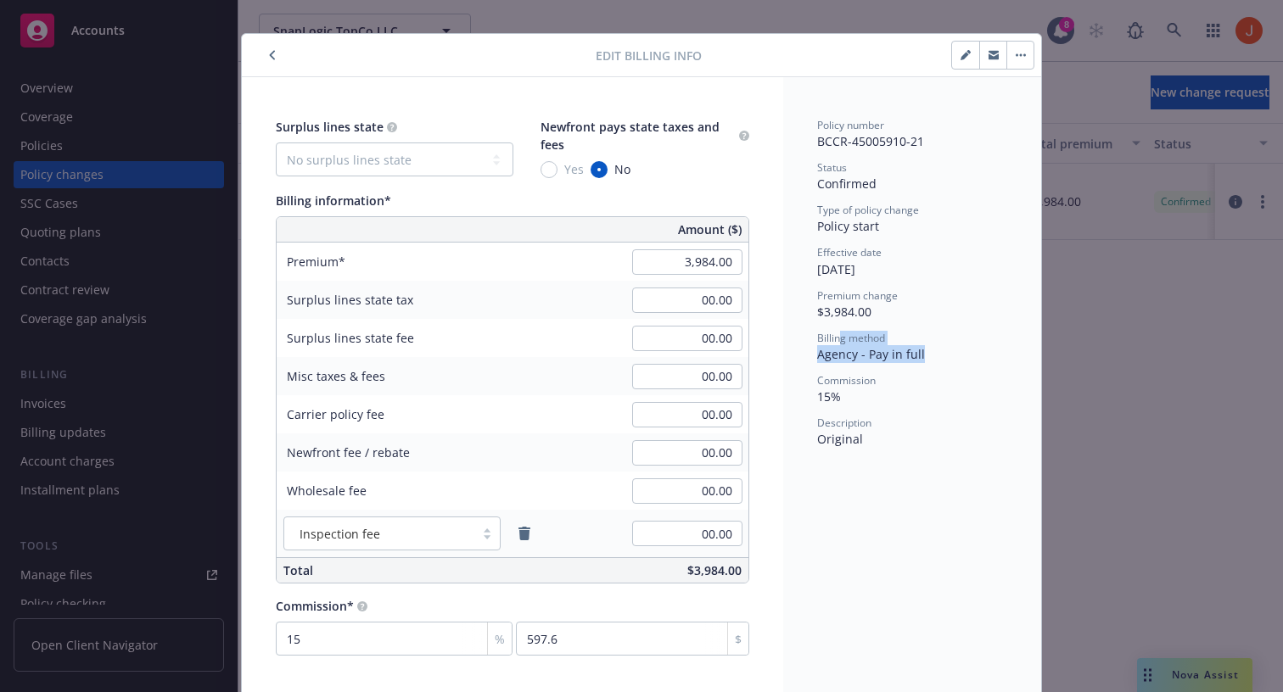
drag, startPoint x: 932, startPoint y: 352, endPoint x: 841, endPoint y: 344, distance: 92.0
click at [842, 344] on div "Billing method Agency - Pay in full" at bounding box center [912, 347] width 190 height 32
click at [1023, 54] on icon "button" at bounding box center [1024, 55] width 3 height 3
click at [1062, 173] on link "Edit billing info" at bounding box center [1152, 170] width 291 height 34
click at [968, 184] on div "Status Confirmed" at bounding box center [912, 176] width 190 height 32
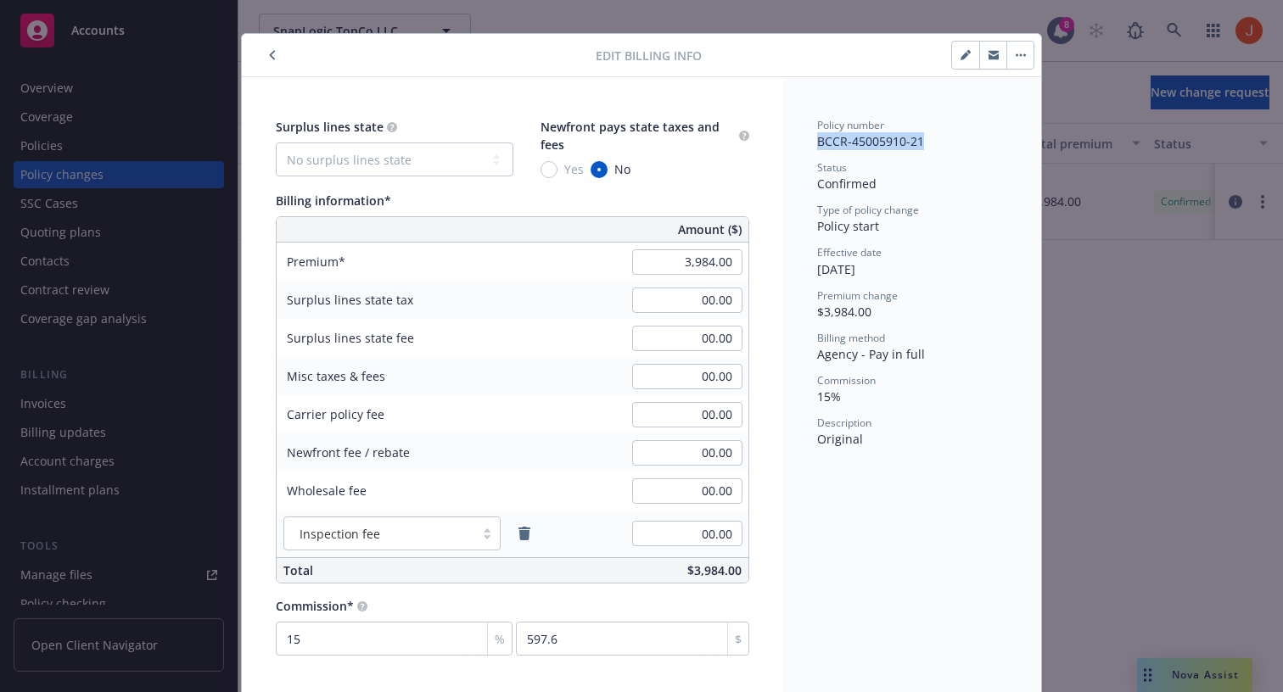
drag, startPoint x: 944, startPoint y: 138, endPoint x: 802, endPoint y: 140, distance: 142.5
click at [802, 141] on div "Policy number BCCR-45005910-21 Status Confirmed Type of policy change Policy st…" at bounding box center [912, 386] width 258 height 619
copy span "BCCR-45005910-21"
click at [274, 51] on icon "button" at bounding box center [272, 55] width 5 height 9
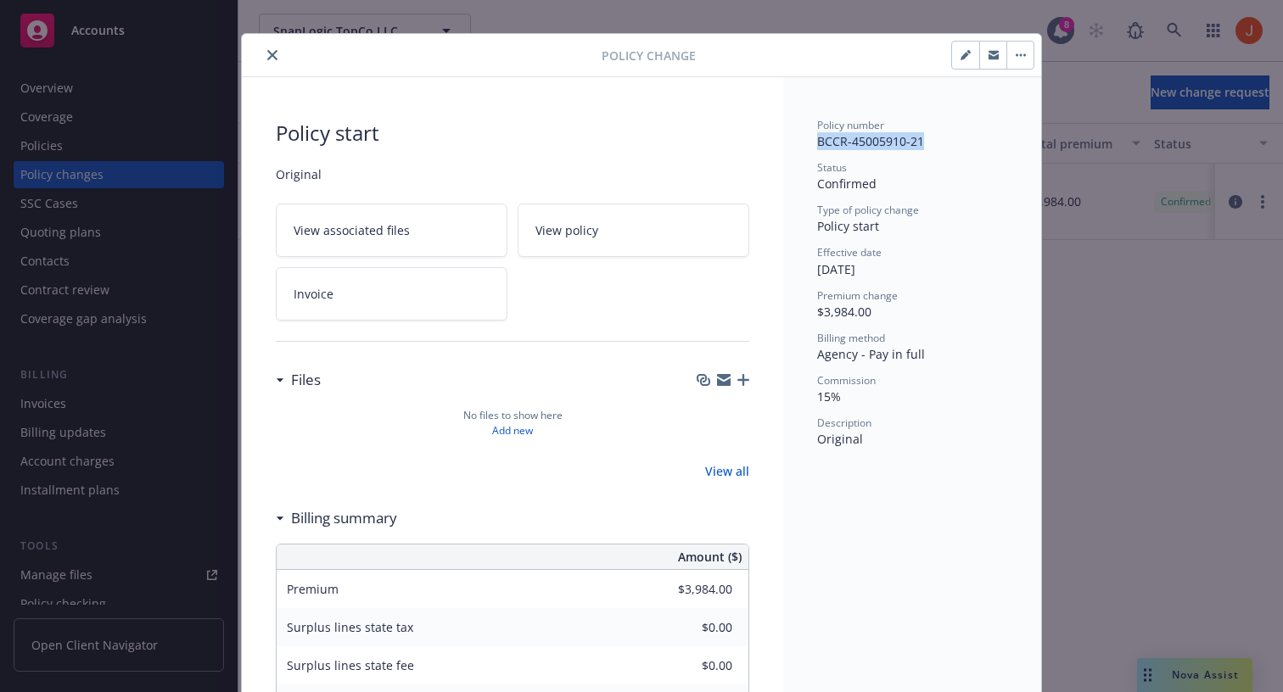
click at [276, 61] on button "close" at bounding box center [272, 55] width 20 height 20
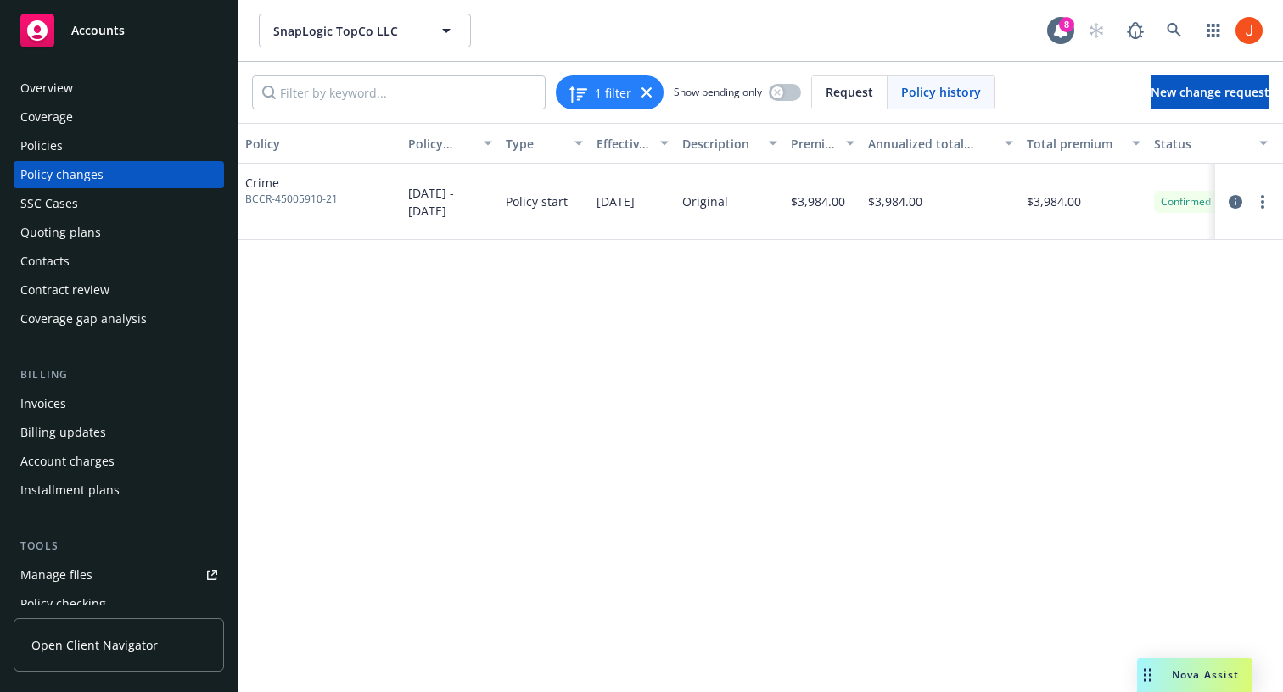
click at [54, 148] on div "Policies" at bounding box center [41, 145] width 42 height 27
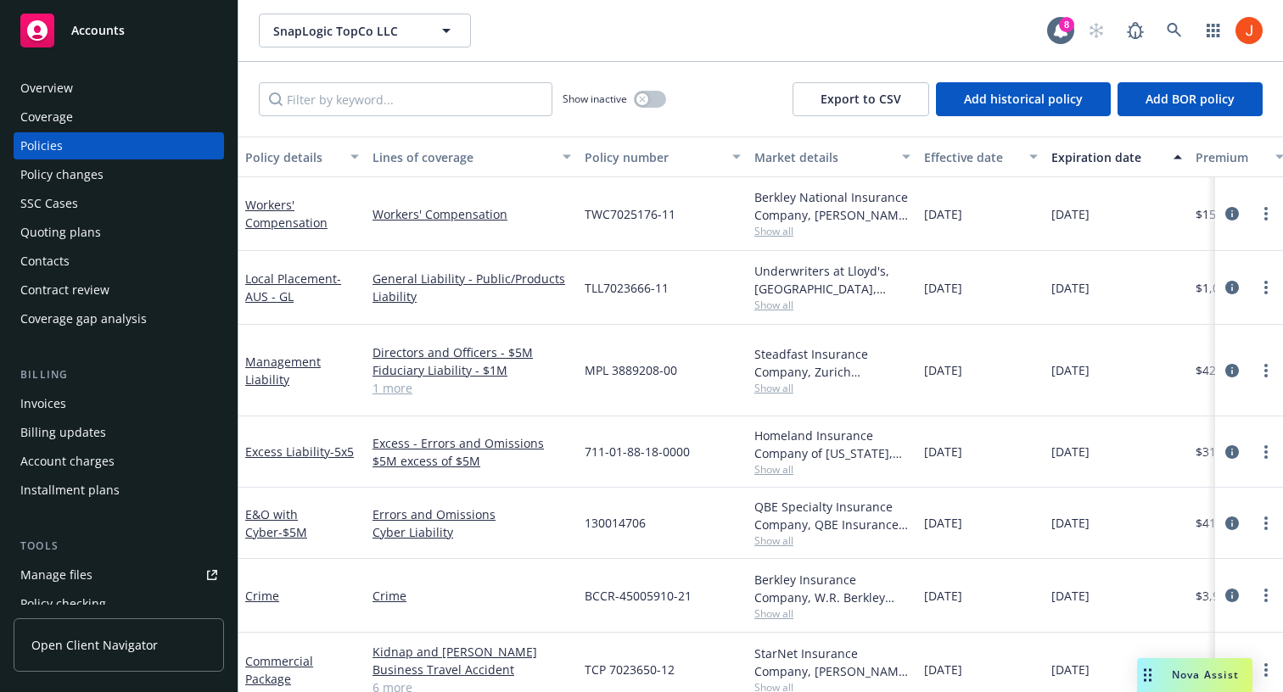
click at [479, 125] on div "Show inactive Export to CSV Add historical policy Add BOR policy" at bounding box center [760, 99] width 1044 height 75
click at [474, 100] on input "Filter by keyword..." at bounding box center [406, 99] width 294 height 34
paste input "BCCR-45005910-21"
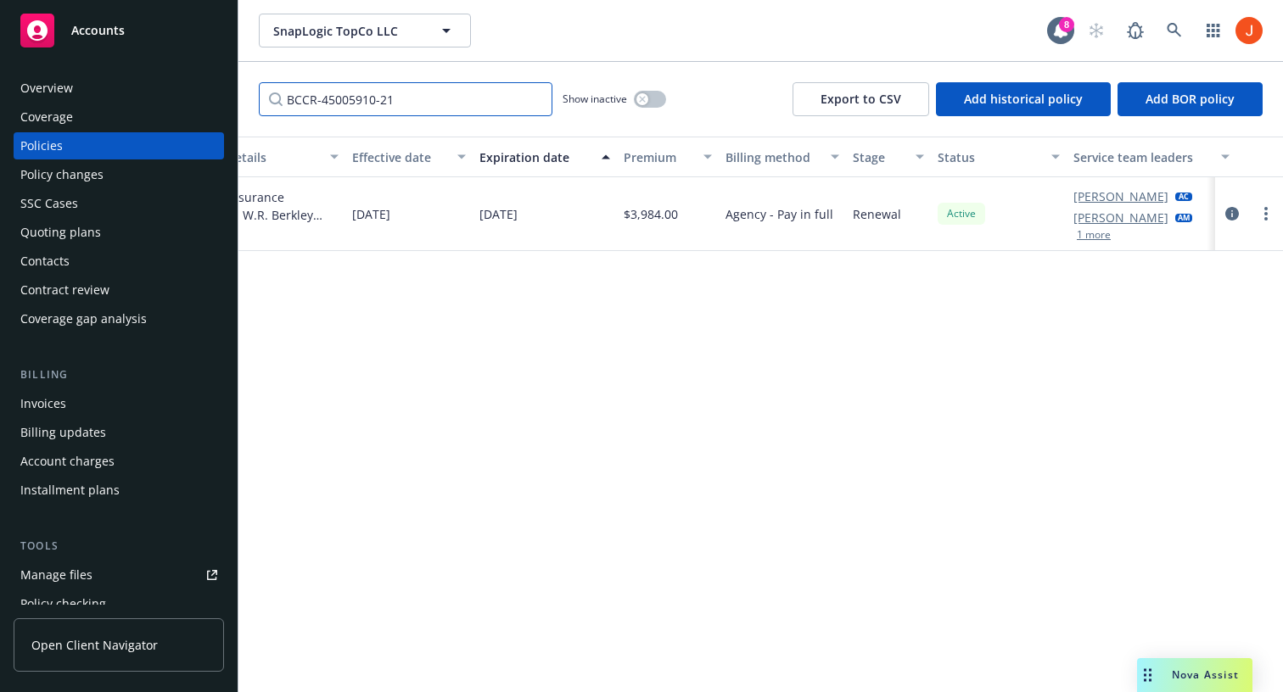
scroll to position [0, 593]
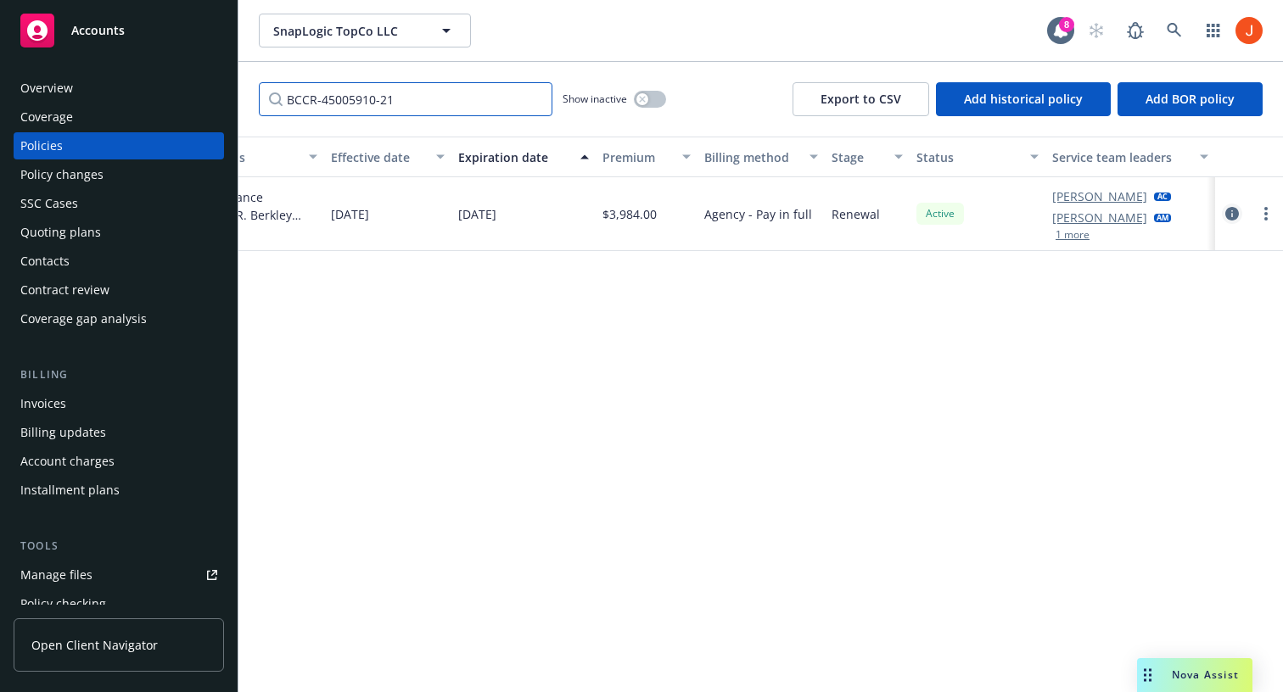
type input "BCCR-45005910-21"
click at [1231, 217] on icon "circleInformation" at bounding box center [1232, 214] width 14 height 14
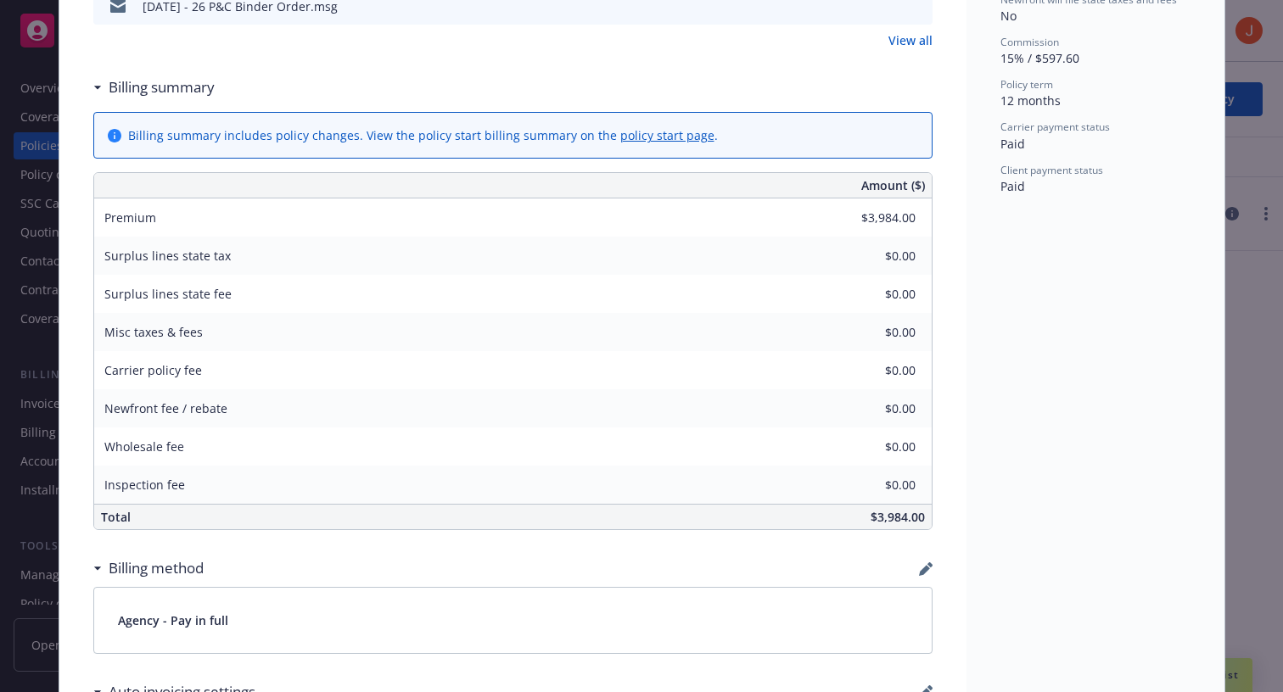
scroll to position [732, 0]
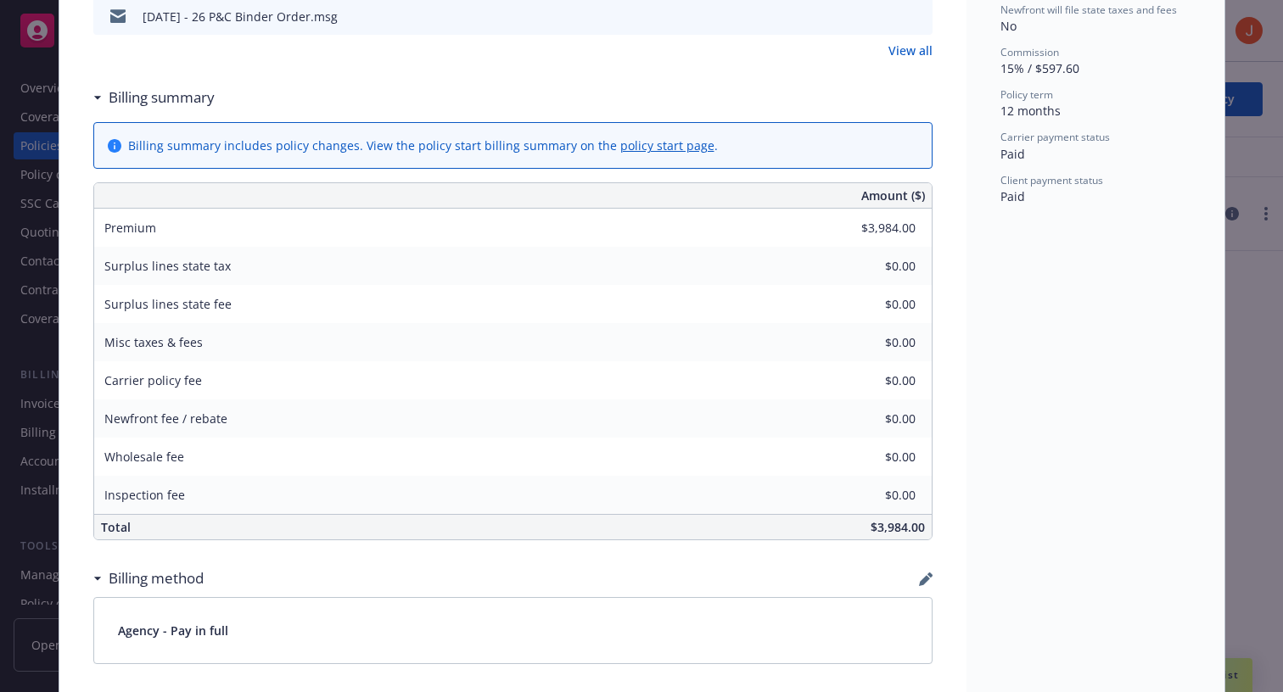
click at [648, 144] on link "policy start page" at bounding box center [667, 145] width 94 height 16
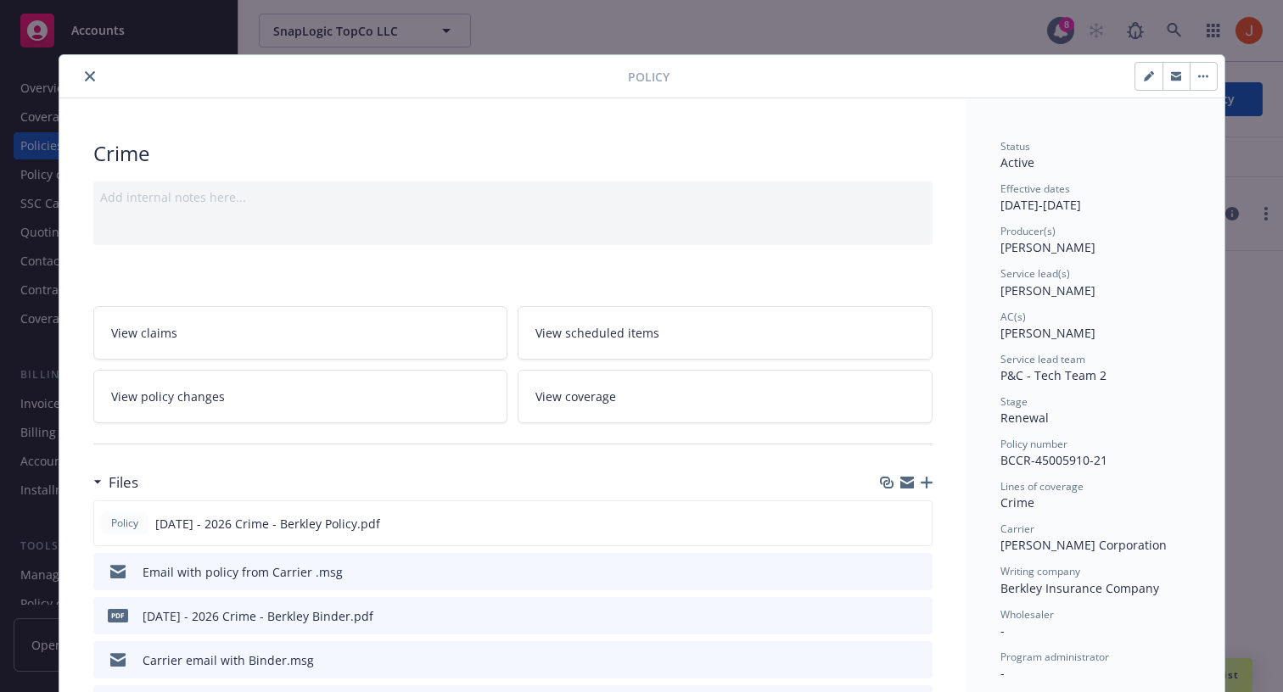
scroll to position [8, 0]
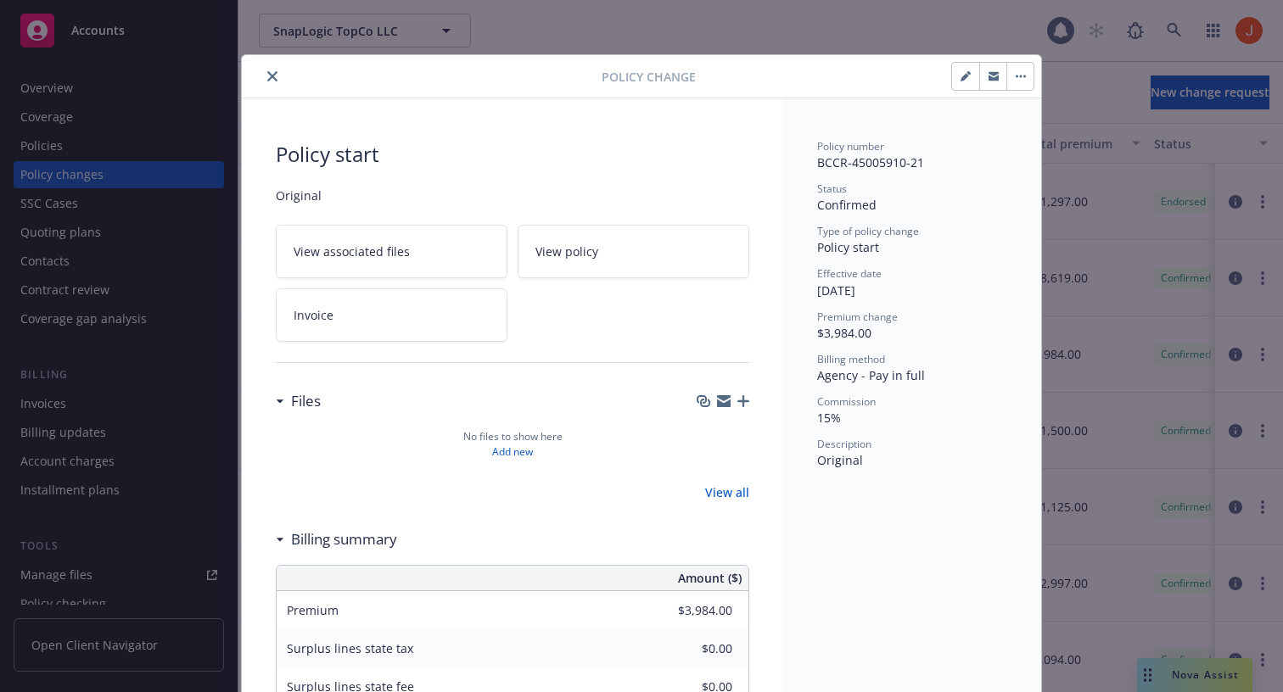
scroll to position [51, 0]
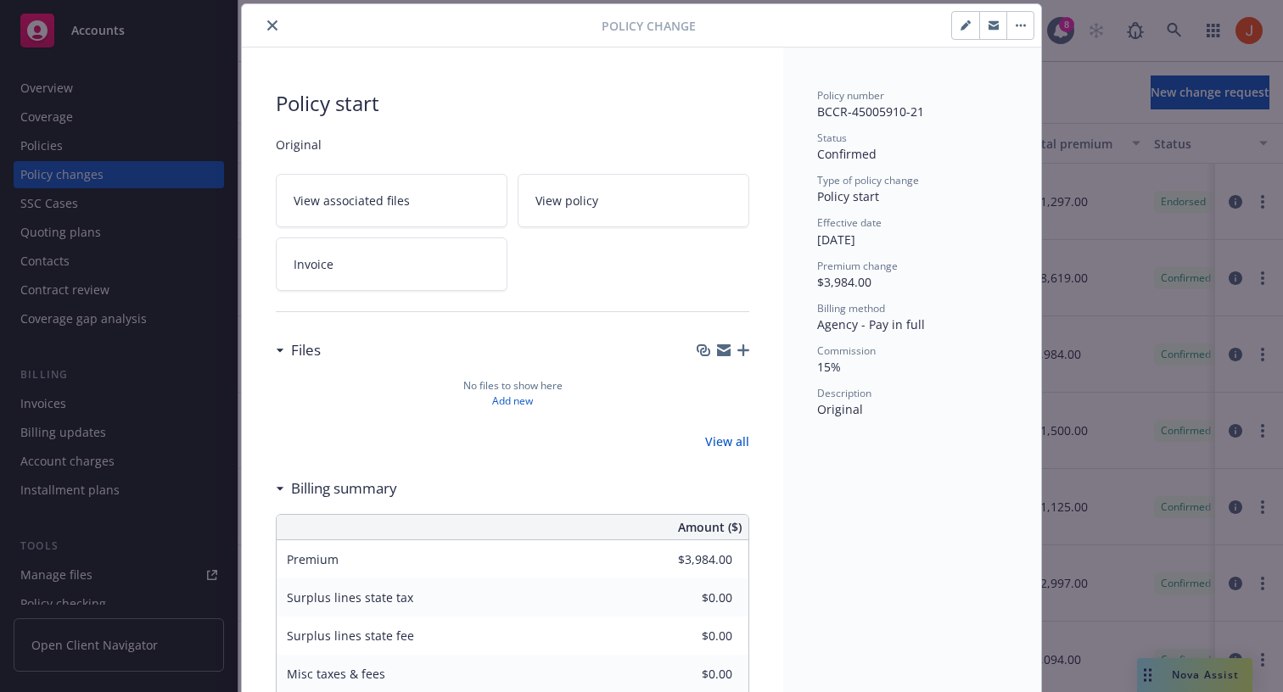
click at [1014, 31] on button "button" at bounding box center [1019, 25] width 27 height 27
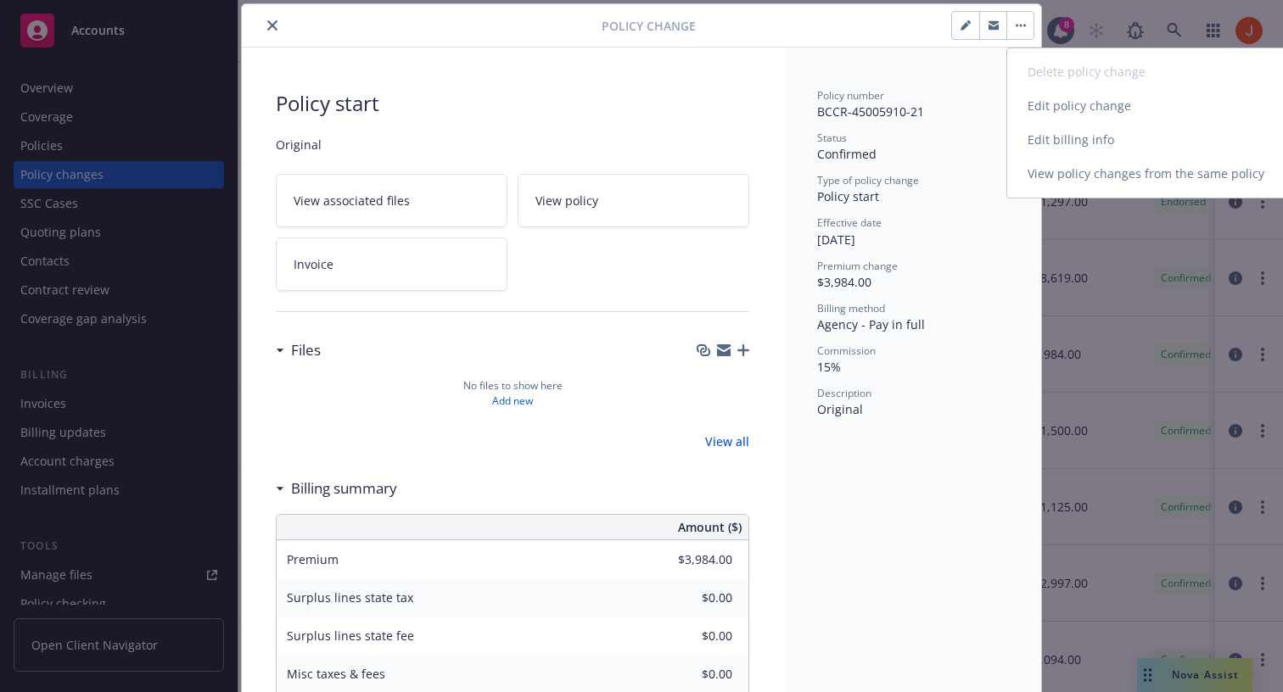
click at [1067, 133] on link "Edit billing info" at bounding box center [1152, 140] width 291 height 34
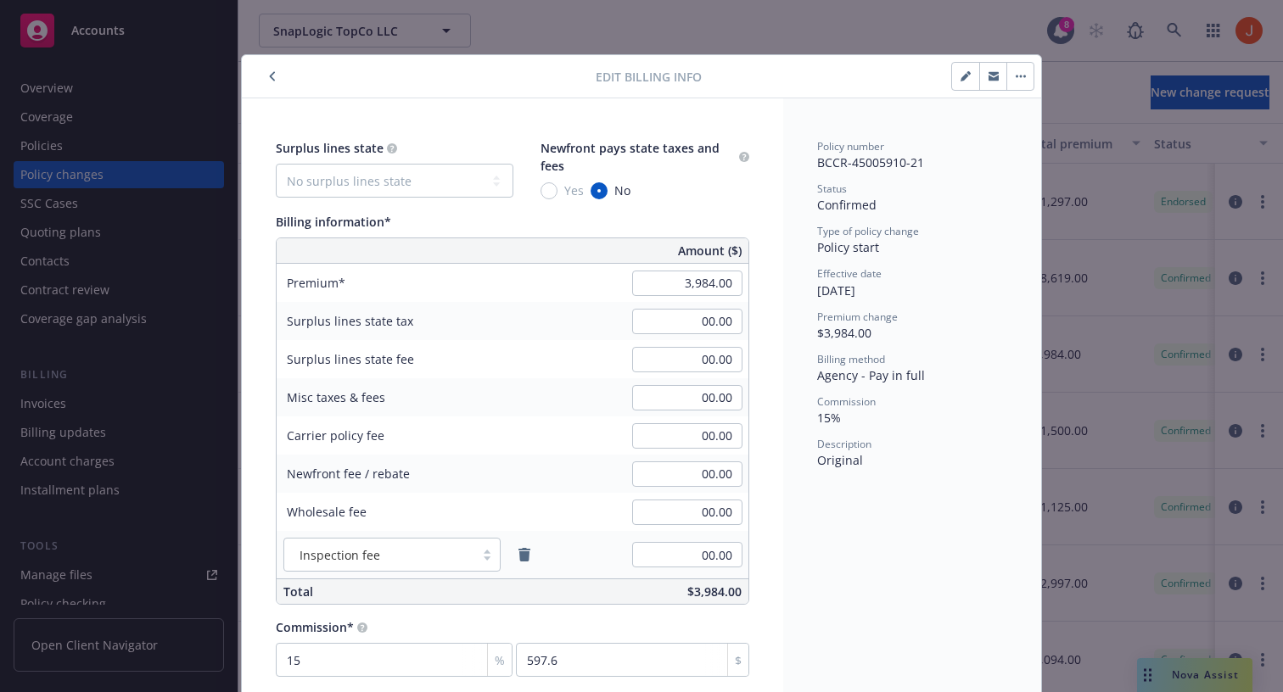
click at [824, 297] on span "[DATE]" at bounding box center [836, 291] width 38 height 16
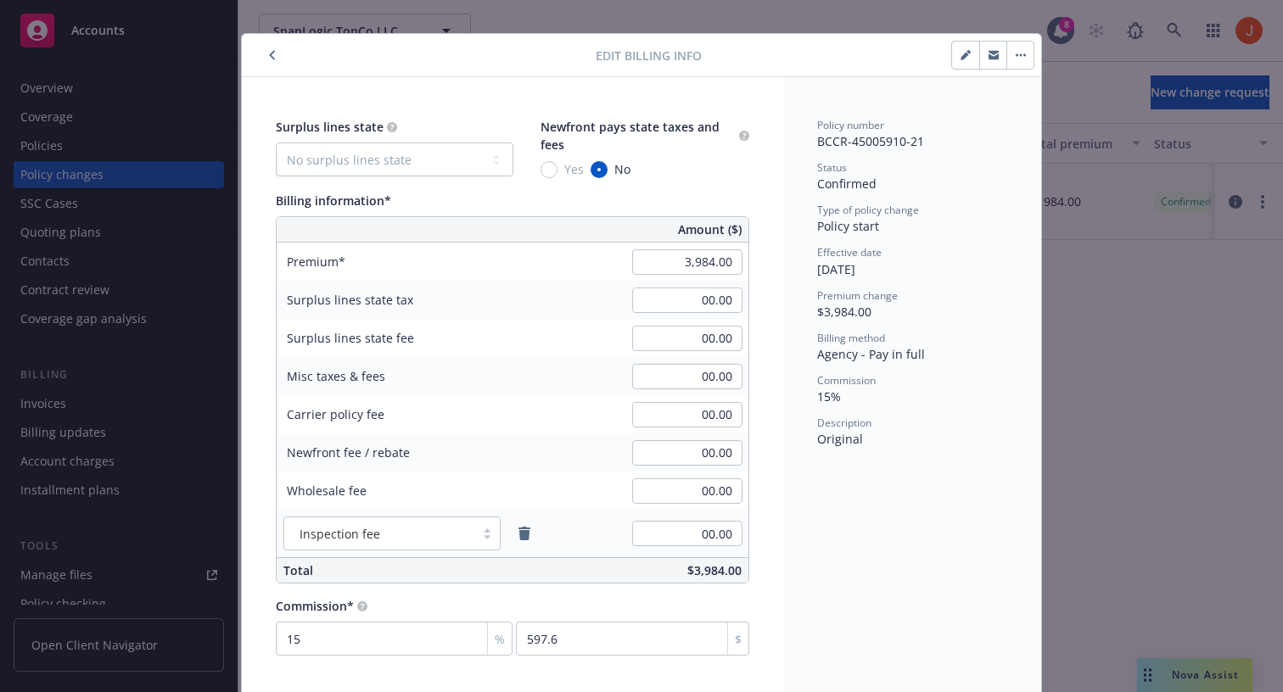
click at [272, 37] on div "Edit billing info" at bounding box center [641, 55] width 799 height 43
click at [272, 56] on icon "button" at bounding box center [272, 55] width 5 height 9
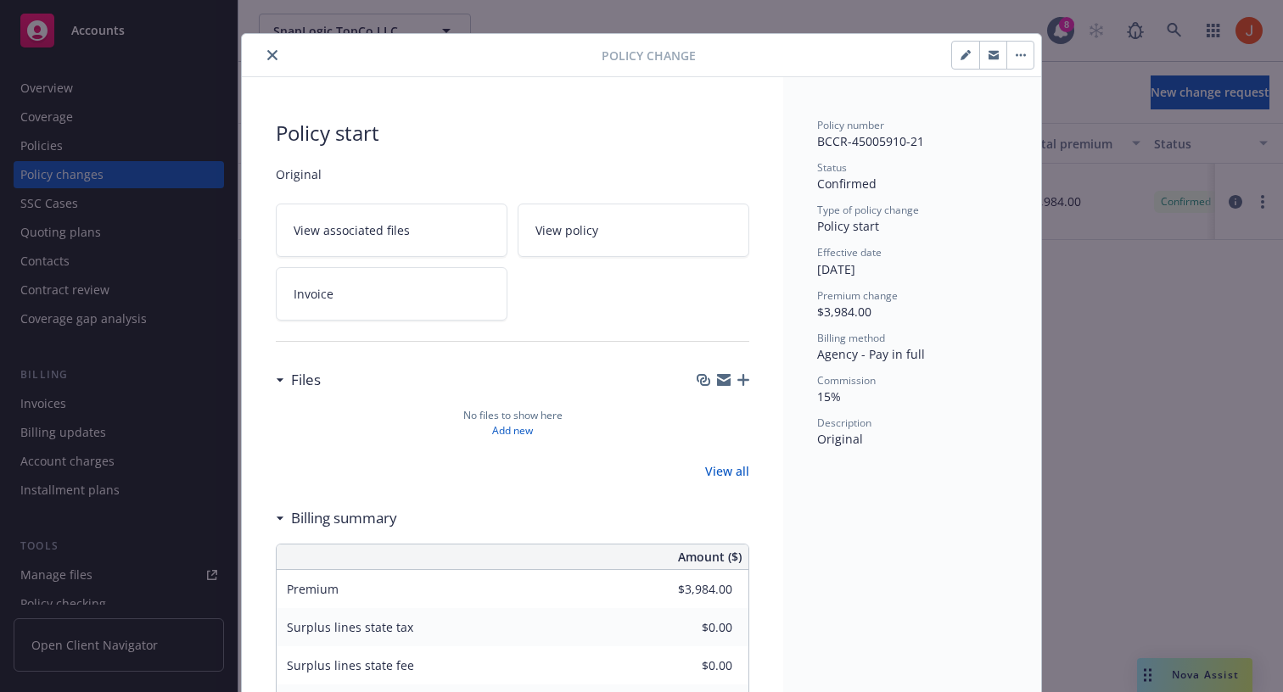
click at [272, 56] on icon "close" at bounding box center [272, 55] width 10 height 10
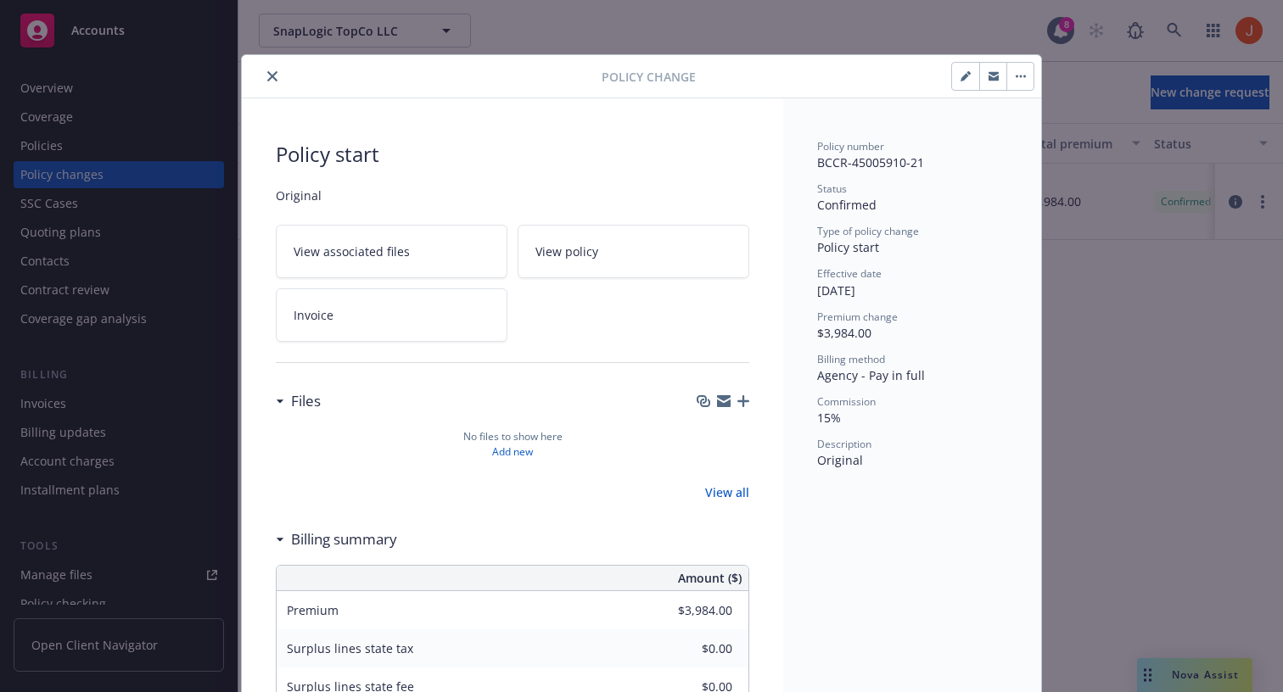
scroll to position [51, 0]
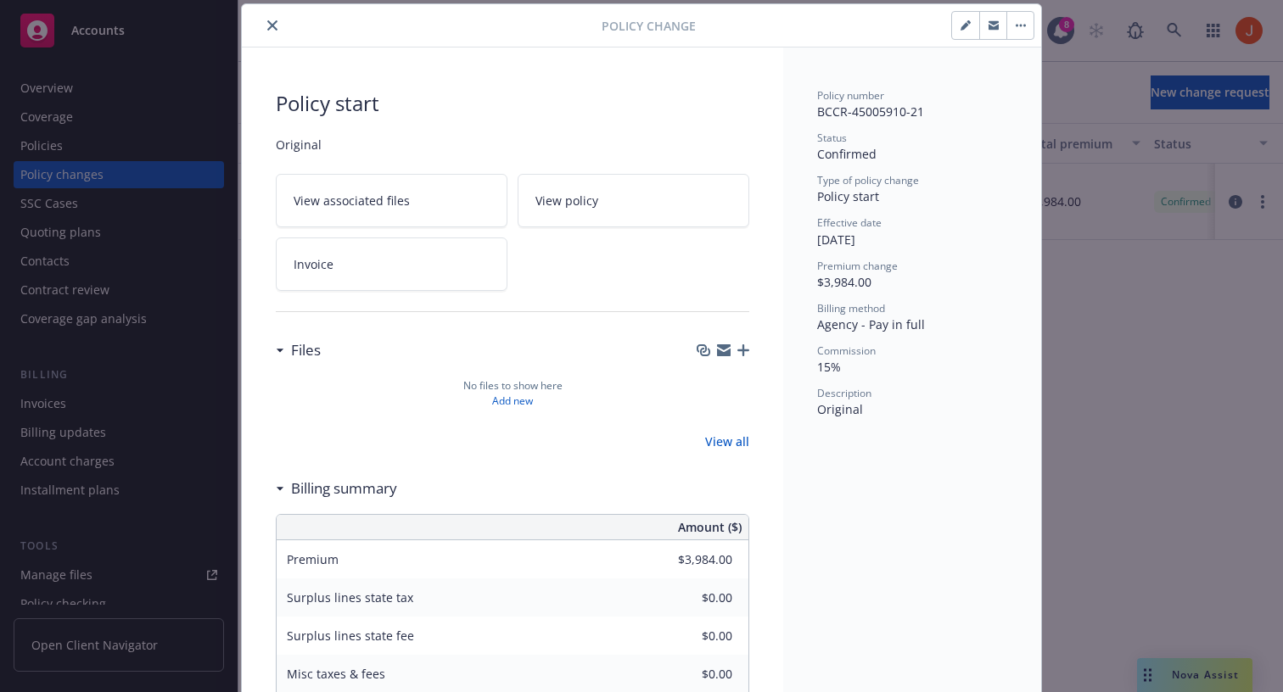
click at [869, 210] on div "Policy number BCCR-45005910-21 Status Confirmed Type of policy change Policy st…" at bounding box center [912, 253] width 190 height 330
click at [1026, 22] on button "button" at bounding box center [1019, 25] width 27 height 27
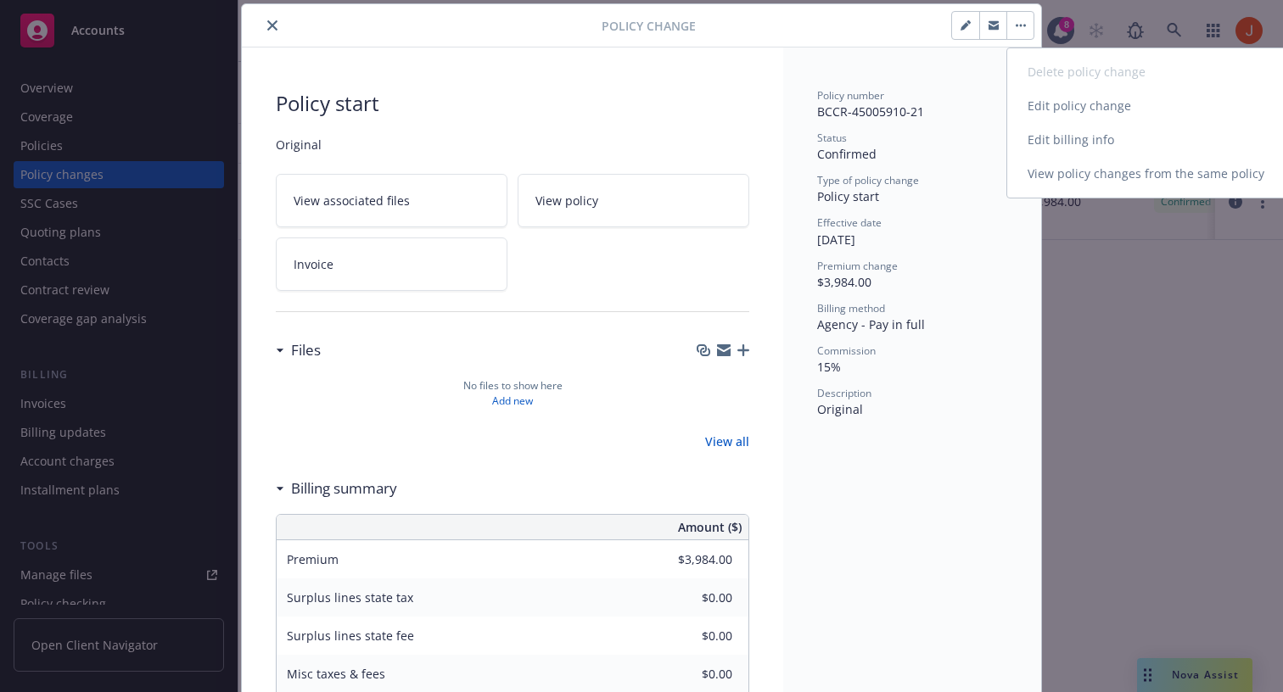
click at [1078, 154] on link "Edit billing info" at bounding box center [1152, 140] width 291 height 34
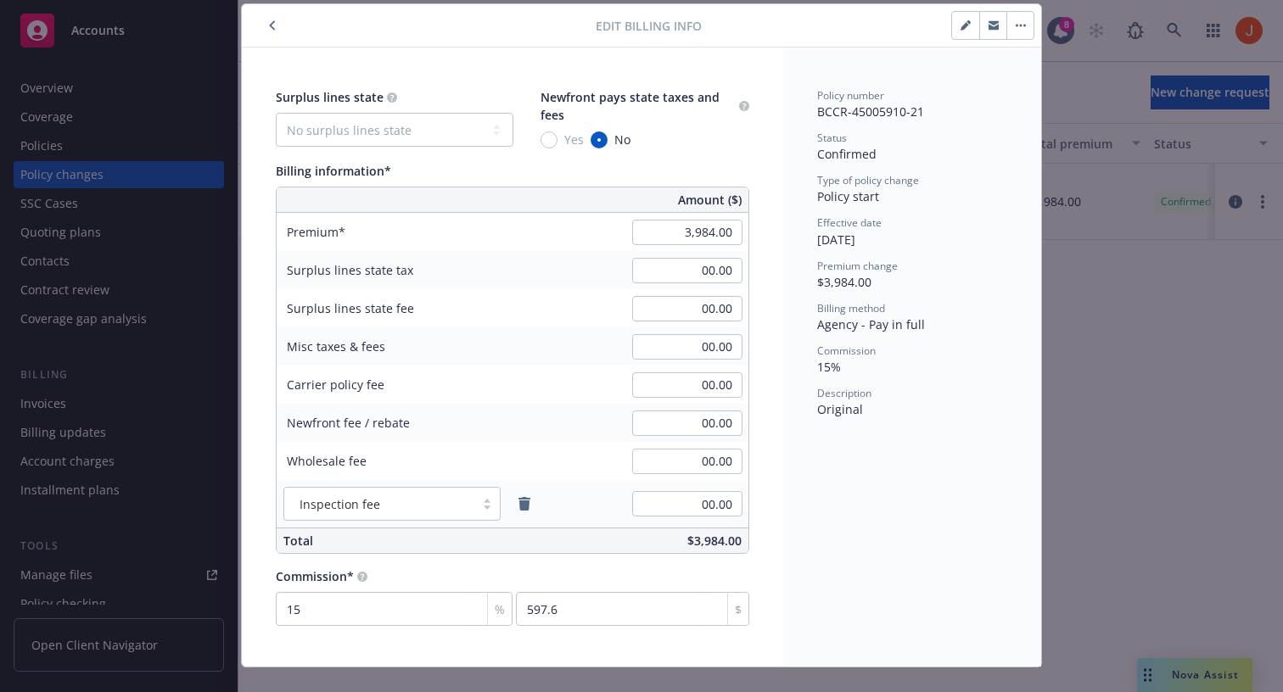
click at [1008, 29] on button "button" at bounding box center [1019, 25] width 27 height 27
click at [968, 88] on div "Policy number" at bounding box center [912, 95] width 190 height 14
click at [490, 130] on select "No surplus lines state [US_STATE] [US_STATE] [US_STATE] [US_STATE] [US_STATE] […" at bounding box center [395, 130] width 238 height 34
select select "AL"
click at [276, 113] on select "No surplus lines state [US_STATE] [US_STATE] [US_STATE] [US_STATE] [US_STATE] […" at bounding box center [395, 130] width 238 height 34
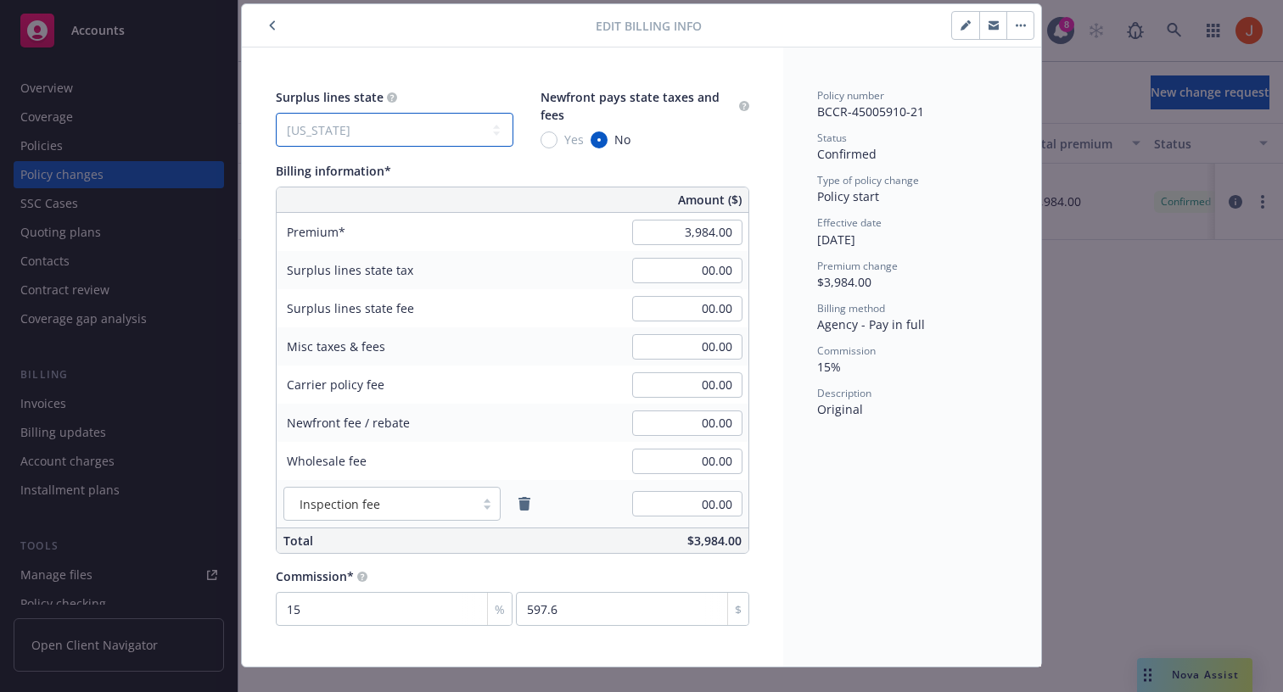
type input "239.04"
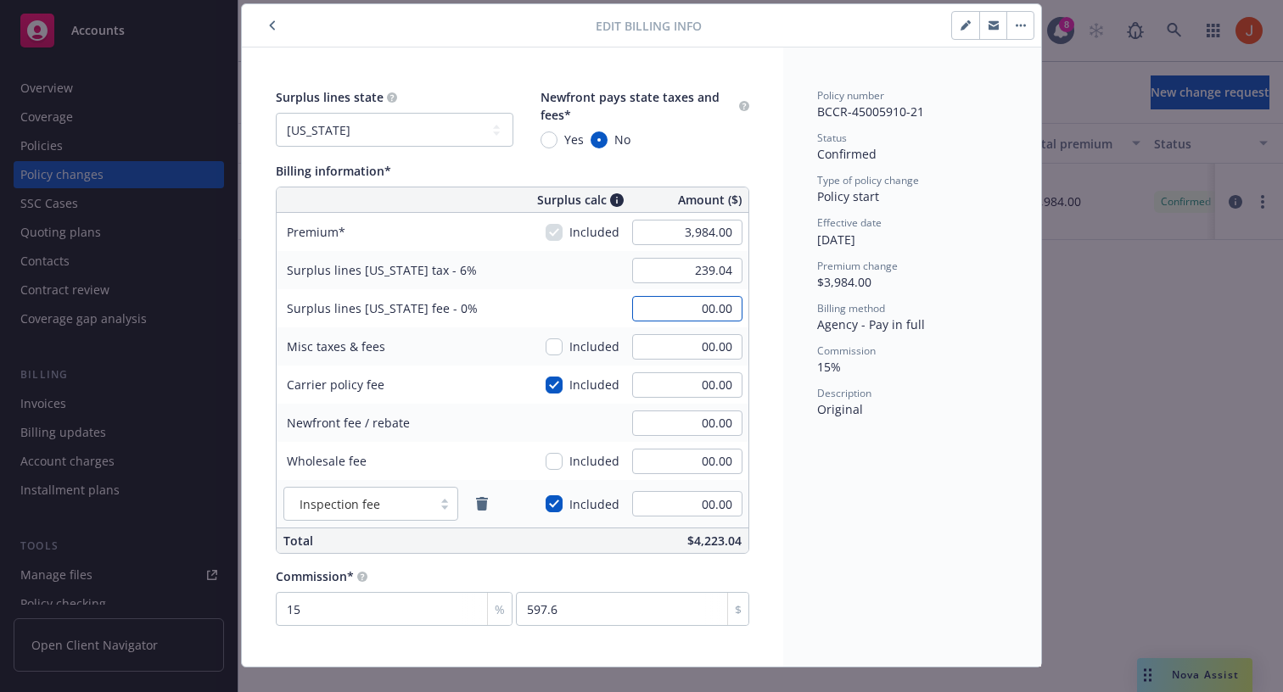
click at [718, 311] on input "00.00" at bounding box center [687, 308] width 110 height 25
click at [955, 26] on button "button" at bounding box center [965, 25] width 27 height 27
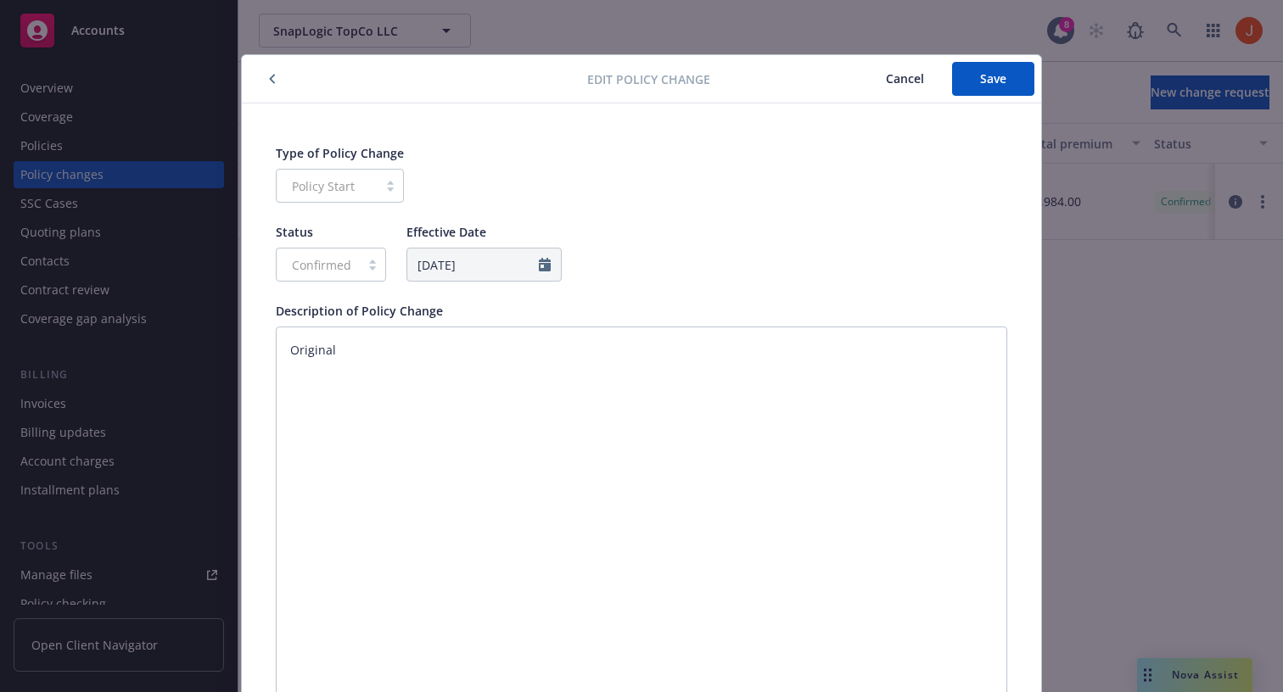
click at [908, 81] on span "Cancel" at bounding box center [905, 78] width 38 height 16
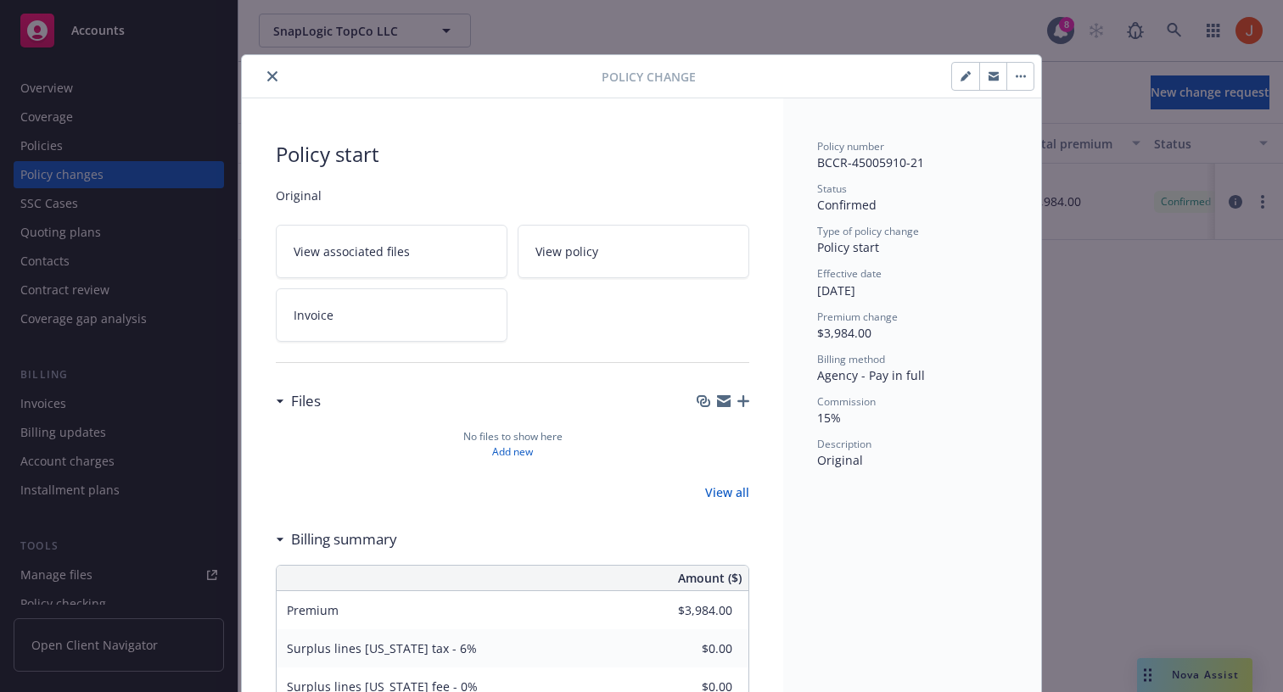
click at [1024, 85] on button "button" at bounding box center [1019, 76] width 27 height 27
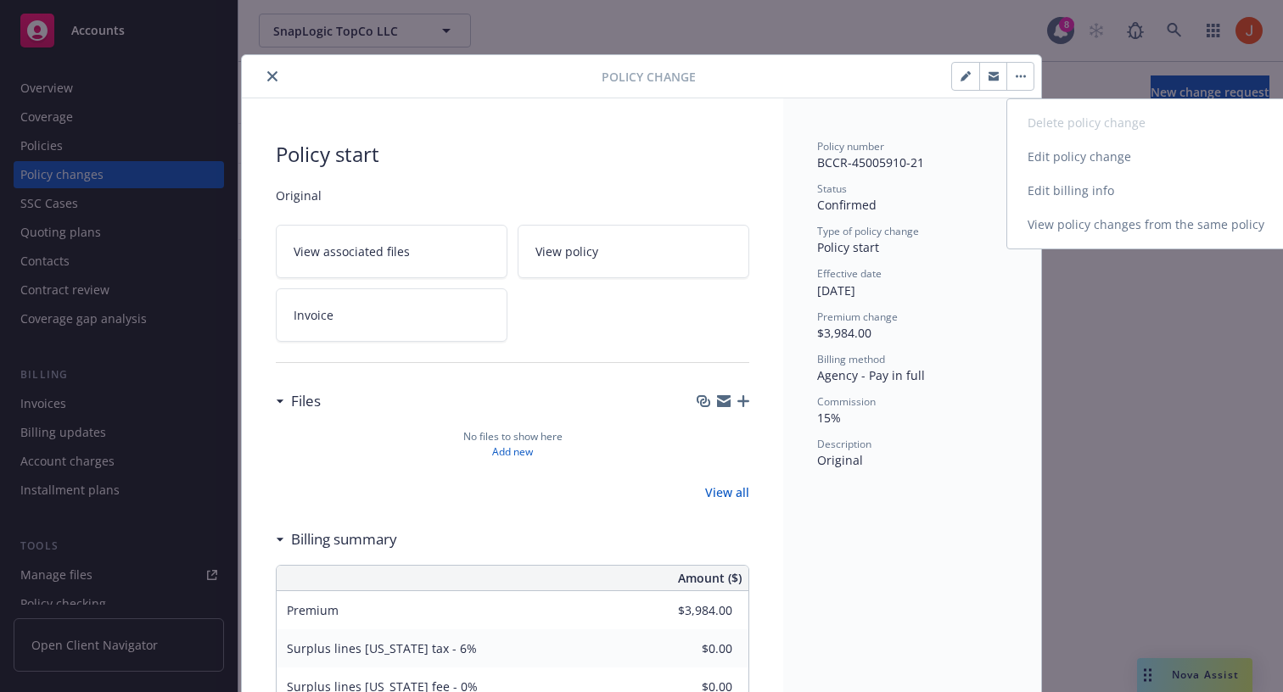
click at [1064, 180] on link "Edit billing info" at bounding box center [1152, 191] width 291 height 34
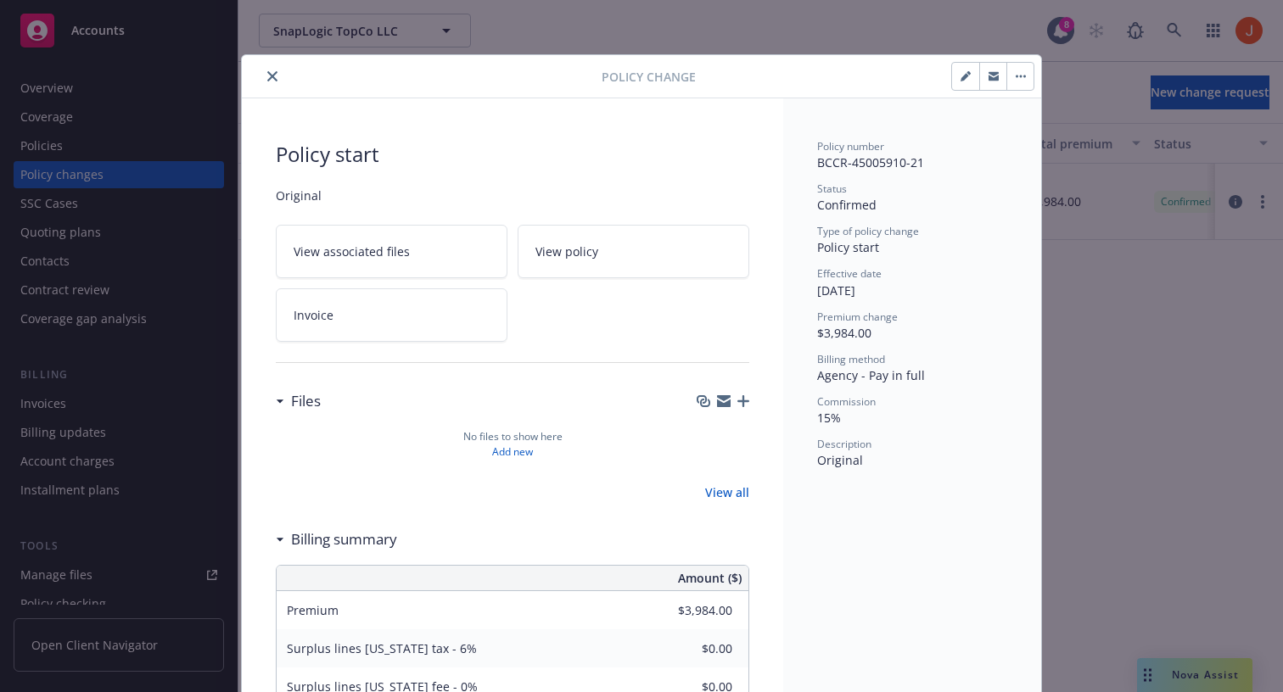
select select "AL"
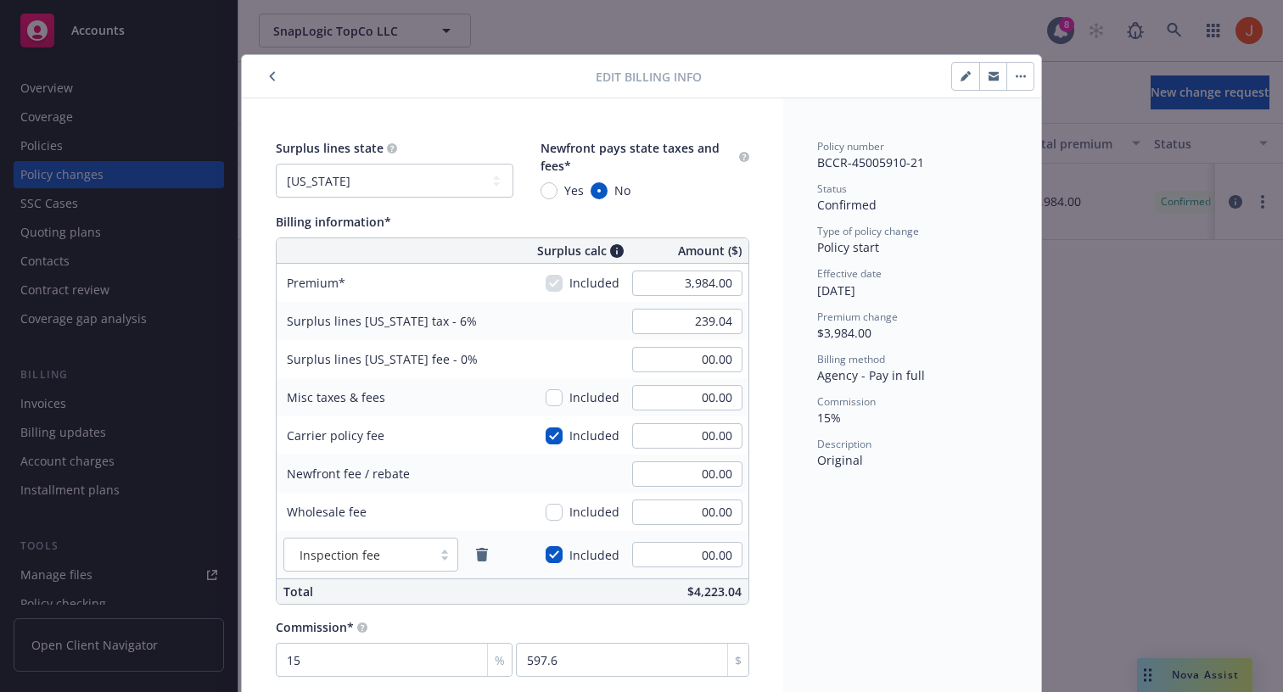
click at [877, 362] on span "Billing method" at bounding box center [851, 359] width 68 height 14
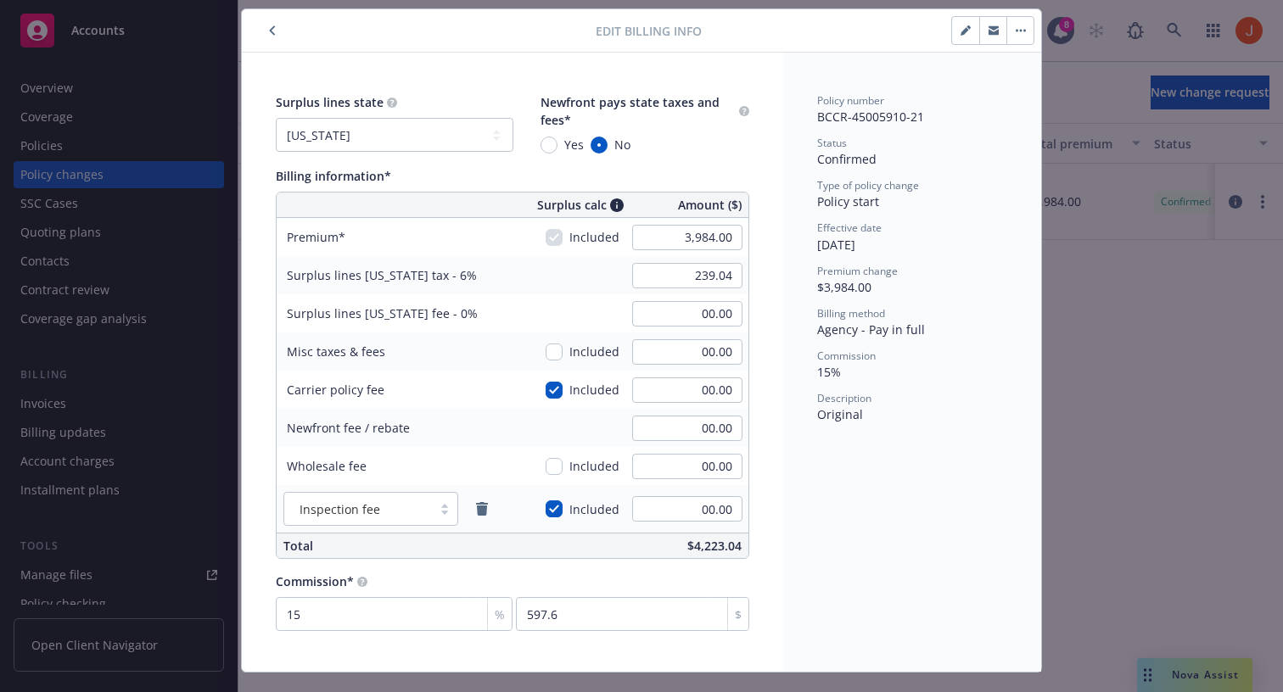
scroll to position [81, 0]
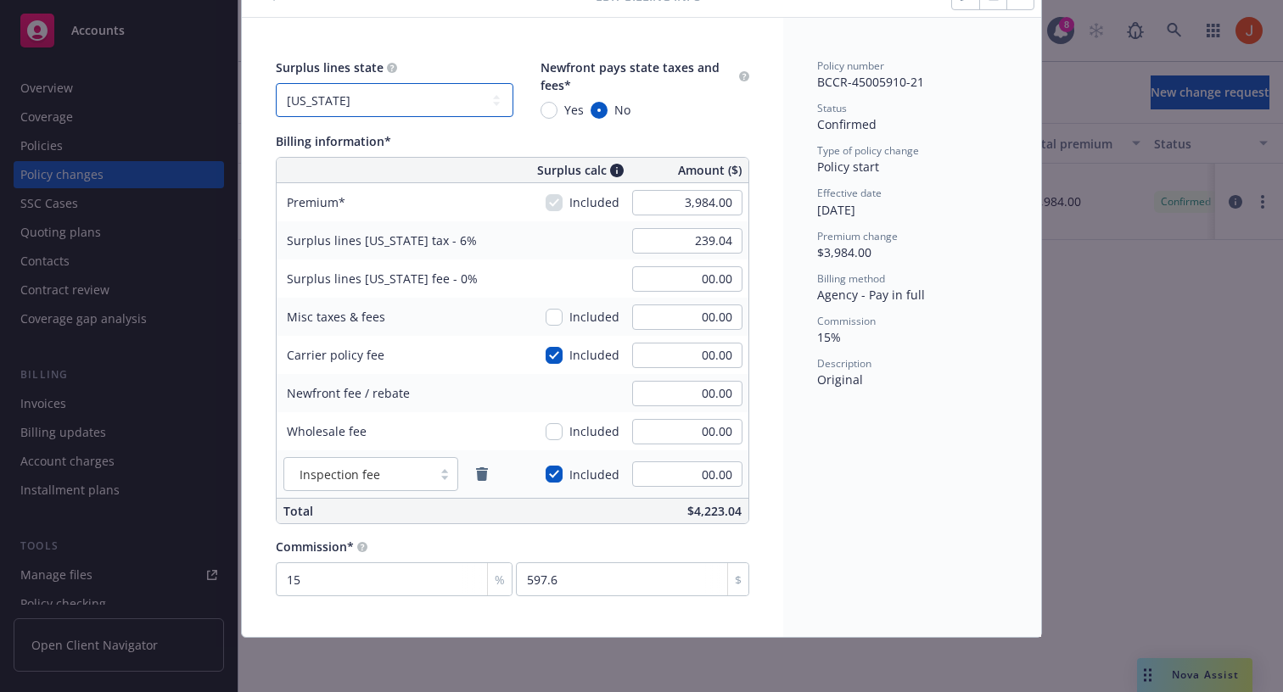
click at [479, 103] on select "No surplus lines state Alaska Alabama Arkansas Arizona California Colorado Conn…" at bounding box center [395, 100] width 238 height 34
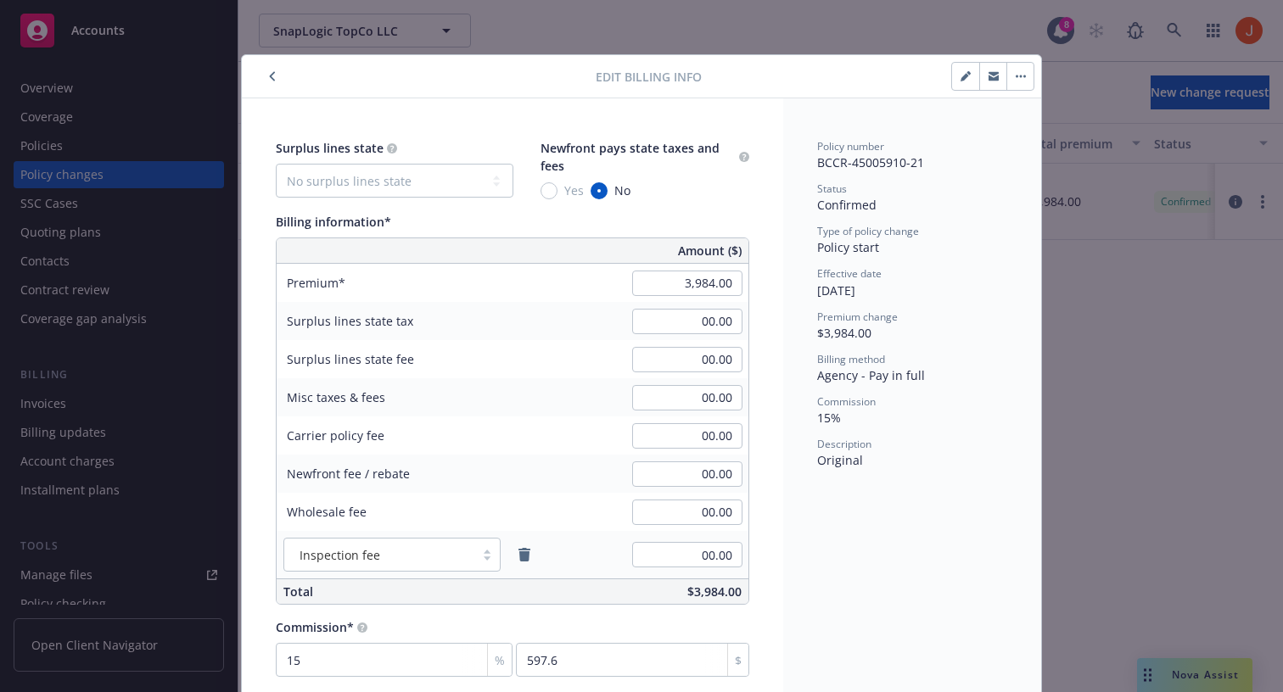
scroll to position [21, 0]
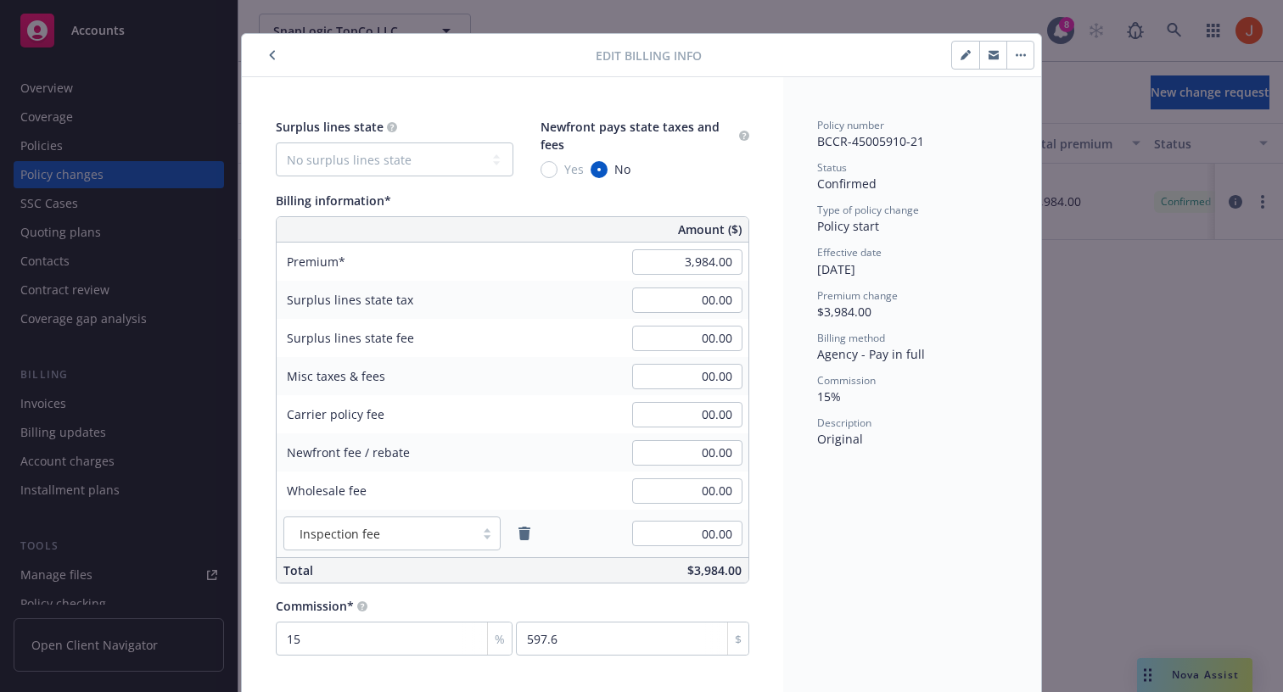
click at [1021, 59] on button "button" at bounding box center [1019, 55] width 27 height 27
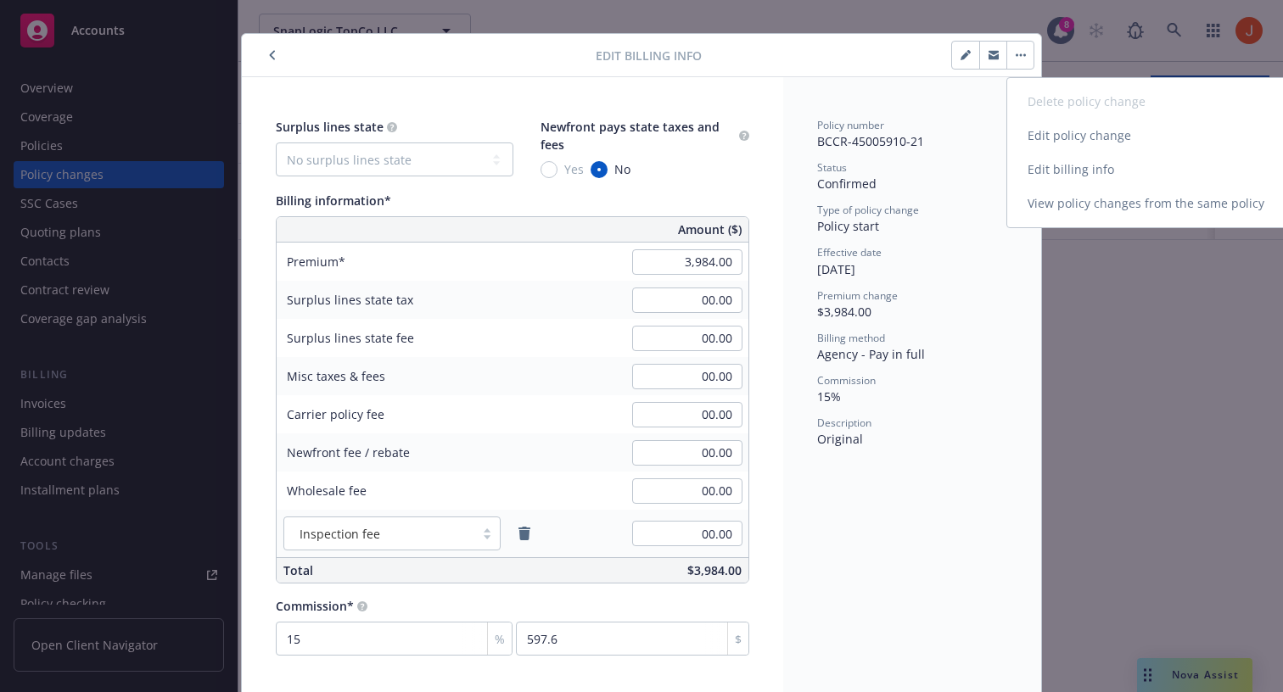
click at [1081, 173] on link "Edit billing info" at bounding box center [1152, 170] width 291 height 34
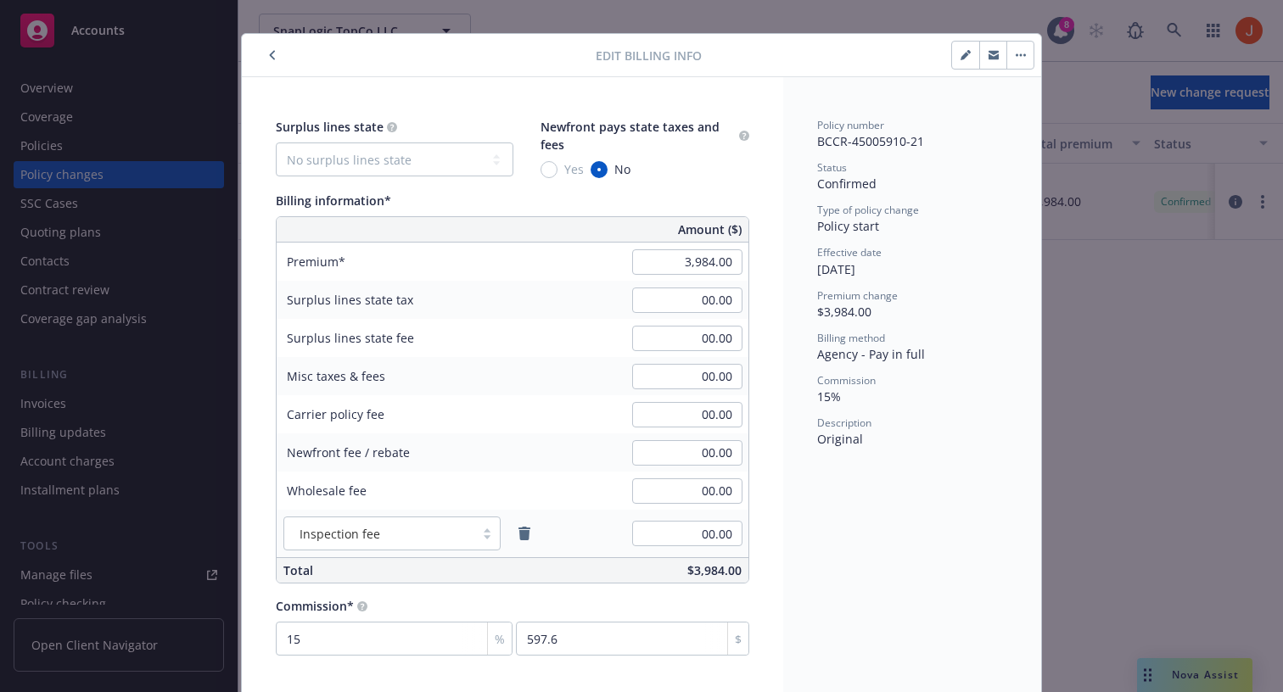
click at [937, 237] on div "Policy number BCCR-45005910-21 Status Confirmed Type of policy change Policy st…" at bounding box center [912, 283] width 190 height 330
click at [273, 58] on icon "button" at bounding box center [272, 55] width 5 height 9
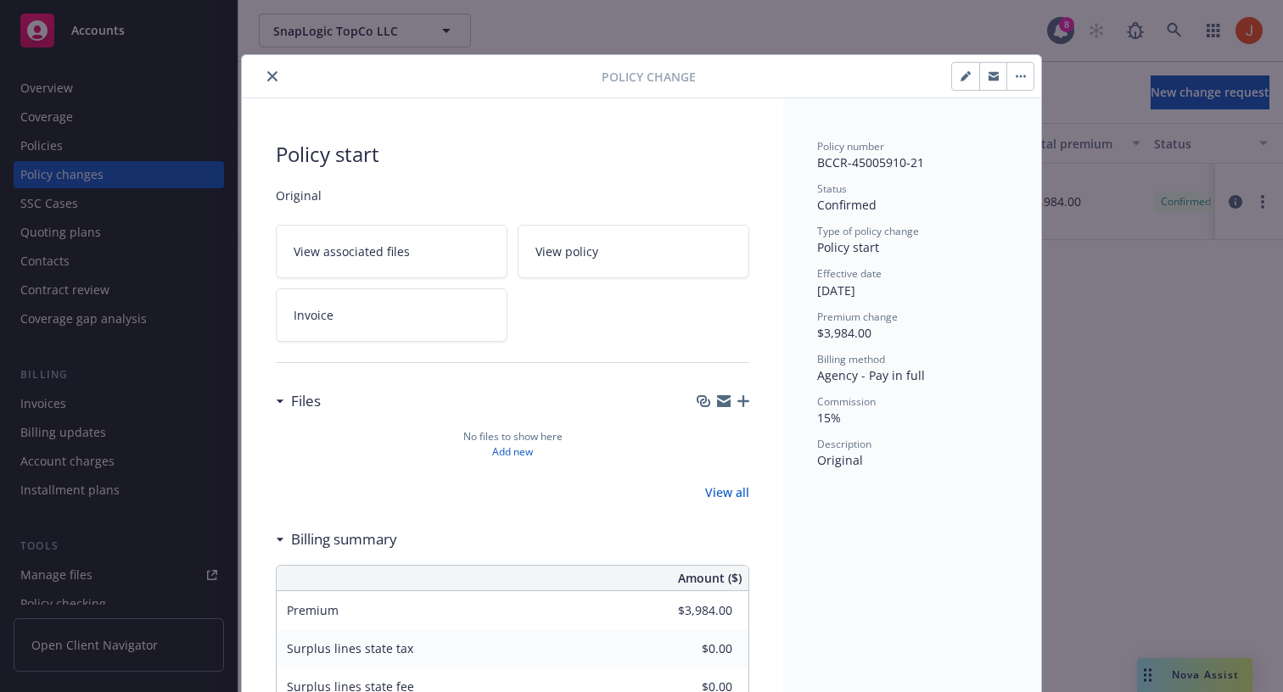
scroll to position [21, 0]
